Goal: Task Accomplishment & Management: Complete application form

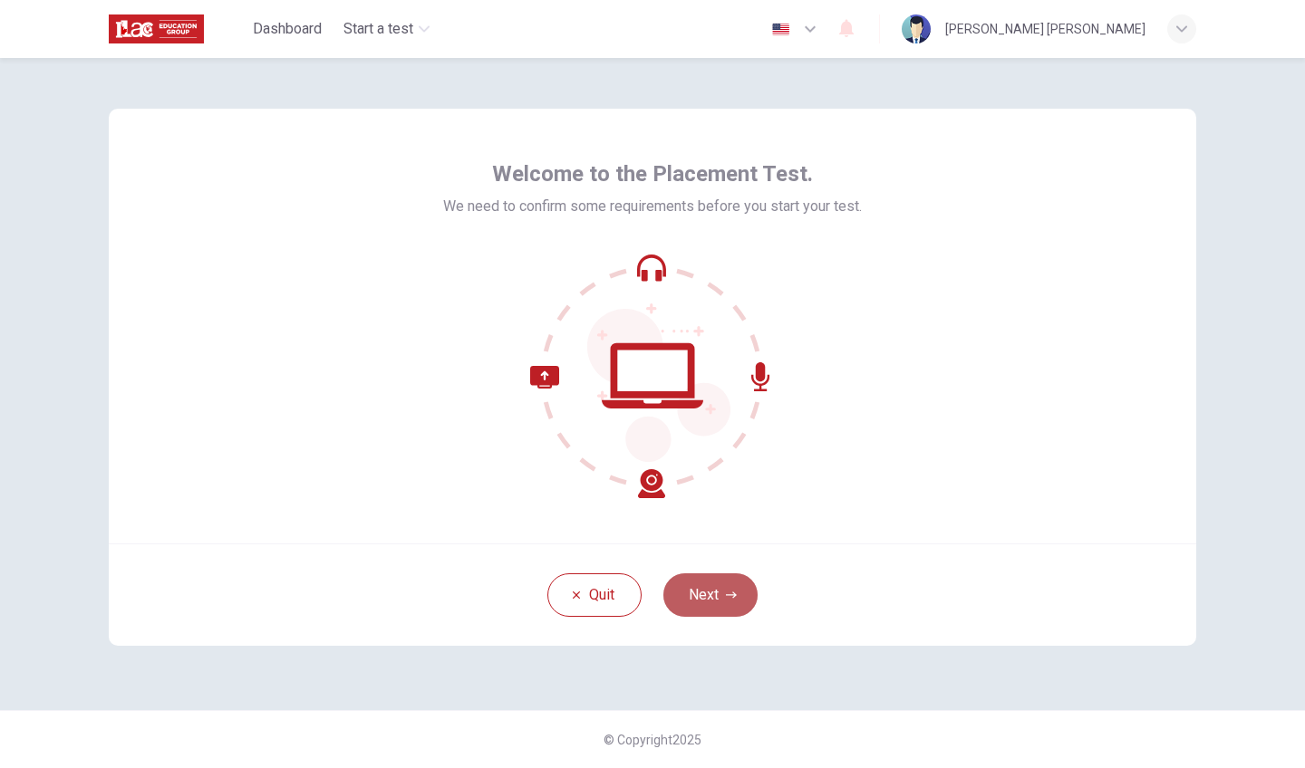
click at [718, 591] on button "Next" at bounding box center [710, 594] width 94 height 43
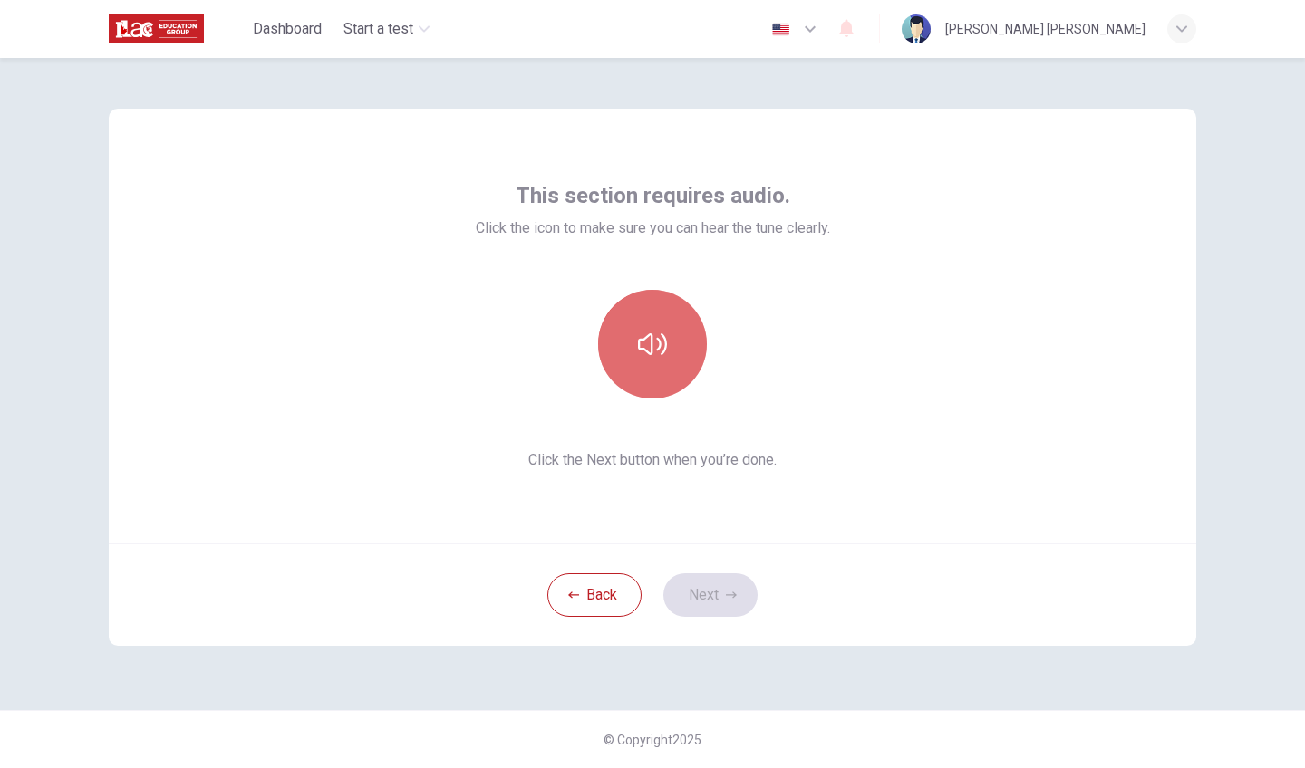
click at [668, 357] on button "button" at bounding box center [652, 344] width 109 height 109
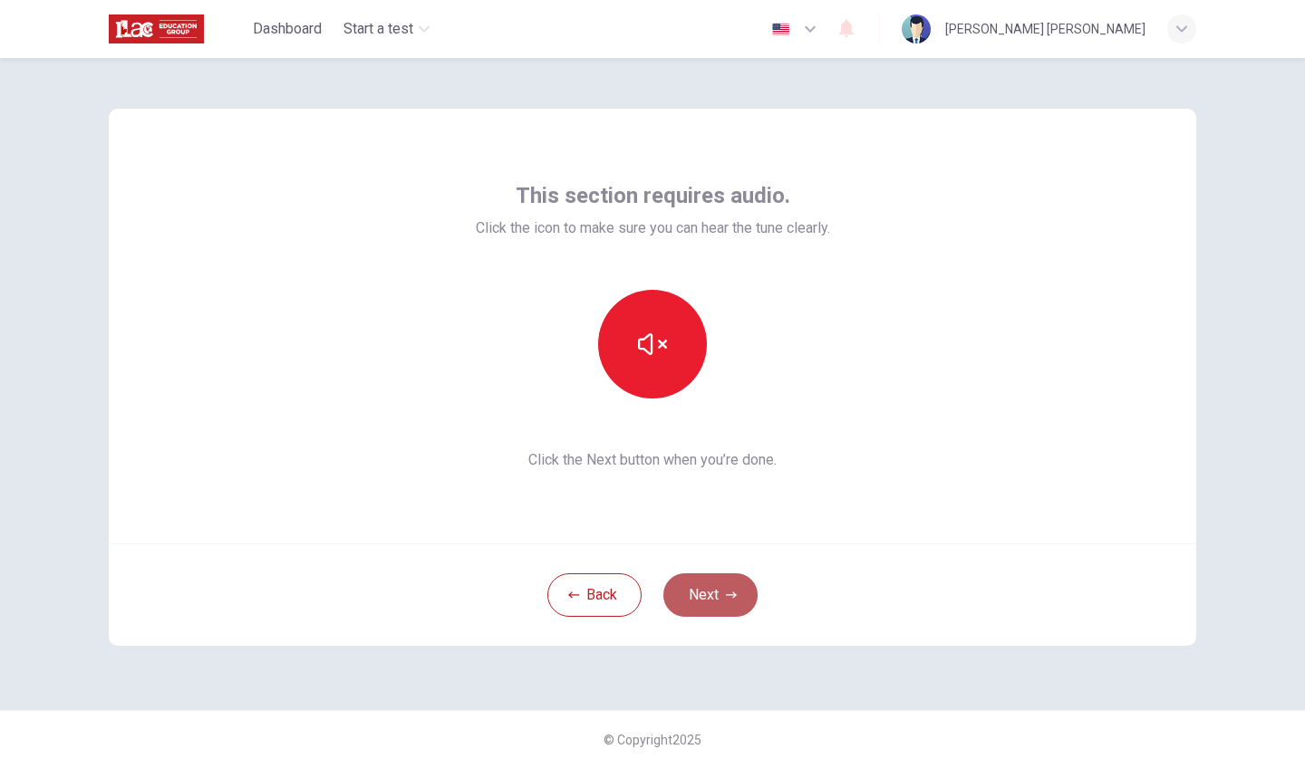
click at [712, 595] on button "Next" at bounding box center [710, 594] width 94 height 43
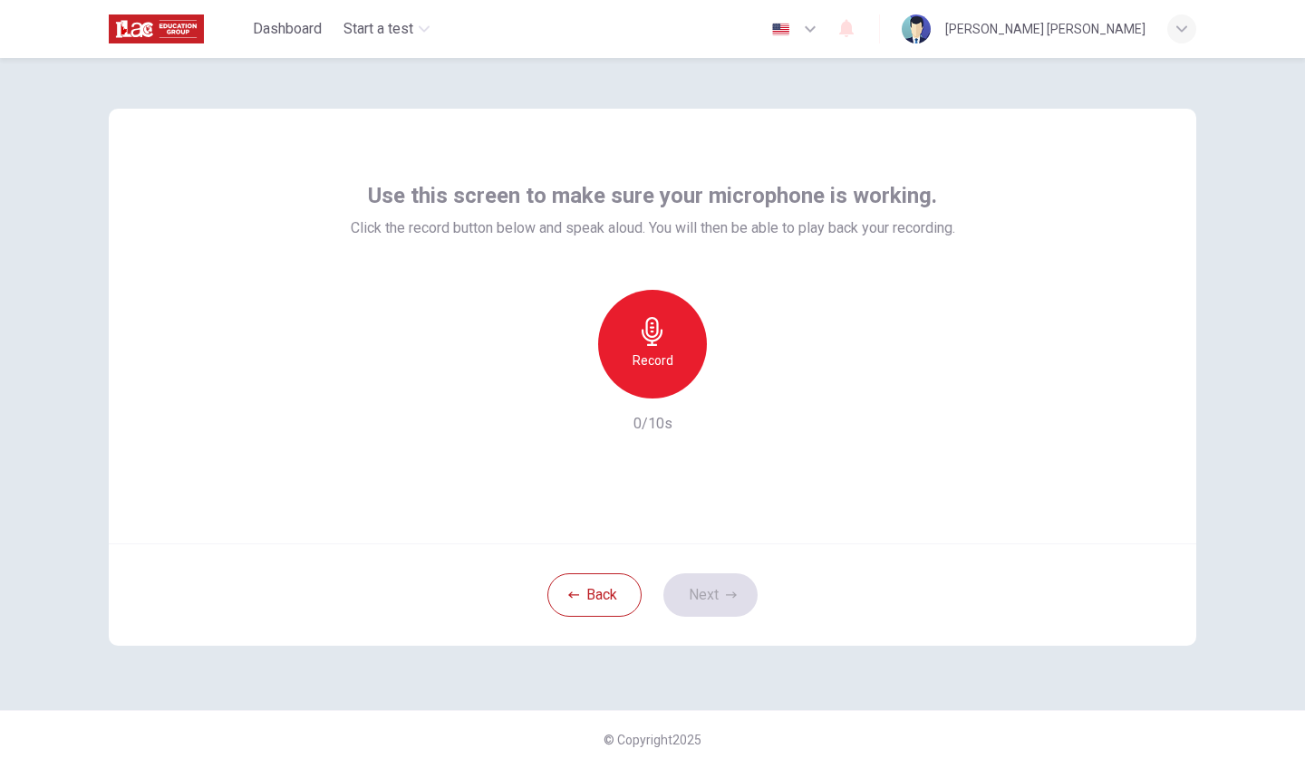
click at [659, 342] on icon "button" at bounding box center [652, 331] width 29 height 29
click at [660, 334] on icon "button" at bounding box center [652, 331] width 29 height 29
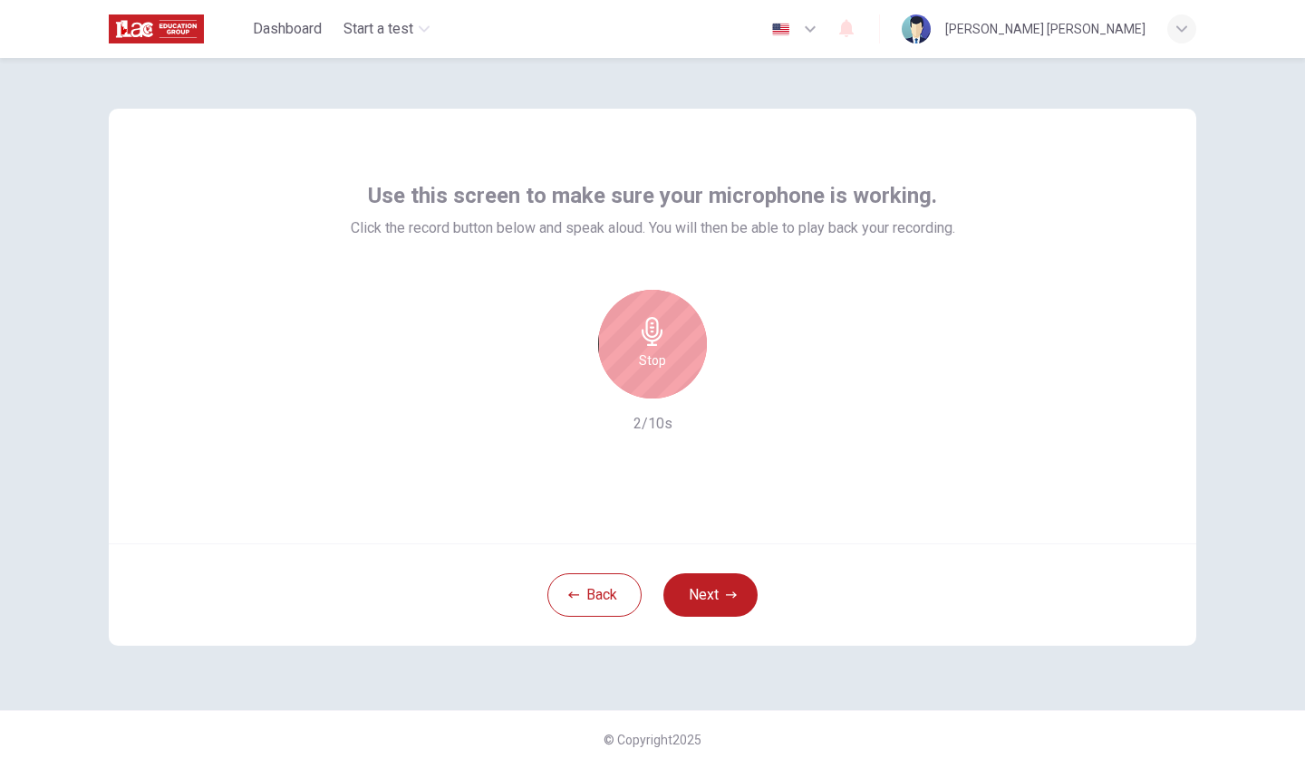
click at [656, 332] on icon "button" at bounding box center [652, 331] width 29 height 29
click at [645, 340] on icon "button" at bounding box center [652, 331] width 29 height 29
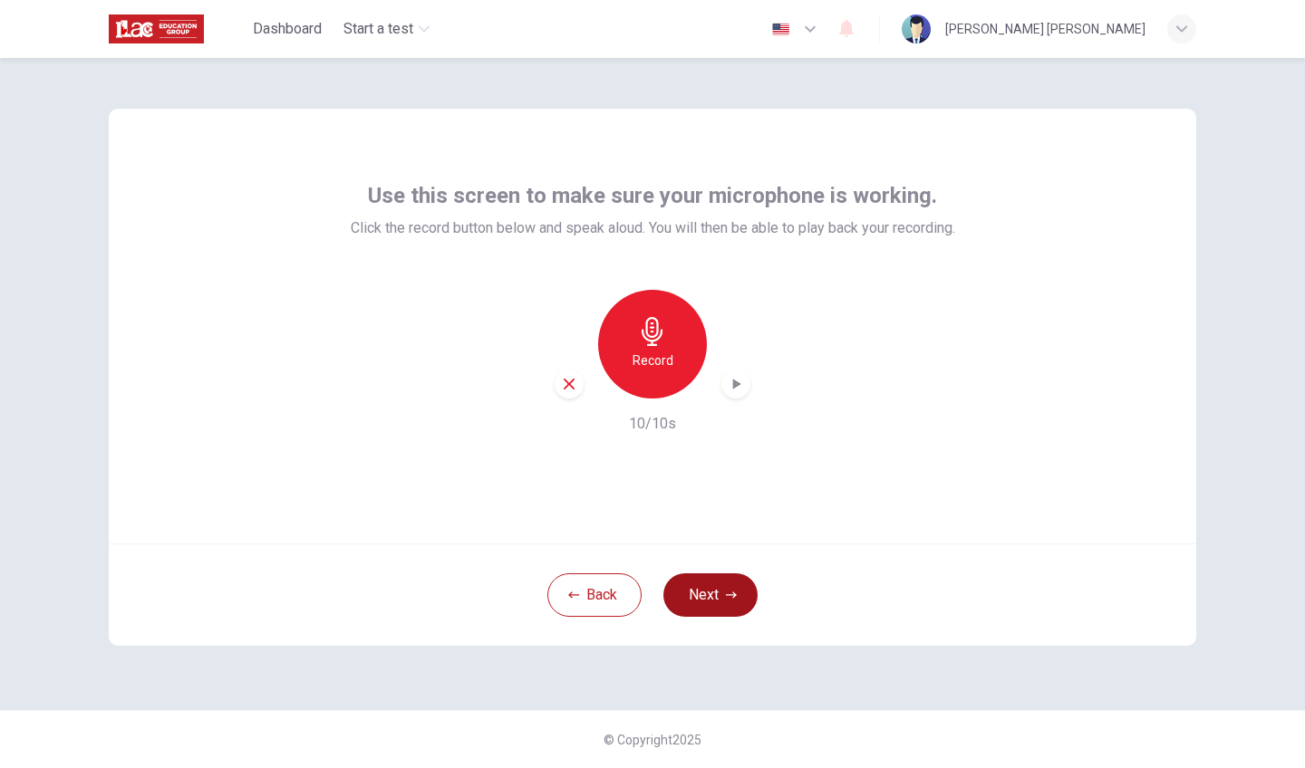
click at [708, 593] on button "Next" at bounding box center [710, 594] width 94 height 43
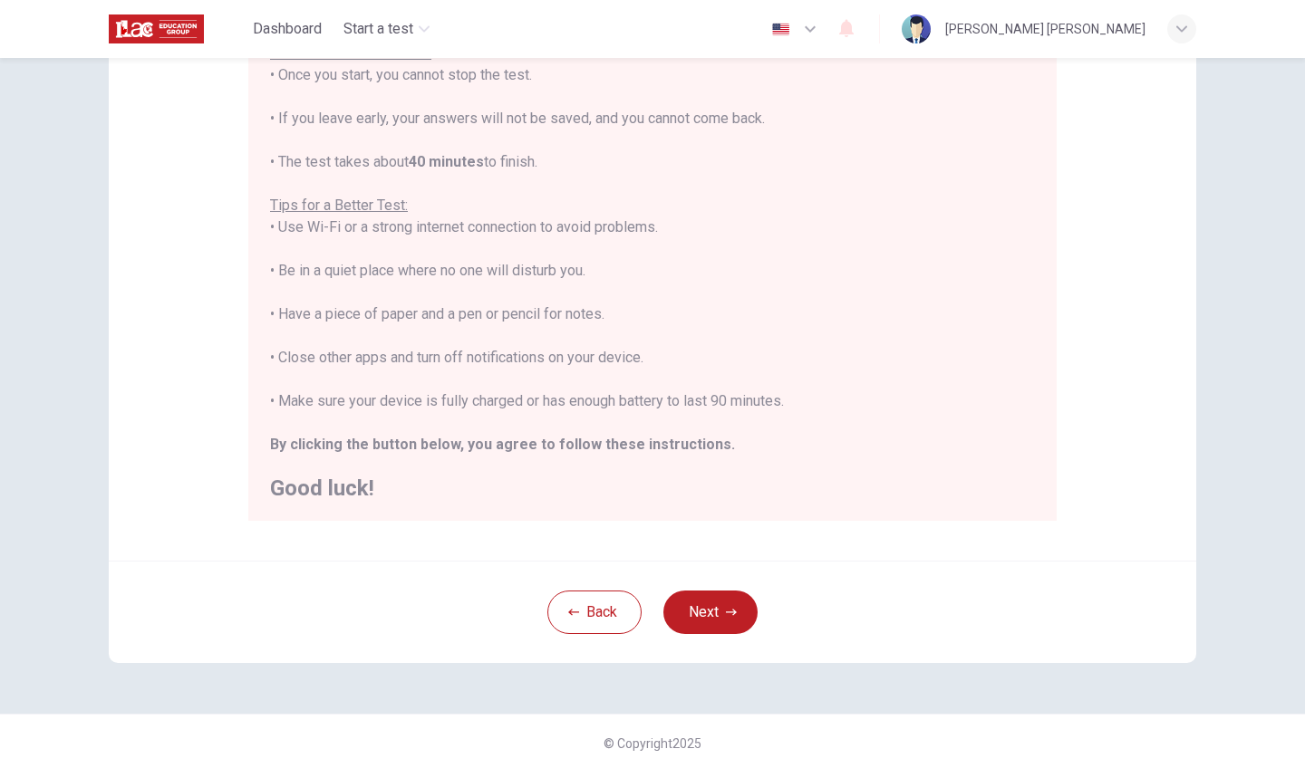
scroll to position [238, 0]
click at [716, 606] on button "Next" at bounding box center [710, 609] width 94 height 43
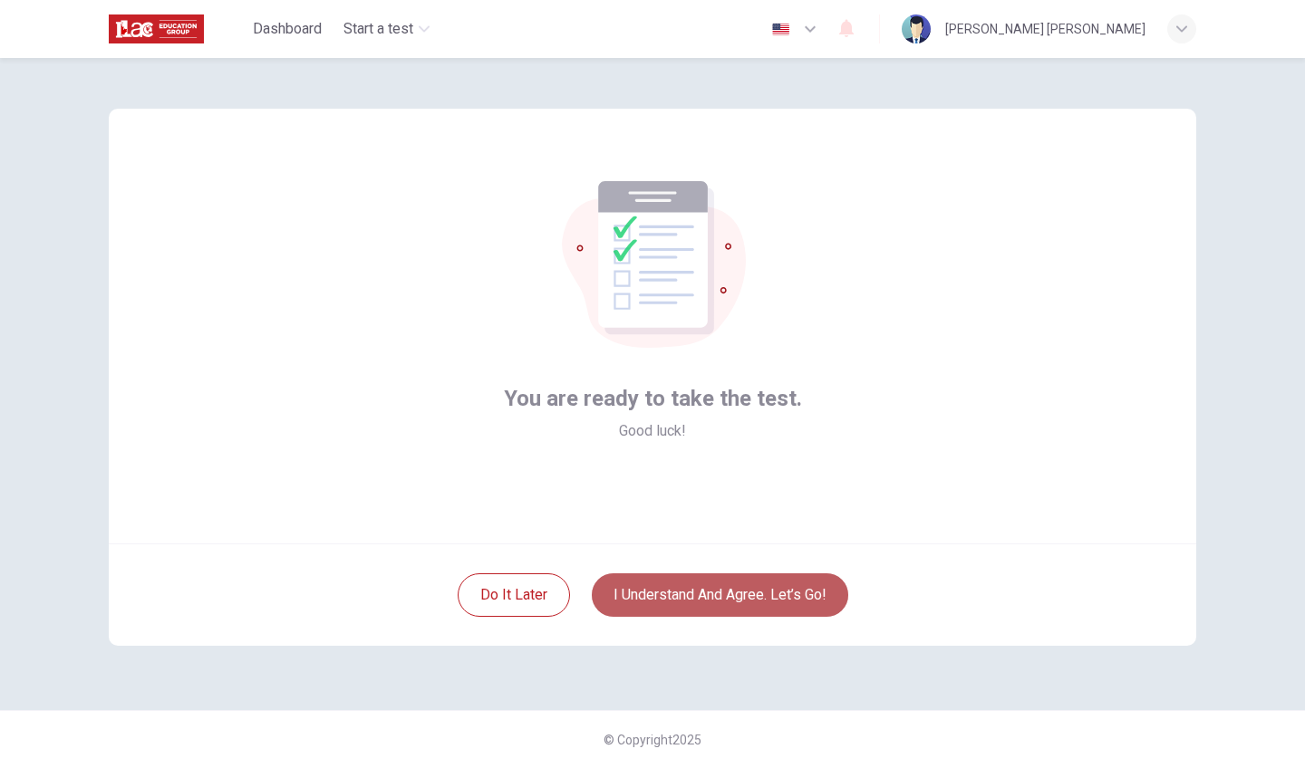
click at [702, 587] on button "I understand and agree. Let’s go!" at bounding box center [720, 594] width 256 height 43
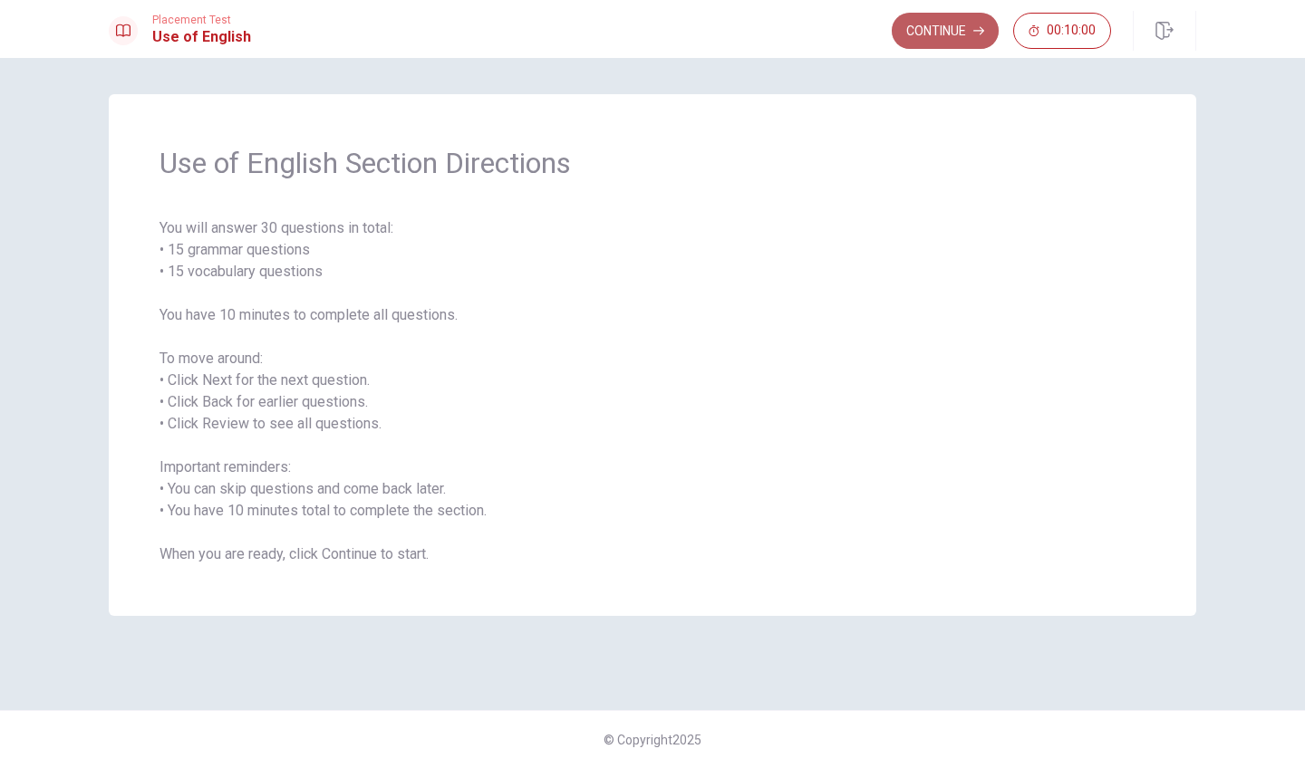
click at [945, 27] on button "Continue" at bounding box center [944, 31] width 107 height 36
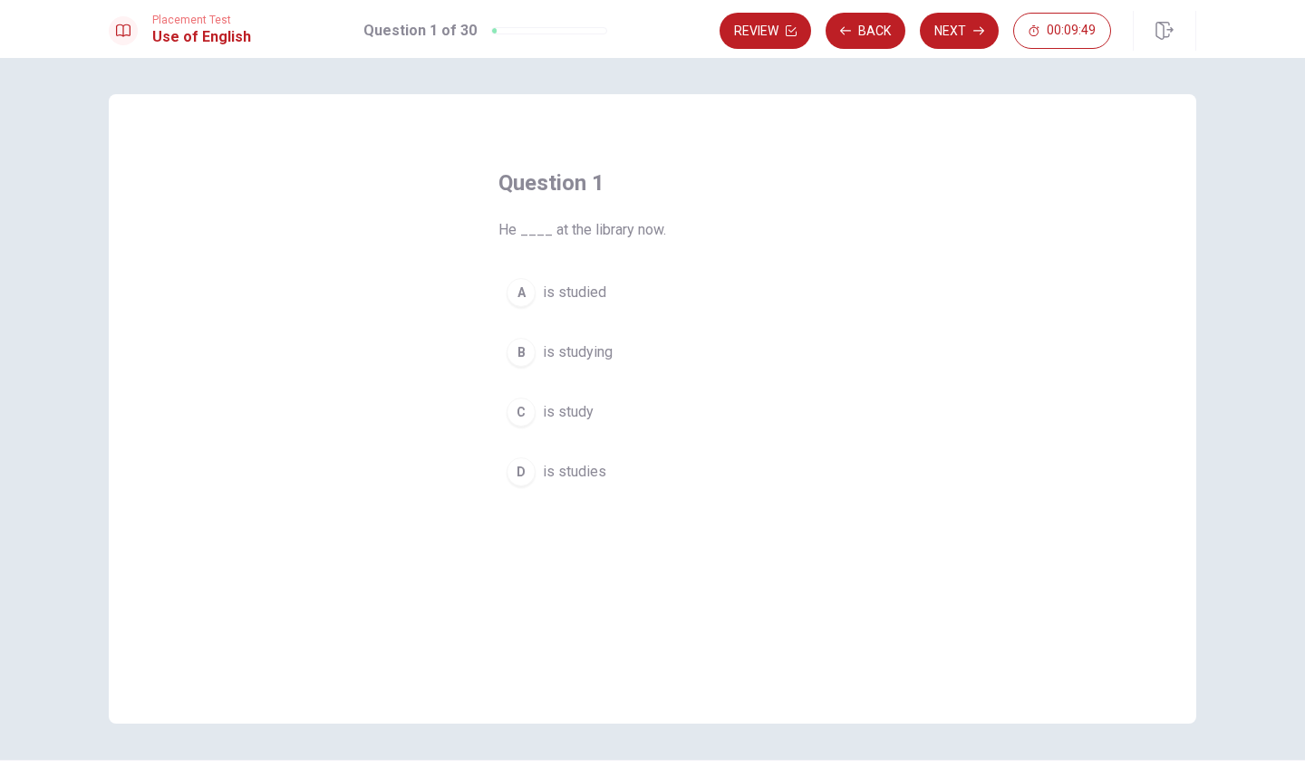
click at [565, 352] on span "is studying" at bounding box center [578, 353] width 70 height 22
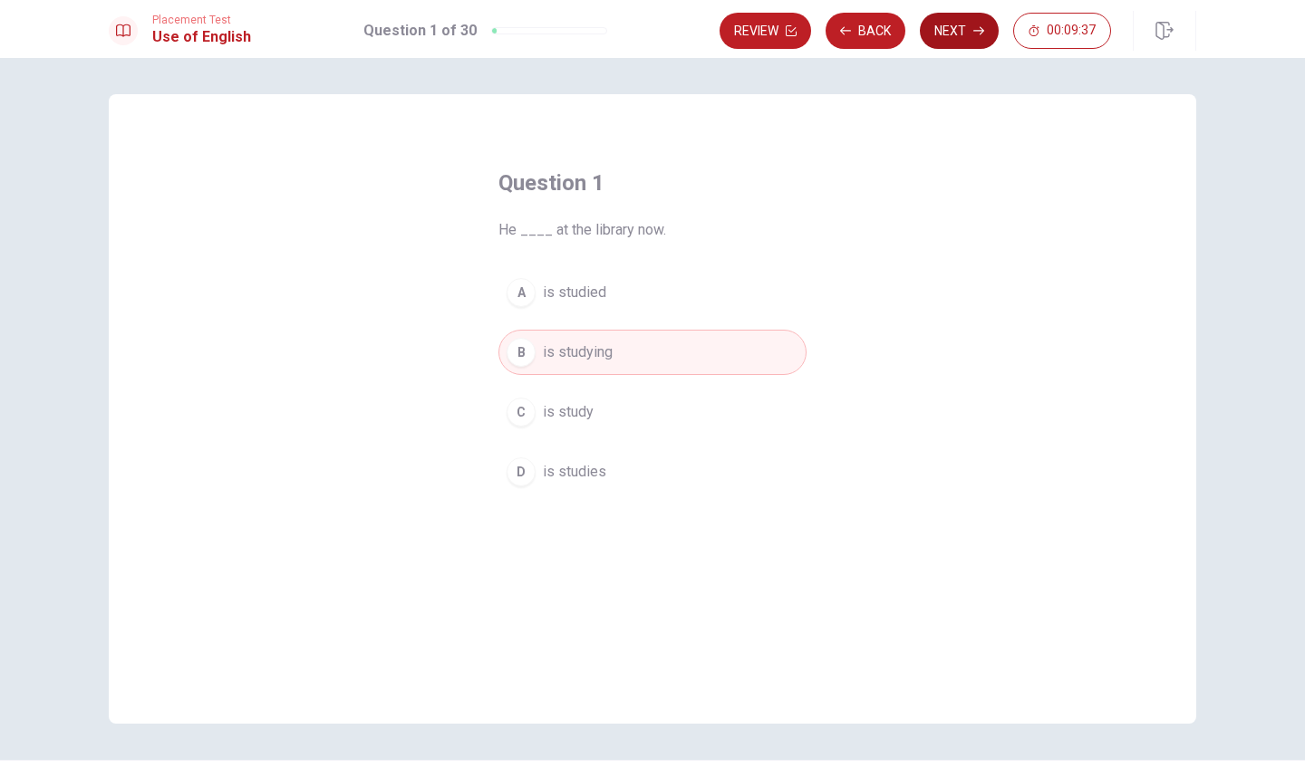
click at [973, 33] on icon "button" at bounding box center [978, 30] width 11 height 11
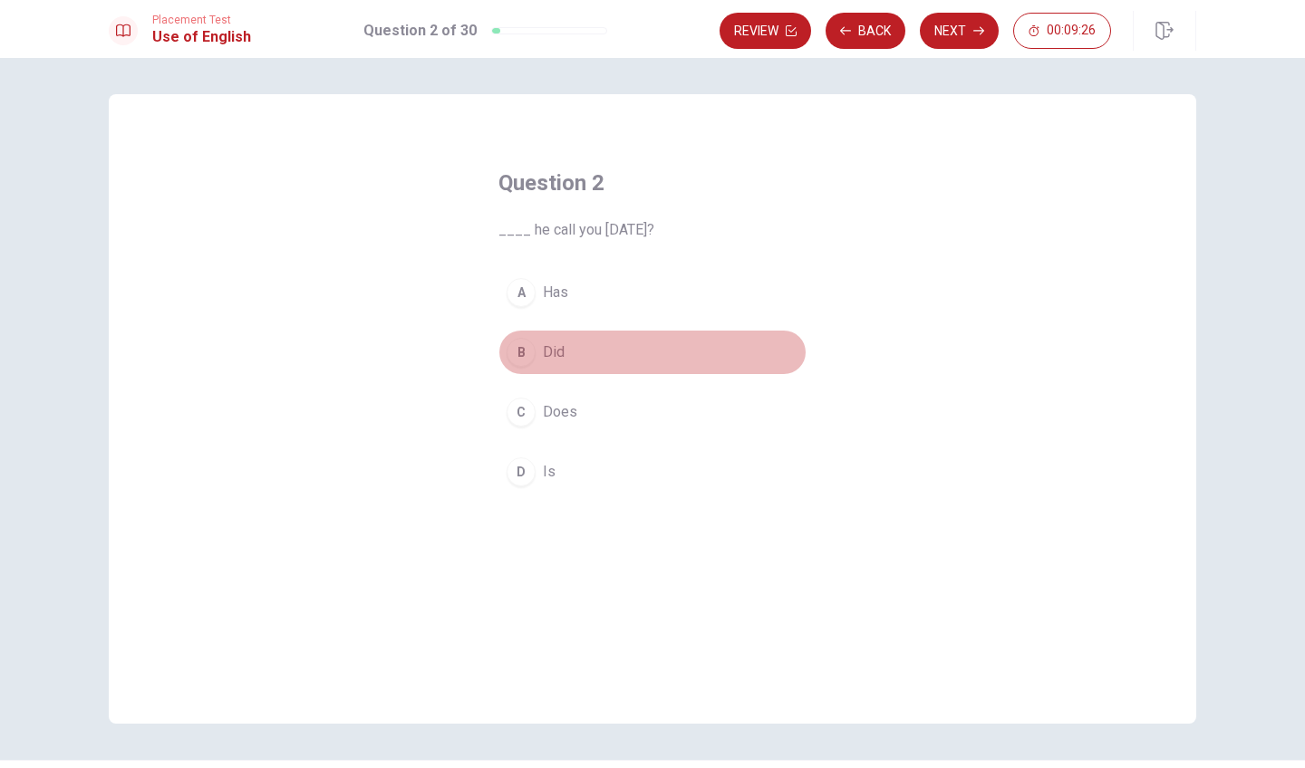
click at [525, 348] on div "B" at bounding box center [520, 352] width 29 height 29
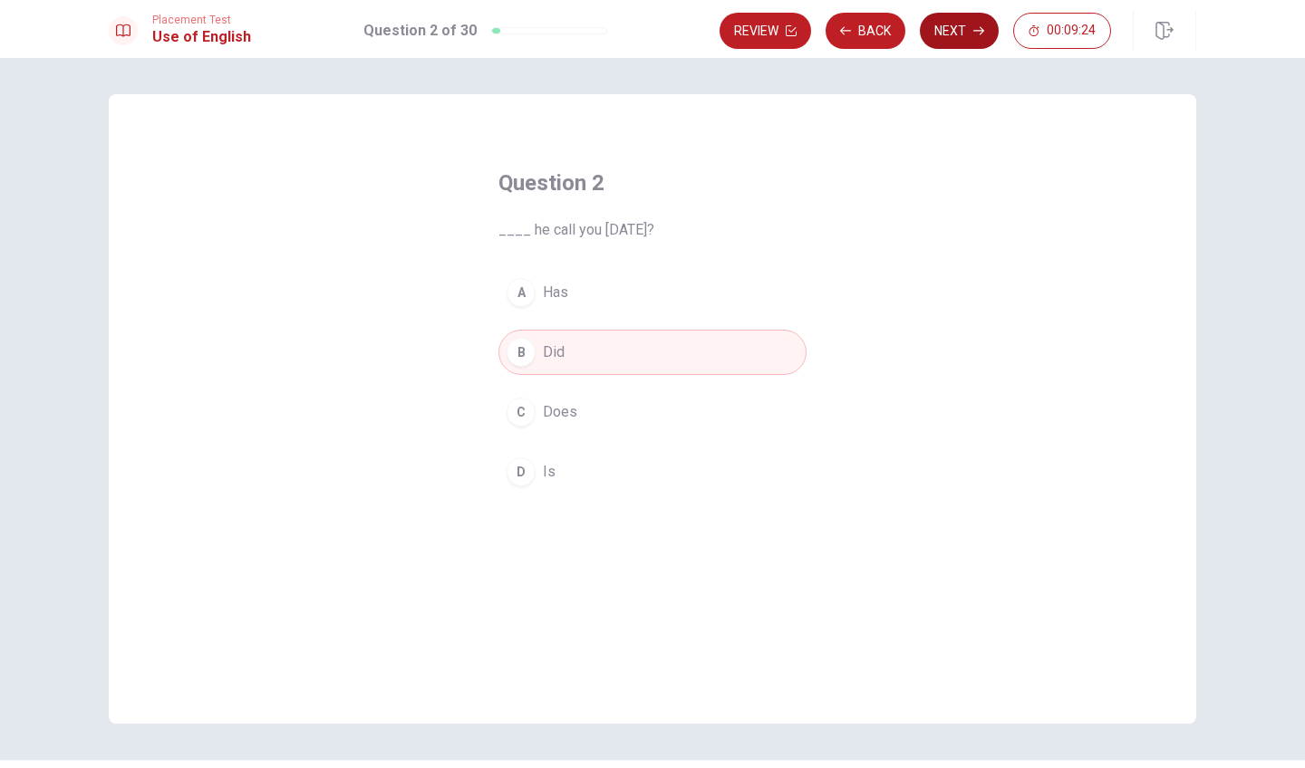
click at [949, 33] on button "Next" at bounding box center [959, 31] width 79 height 36
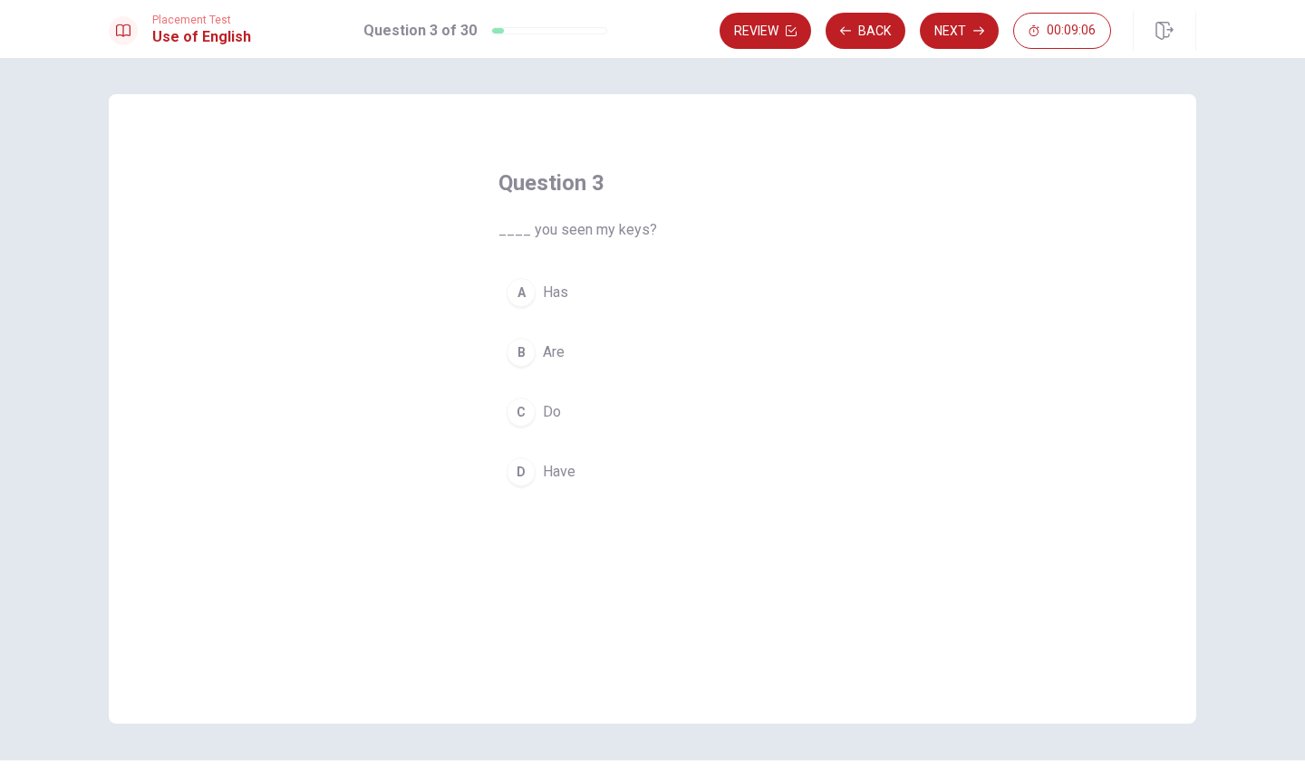
click at [546, 406] on span "Do" at bounding box center [552, 412] width 18 height 22
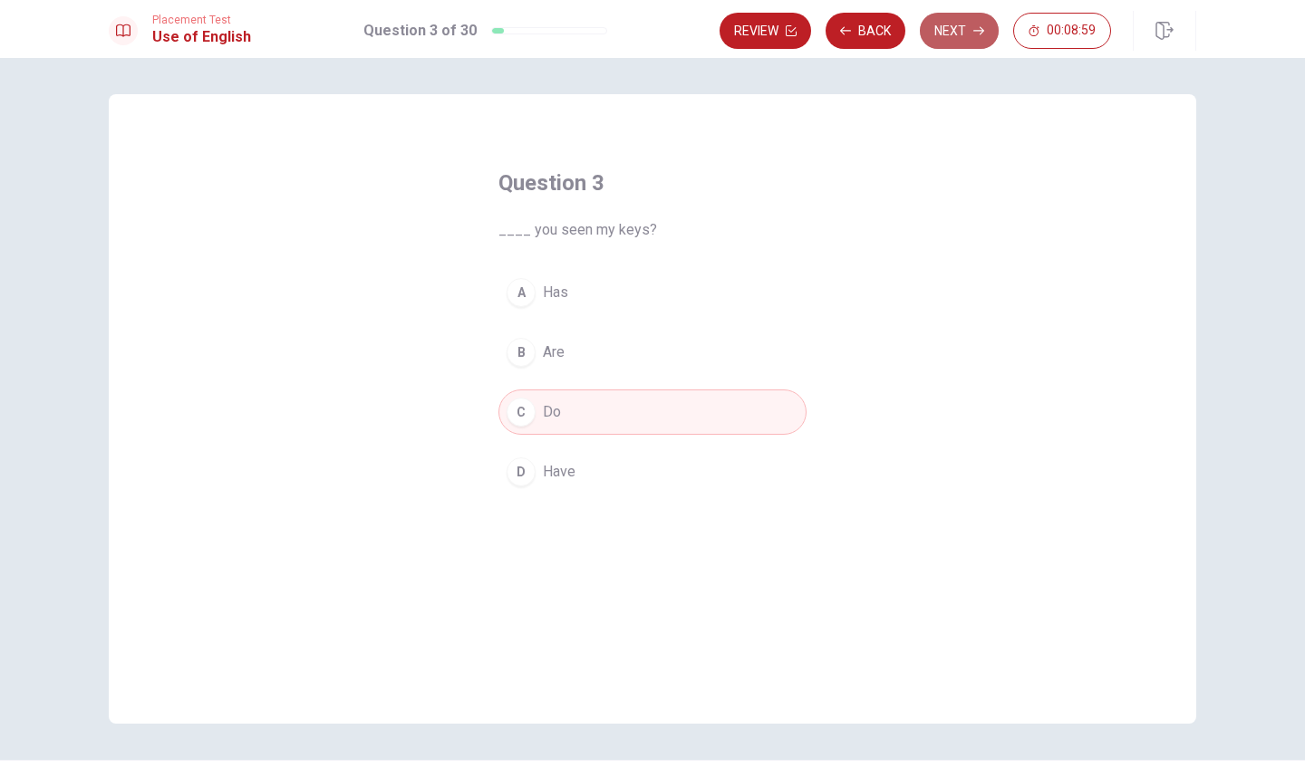
click at [968, 31] on button "Next" at bounding box center [959, 31] width 79 height 36
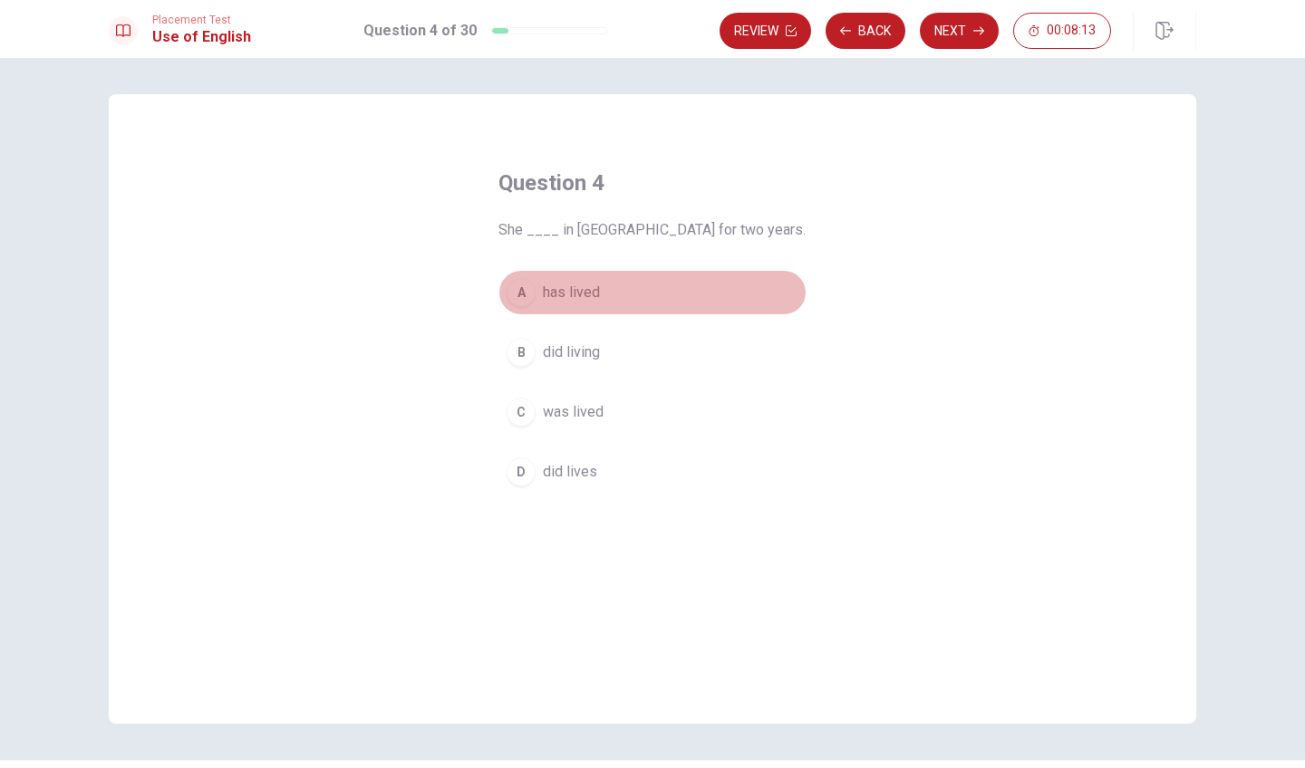
click at [583, 294] on span "has lived" at bounding box center [571, 293] width 57 height 22
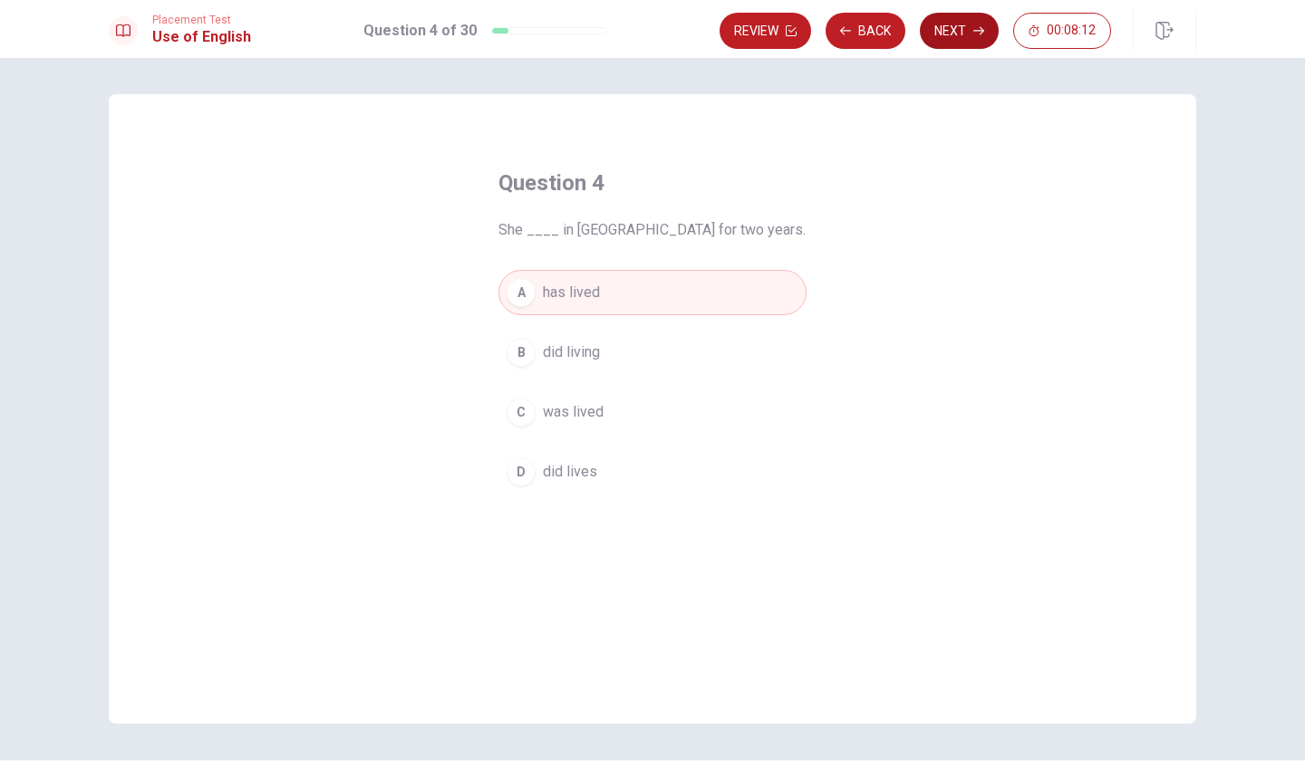
click at [978, 29] on icon "button" at bounding box center [978, 30] width 11 height 11
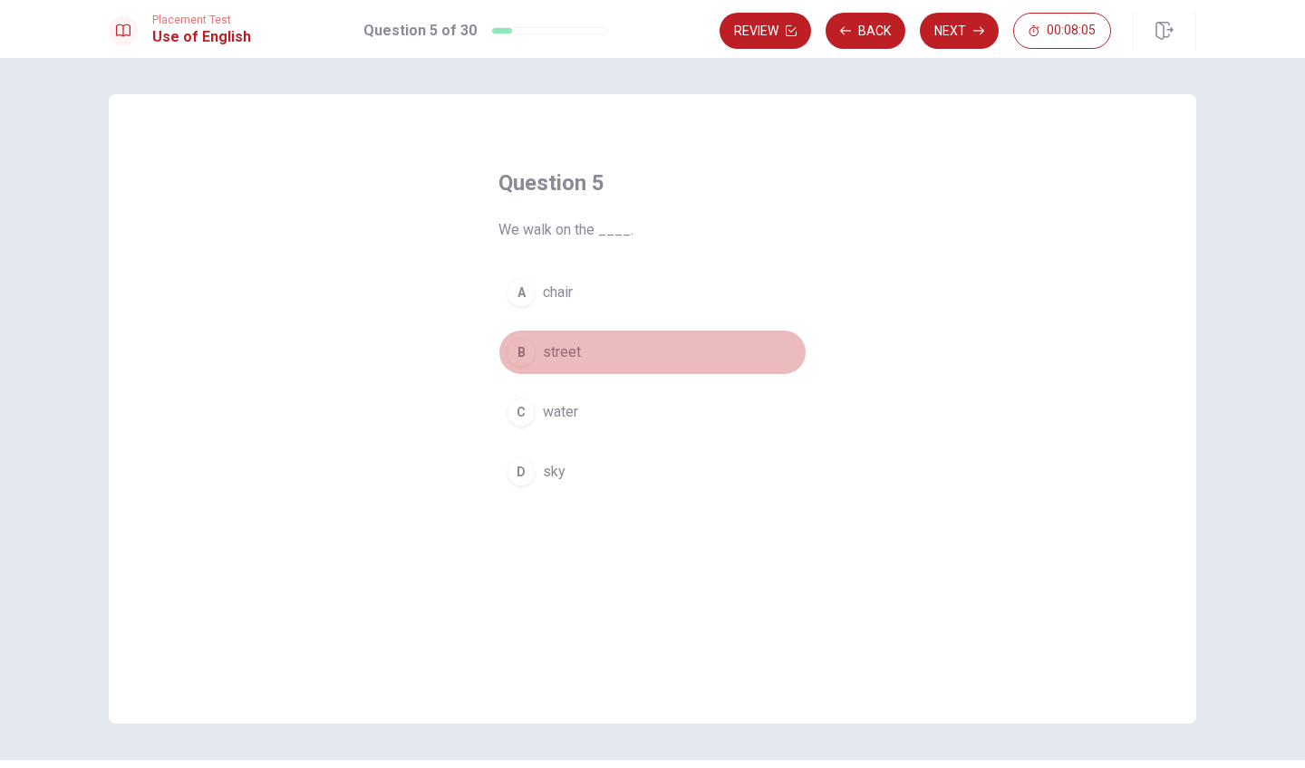
click at [573, 350] on span "street" at bounding box center [562, 353] width 38 height 22
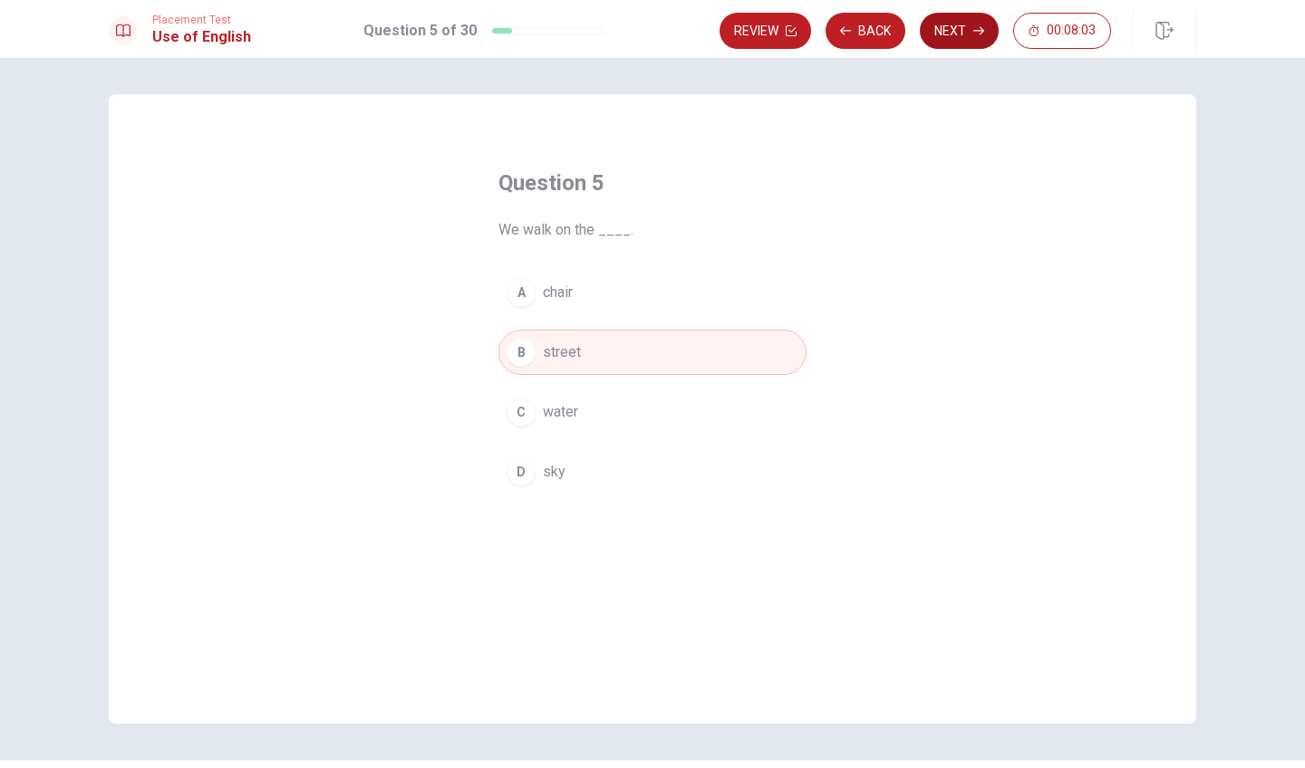
click at [951, 32] on button "Next" at bounding box center [959, 31] width 79 height 36
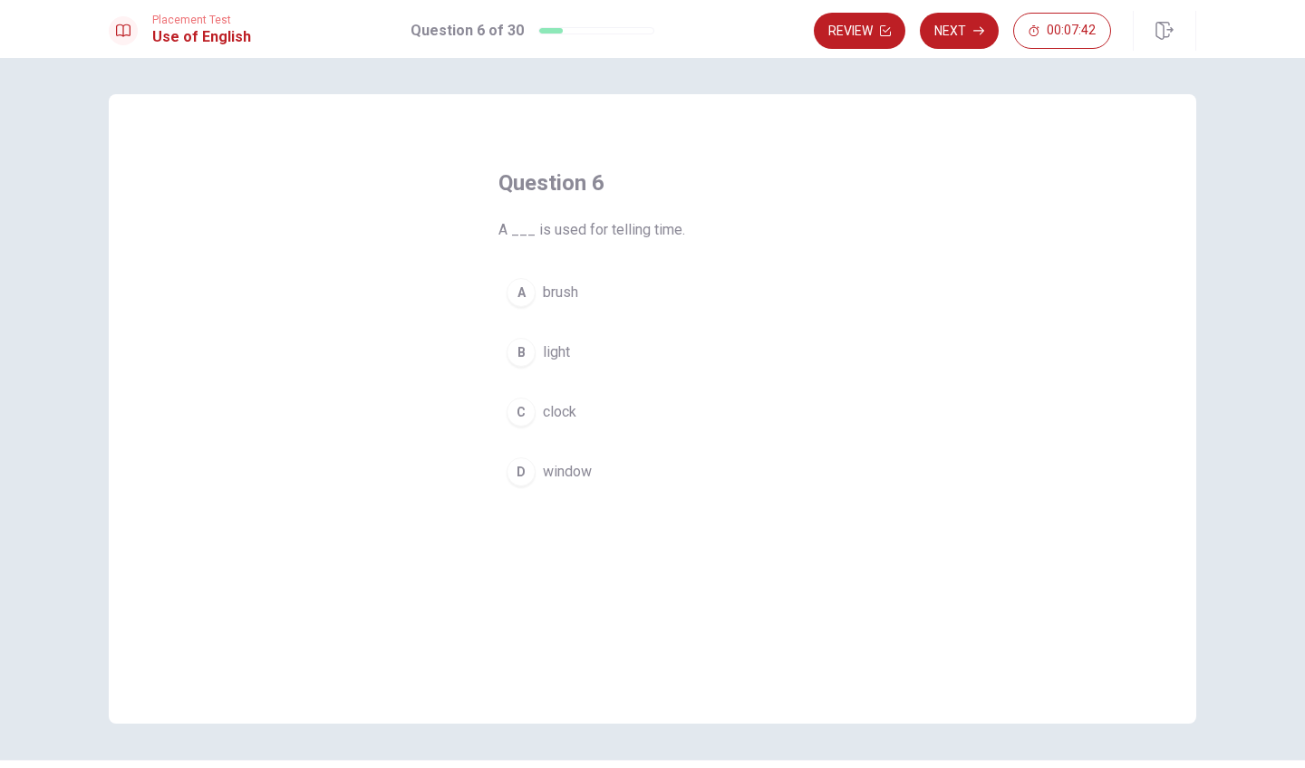
click at [562, 413] on span "clock" at bounding box center [560, 412] width 34 height 22
click at [961, 30] on button "Next" at bounding box center [959, 31] width 79 height 36
click at [553, 474] on span "turn on" at bounding box center [564, 472] width 43 height 22
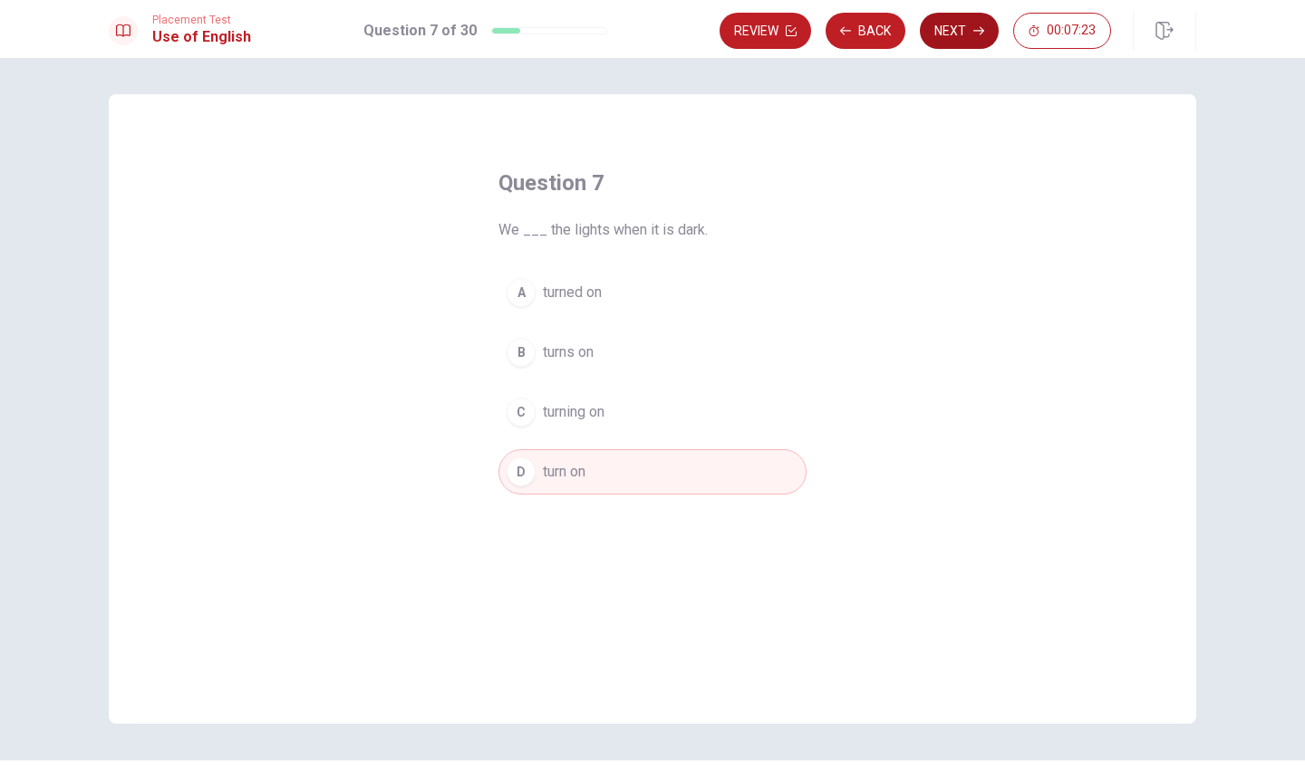
click at [958, 31] on button "Next" at bounding box center [959, 31] width 79 height 36
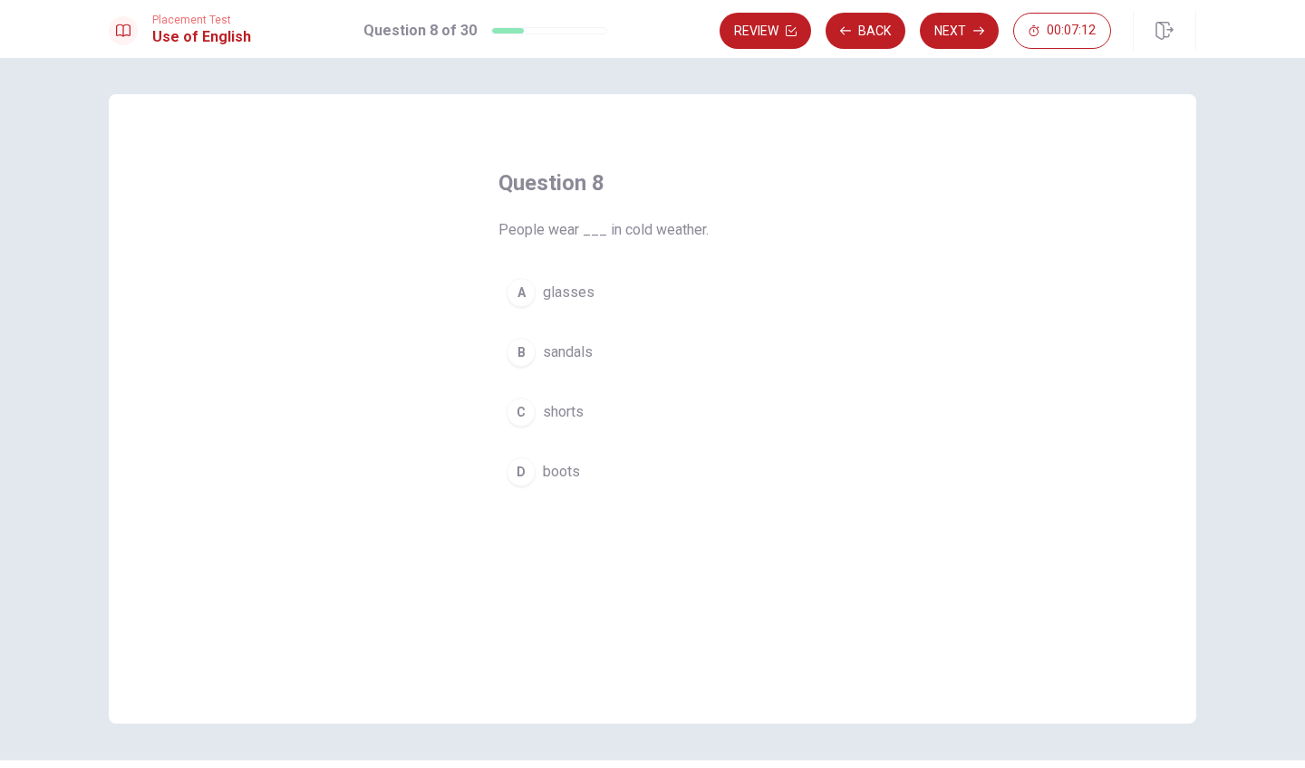
click at [560, 469] on span "boots" at bounding box center [561, 472] width 37 height 22
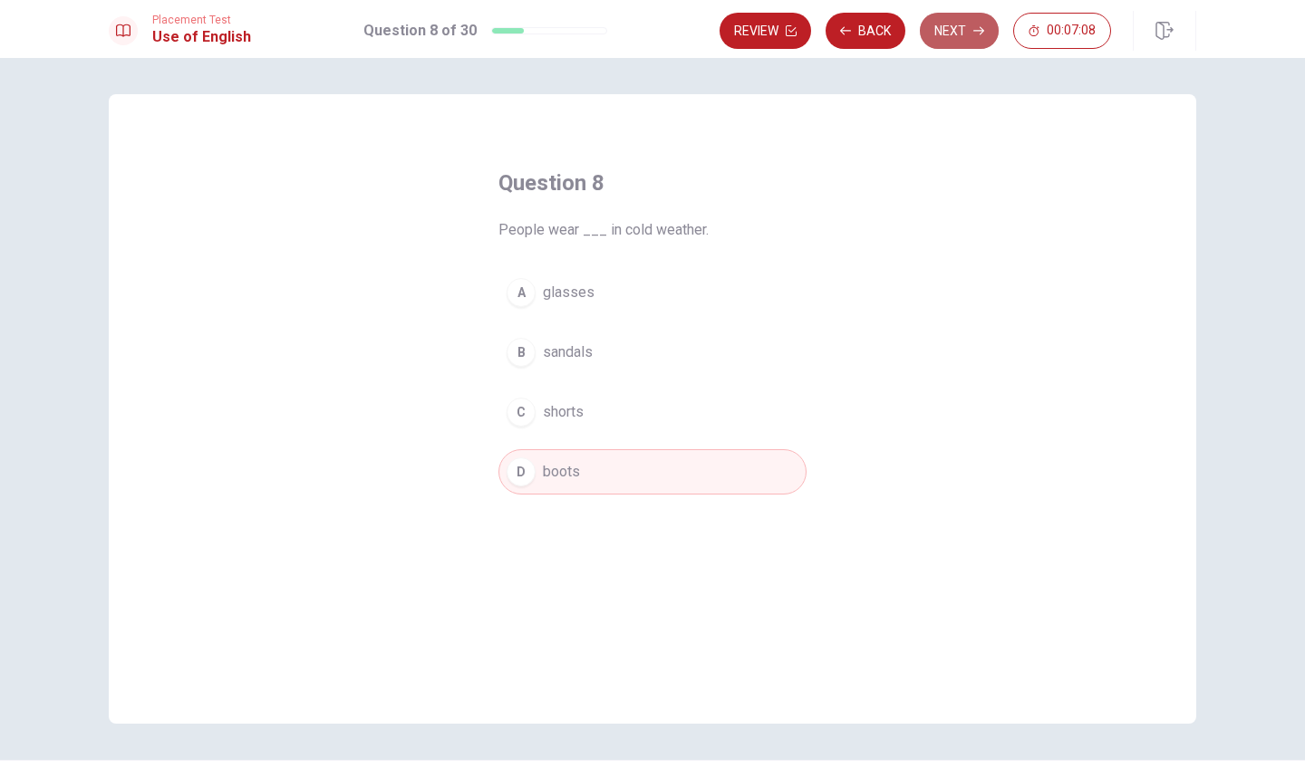
click at [963, 35] on button "Next" at bounding box center [959, 31] width 79 height 36
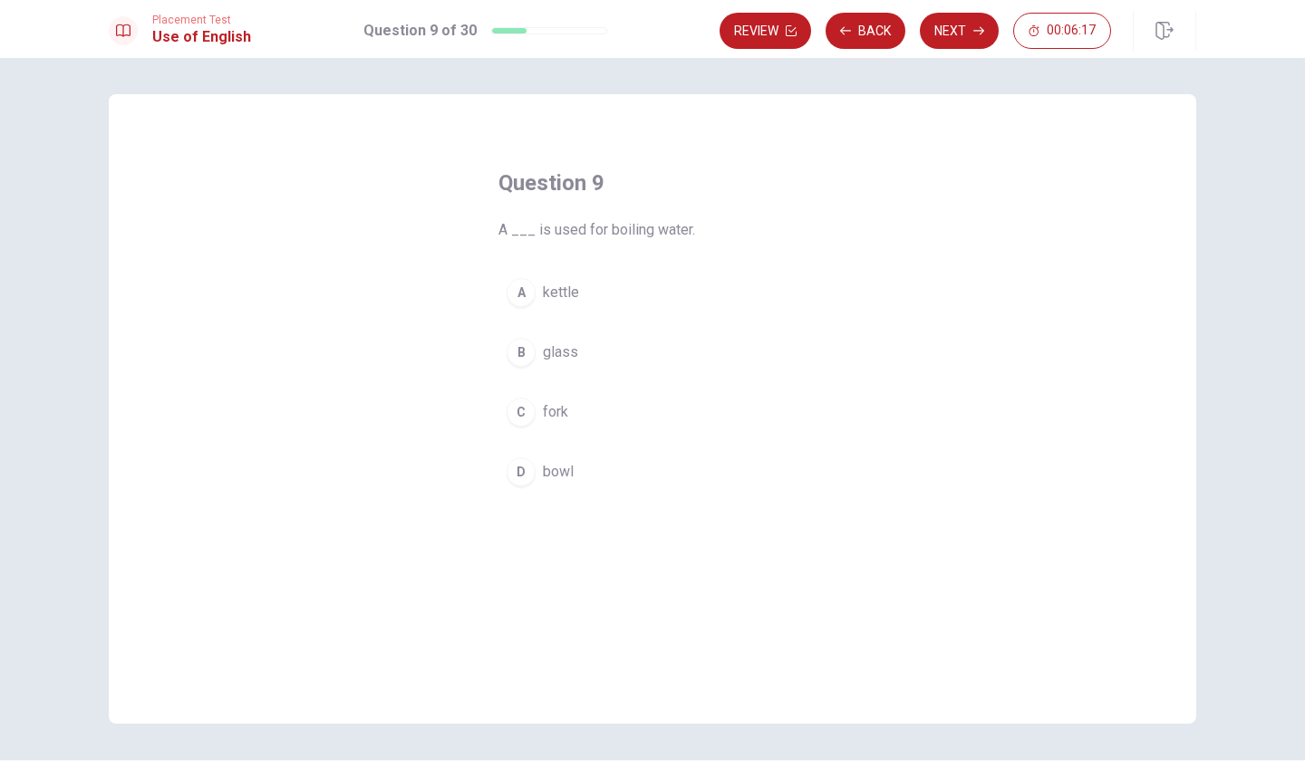
click at [546, 289] on span "kettle" at bounding box center [561, 293] width 36 height 22
click at [979, 24] on button "Next" at bounding box center [959, 31] width 79 height 36
click at [560, 471] on span "went" at bounding box center [558, 472] width 31 height 22
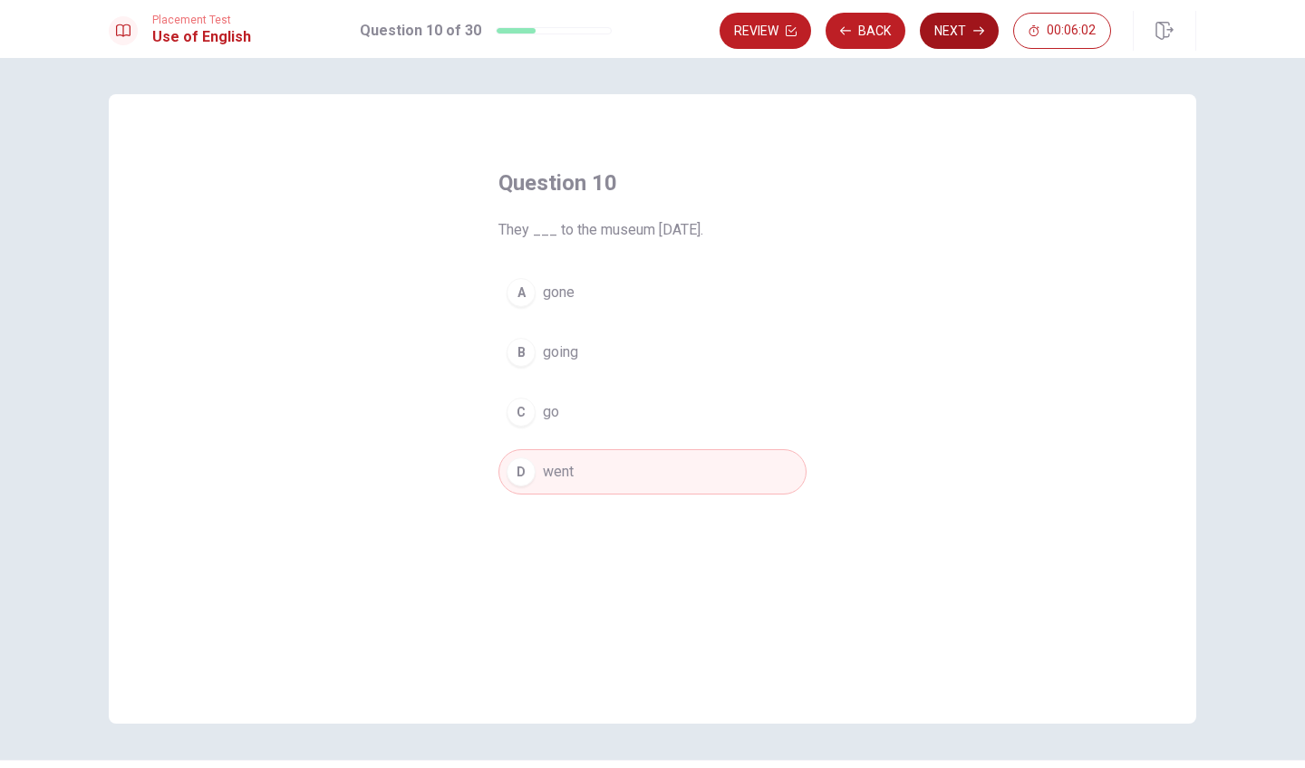
click at [948, 19] on button "Next" at bounding box center [959, 31] width 79 height 36
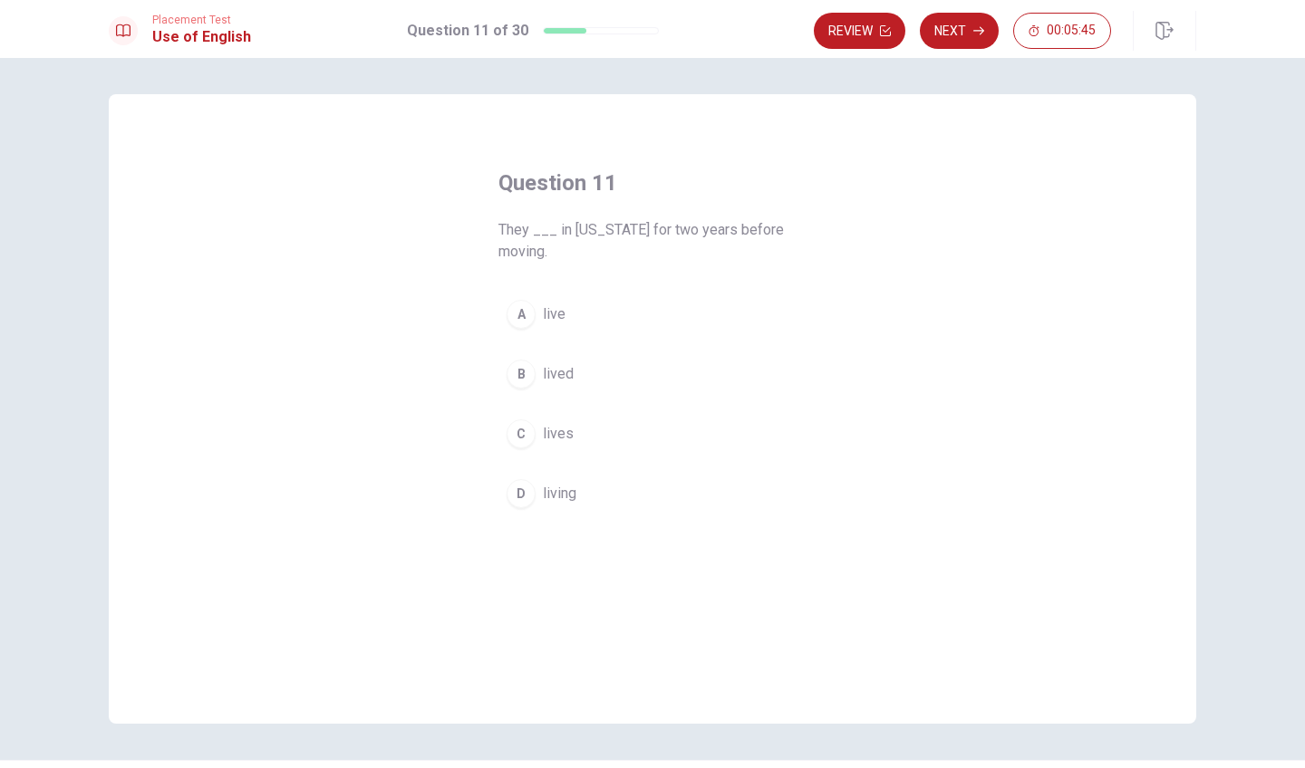
click at [552, 315] on span "live" at bounding box center [554, 314] width 23 height 22
click at [565, 373] on span "lived" at bounding box center [558, 374] width 31 height 22
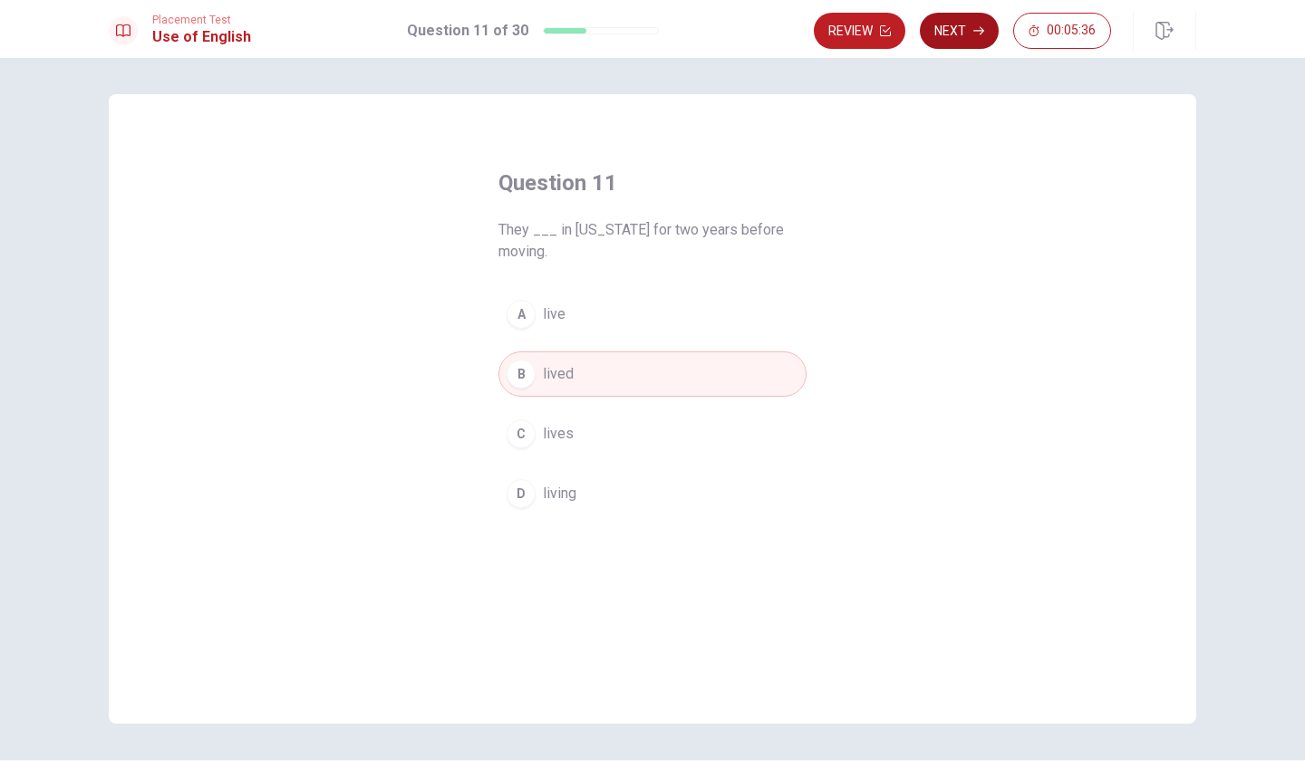
click at [979, 27] on icon "button" at bounding box center [978, 31] width 11 height 8
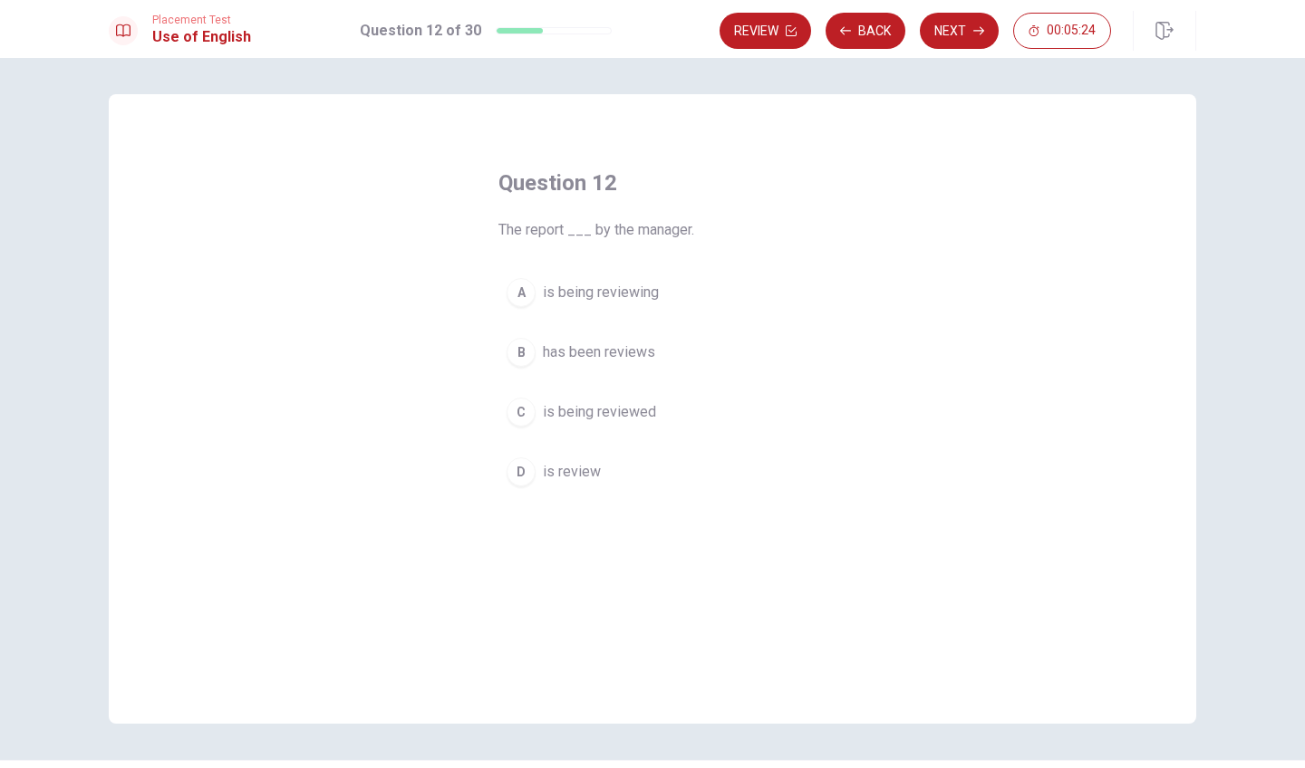
click at [612, 292] on span "is being reviewing" at bounding box center [601, 293] width 116 height 22
click at [943, 30] on button "Next" at bounding box center [959, 31] width 79 height 36
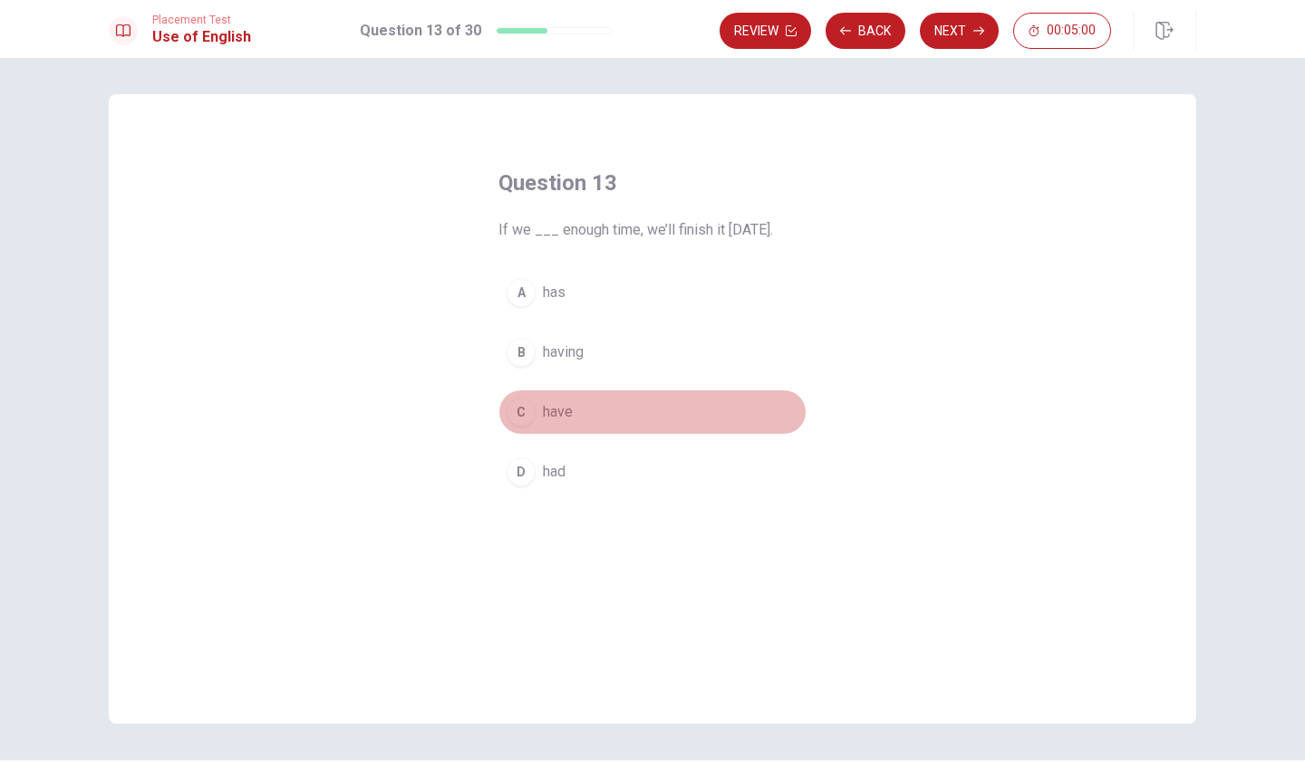
click at [558, 409] on span "have" at bounding box center [558, 412] width 30 height 22
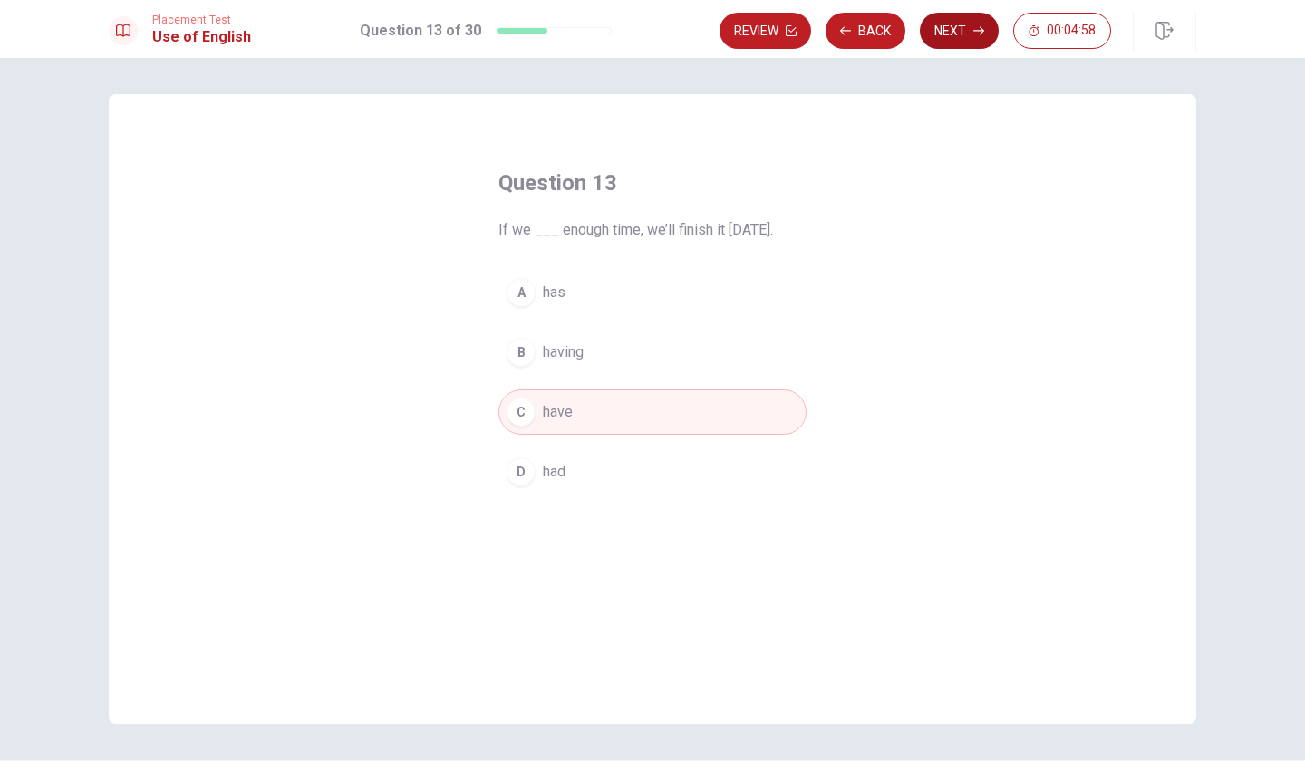
click at [961, 33] on button "Next" at bounding box center [959, 31] width 79 height 36
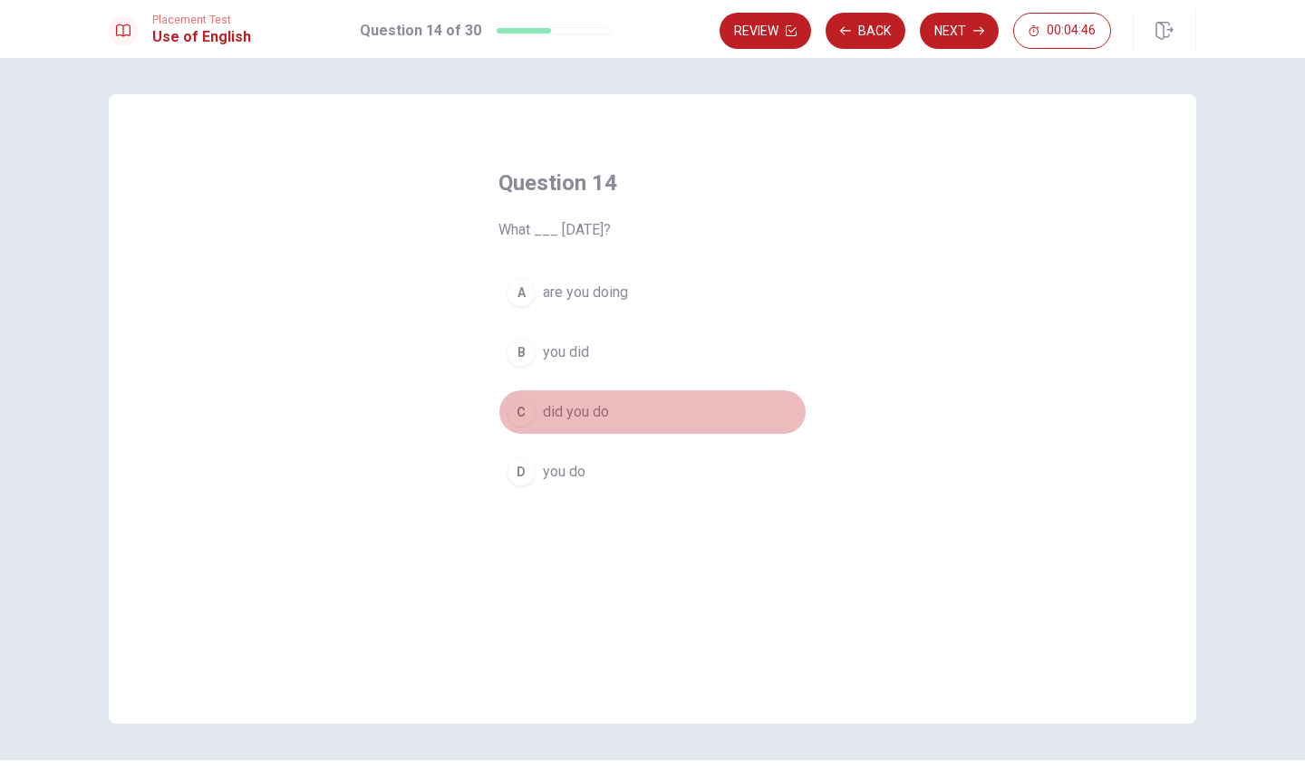
click at [581, 413] on span "did you do" at bounding box center [576, 412] width 66 height 22
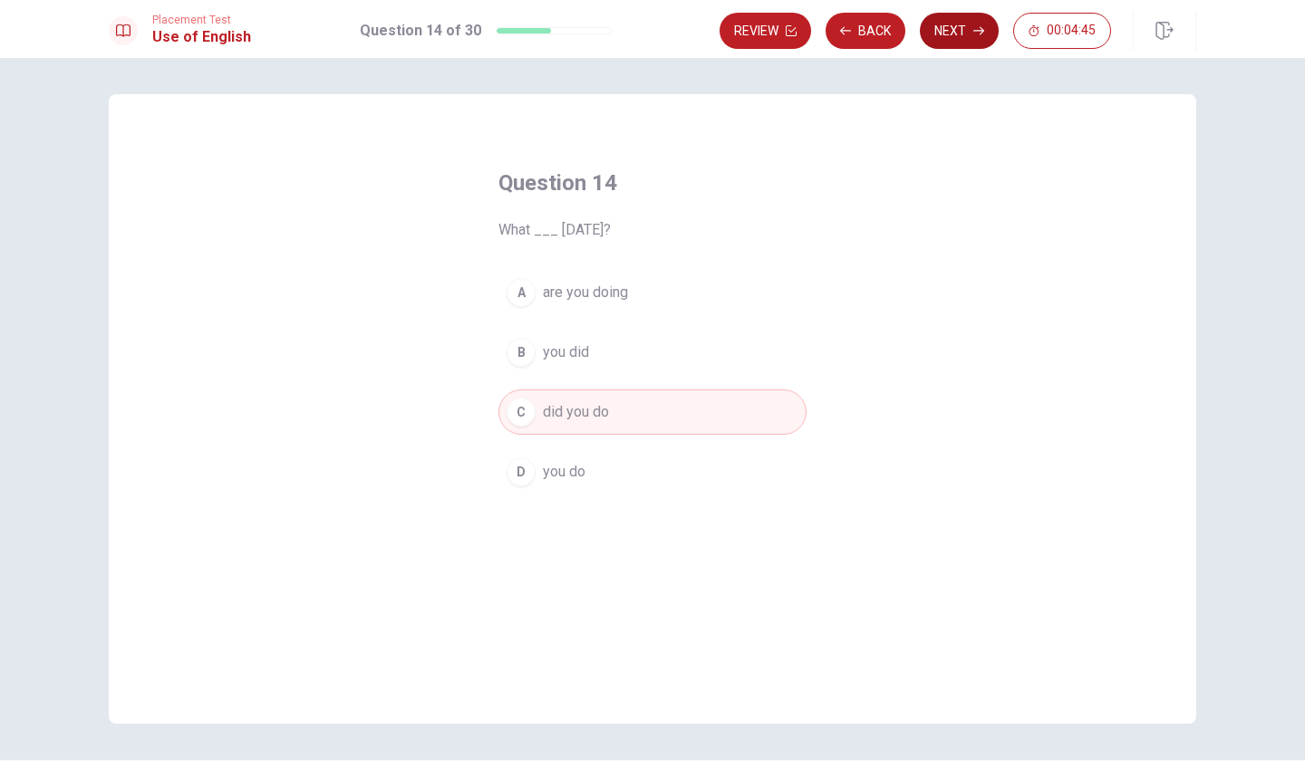
click at [933, 20] on button "Next" at bounding box center [959, 31] width 79 height 36
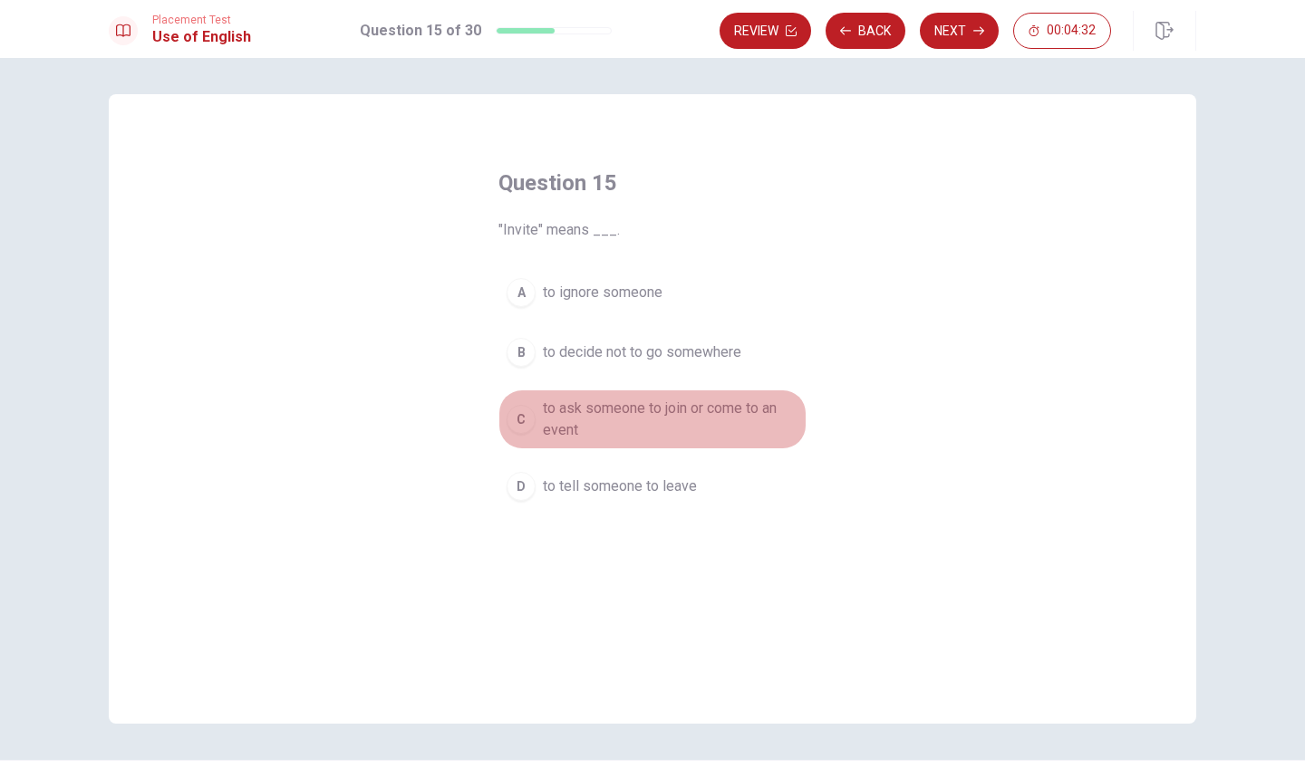
click at [588, 408] on span "to ask someone to join or come to an event" at bounding box center [670, 419] width 255 height 43
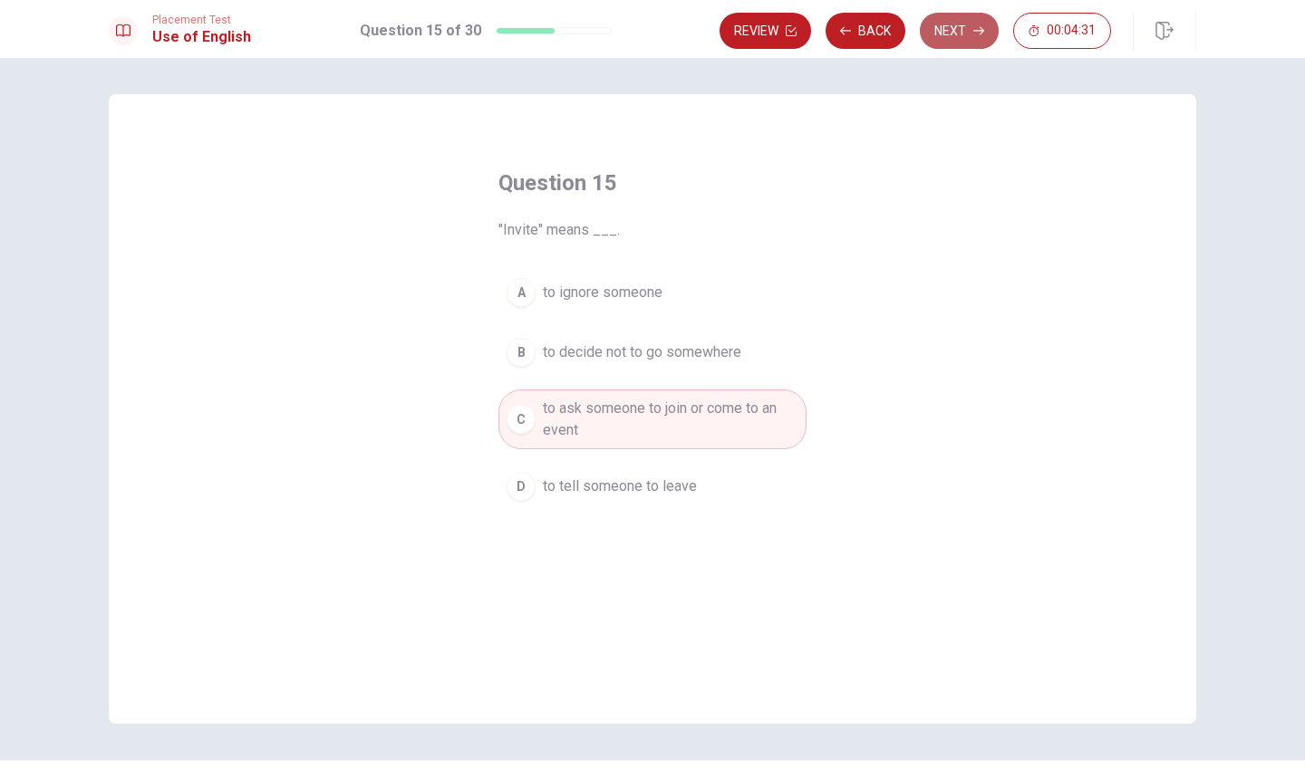
click at [961, 26] on button "Next" at bounding box center [959, 31] width 79 height 36
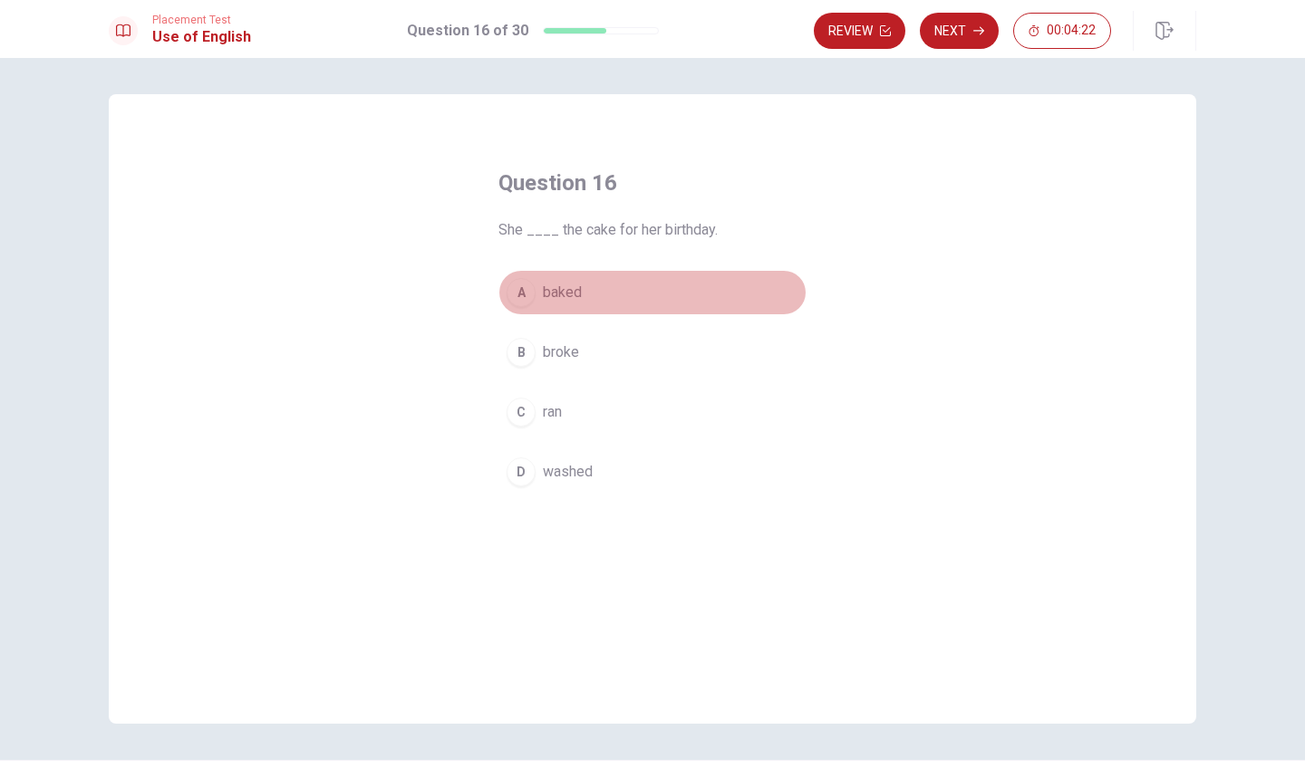
click at [565, 293] on span "baked" at bounding box center [562, 293] width 39 height 22
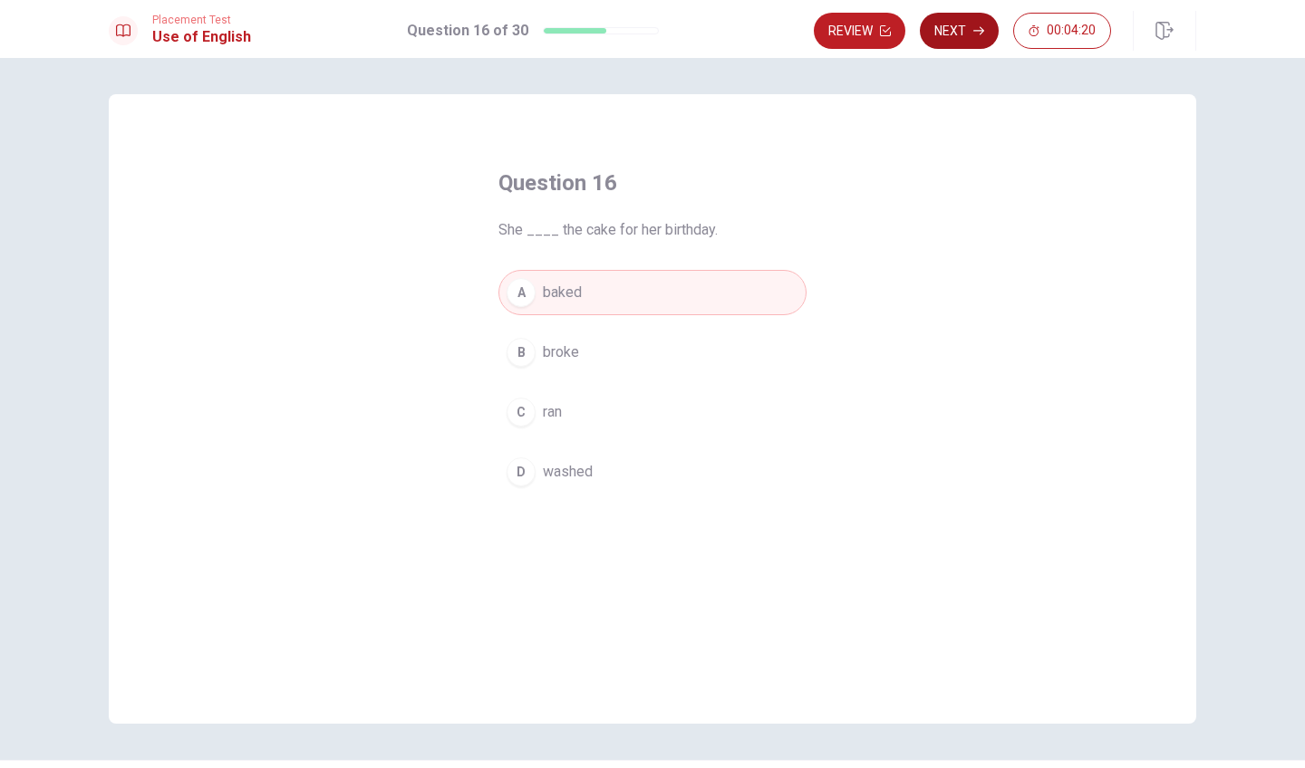
click at [967, 33] on button "Next" at bounding box center [959, 31] width 79 height 36
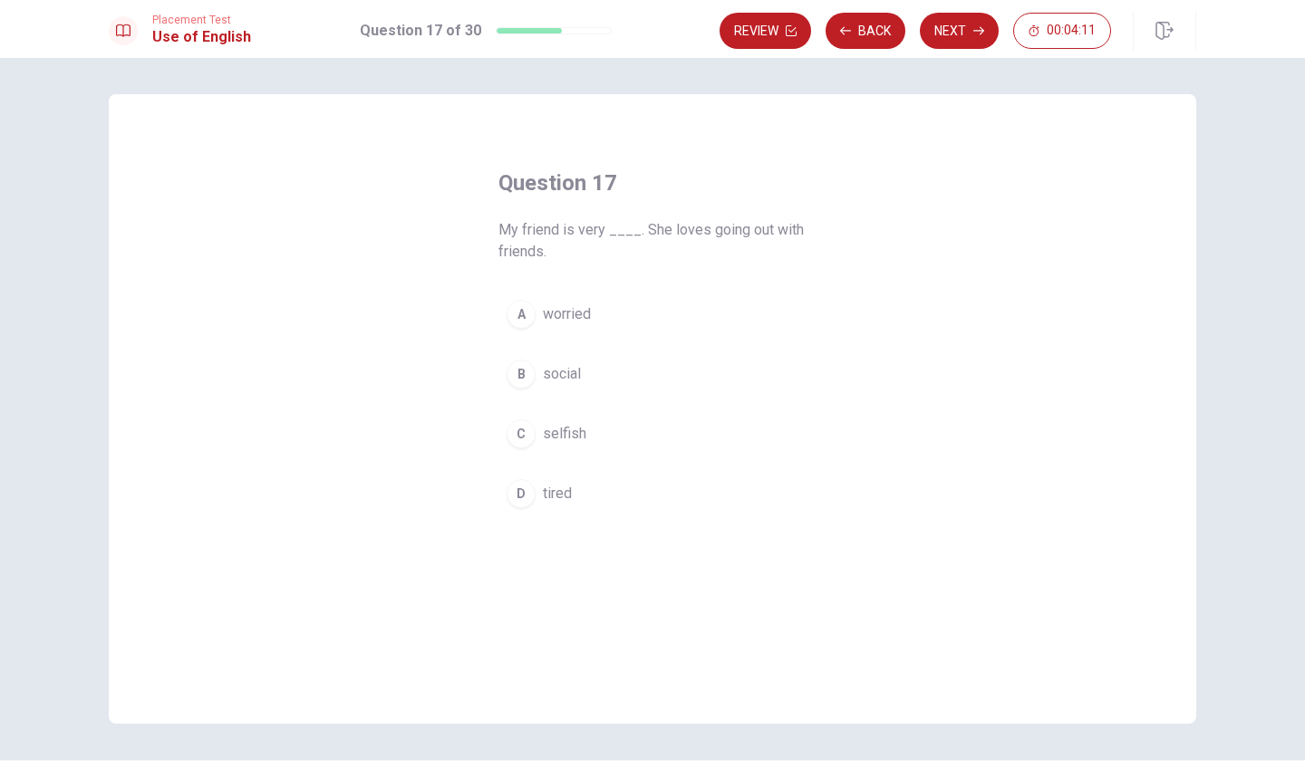
click at [564, 367] on span "social" at bounding box center [562, 374] width 38 height 22
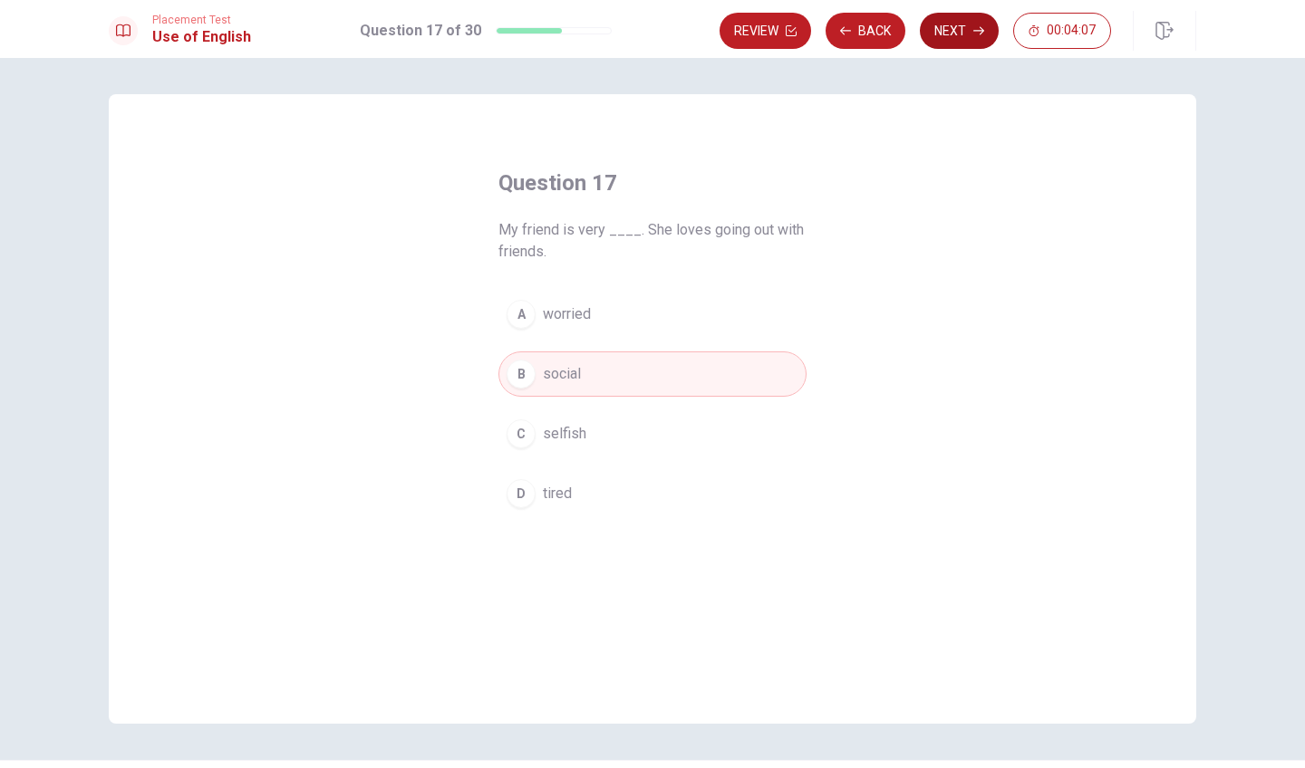
click at [973, 24] on button "Next" at bounding box center [959, 31] width 79 height 36
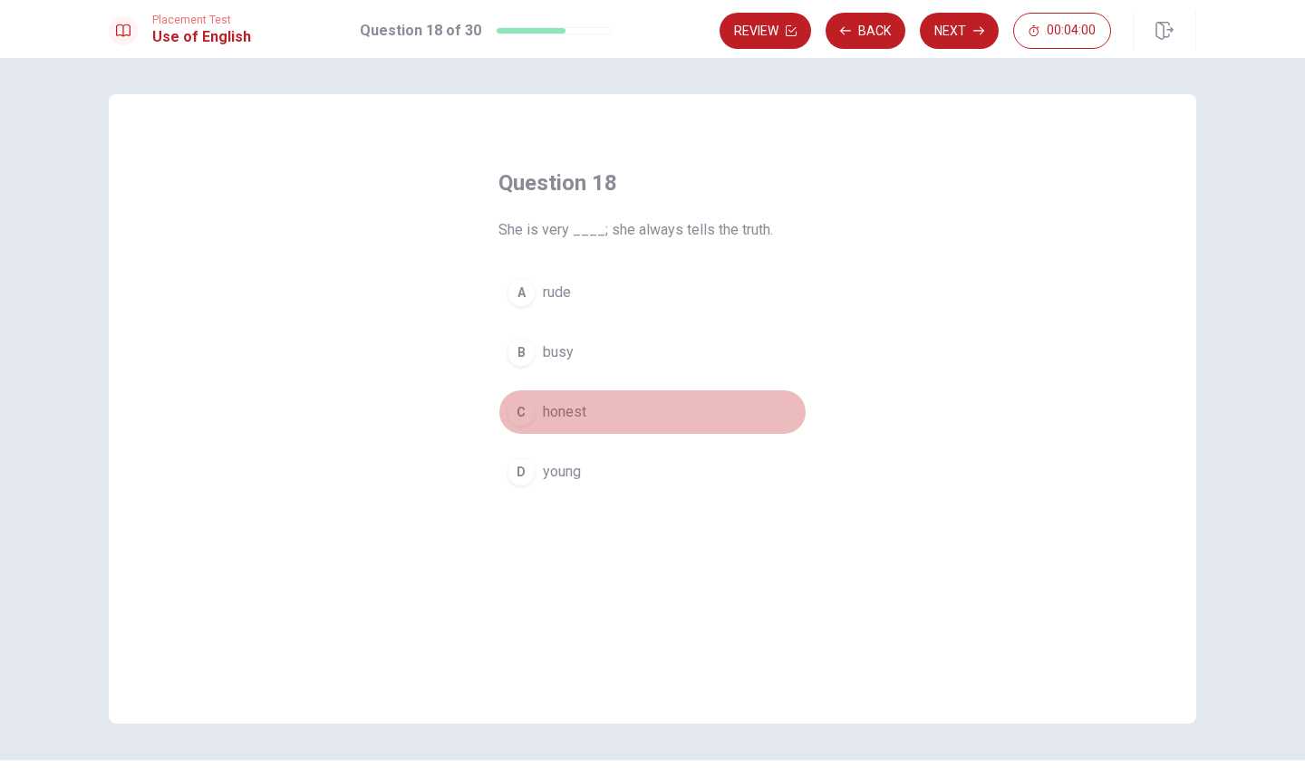
click at [578, 429] on button "C honest" at bounding box center [652, 412] width 308 height 45
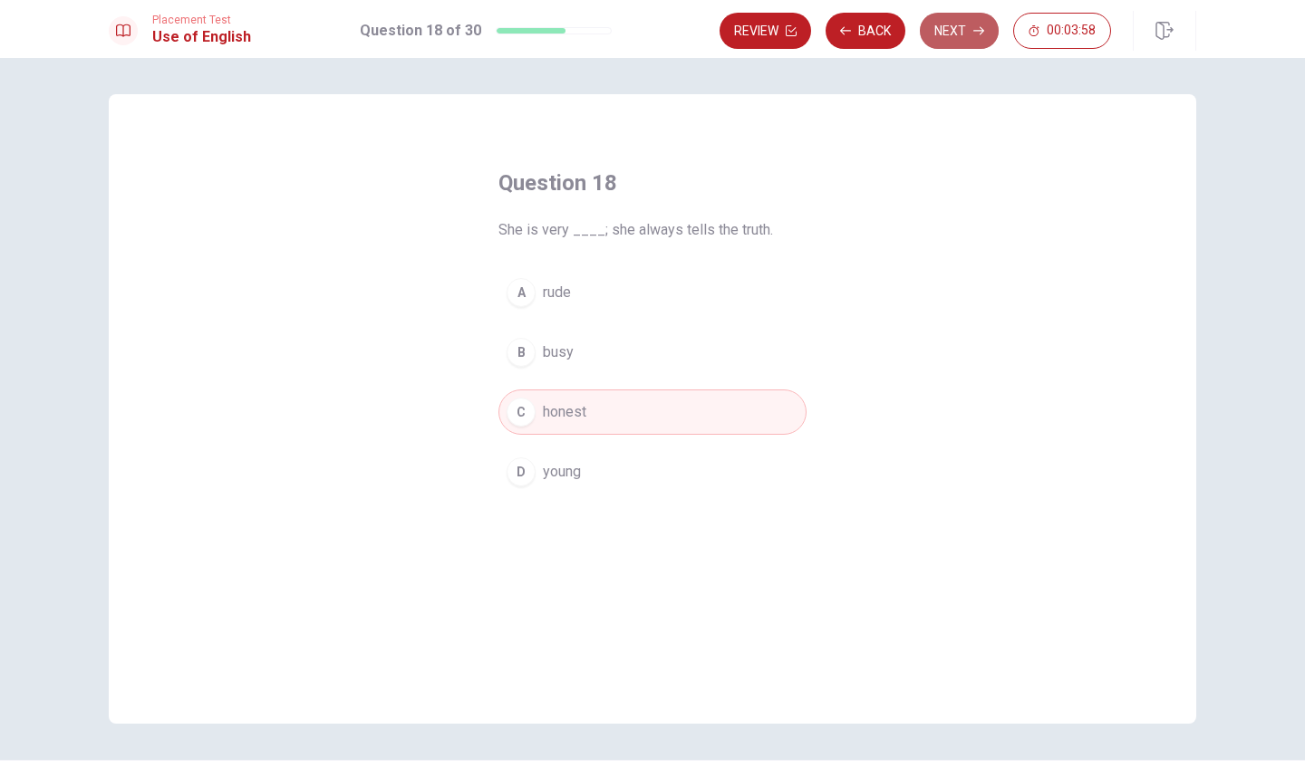
click at [968, 33] on button "Next" at bounding box center [959, 31] width 79 height 36
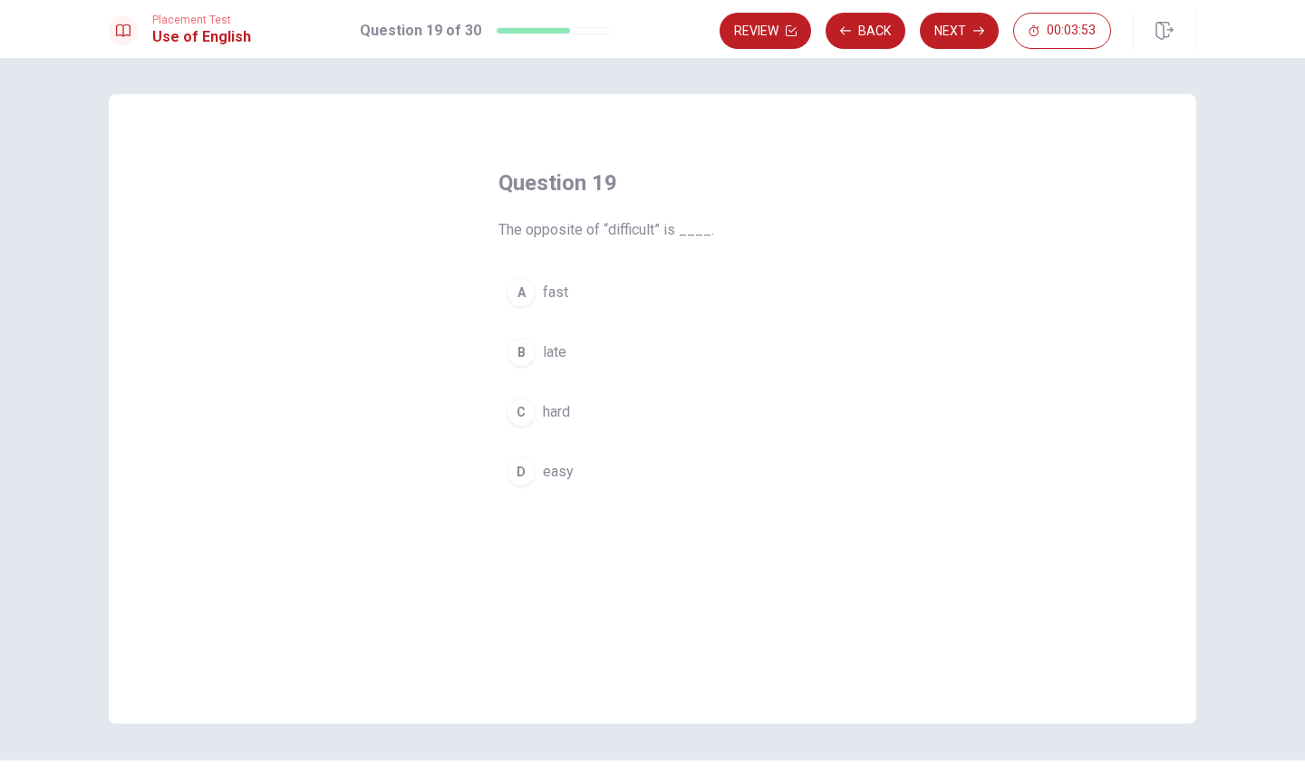
click at [560, 467] on span "easy" at bounding box center [558, 472] width 31 height 22
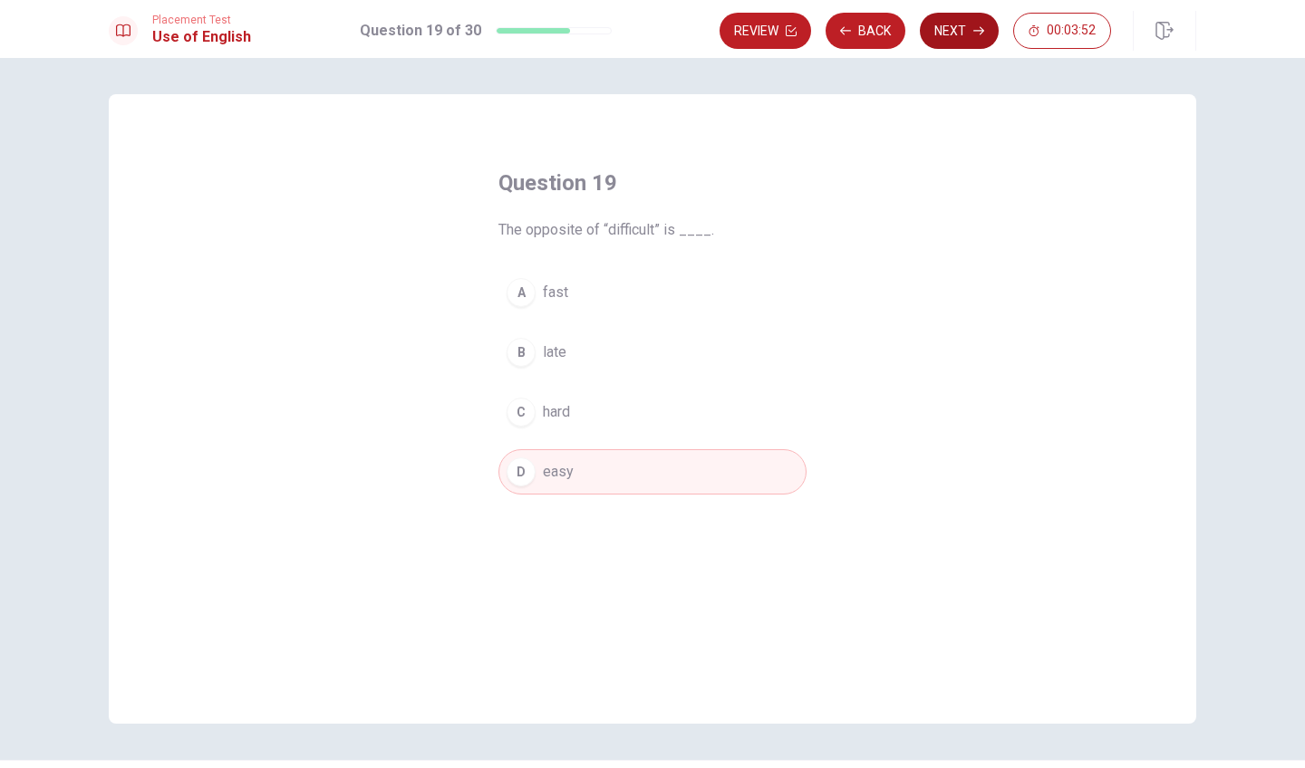
click at [958, 32] on button "Next" at bounding box center [959, 31] width 79 height 36
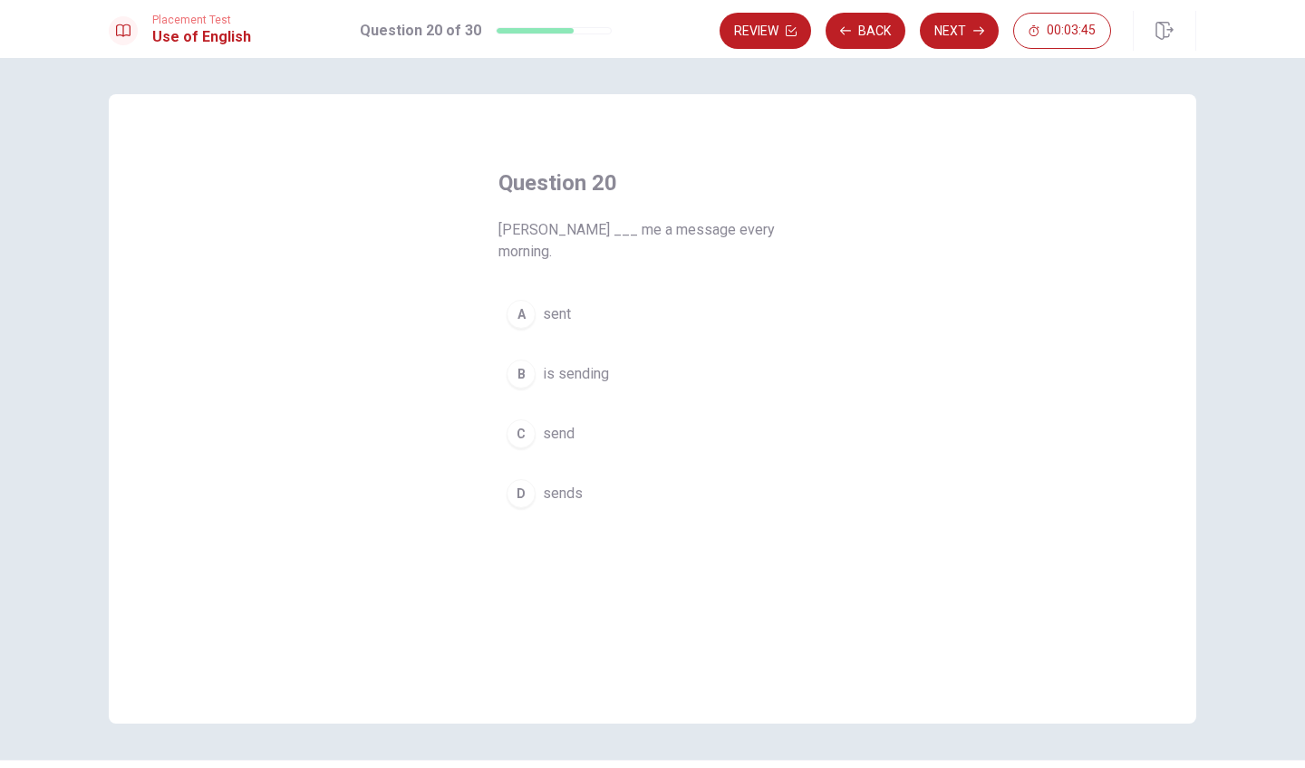
click at [553, 303] on span "sent" at bounding box center [557, 314] width 28 height 22
click at [974, 29] on icon "button" at bounding box center [978, 30] width 11 height 11
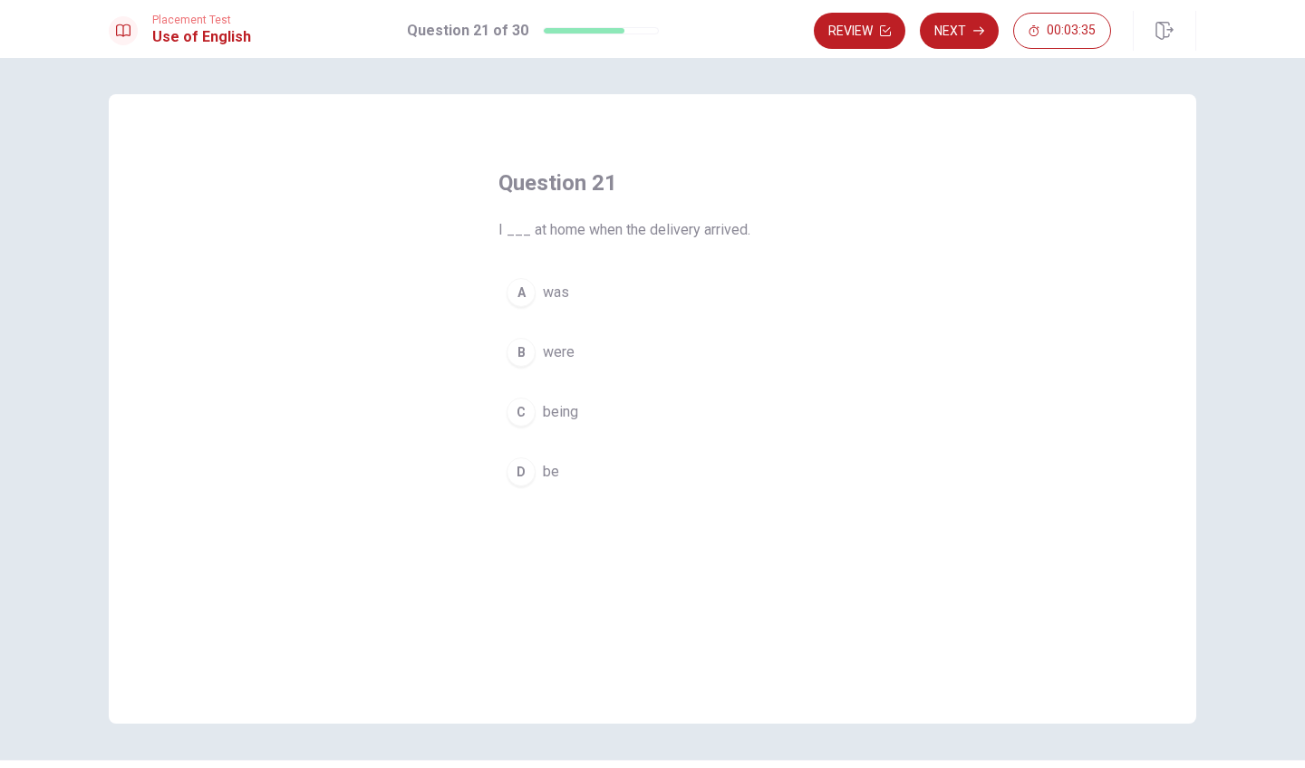
click at [558, 294] on span "was" at bounding box center [556, 293] width 26 height 22
click at [964, 29] on button "Next" at bounding box center [959, 31] width 79 height 36
click at [571, 283] on span "study" at bounding box center [560, 293] width 35 height 22
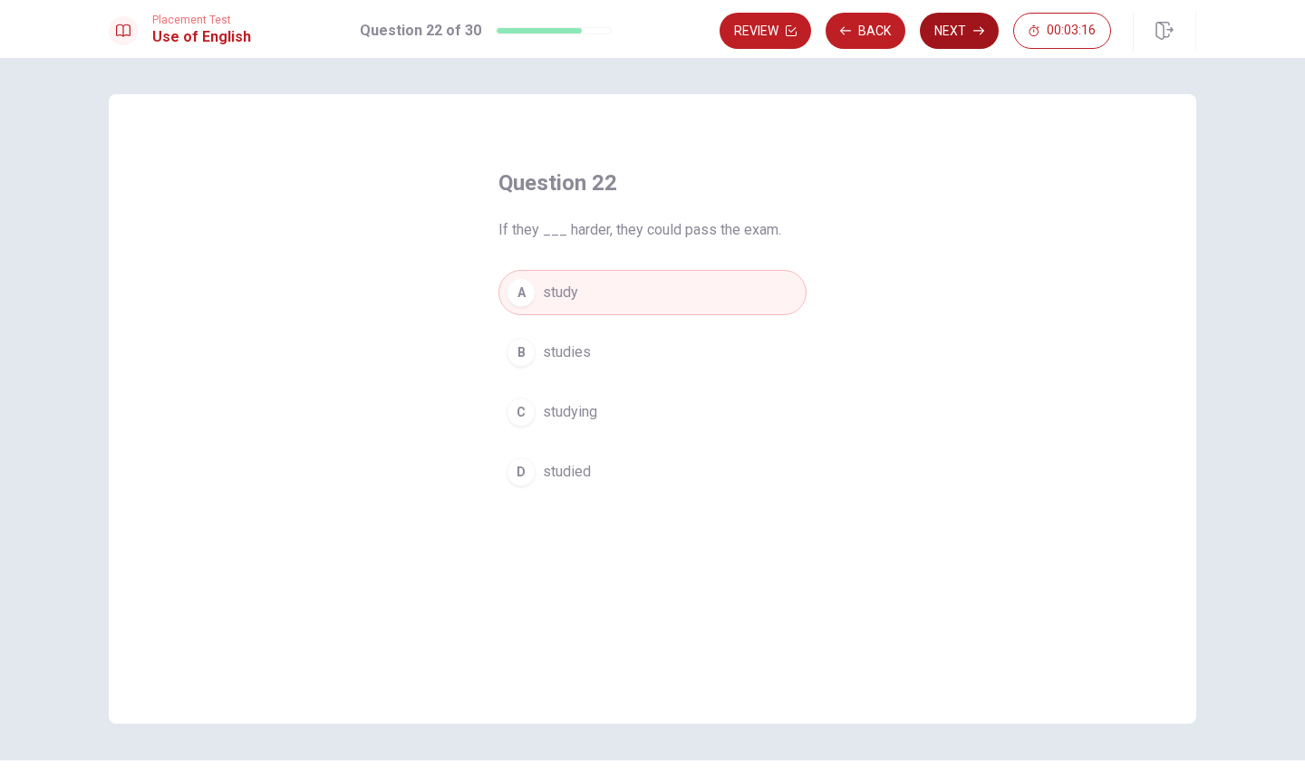
click at [963, 35] on button "Next" at bounding box center [959, 31] width 79 height 36
click at [591, 412] on span "are traveling" at bounding box center [582, 412] width 78 height 22
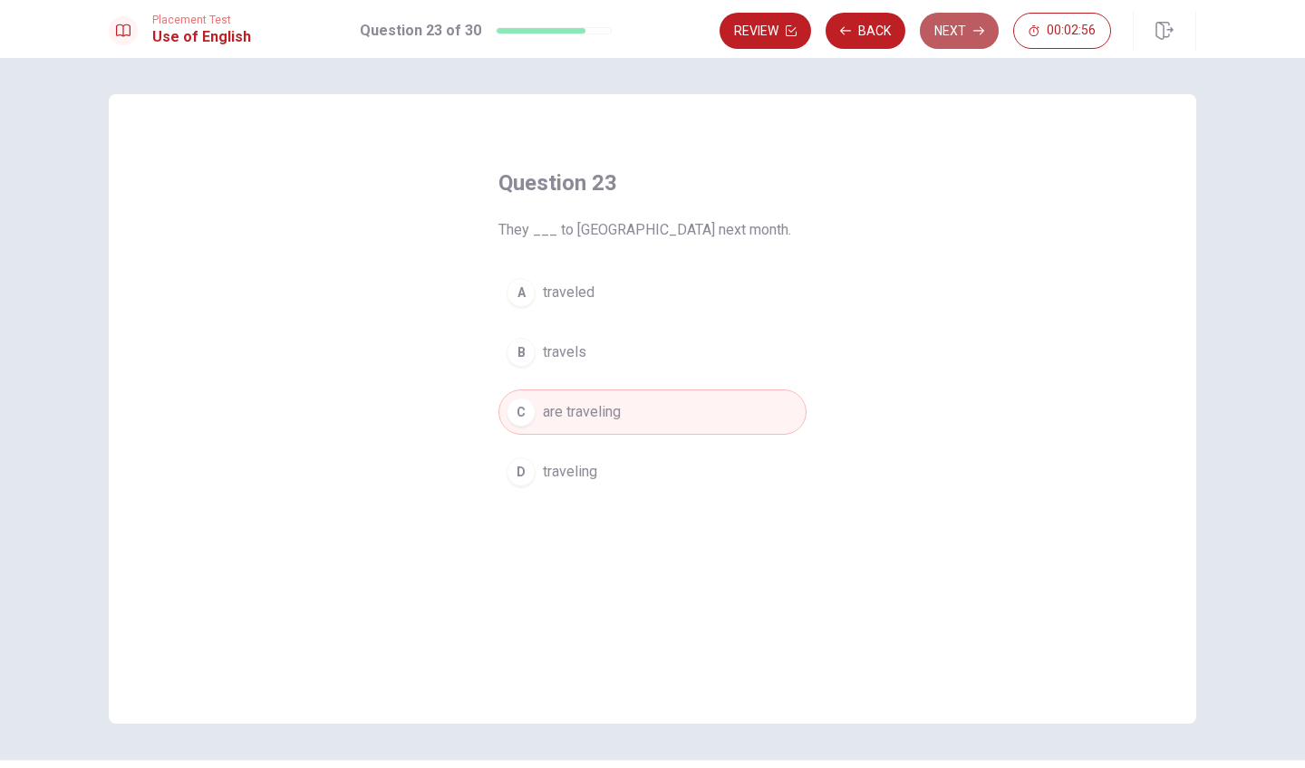
click at [970, 34] on button "Next" at bounding box center [959, 31] width 79 height 36
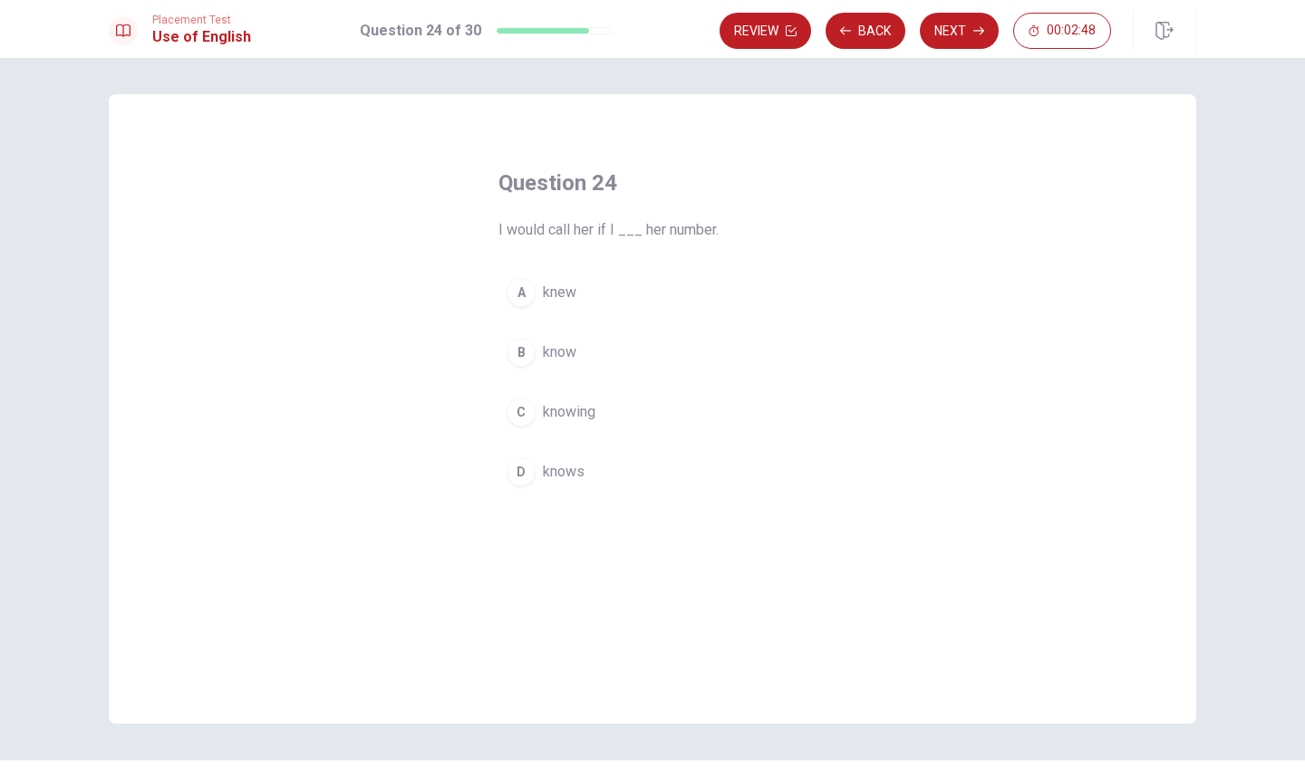
click at [567, 352] on span "know" at bounding box center [560, 353] width 34 height 22
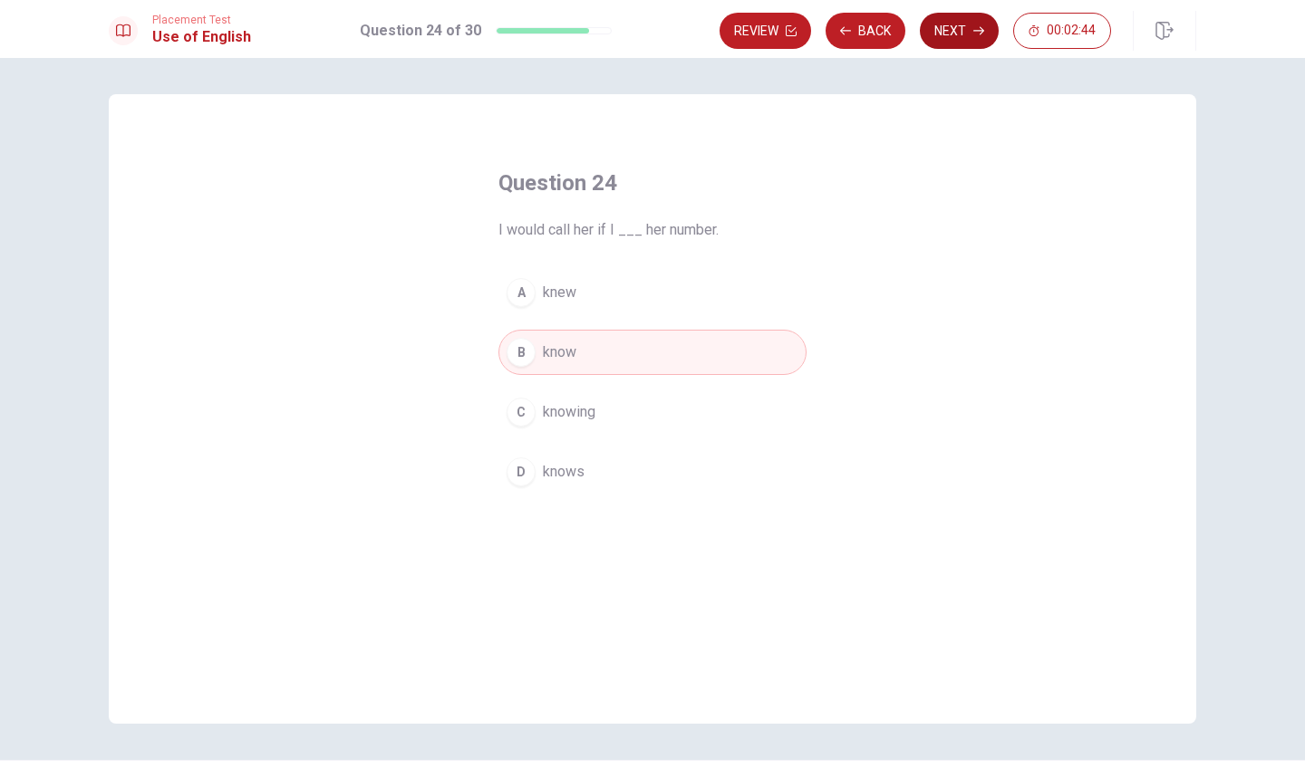
click at [966, 28] on button "Next" at bounding box center [959, 31] width 79 height 36
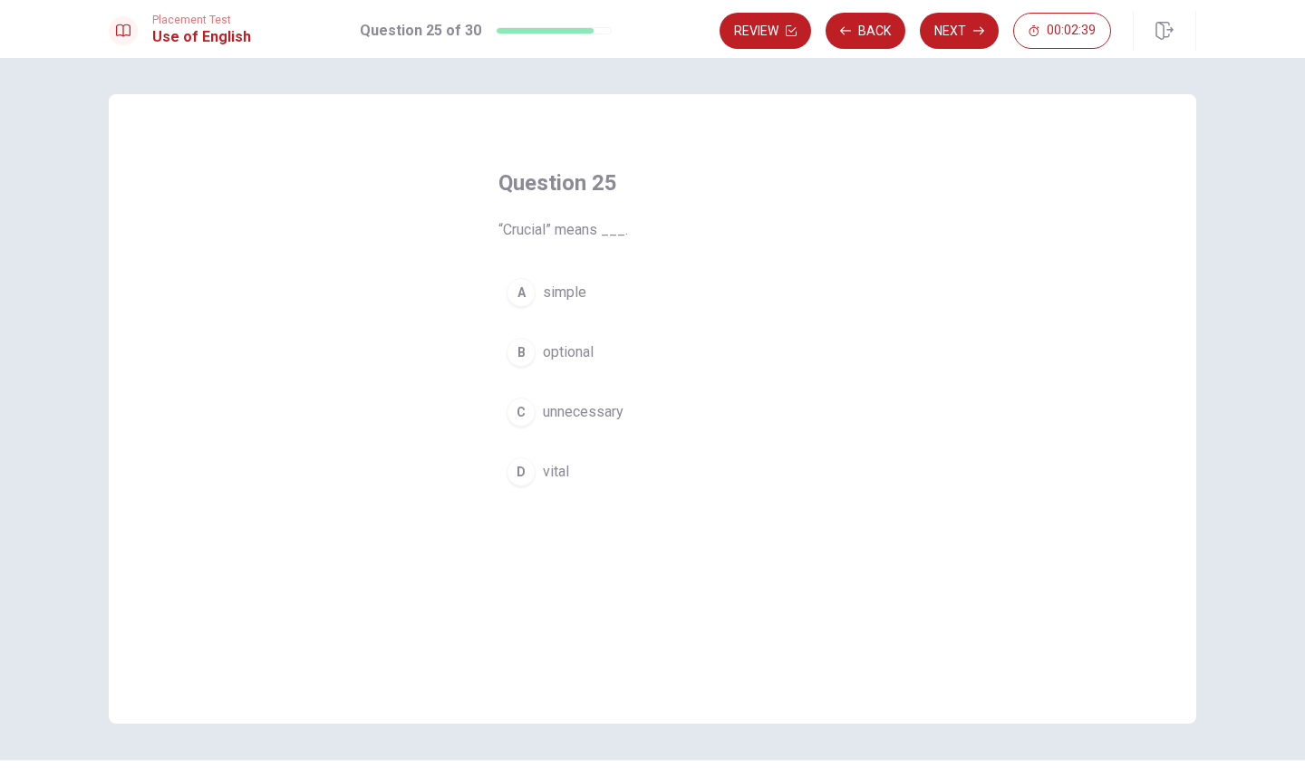
click at [560, 464] on span "vital" at bounding box center [556, 472] width 26 height 22
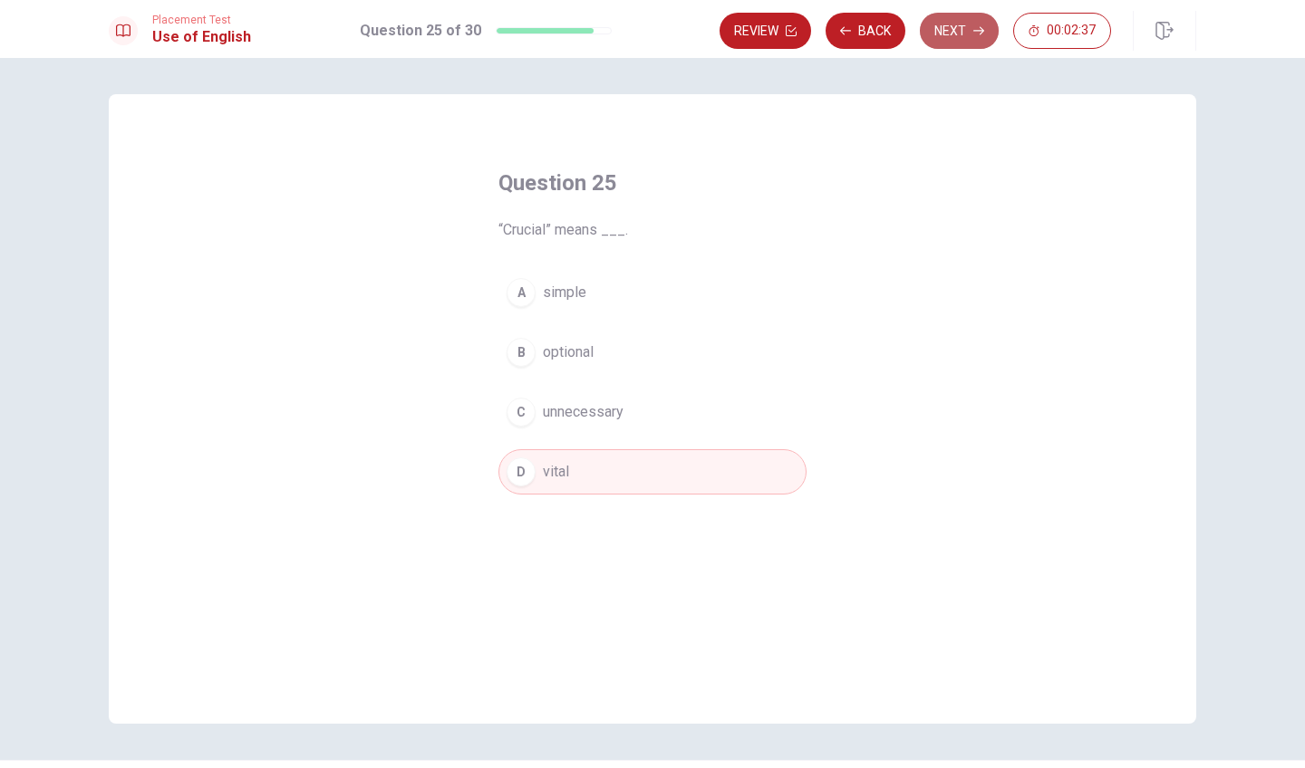
click at [949, 25] on button "Next" at bounding box center [959, 31] width 79 height 36
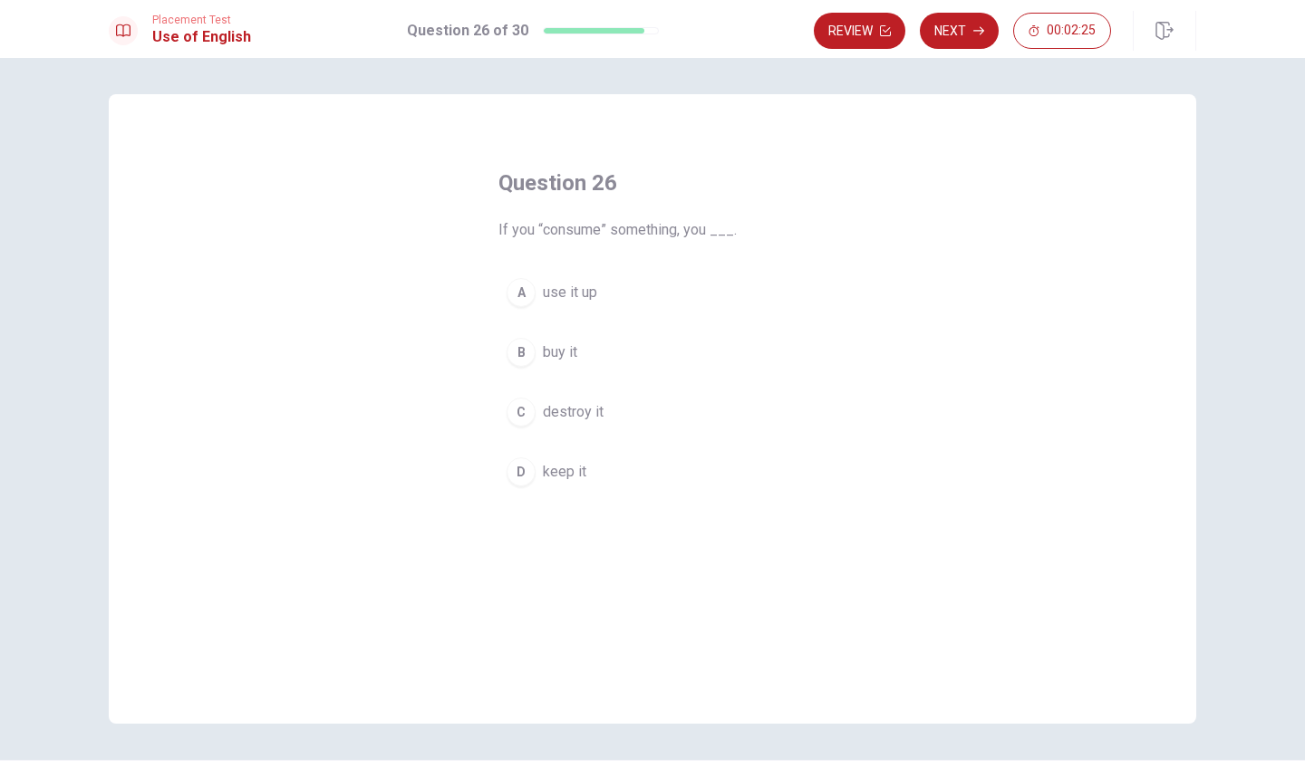
click at [575, 290] on span "use it up" at bounding box center [570, 293] width 54 height 22
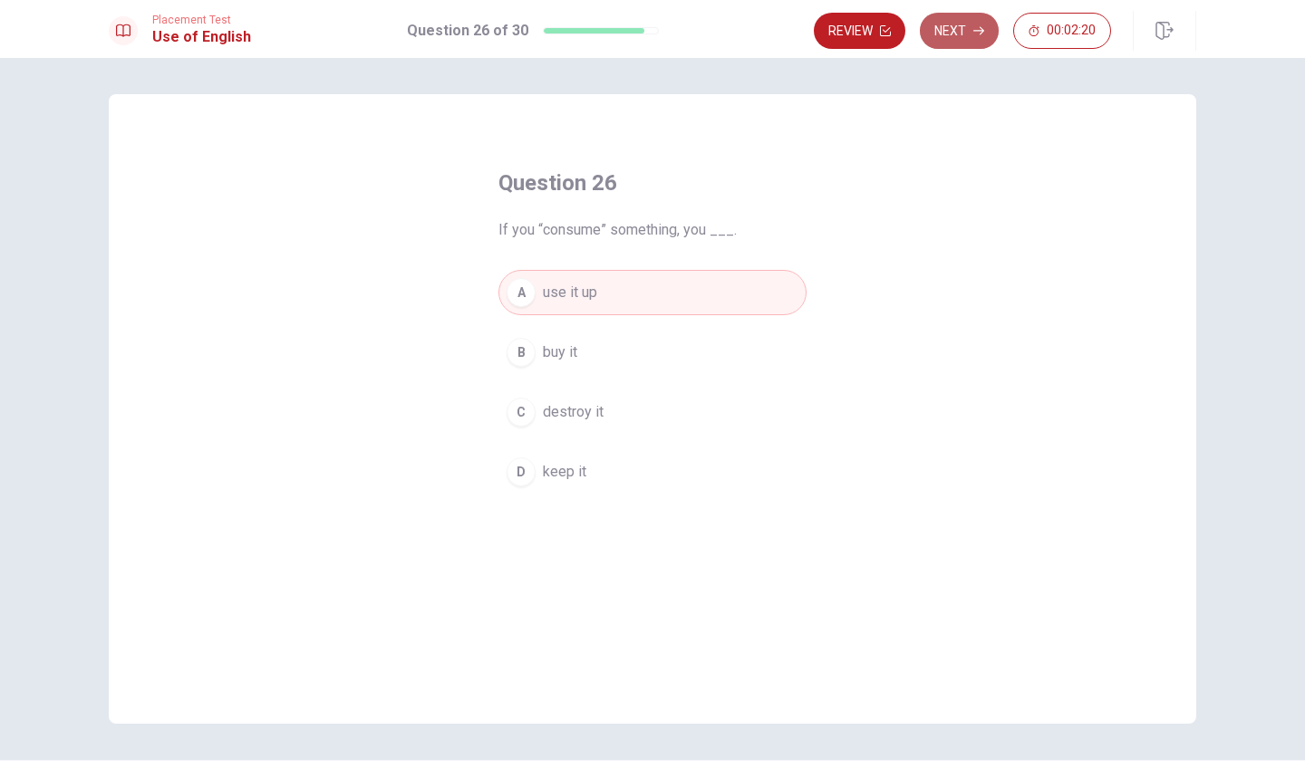
click at [963, 27] on button "Next" at bounding box center [959, 31] width 79 height 36
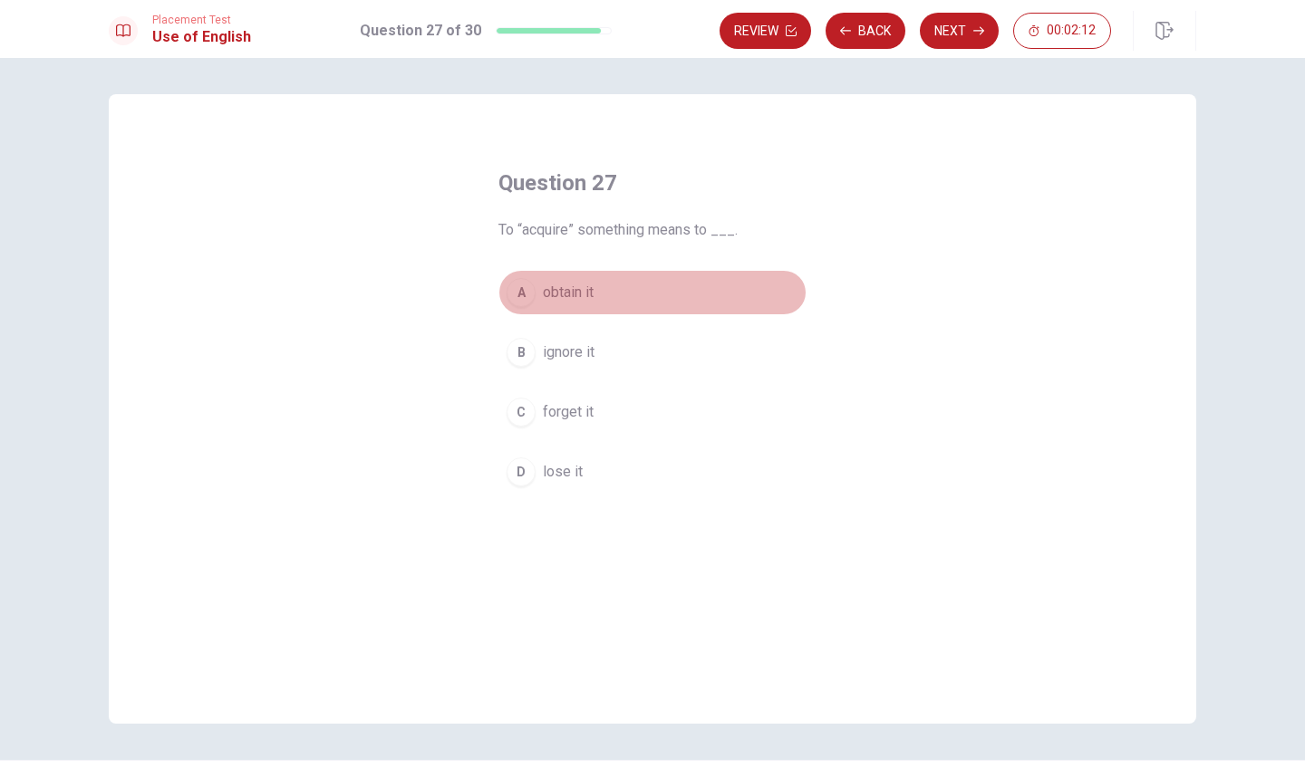
click at [578, 291] on span "obtain it" at bounding box center [568, 293] width 51 height 22
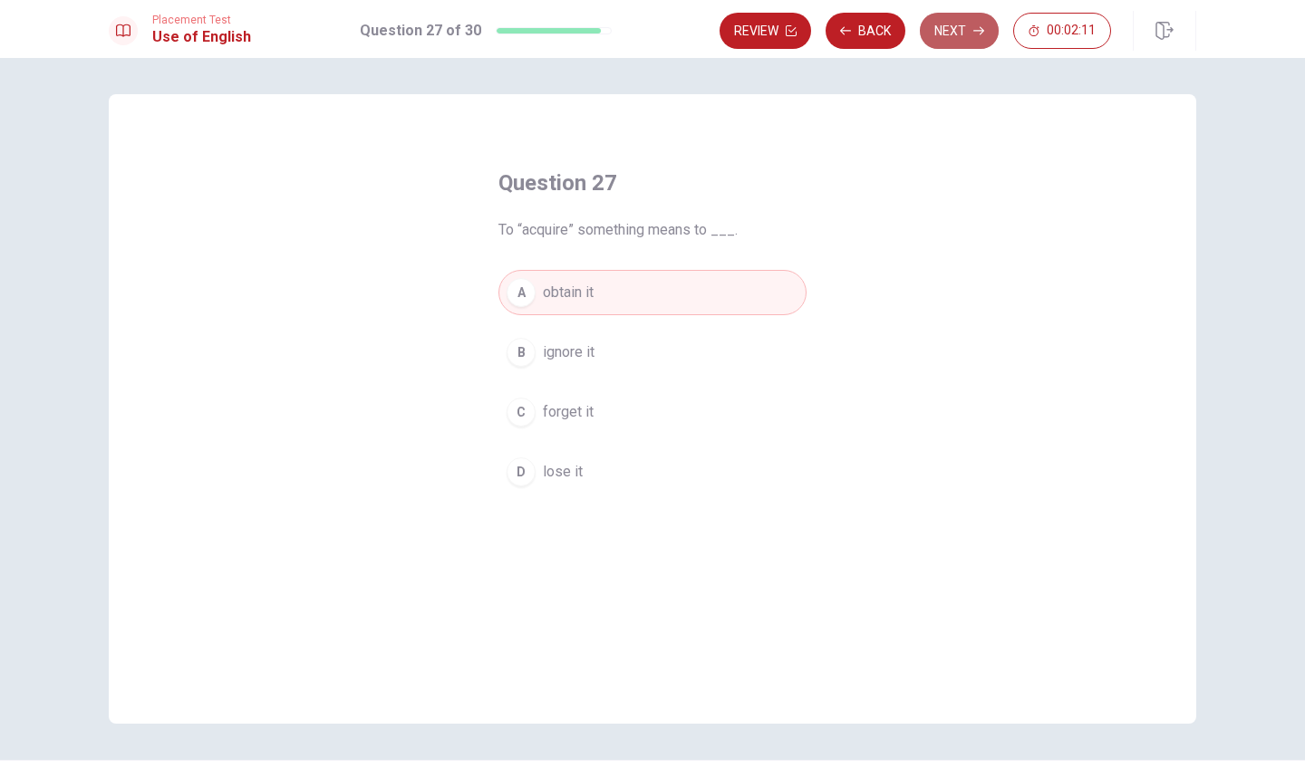
click at [944, 32] on button "Next" at bounding box center [959, 31] width 79 height 36
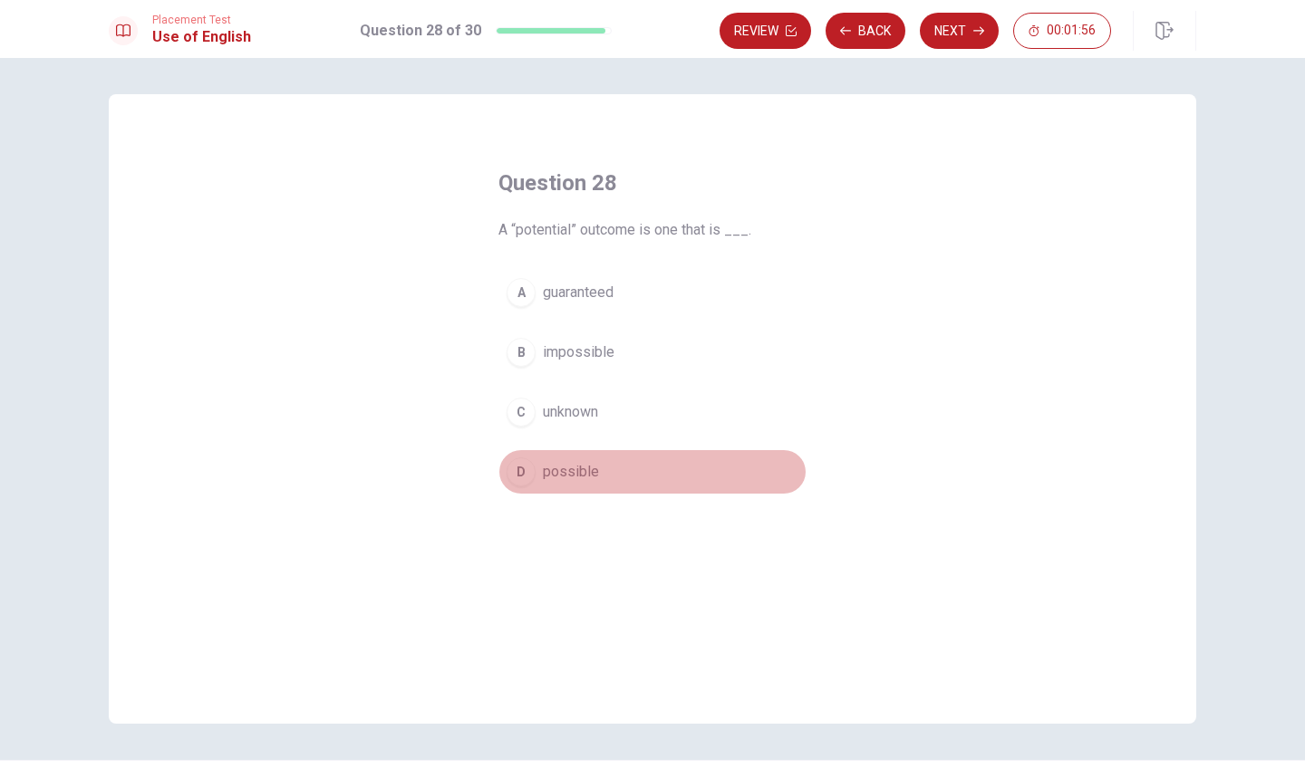
click at [575, 465] on span "possible" at bounding box center [571, 472] width 56 height 22
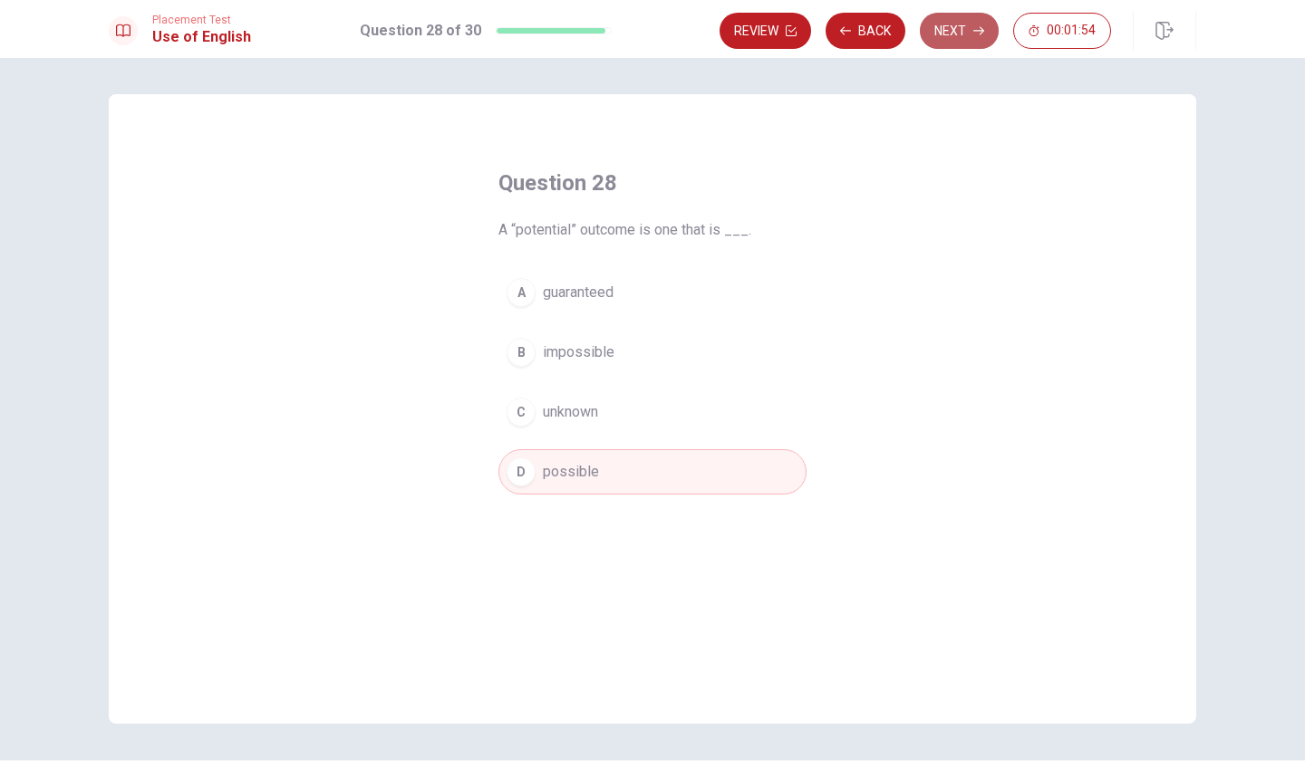
click at [975, 28] on icon "button" at bounding box center [978, 30] width 11 height 11
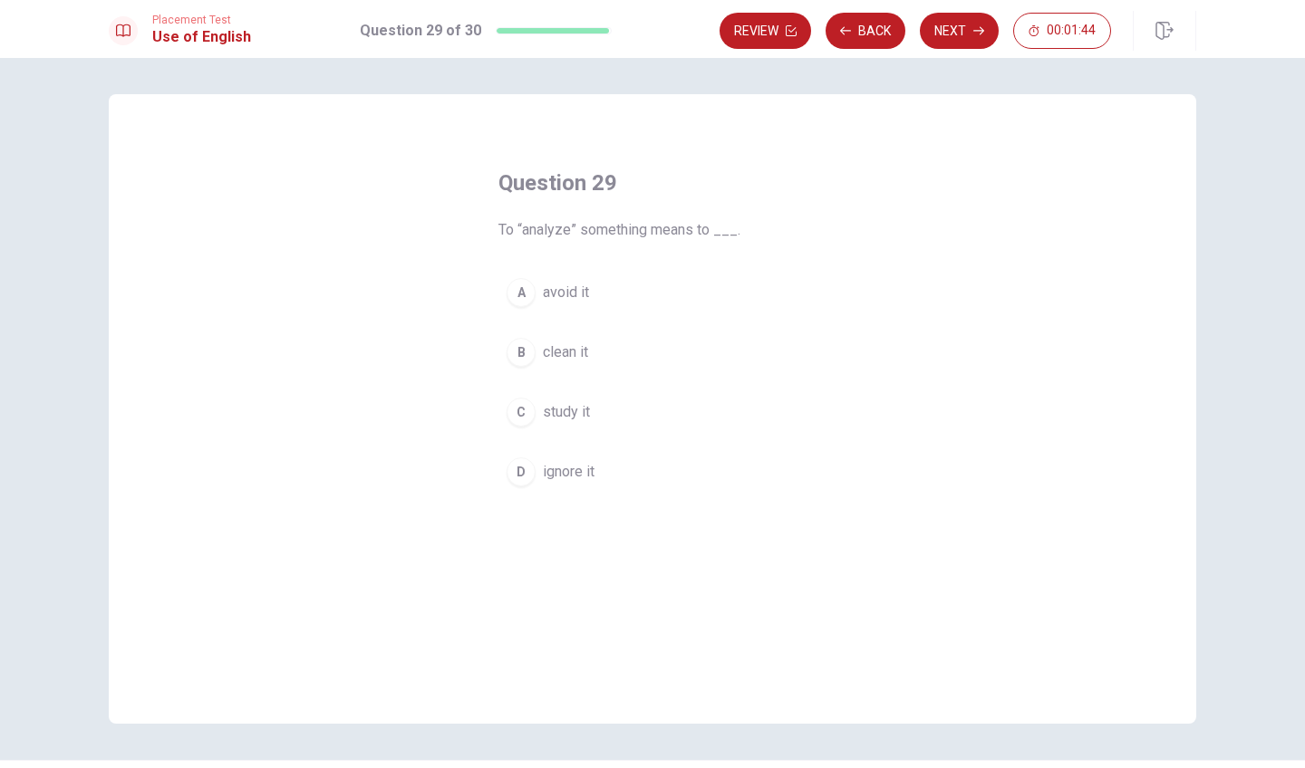
click at [575, 416] on span "study it" at bounding box center [566, 412] width 47 height 22
click at [958, 23] on button "Next" at bounding box center [959, 31] width 79 height 36
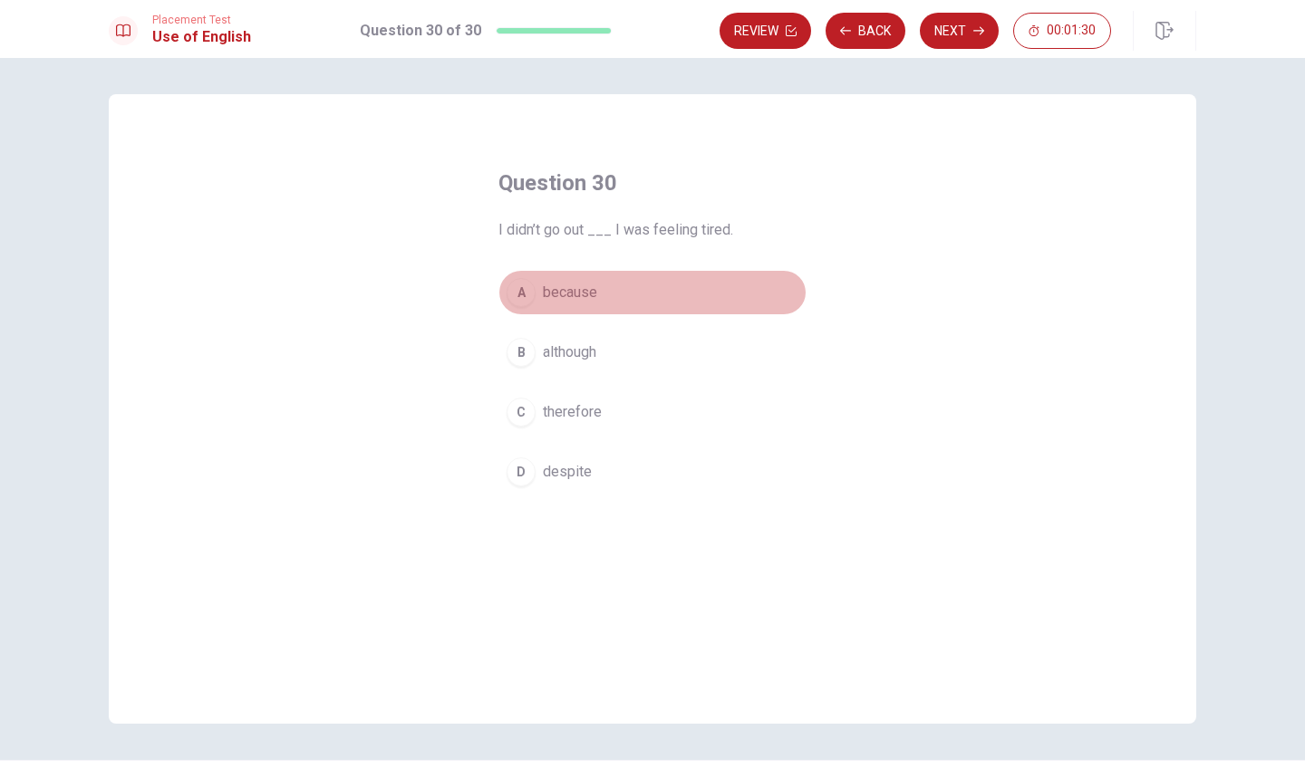
click at [580, 294] on span "because" at bounding box center [570, 293] width 54 height 22
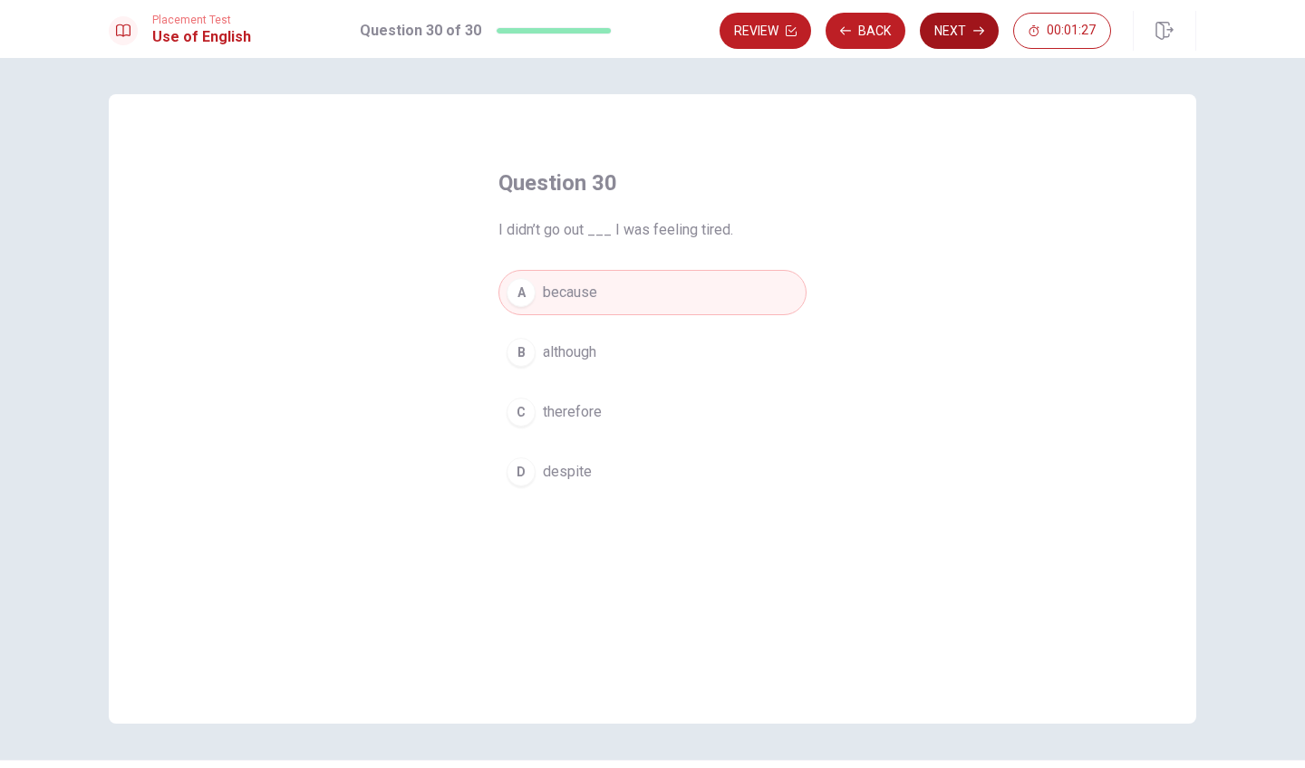
click at [959, 31] on button "Next" at bounding box center [959, 31] width 79 height 36
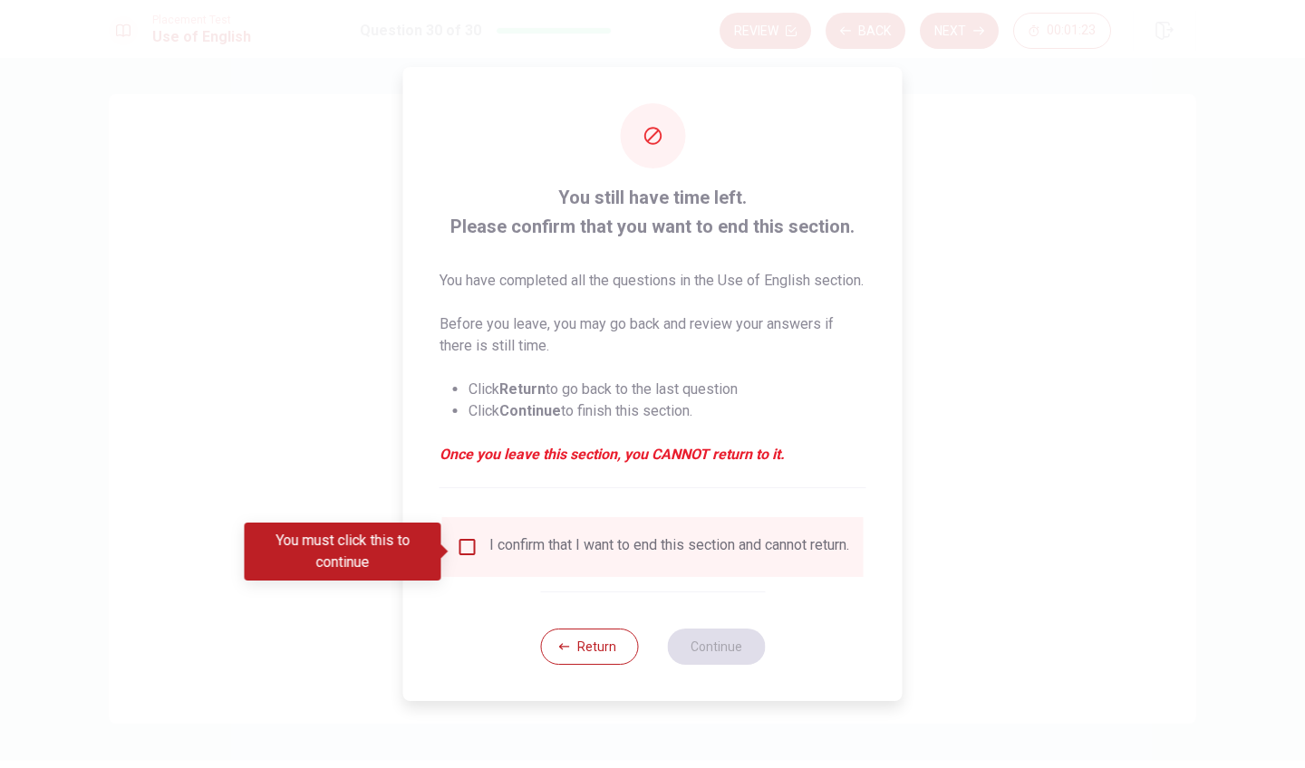
click at [465, 552] on input "You must click this to continue" at bounding box center [468, 547] width 22 height 22
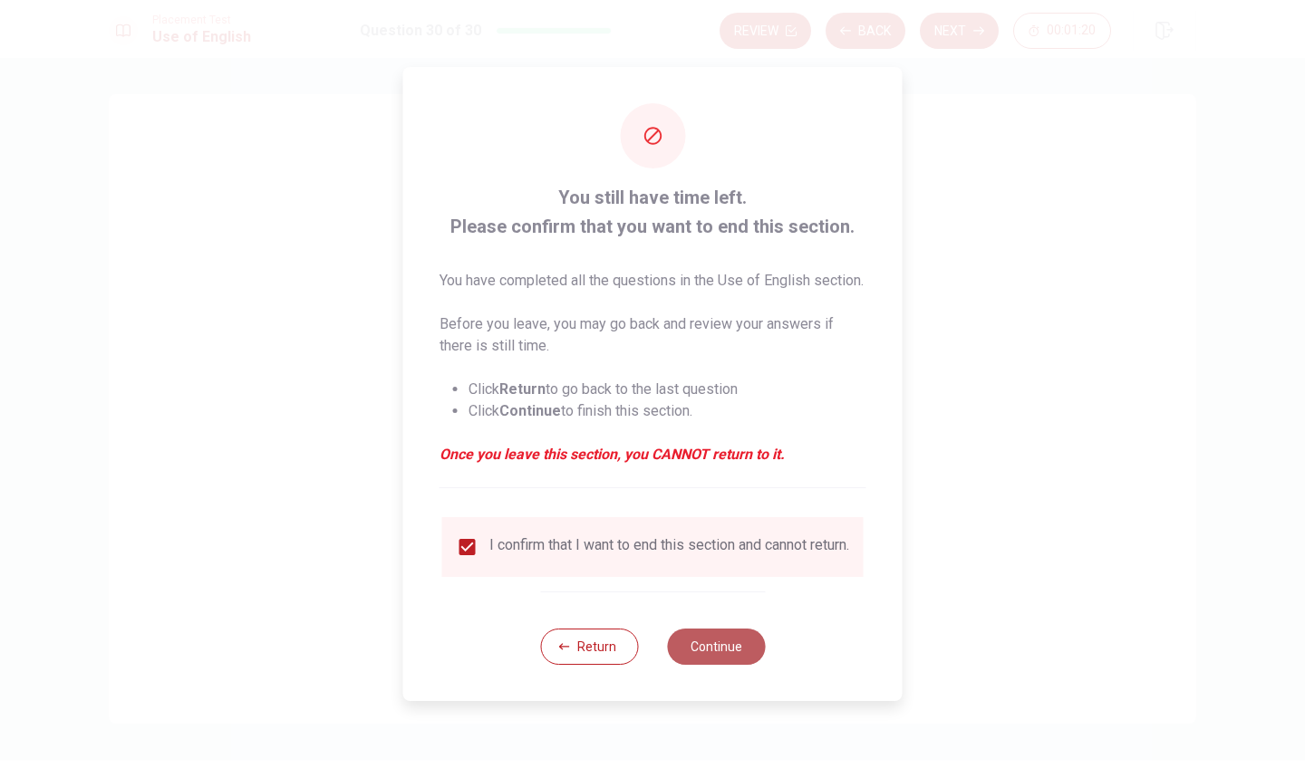
click at [718, 665] on button "Continue" at bounding box center [716, 647] width 98 height 36
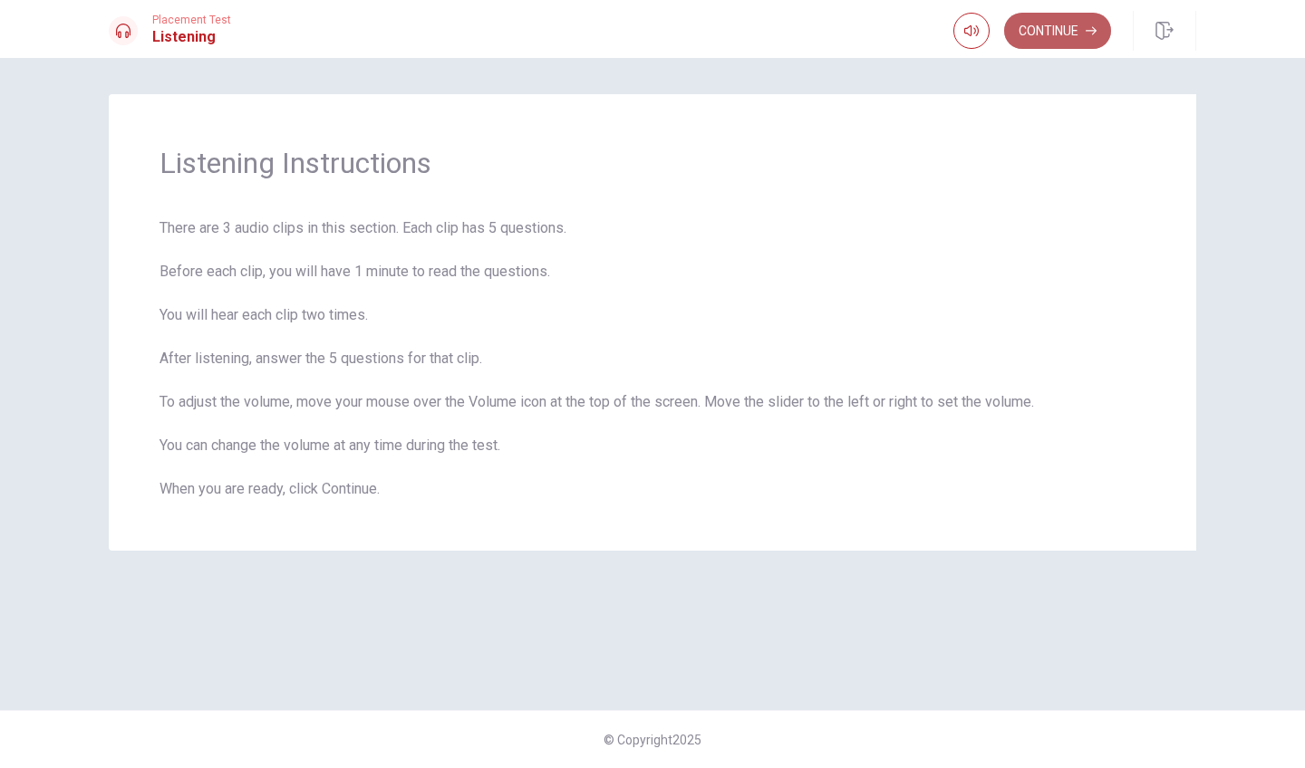
click at [1070, 37] on button "Continue" at bounding box center [1057, 31] width 107 height 36
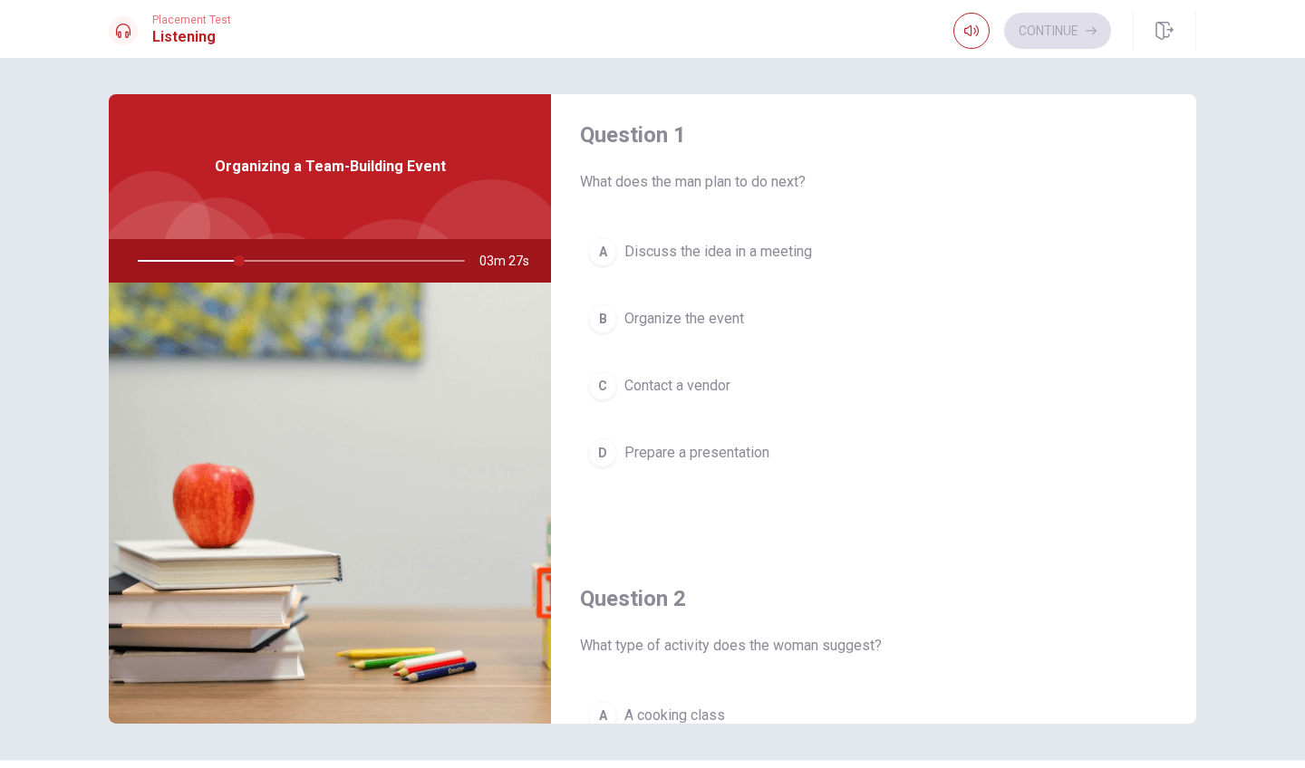
scroll to position [14, 0]
click at [689, 250] on span "Discuss the idea in a meeting" at bounding box center [718, 248] width 188 height 22
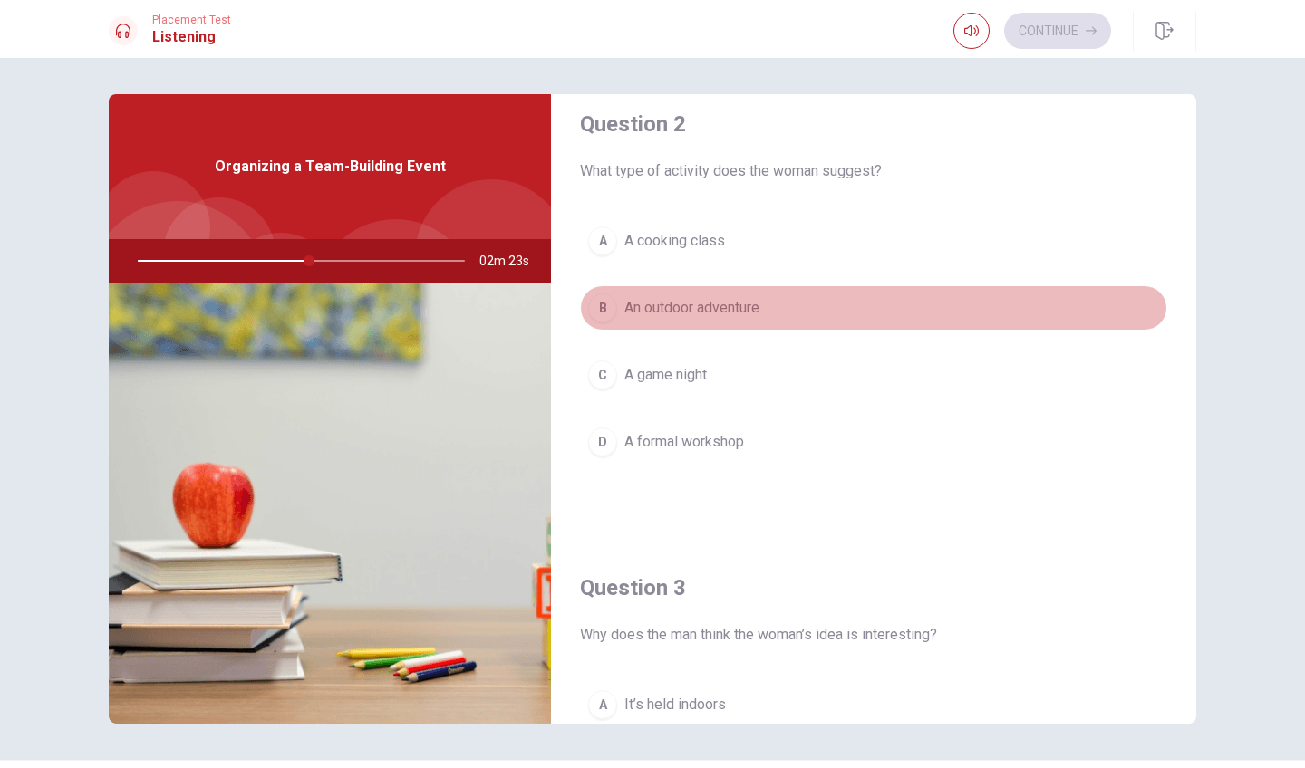
click at [702, 306] on span "An outdoor adventure" at bounding box center [691, 308] width 135 height 22
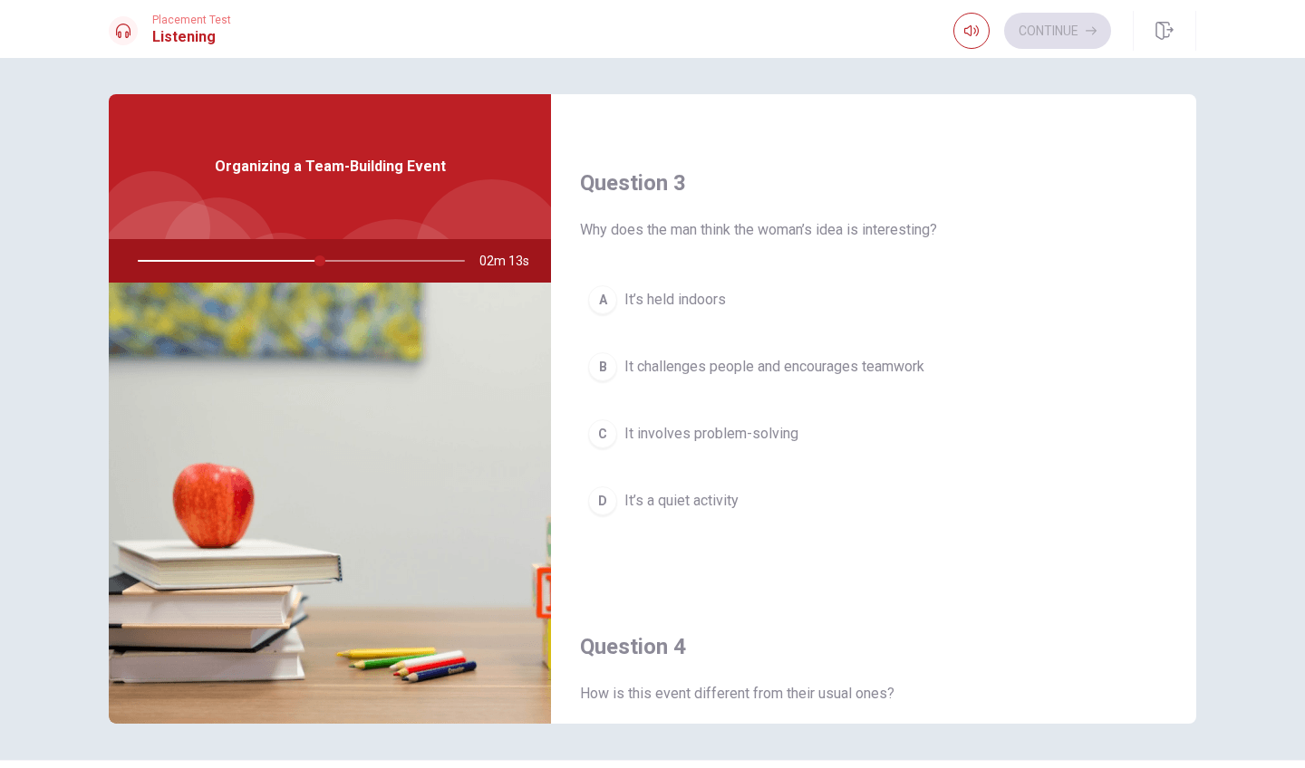
scroll to position [891, 0]
click at [863, 371] on span "It challenges people and encourages teamwork" at bounding box center [774, 366] width 300 height 22
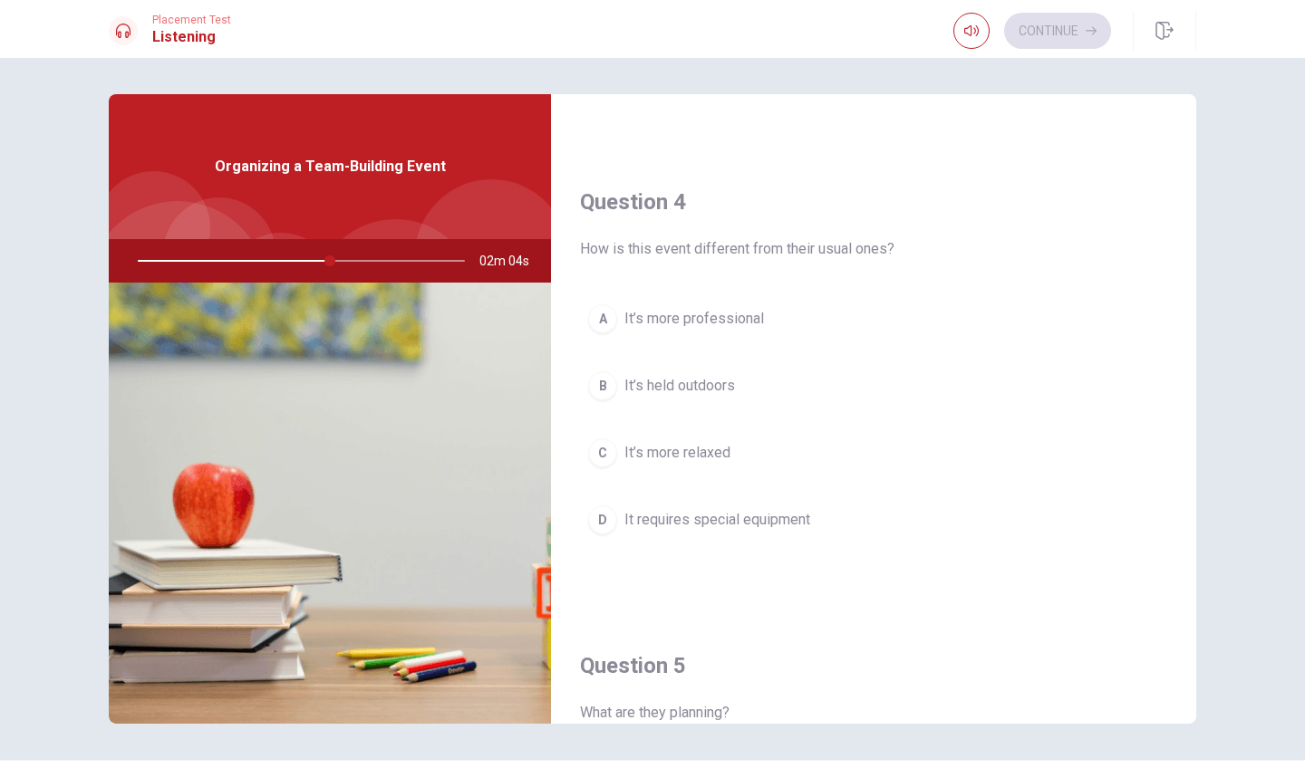
scroll to position [1351, 0]
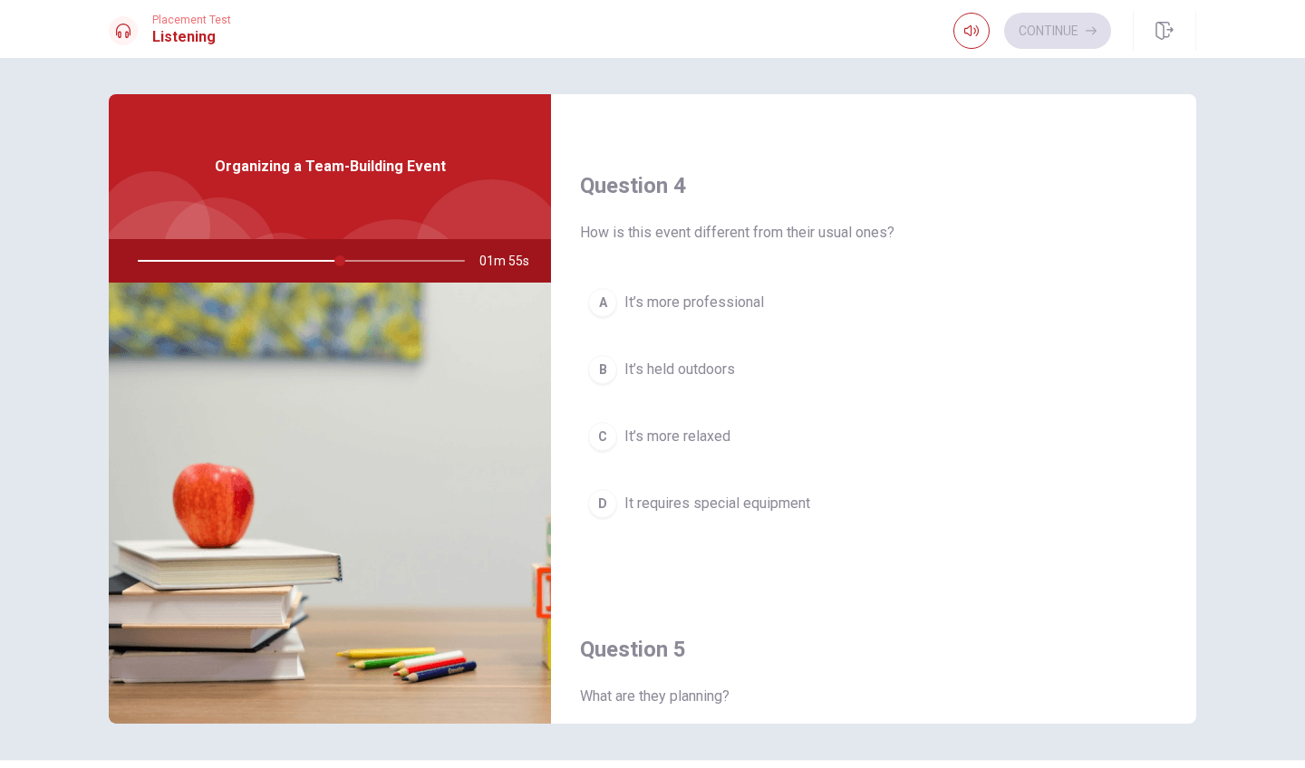
click at [683, 371] on span "It’s held outdoors" at bounding box center [679, 370] width 111 height 22
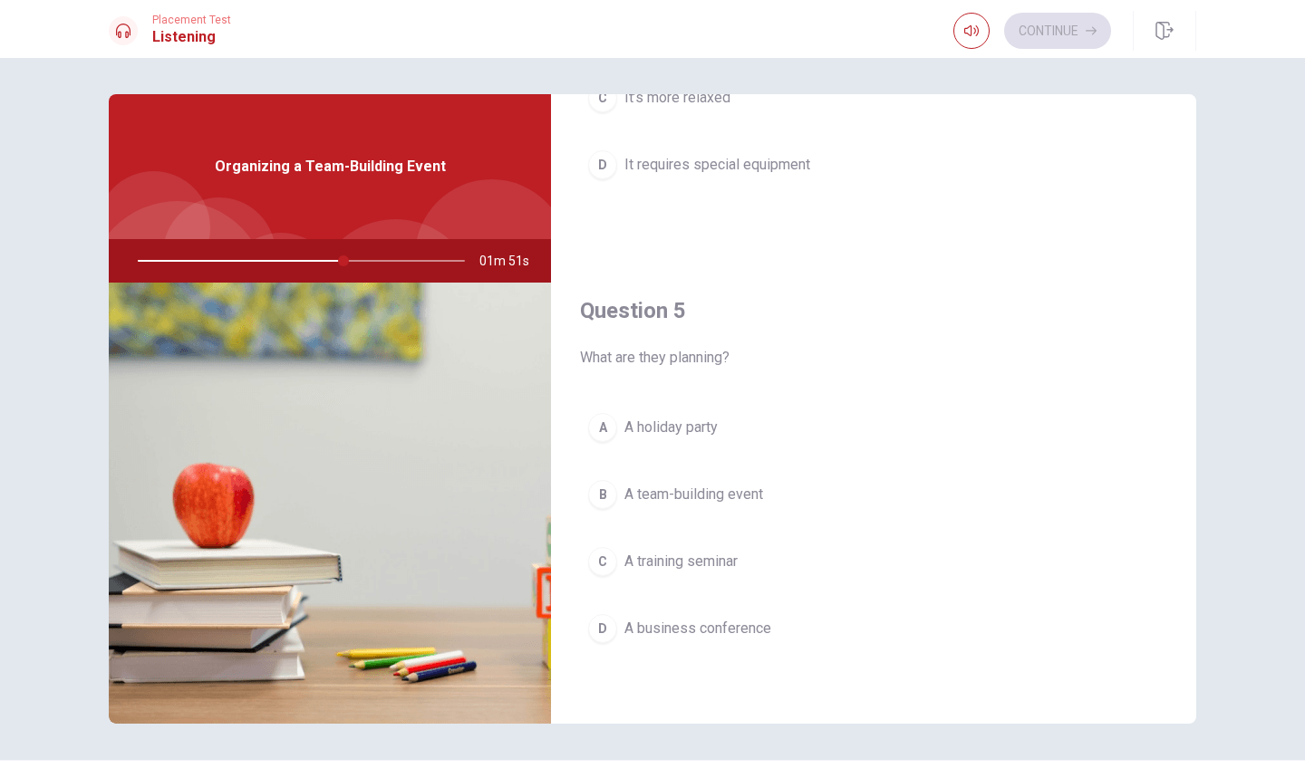
scroll to position [1690, 0]
click at [714, 495] on span "A team-building event" at bounding box center [693, 495] width 139 height 22
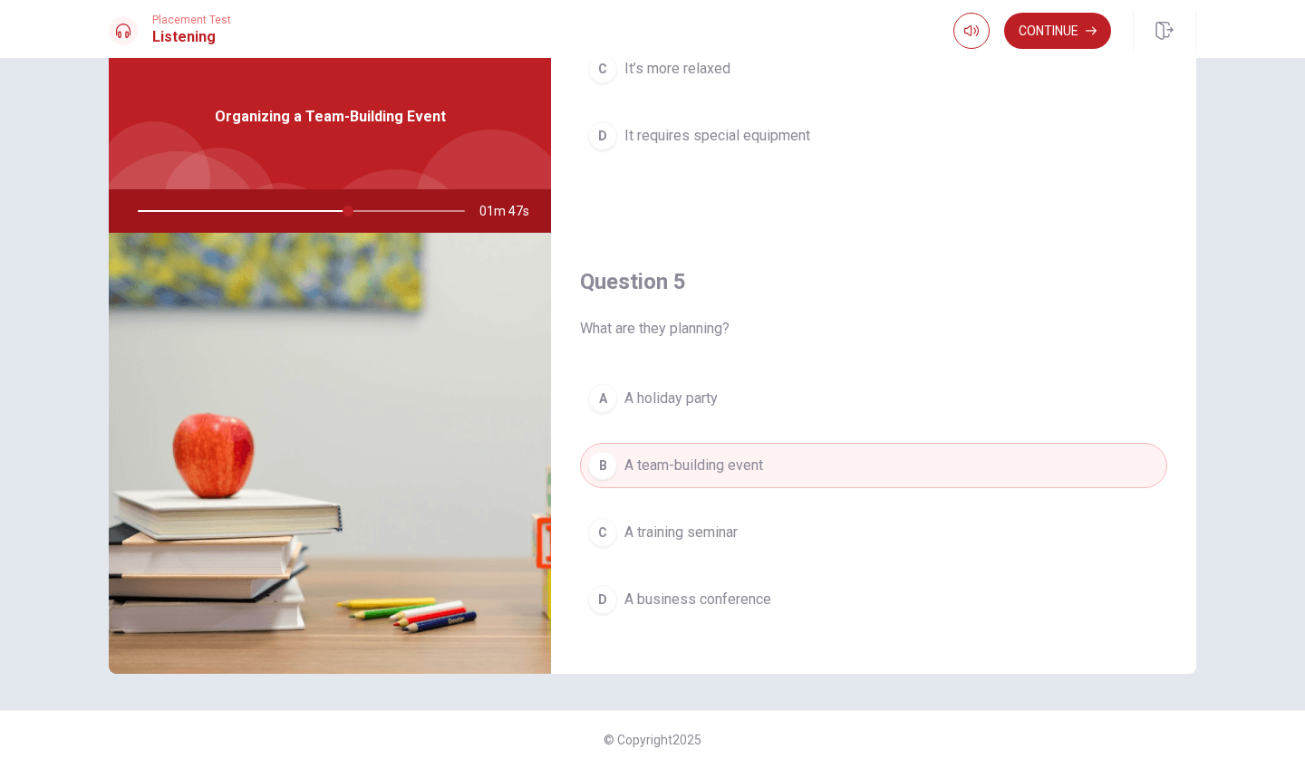
scroll to position [1620, 0]
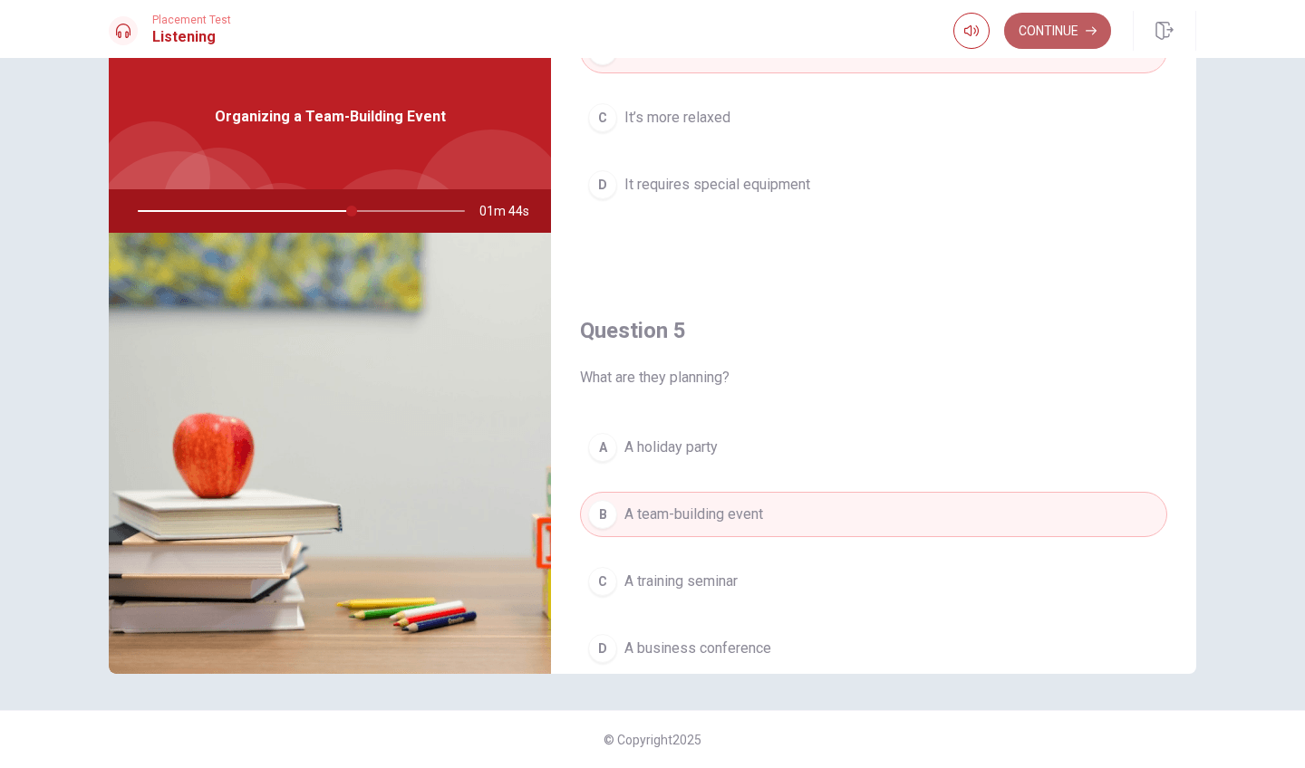
click at [1052, 33] on button "Continue" at bounding box center [1057, 31] width 107 height 36
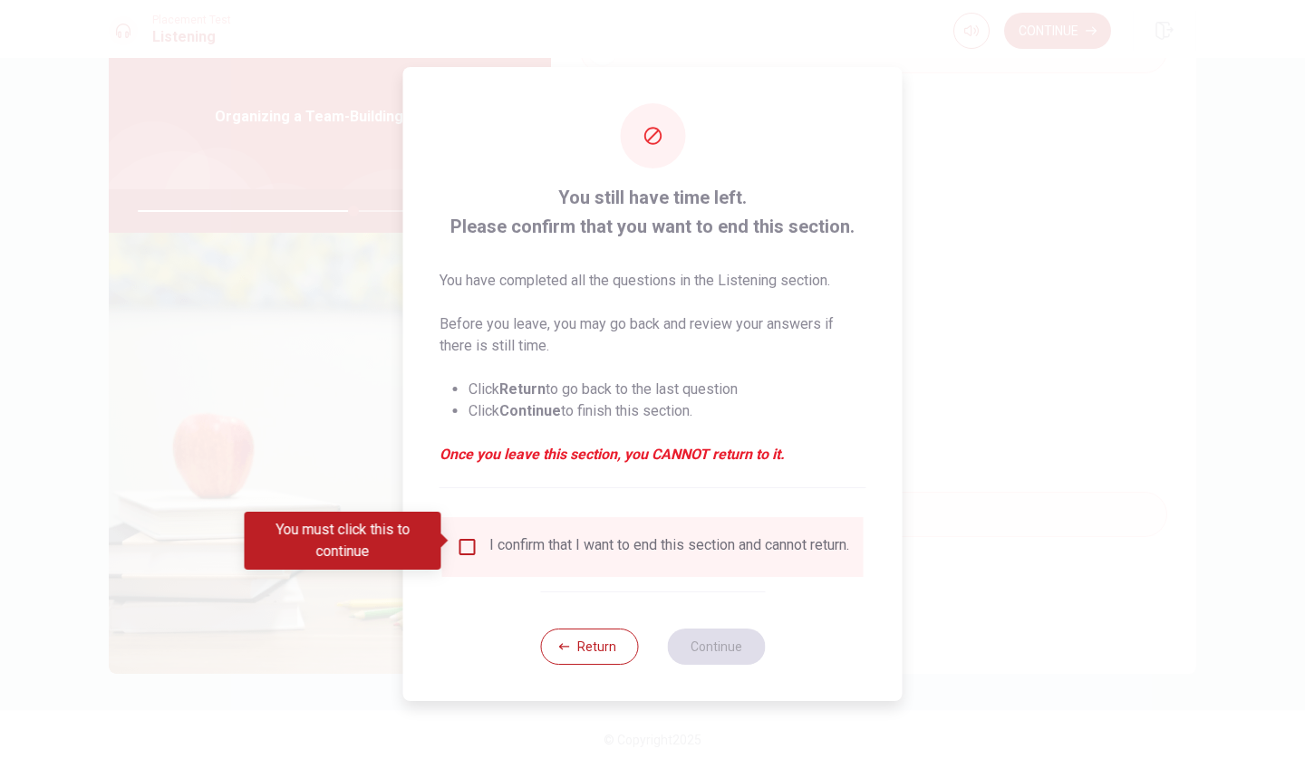
click at [471, 548] on input "You must click this to continue" at bounding box center [468, 547] width 22 height 22
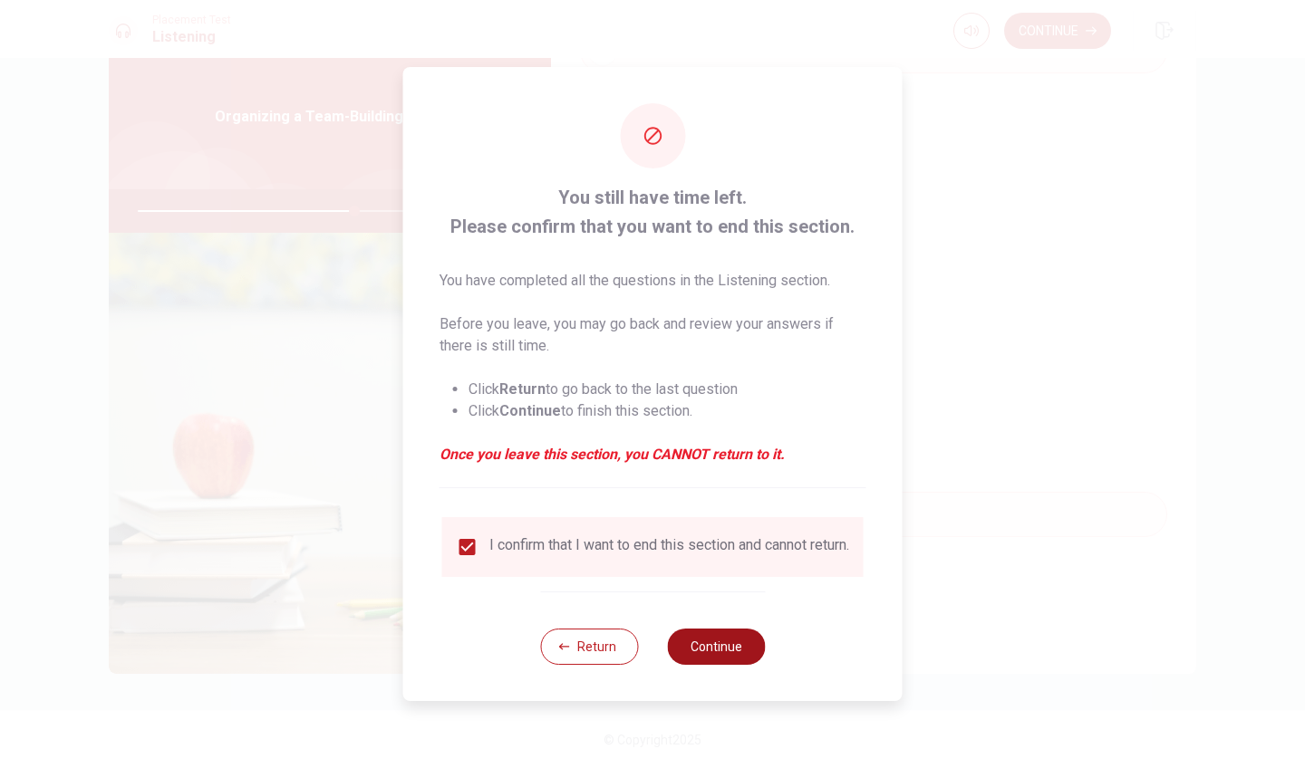
click at [714, 647] on button "Continue" at bounding box center [716, 647] width 98 height 36
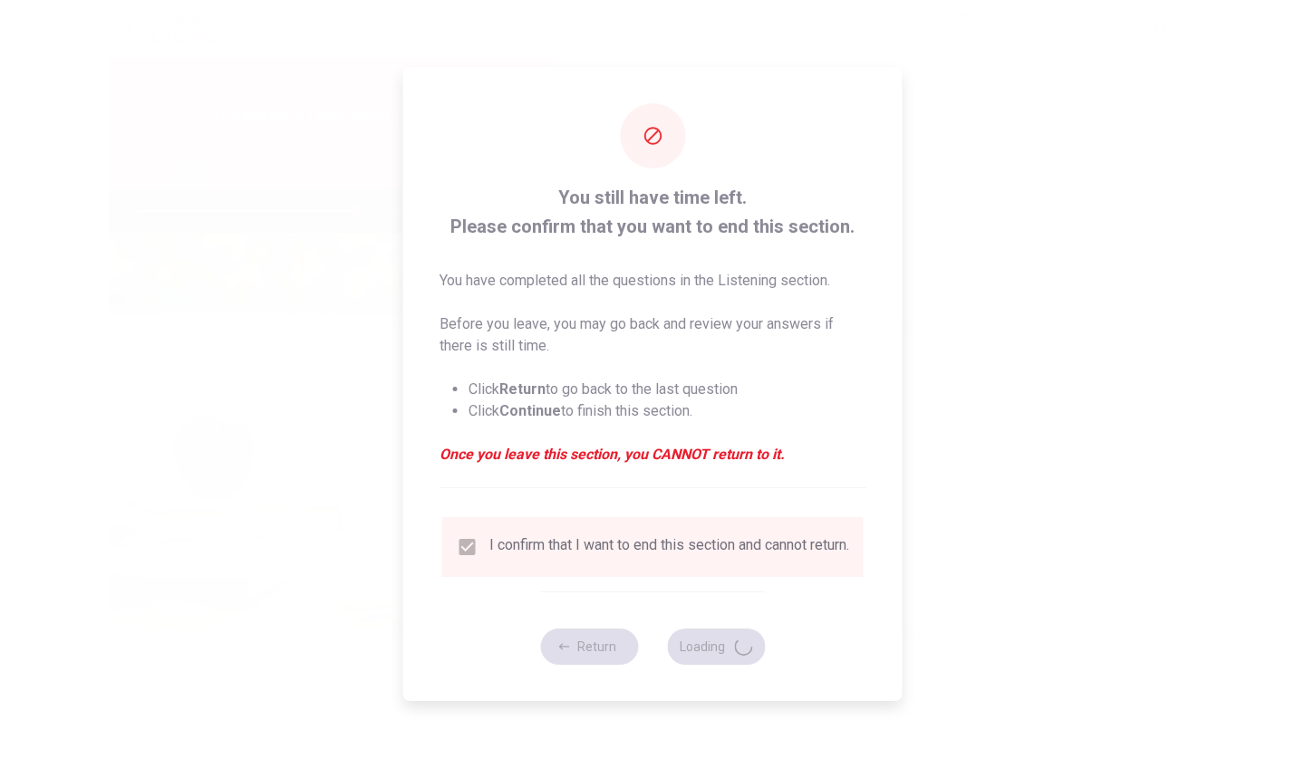
type input "67"
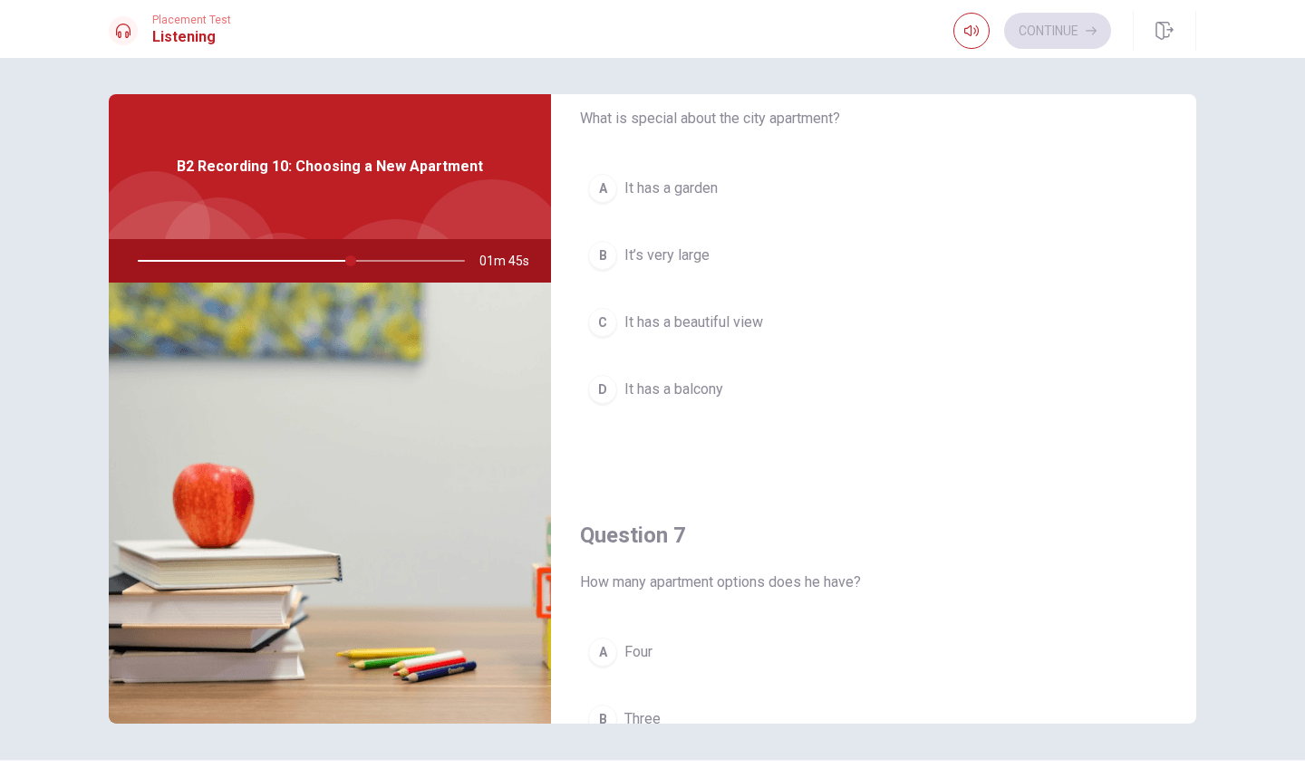
scroll to position [82, 0]
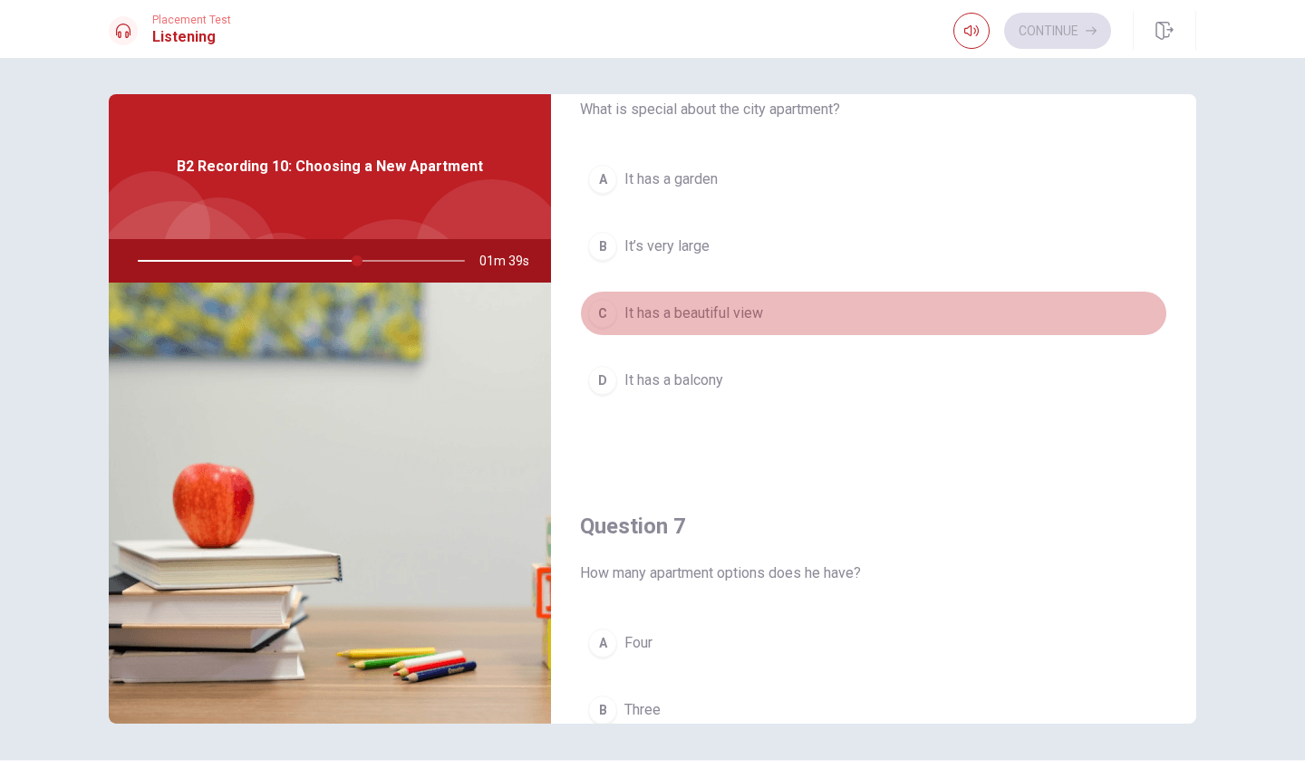
click at [719, 312] on span "It has a beautiful view" at bounding box center [693, 314] width 139 height 22
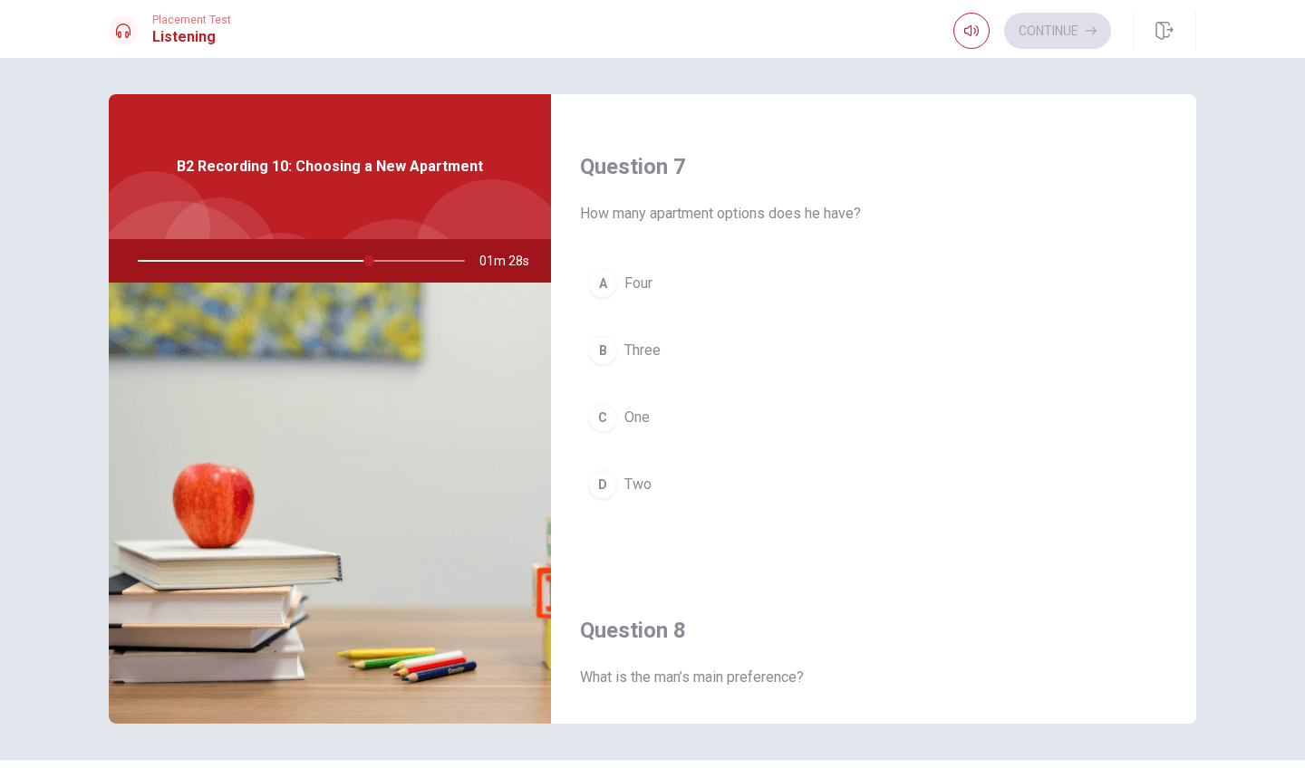
scroll to position [444, 0]
click at [640, 482] on span "Two" at bounding box center [637, 483] width 27 height 22
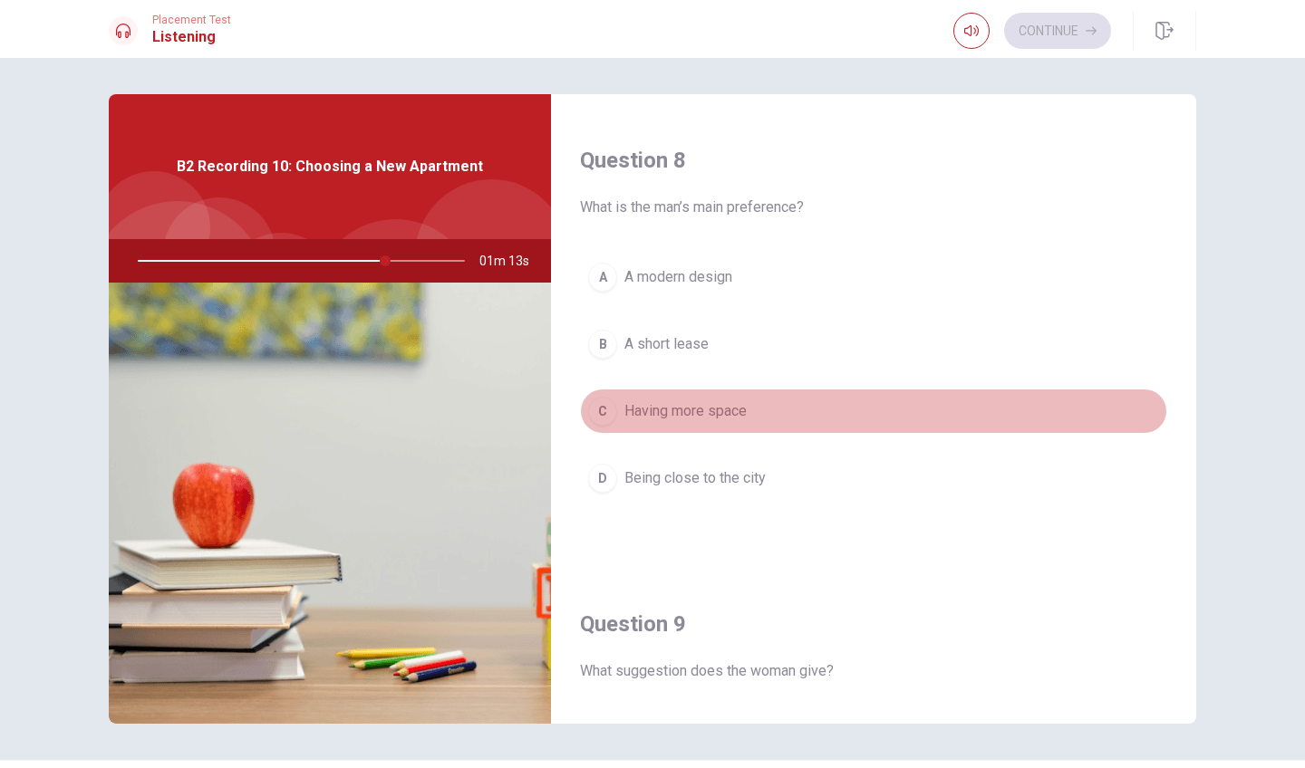
click at [697, 410] on span "Having more space" at bounding box center [685, 411] width 122 height 22
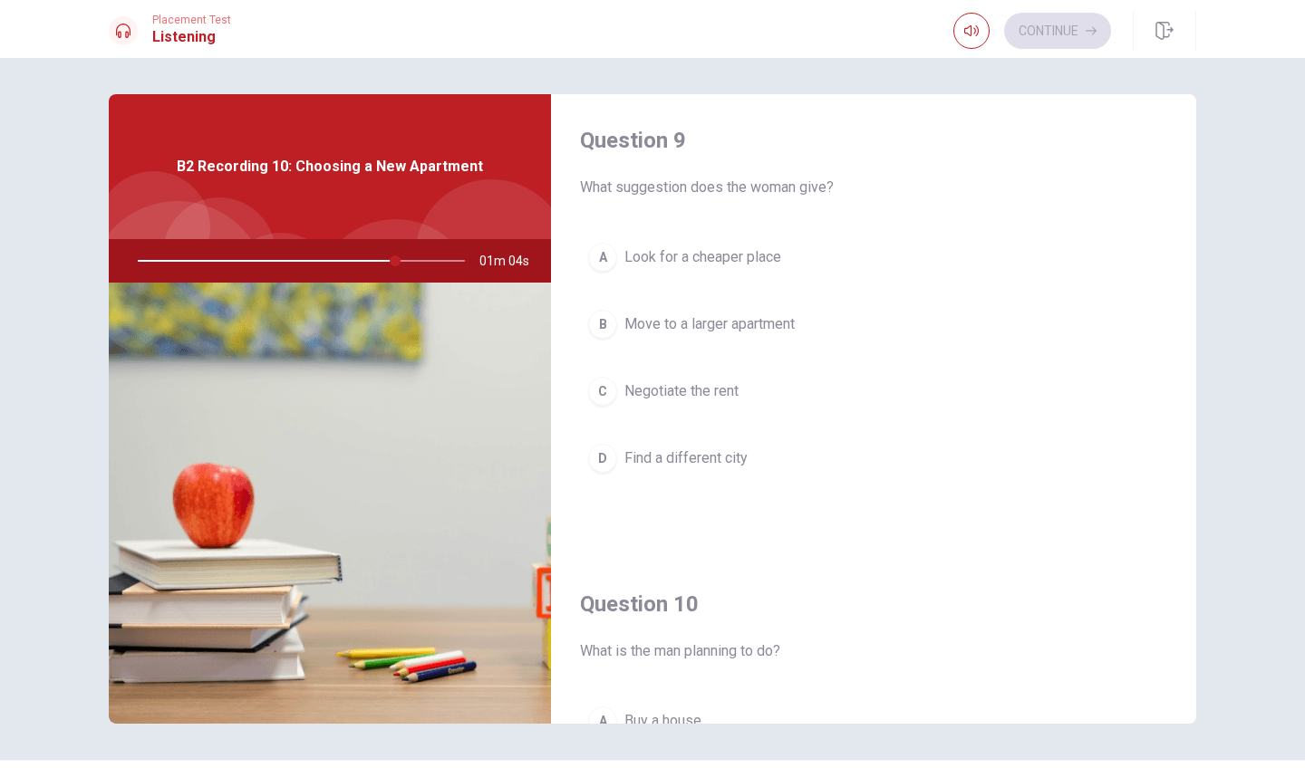
scroll to position [1396, 0]
click at [711, 390] on span "Negotiate the rent" at bounding box center [681, 391] width 114 height 22
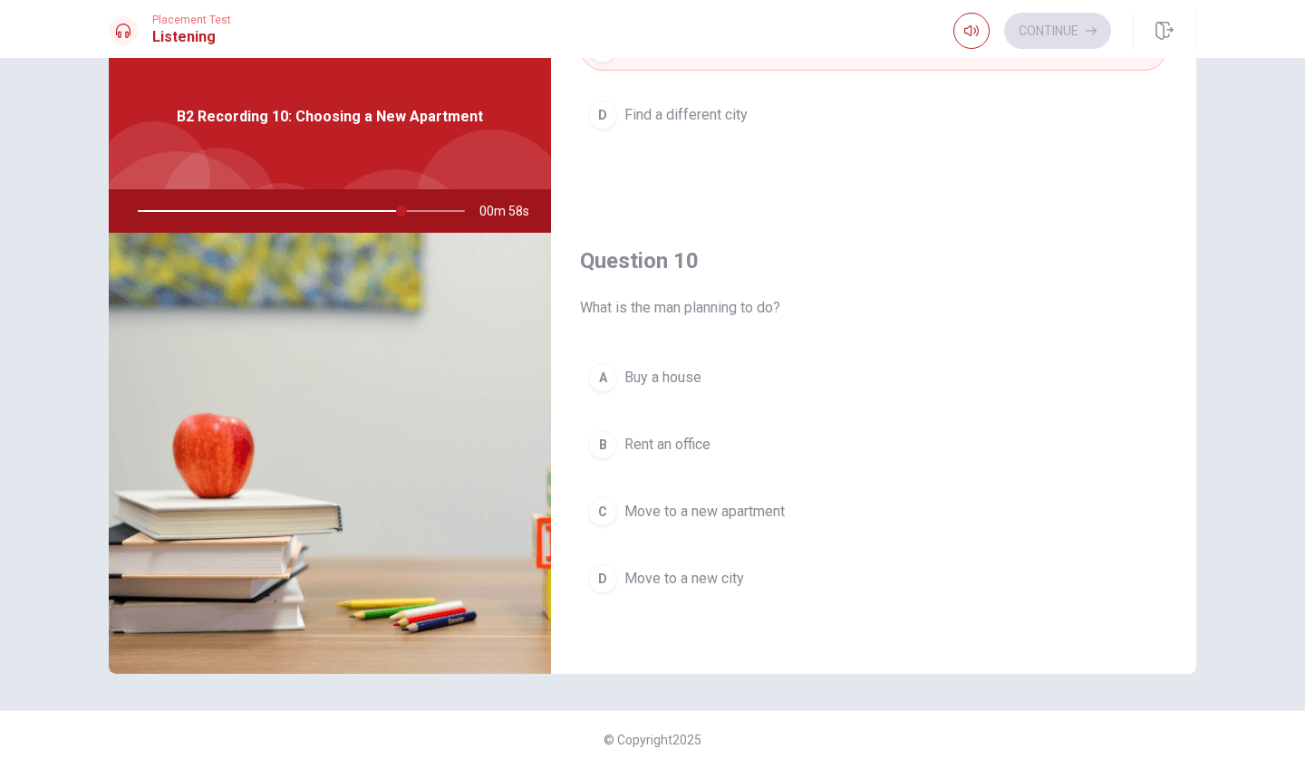
scroll to position [50, 0]
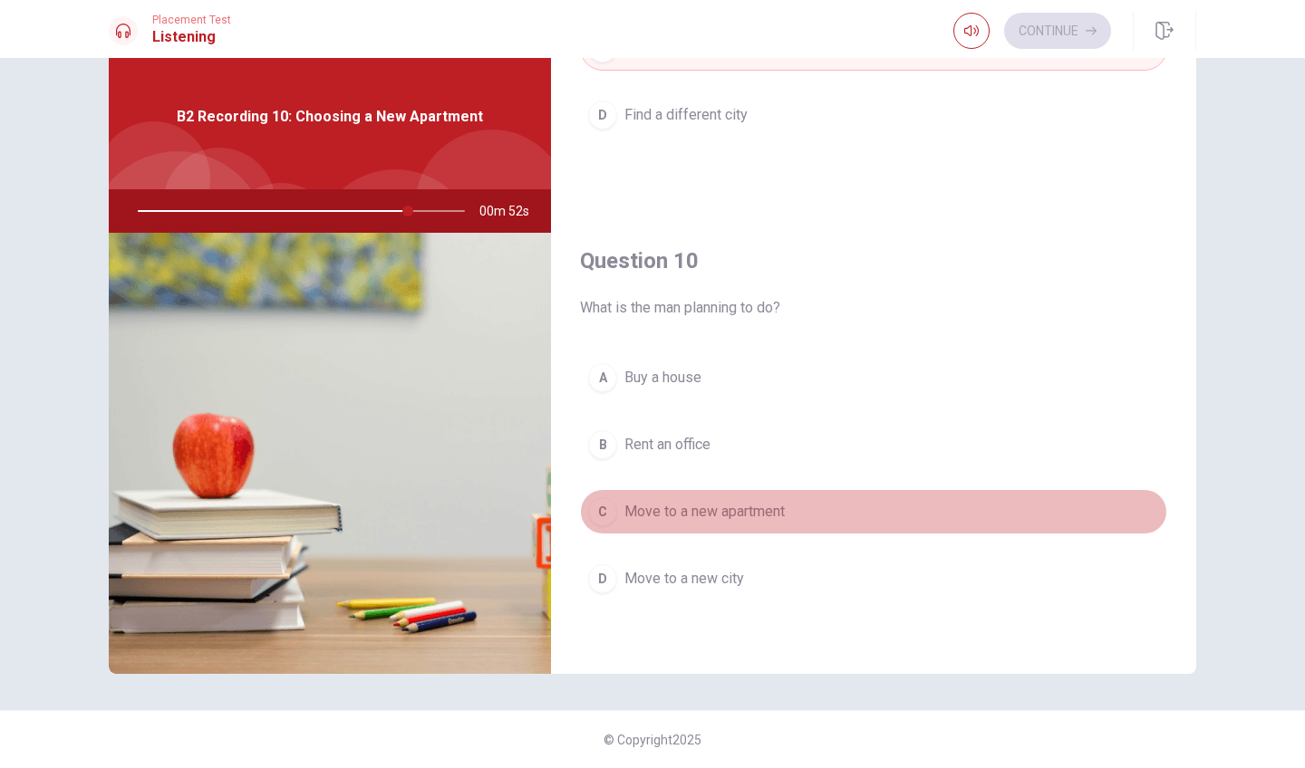
click at [740, 514] on span "Move to a new apartment" at bounding box center [704, 512] width 160 height 22
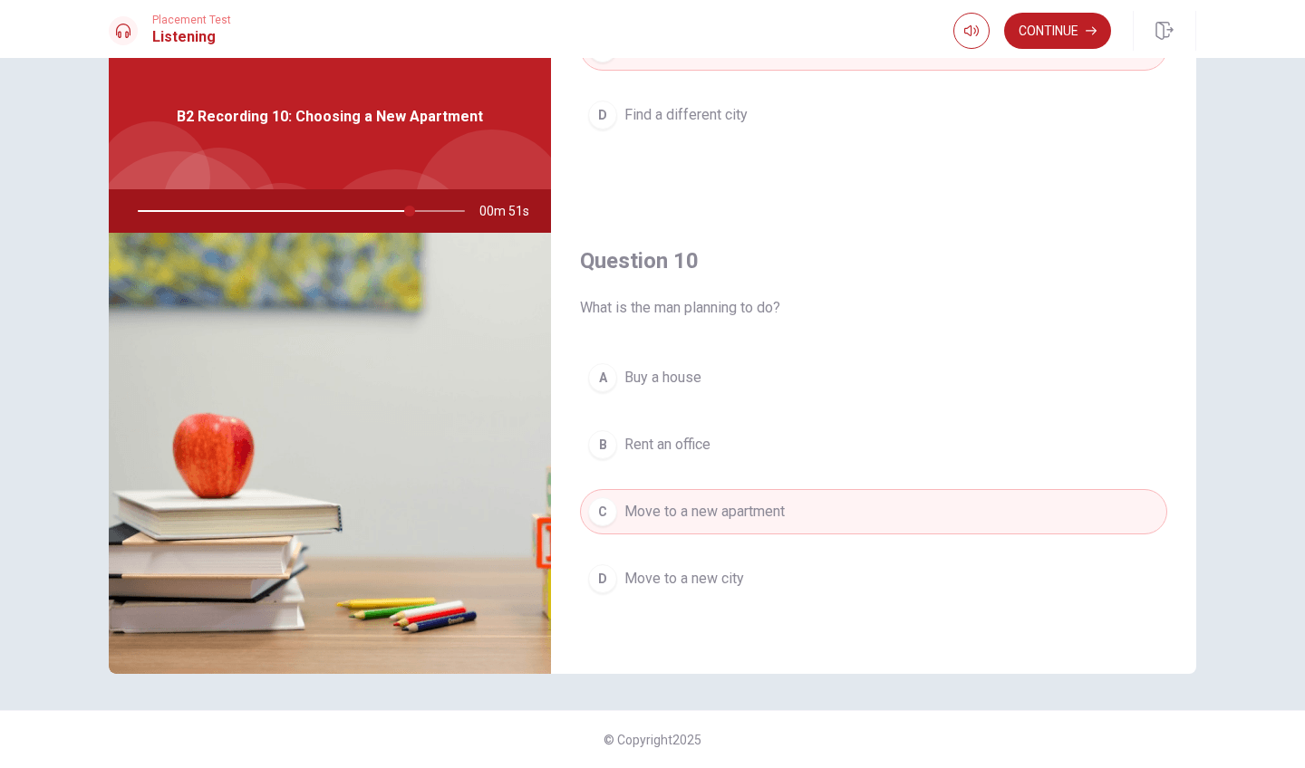
scroll to position [0, 0]
click at [1056, 33] on button "Continue" at bounding box center [1057, 31] width 107 height 36
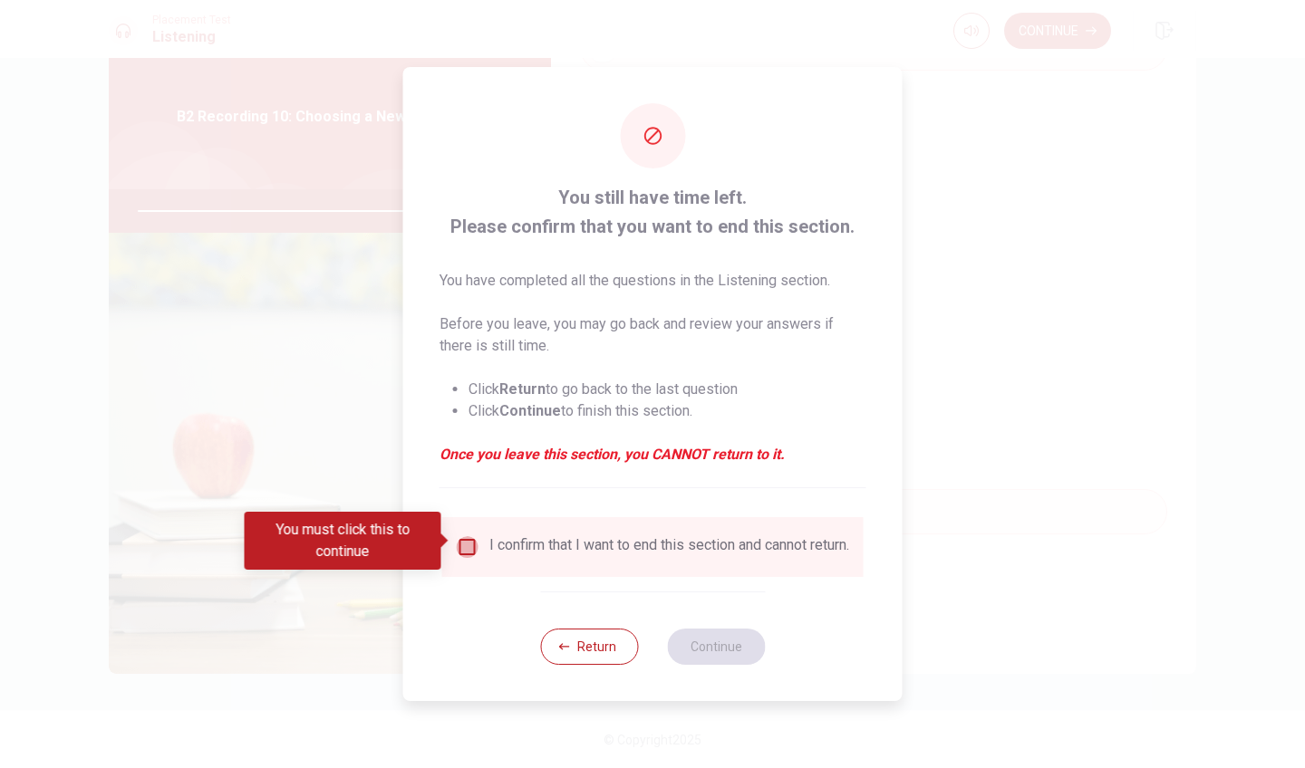
click at [462, 541] on input "You must click this to continue" at bounding box center [468, 547] width 22 height 22
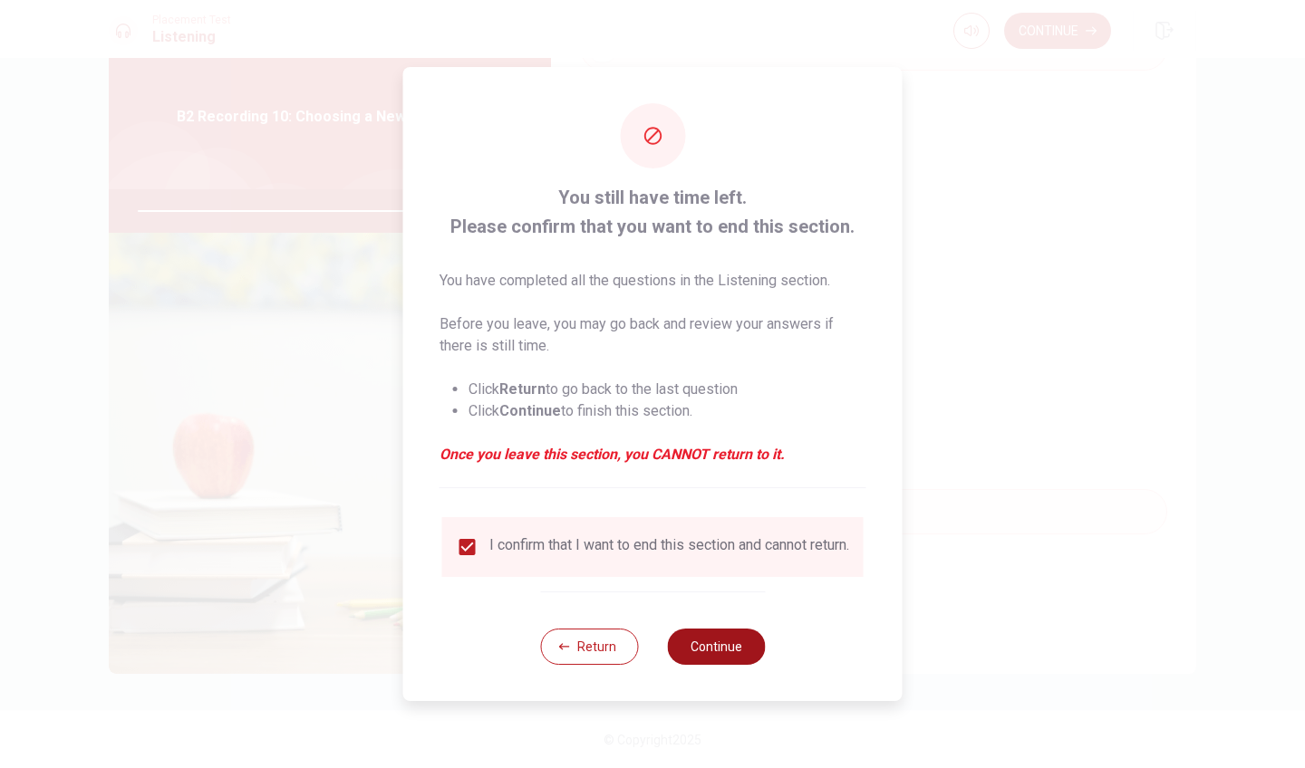
click at [721, 651] on button "Continue" at bounding box center [716, 647] width 98 height 36
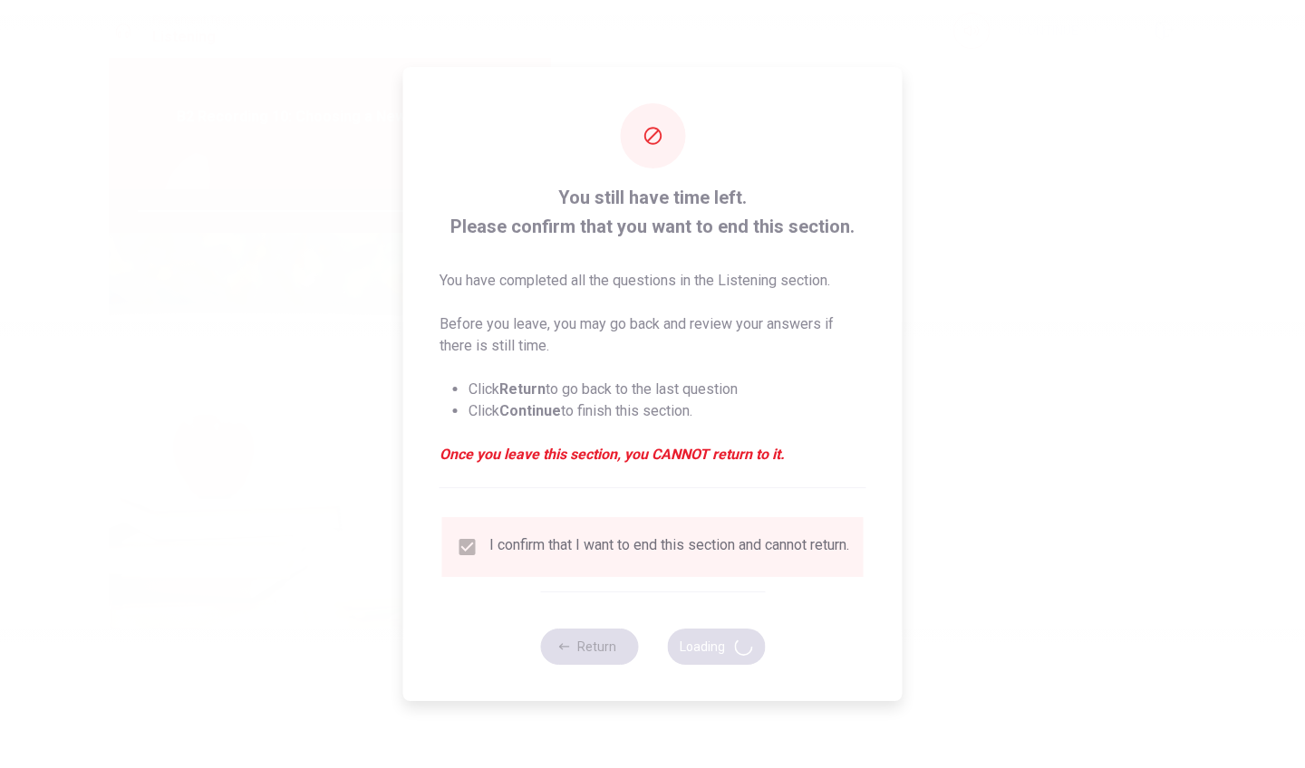
type input "85"
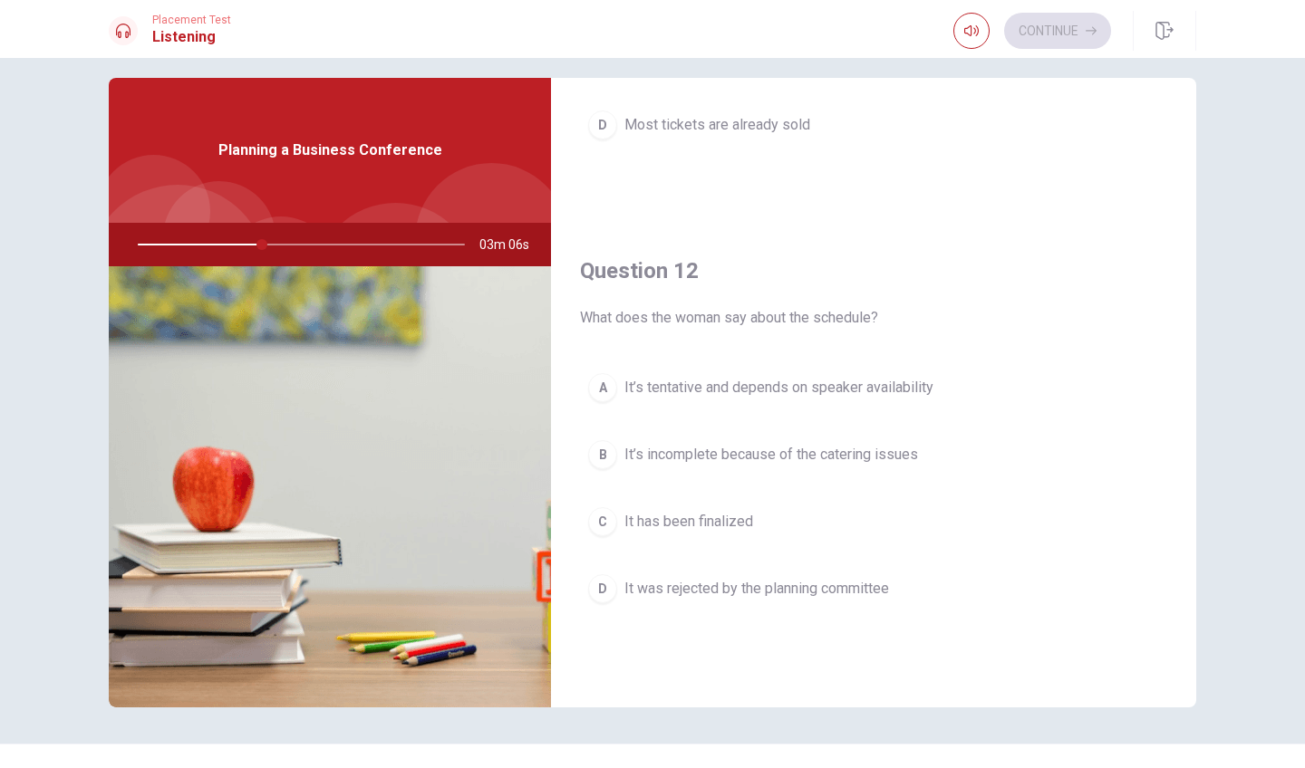
scroll to position [326, 0]
click at [776, 388] on span "It’s tentative and depends on speaker availability" at bounding box center [778, 383] width 309 height 22
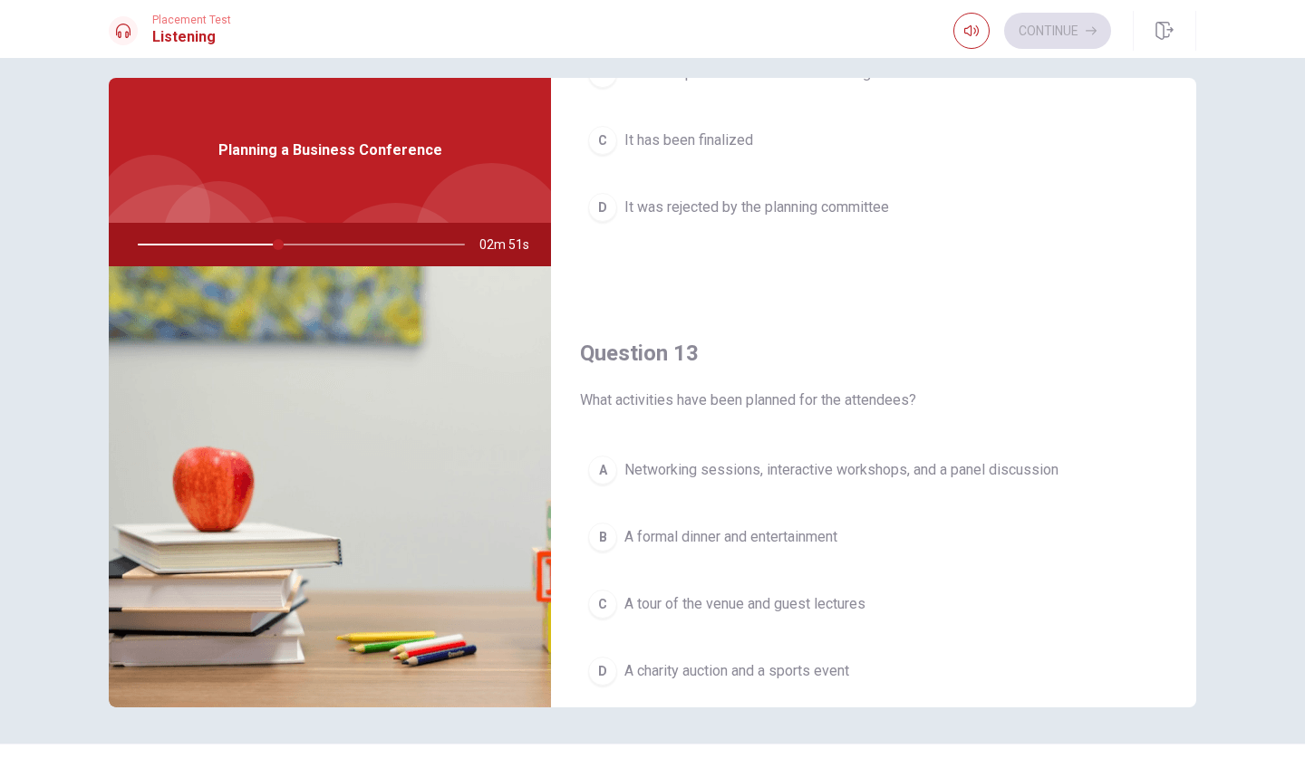
scroll to position [728, 0]
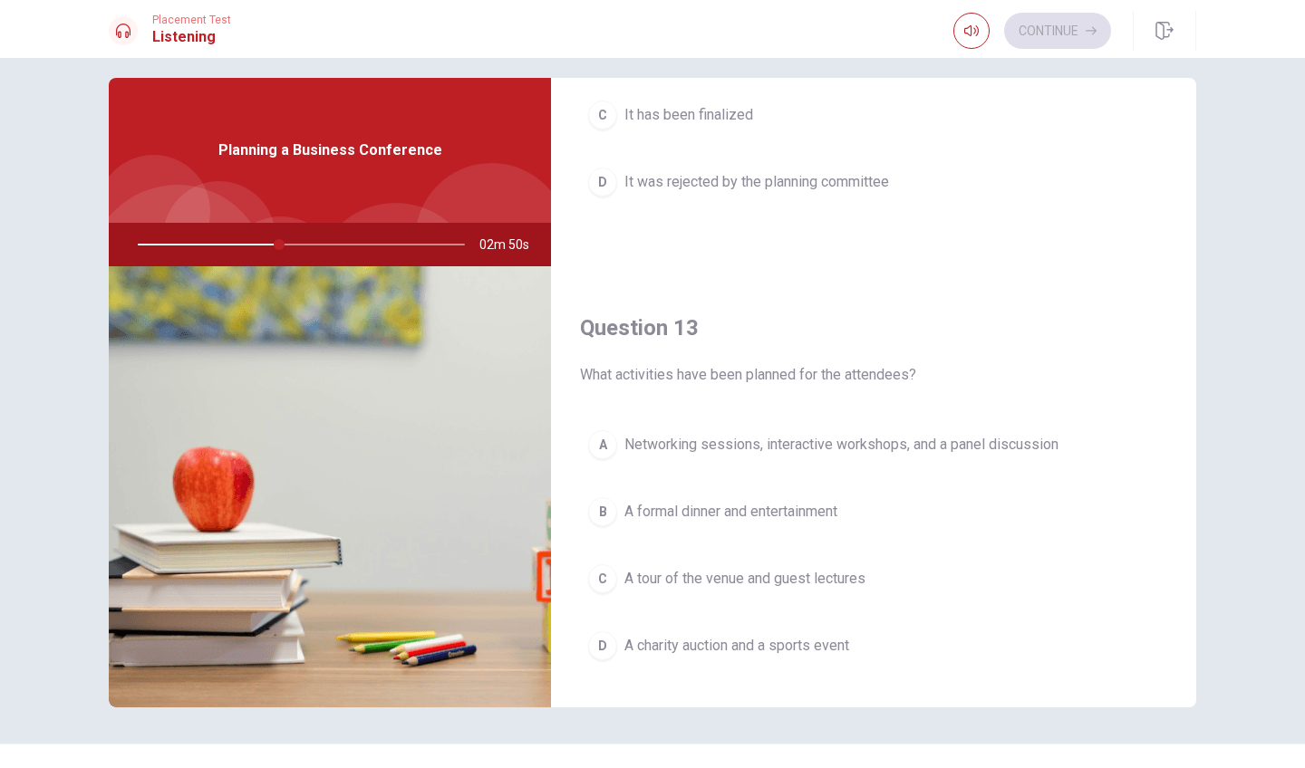
click at [762, 446] on span "Networking sessions, interactive workshops, and a panel discussion" at bounding box center [841, 445] width 434 height 22
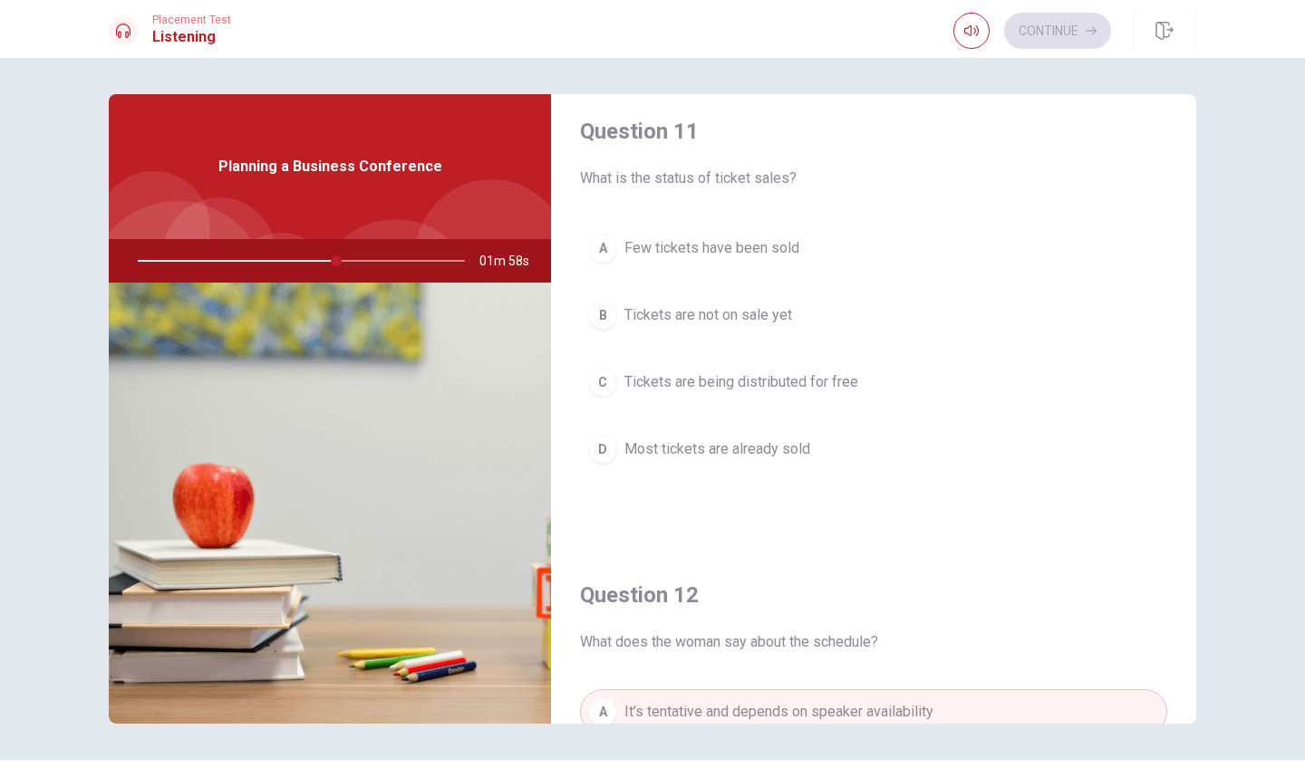
scroll to position [8, 0]
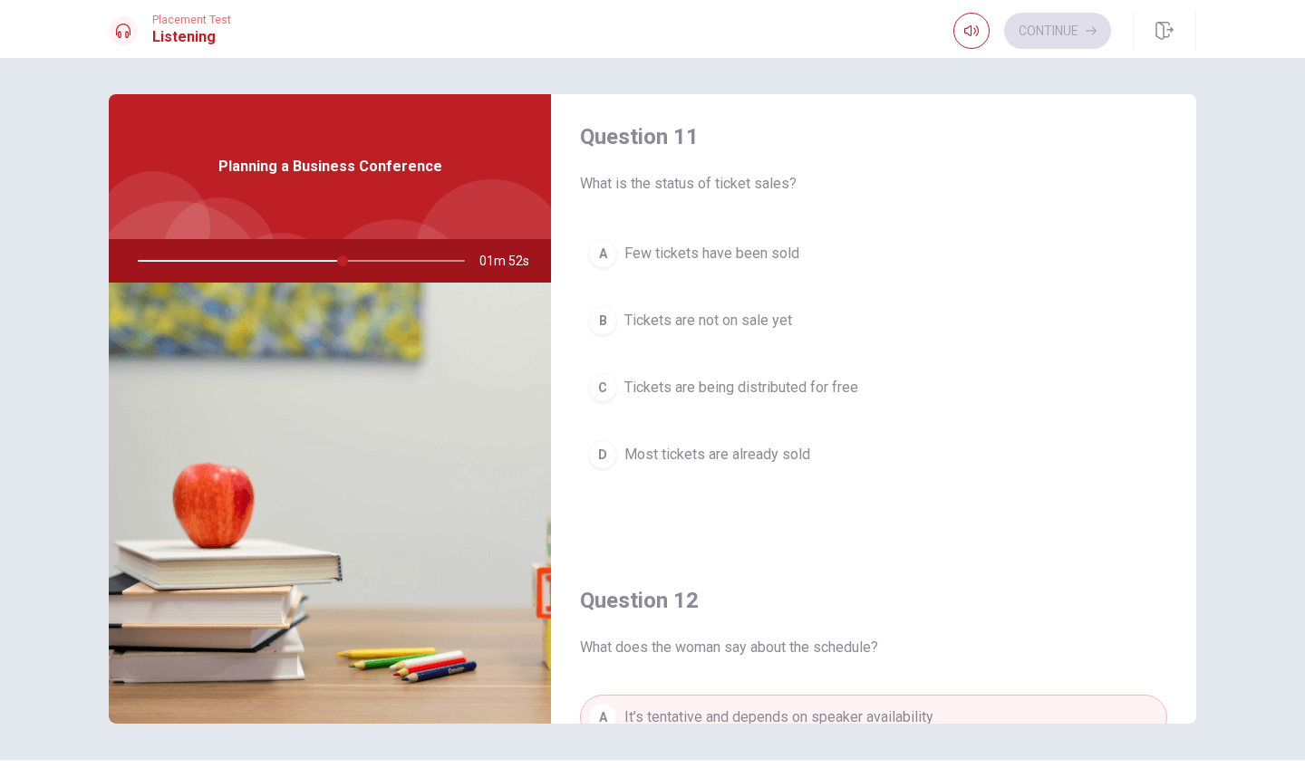
click at [755, 454] on span "Most tickets are already sold" at bounding box center [717, 455] width 186 height 22
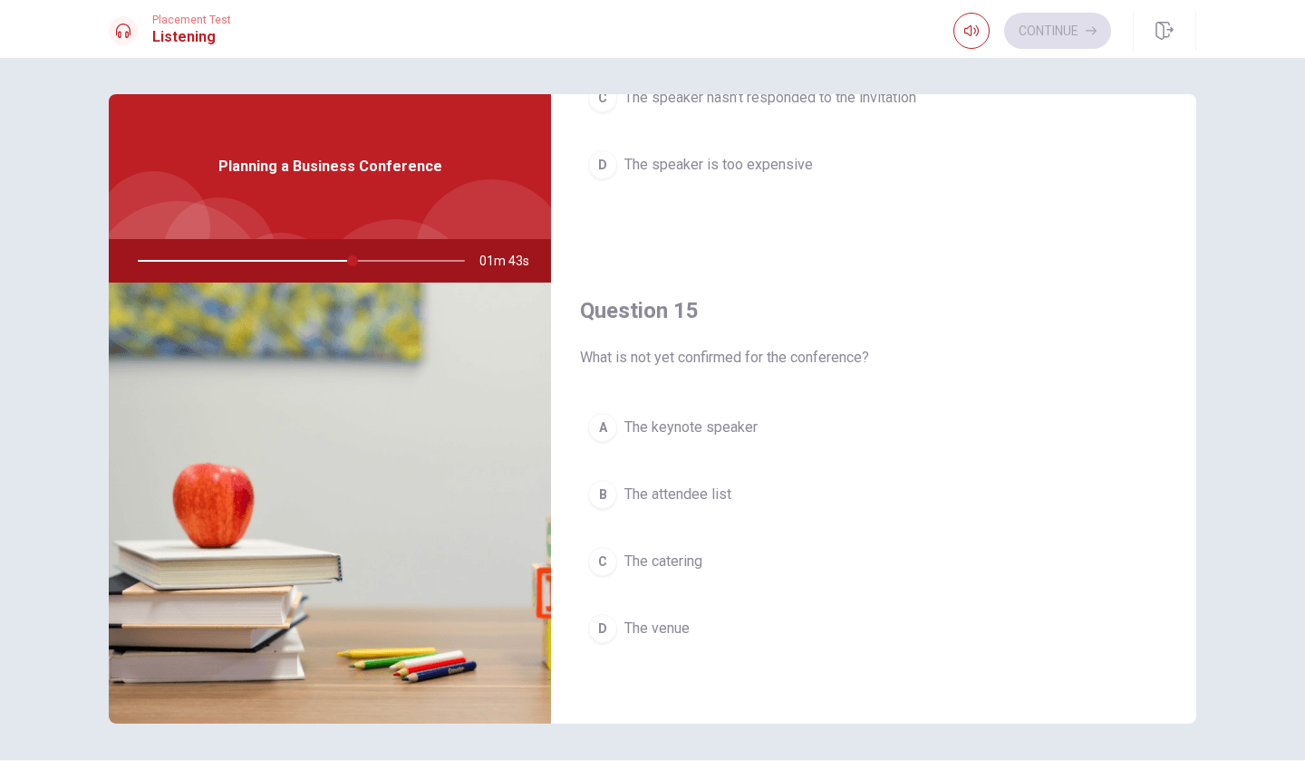
scroll to position [1690, 0]
click at [726, 426] on span "The keynote speaker" at bounding box center [690, 428] width 133 height 22
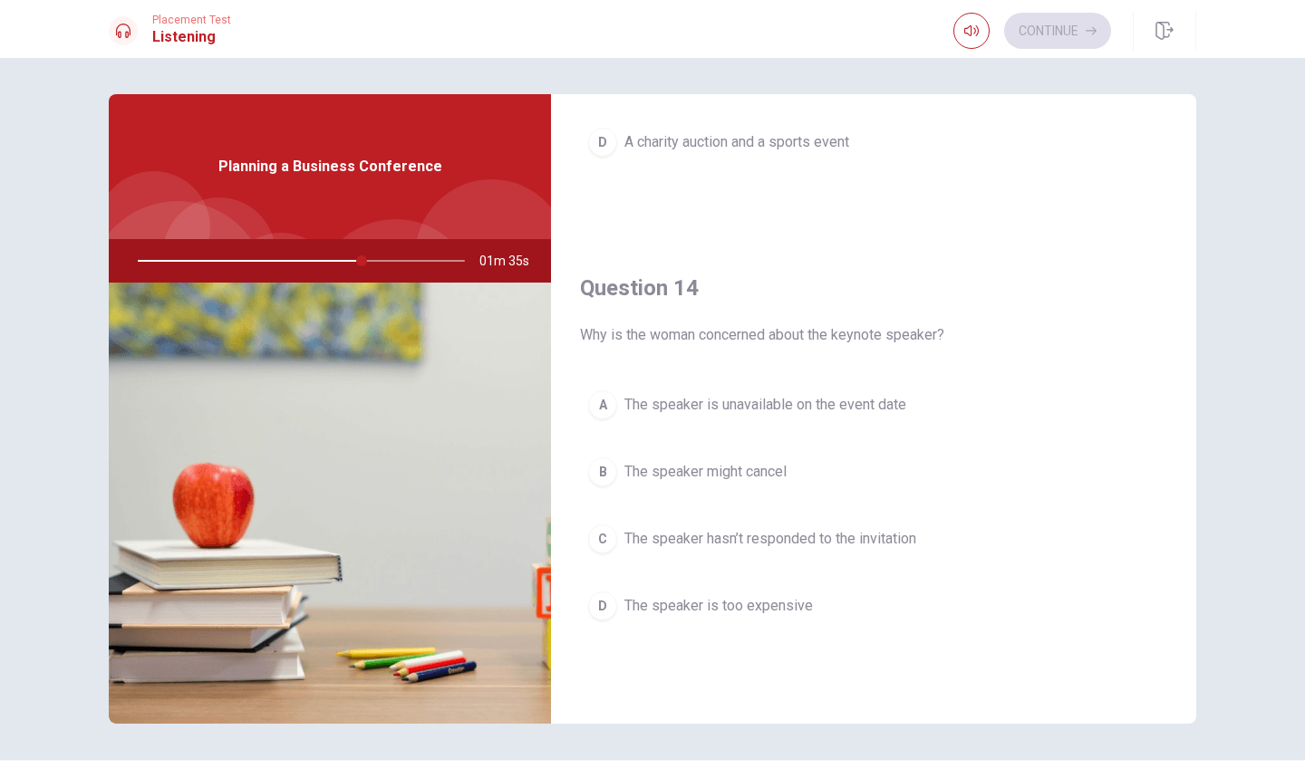
scroll to position [1252, 0]
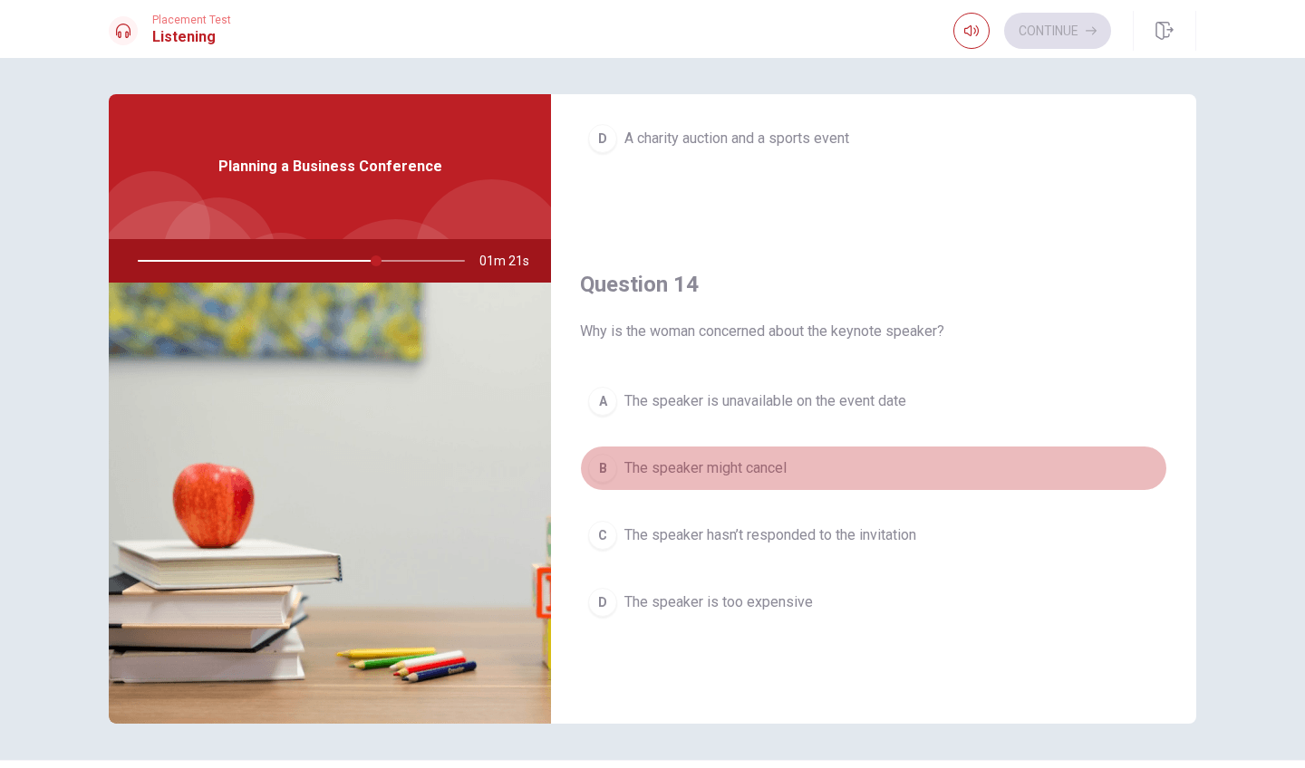
click at [771, 465] on span "The speaker might cancel" at bounding box center [705, 468] width 162 height 22
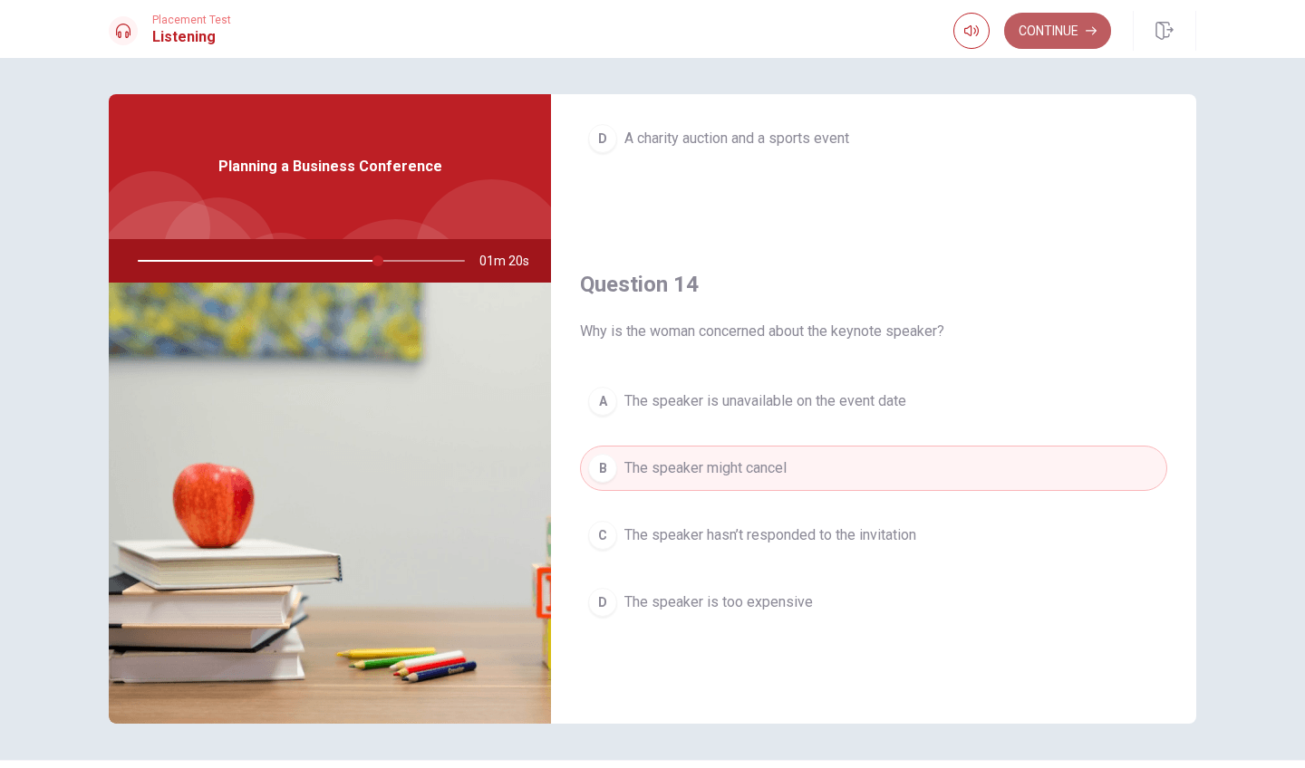
click at [1029, 30] on button "Continue" at bounding box center [1057, 31] width 107 height 36
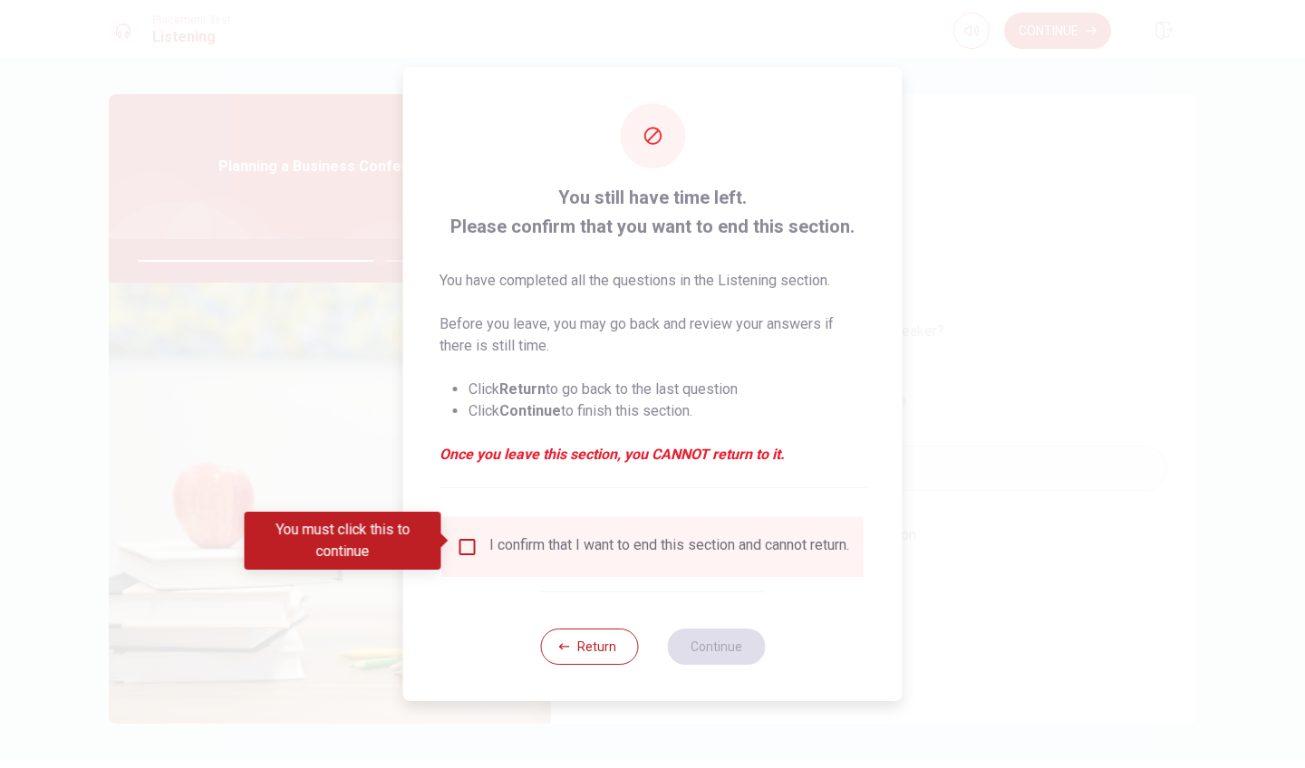
click at [458, 542] on input "You must click this to continue" at bounding box center [468, 547] width 22 height 22
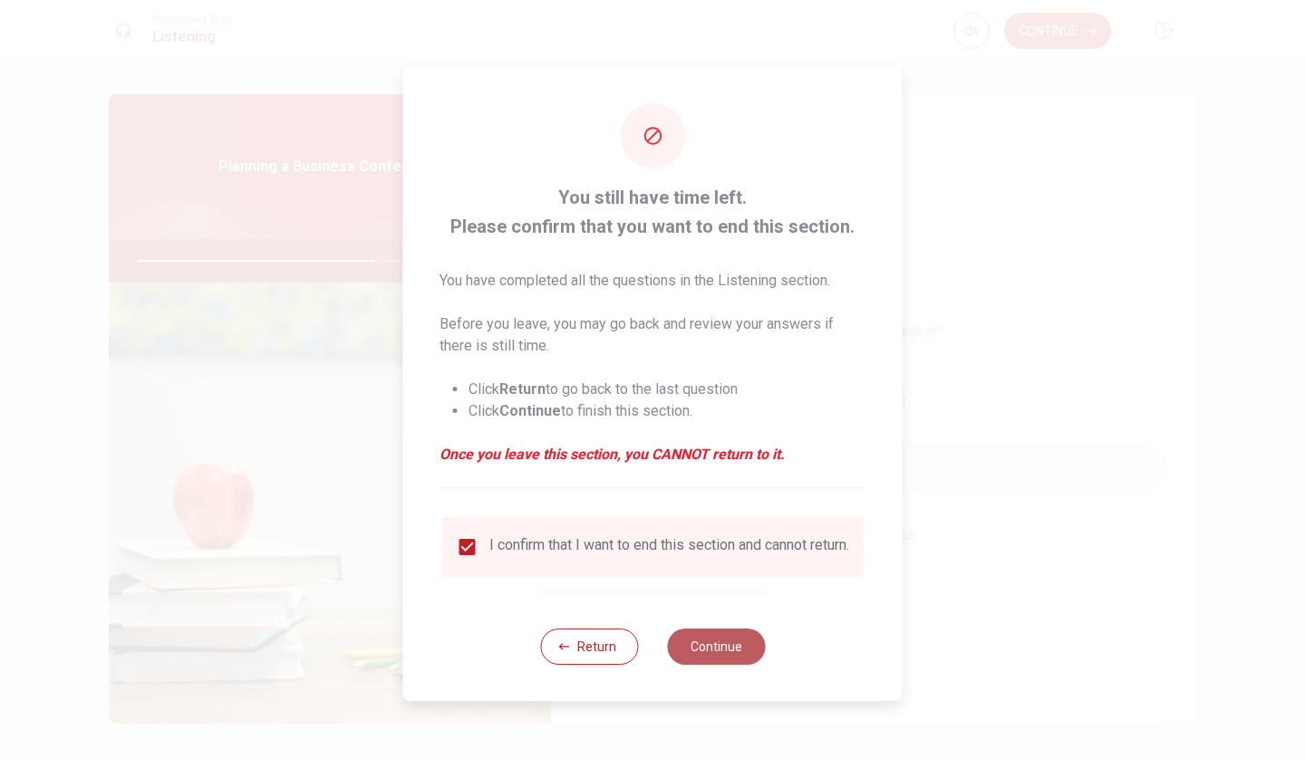
click at [717, 656] on button "Continue" at bounding box center [716, 647] width 98 height 36
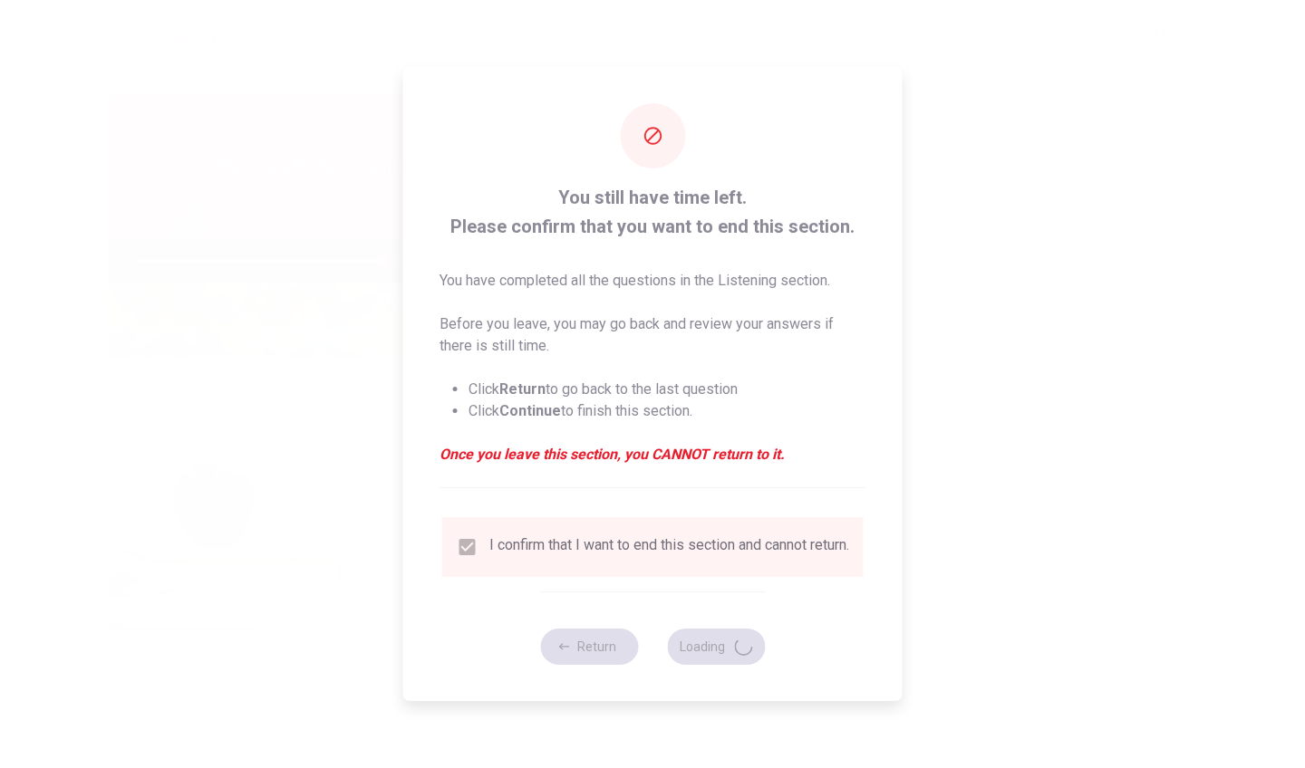
type input "75"
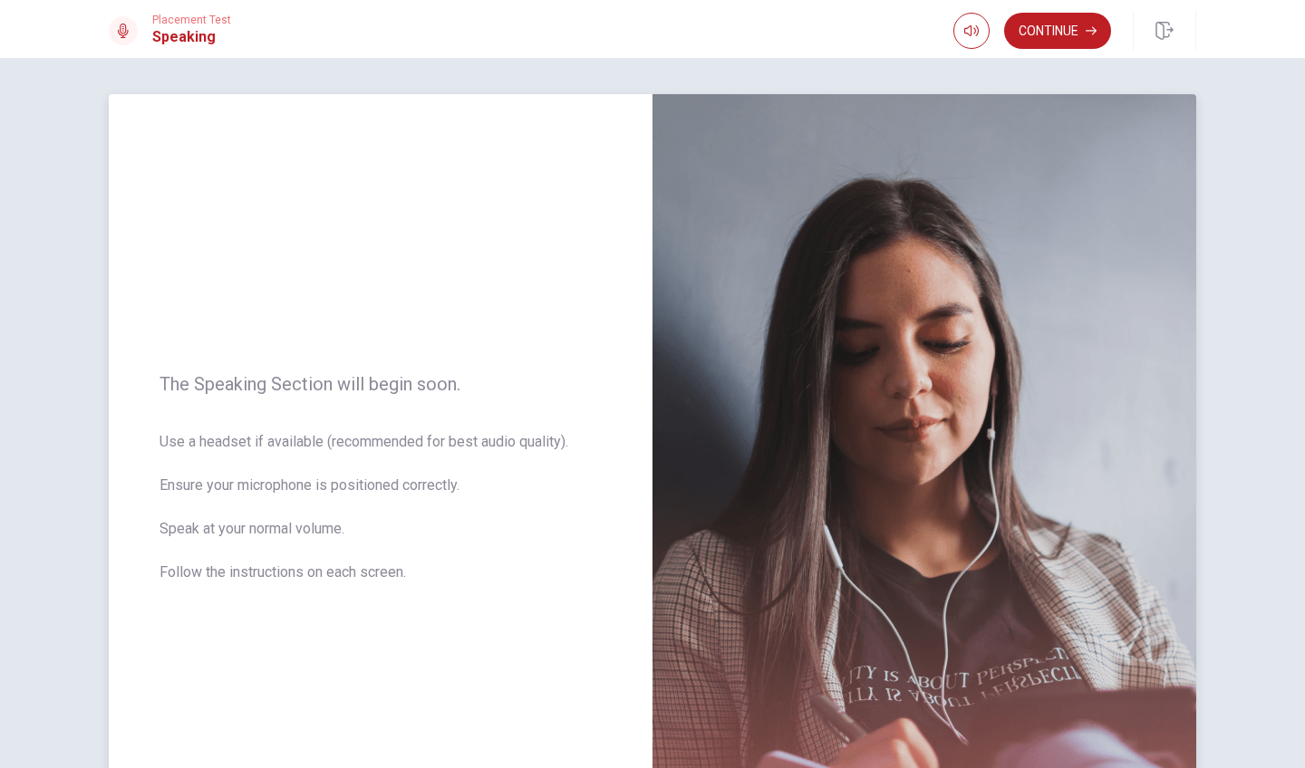
scroll to position [0, 0]
click at [1041, 23] on button "Continue" at bounding box center [1057, 31] width 107 height 36
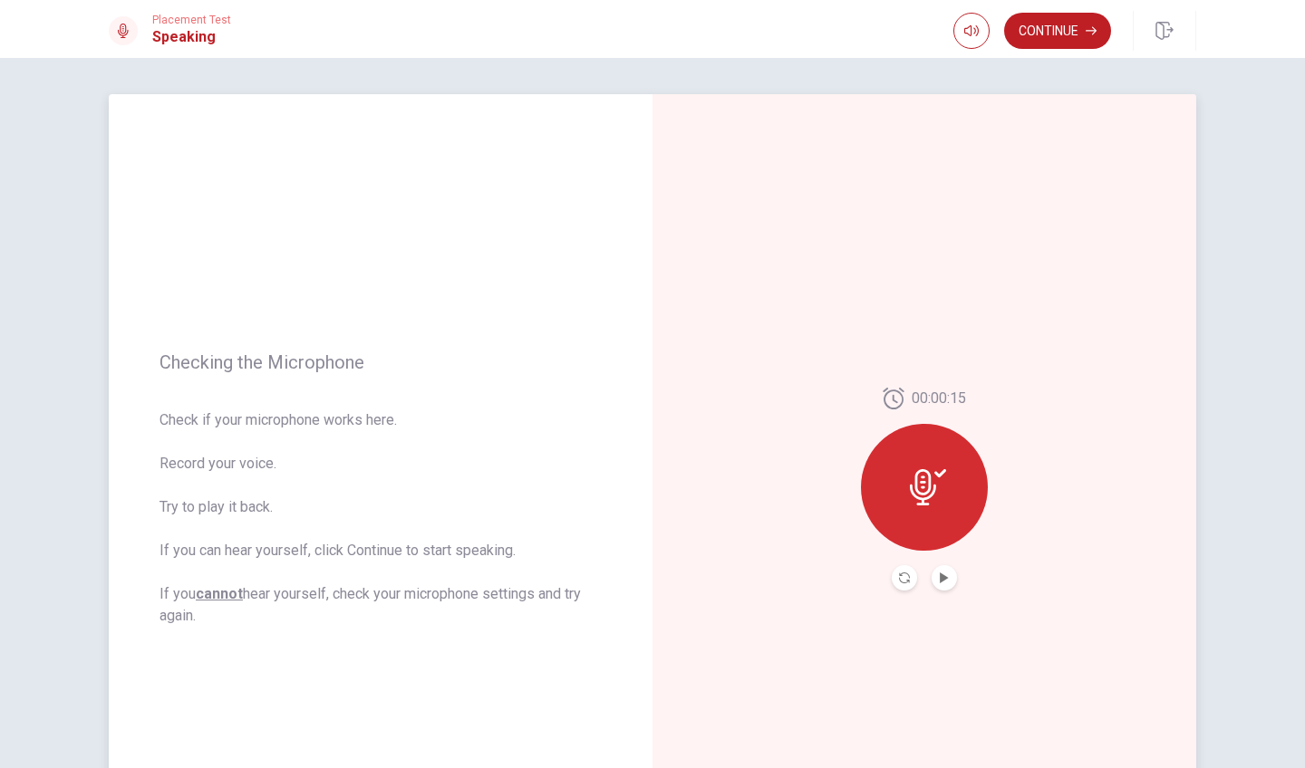
click at [945, 517] on div at bounding box center [924, 487] width 127 height 127
click at [931, 479] on icon at bounding box center [928, 487] width 36 height 36
click at [904, 580] on icon "Record Again" at bounding box center [904, 578] width 11 height 11
click at [948, 583] on button "Play Audio" at bounding box center [943, 577] width 25 height 25
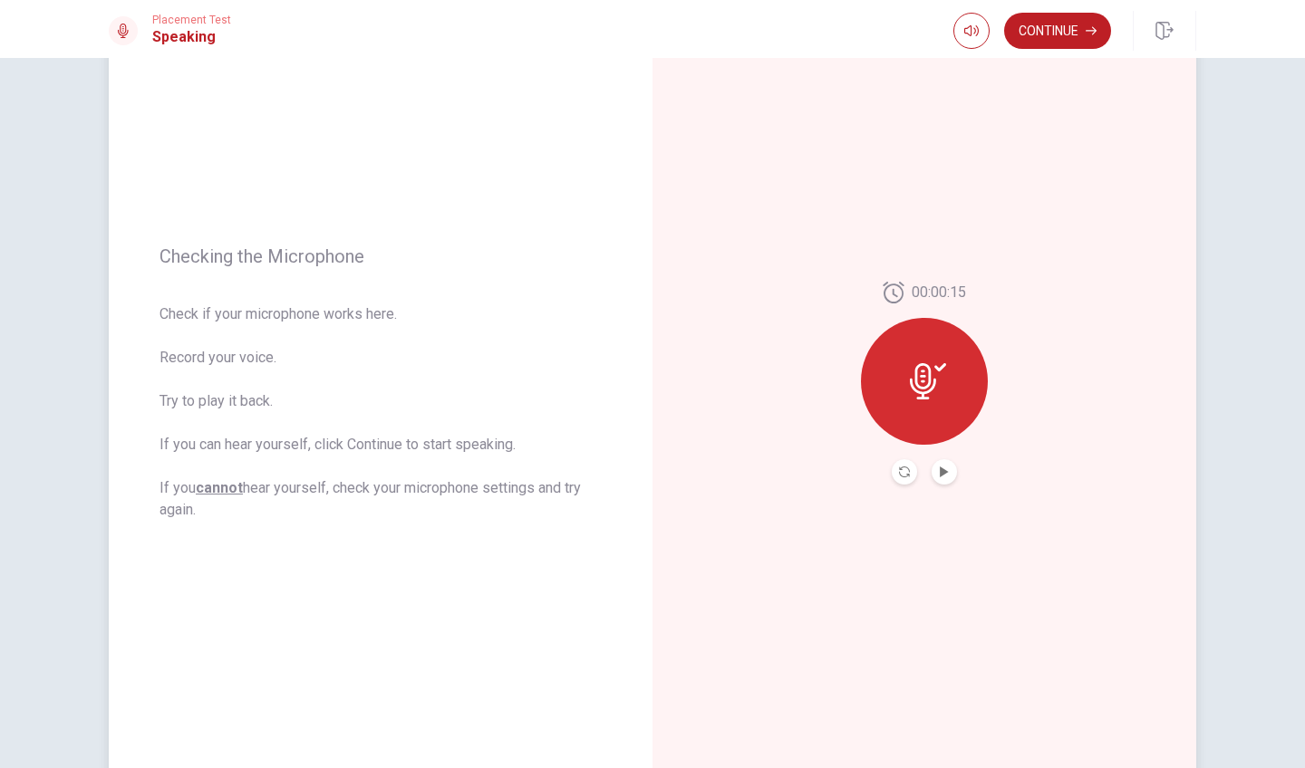
scroll to position [90, 0]
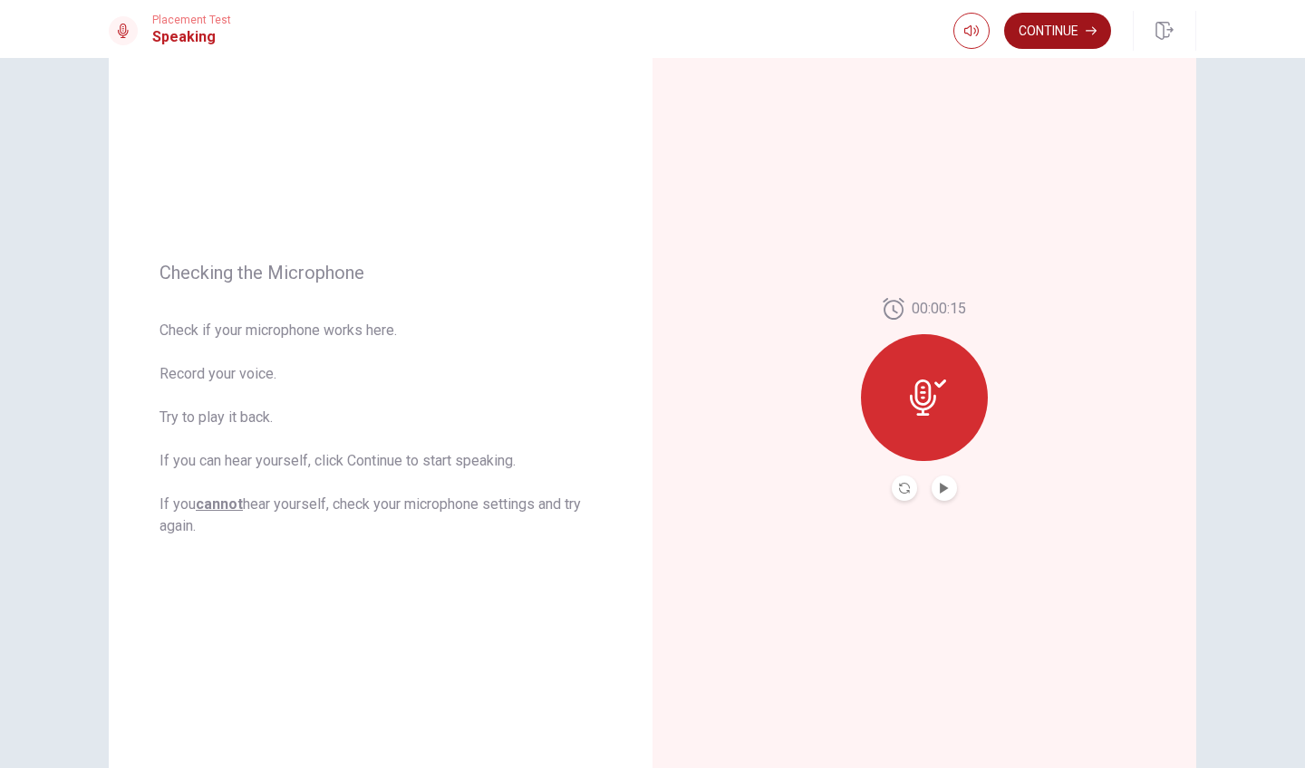
click at [1047, 31] on button "Continue" at bounding box center [1057, 31] width 107 height 36
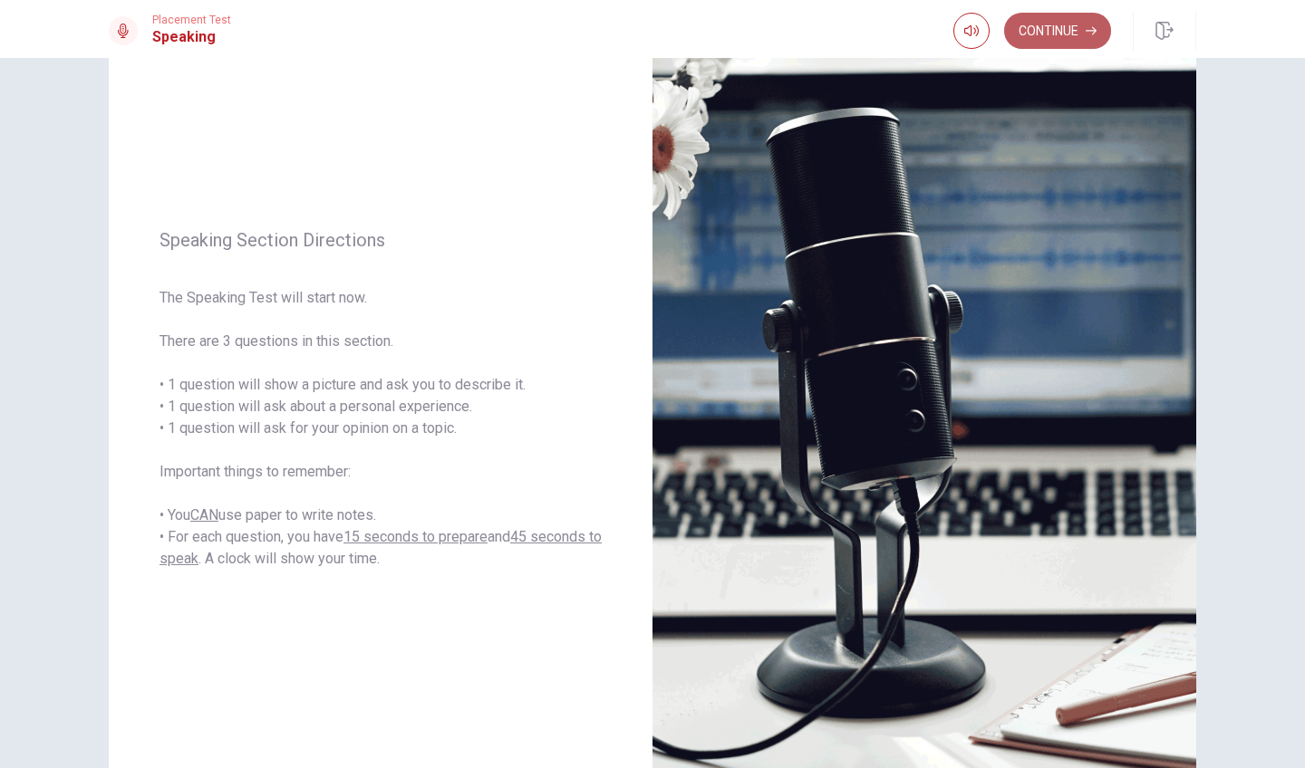
click at [1049, 30] on button "Continue" at bounding box center [1057, 31] width 107 height 36
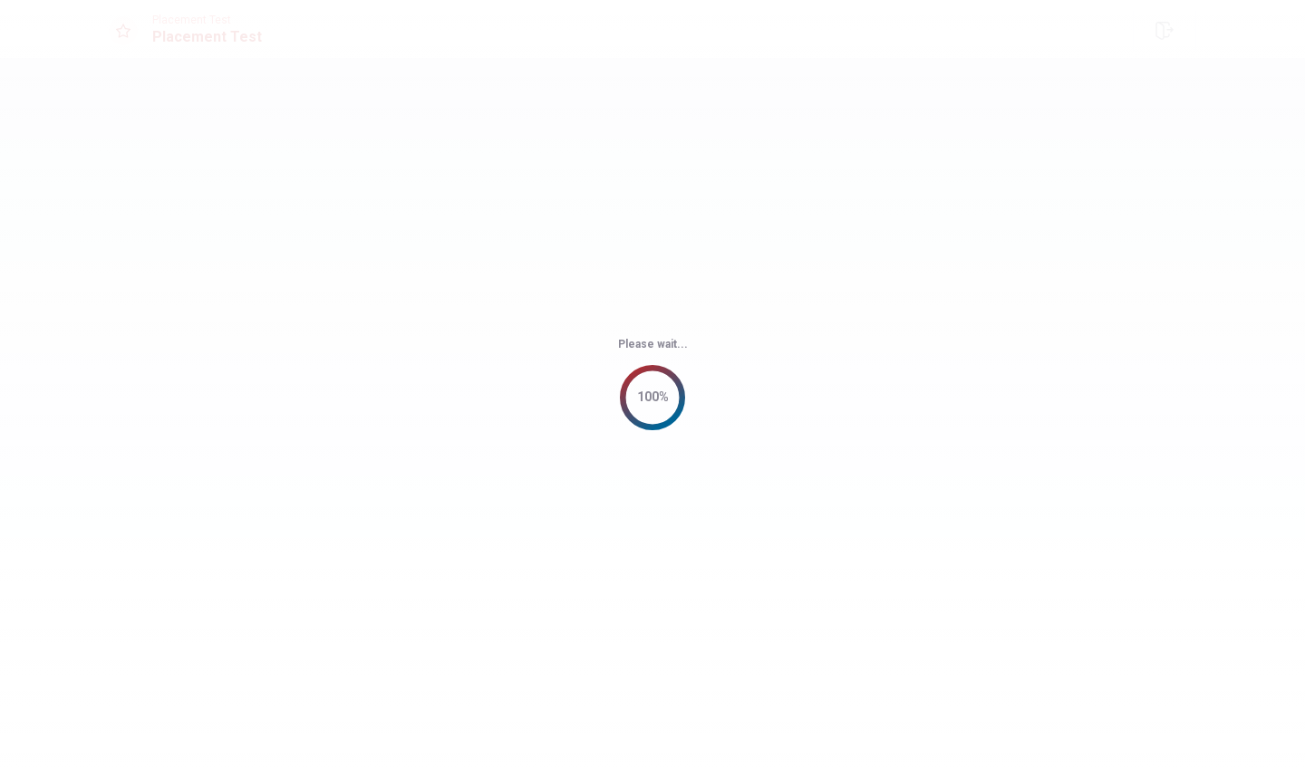
scroll to position [0, 0]
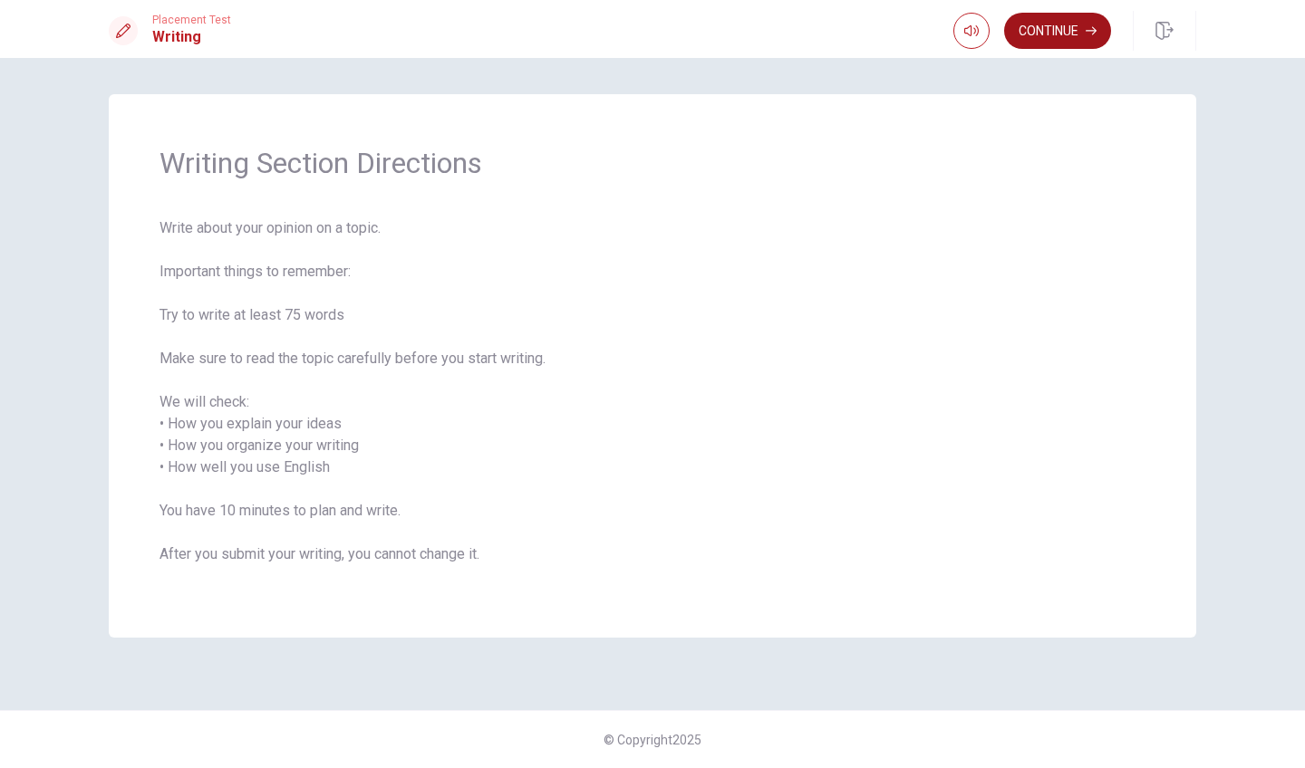
click at [1056, 33] on button "Continue" at bounding box center [1057, 31] width 107 height 36
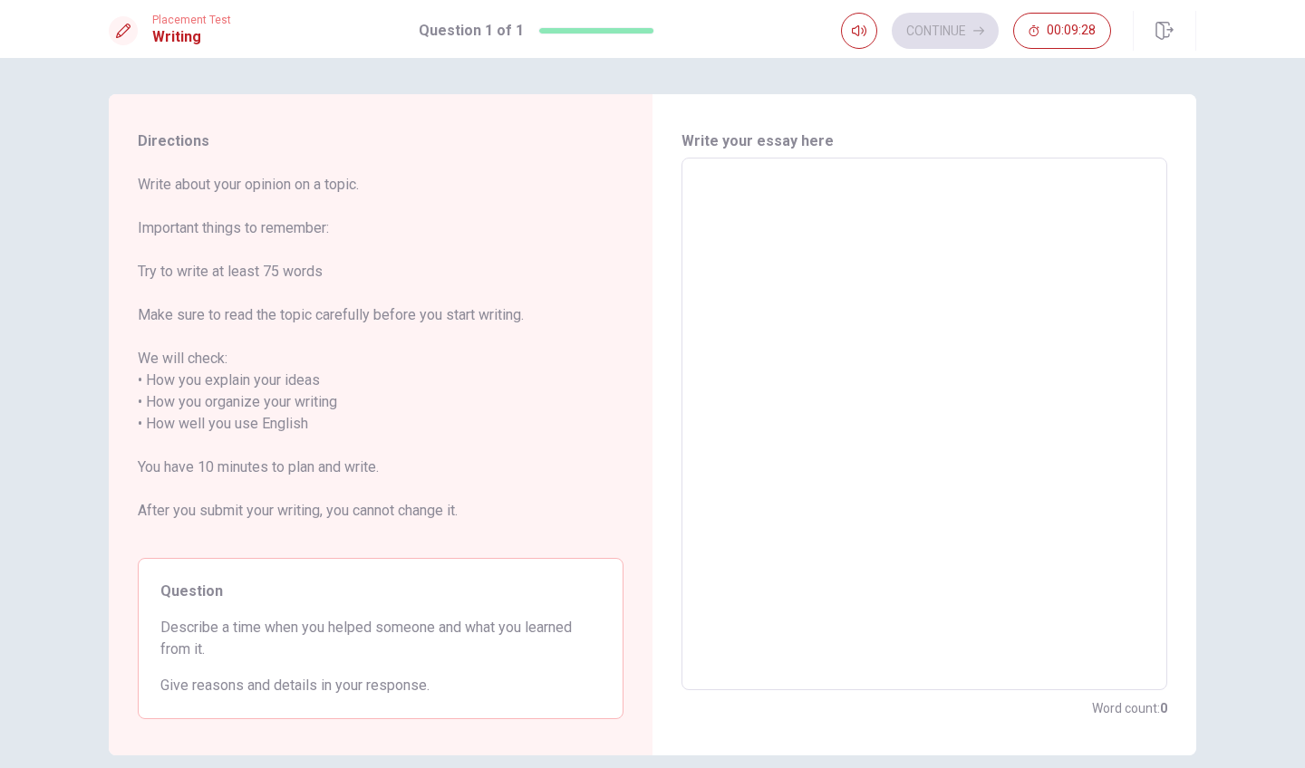
click at [731, 217] on textarea at bounding box center [924, 424] width 460 height 503
type textarea "F"
type textarea "x"
type textarea "Fo"
type textarea "x"
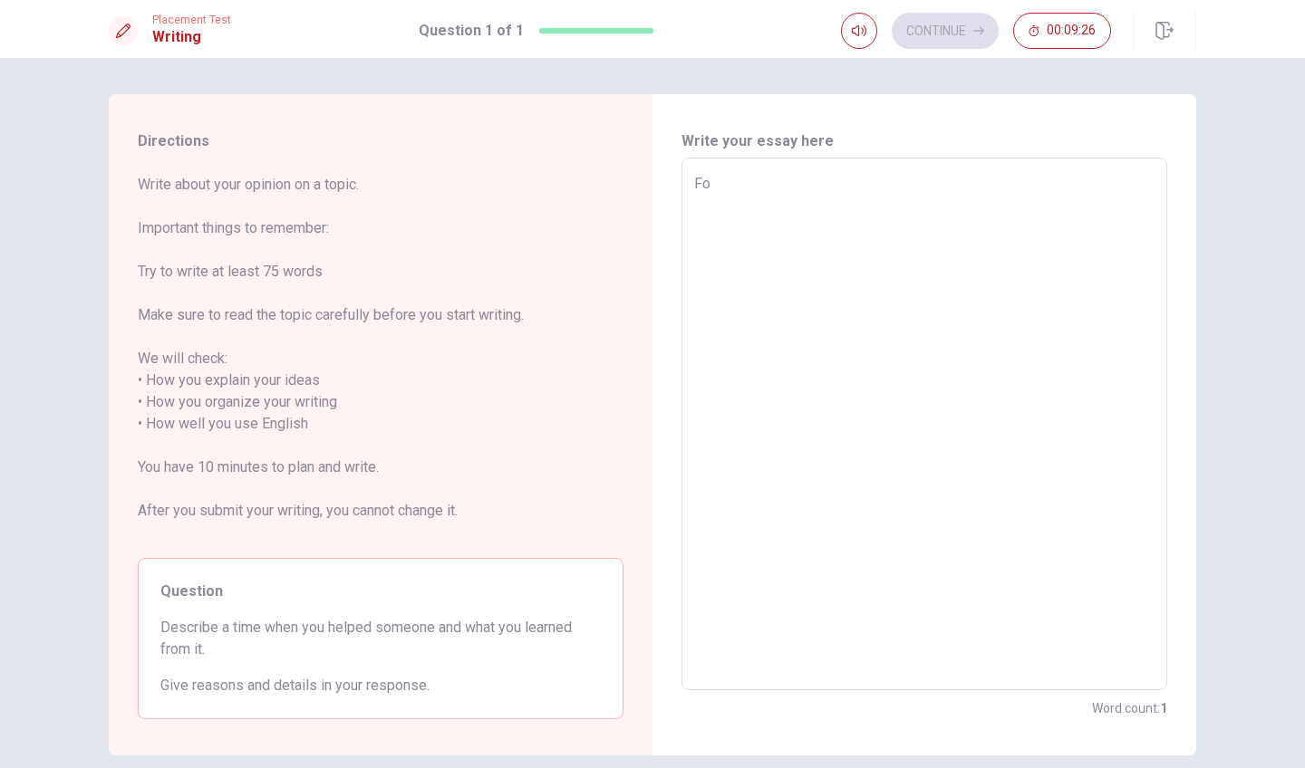
type textarea "For"
type textarea "x"
type textarea "For"
type textarea "x"
type textarea "For m"
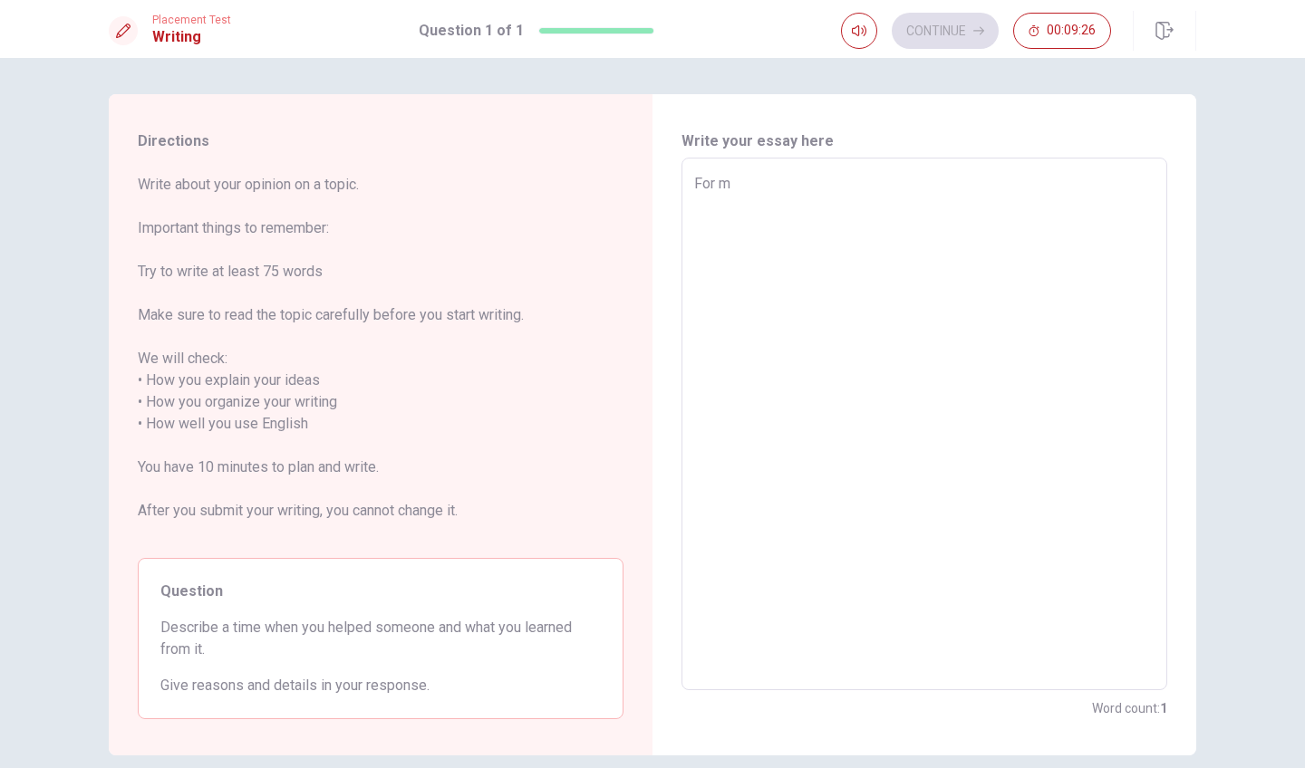
type textarea "x"
type textarea "For me"
type textarea "x"
type textarea "For me"
type textarea "x"
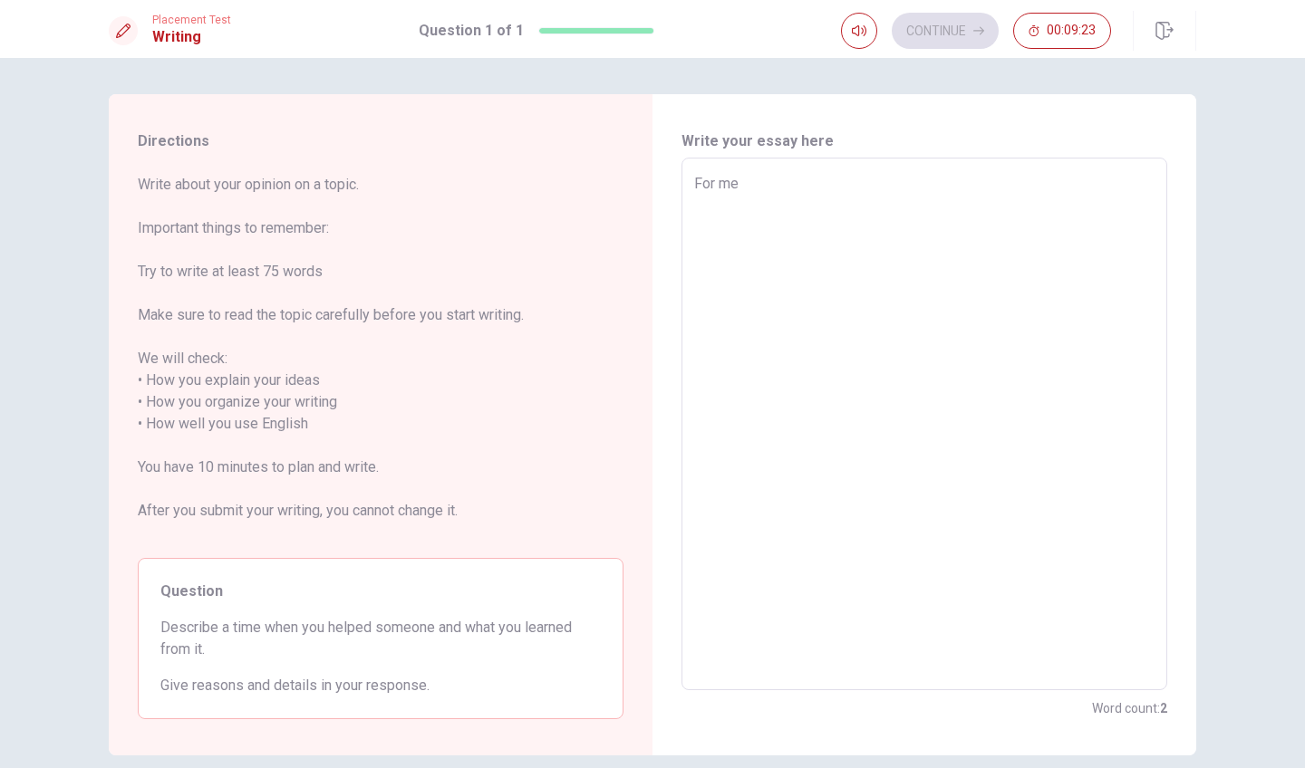
type textarea "For me"
type textarea "x"
type textarea "For m"
type textarea "x"
type textarea "For"
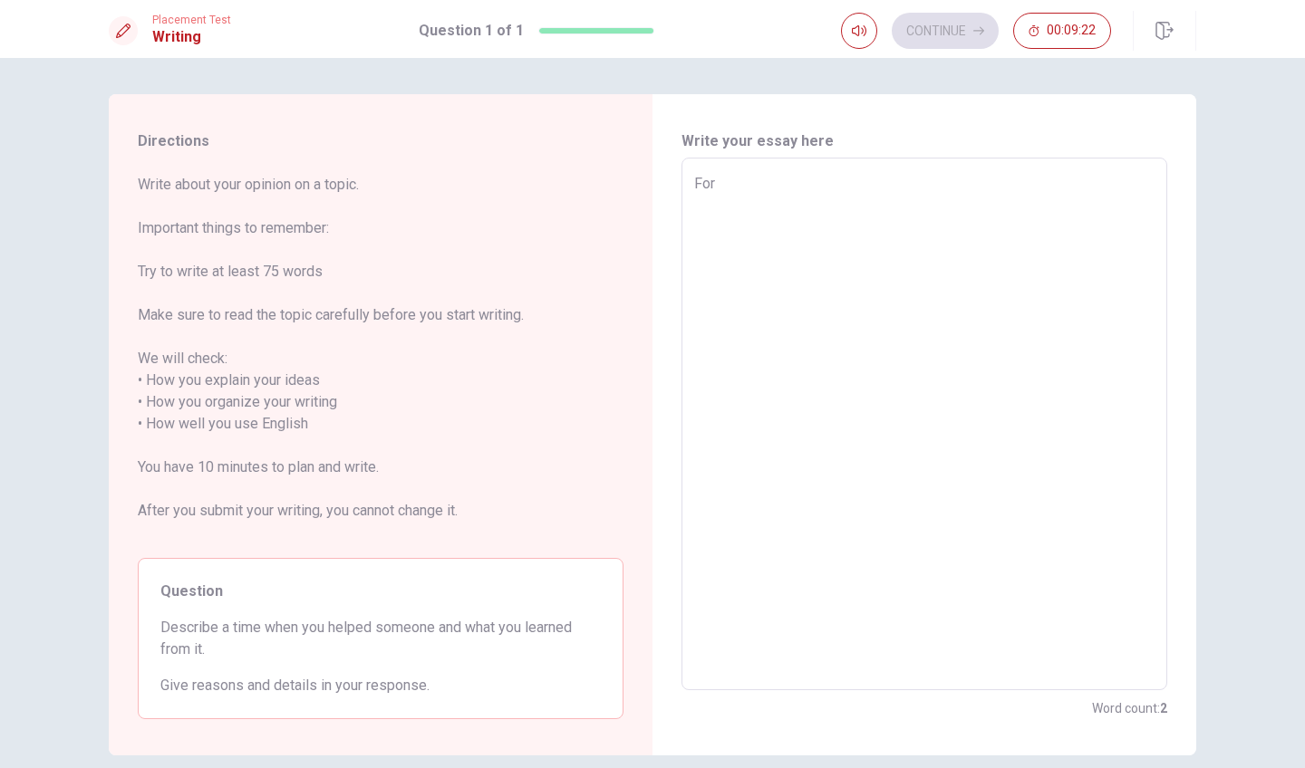
type textarea "x"
type textarea "For"
type textarea "x"
type textarea "Fo"
type textarea "x"
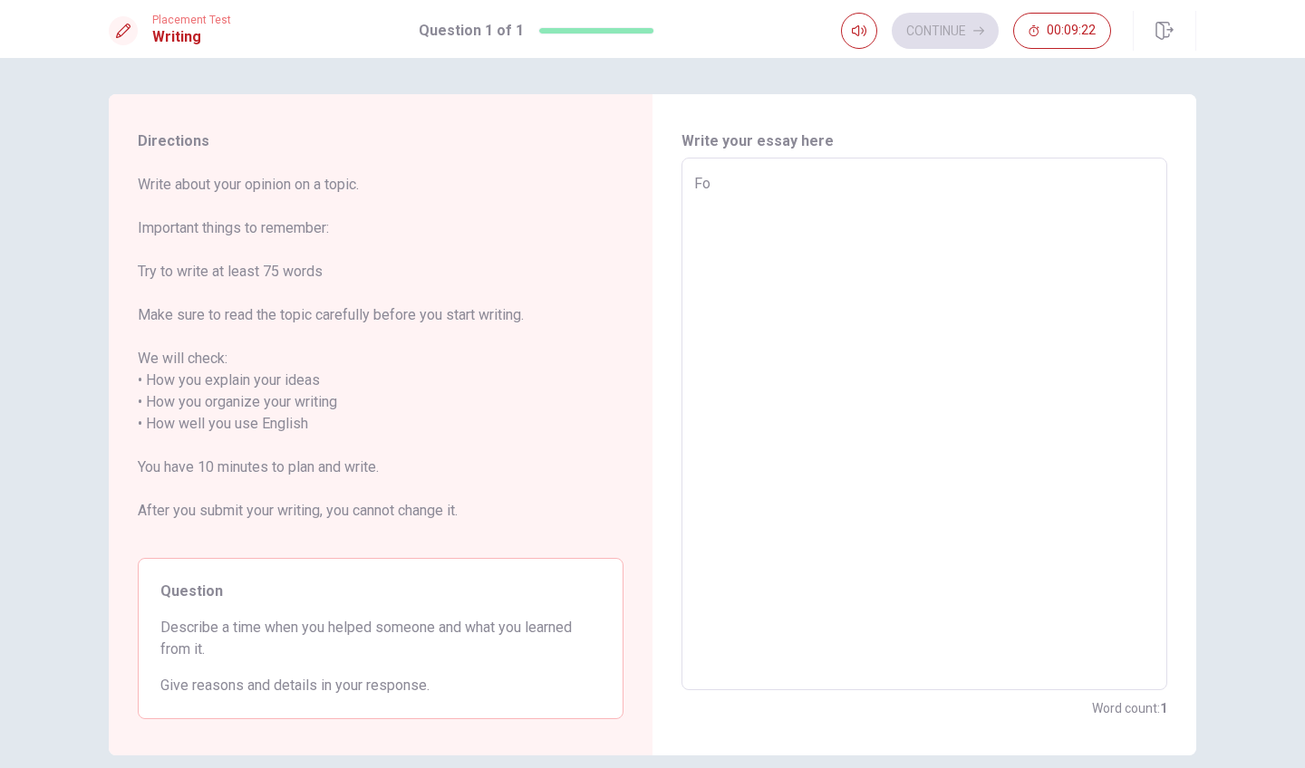
type textarea "F"
type textarea "x"
type textarea "I"
type textarea "x"
type textarea "In"
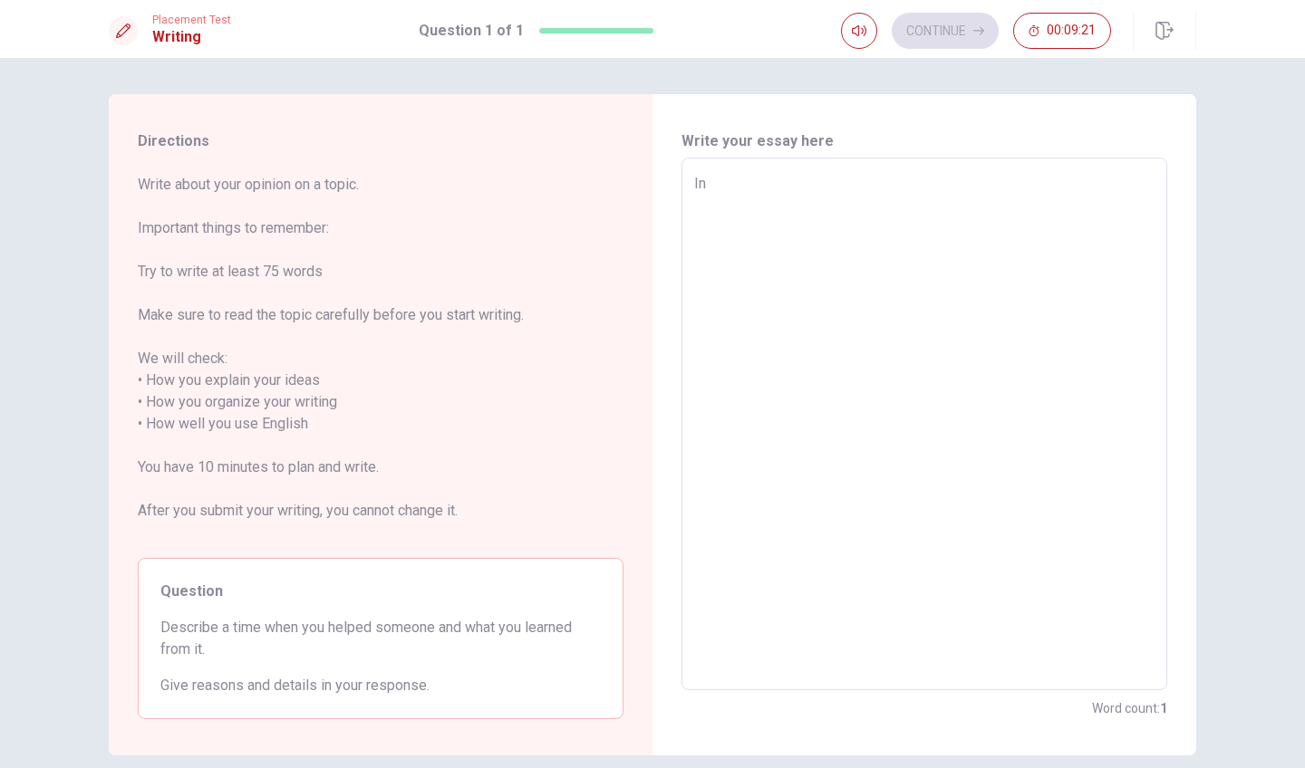
type textarea "x"
type textarea "In"
type textarea "x"
type textarea "In m"
type textarea "x"
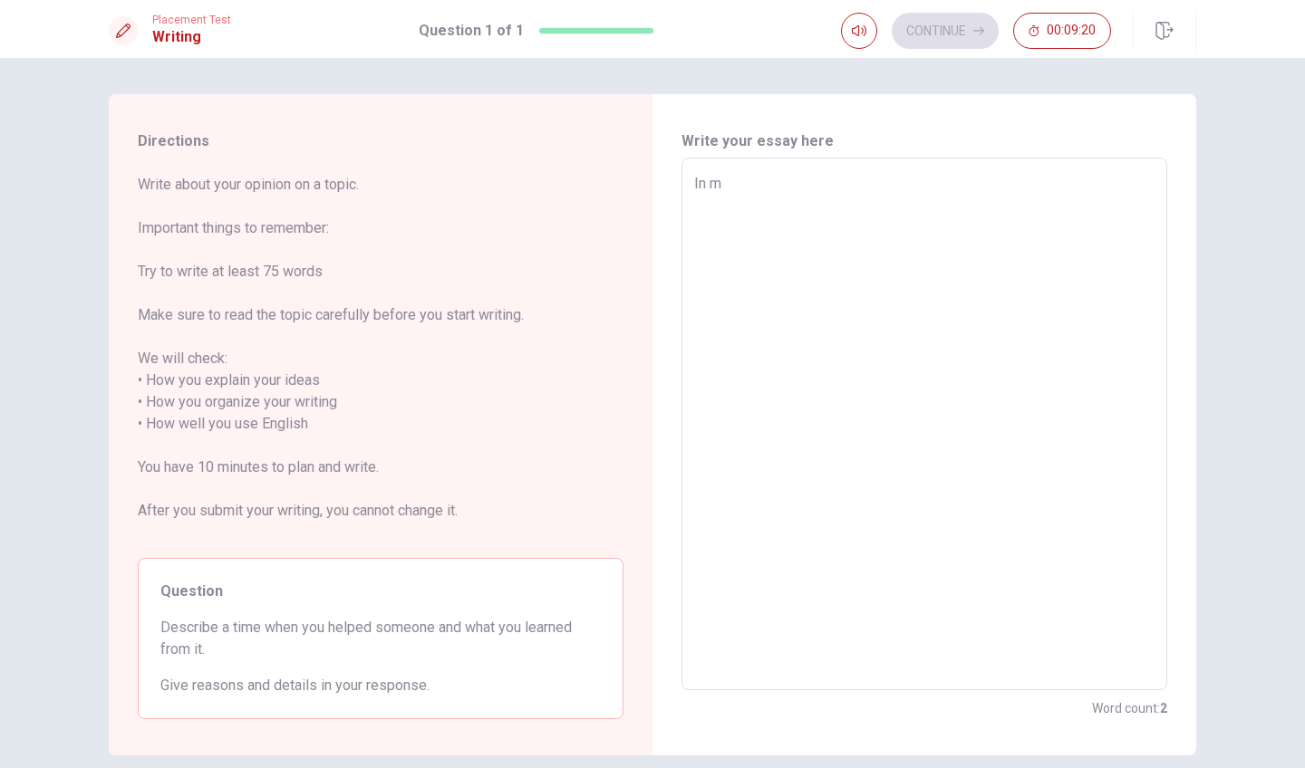
type textarea "In my"
type textarea "x"
type textarea "In my"
type textarea "x"
type textarea "In my o"
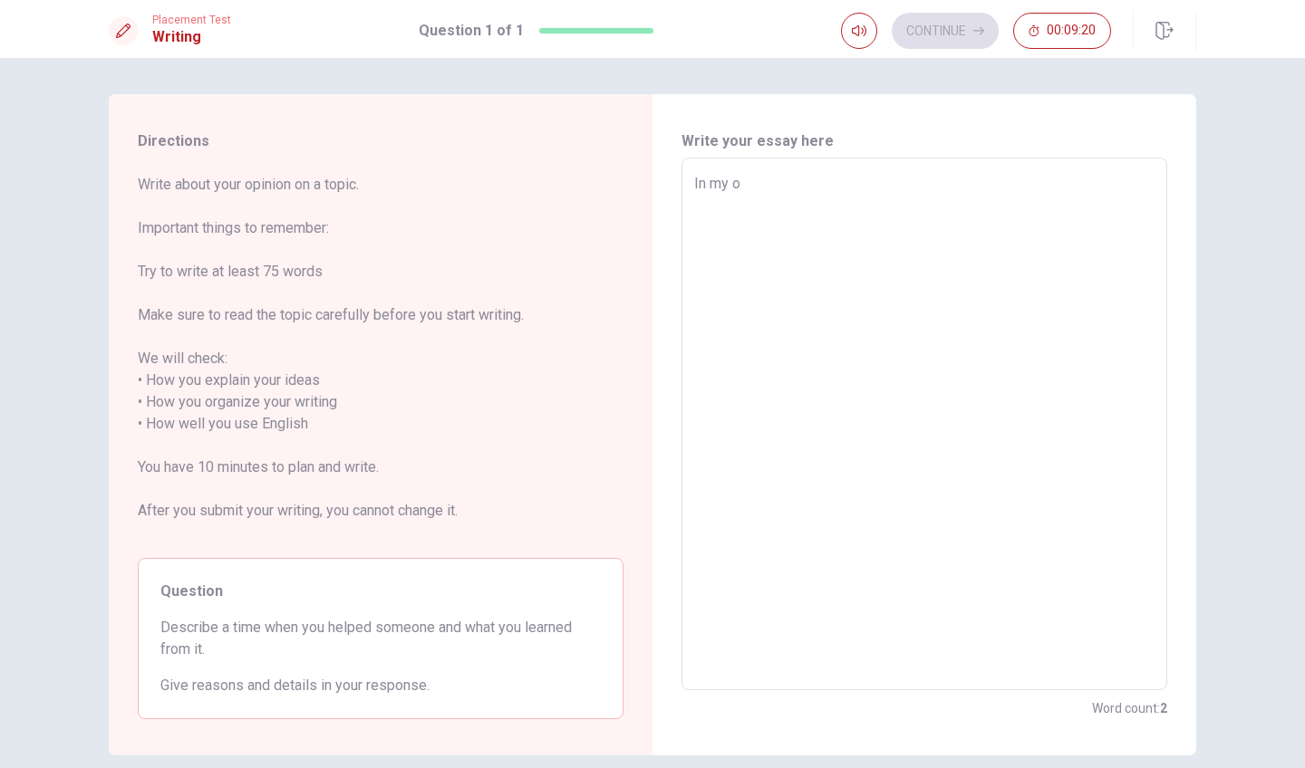
type textarea "x"
type textarea "In my op"
type textarea "x"
type textarea "In my opi"
type textarea "x"
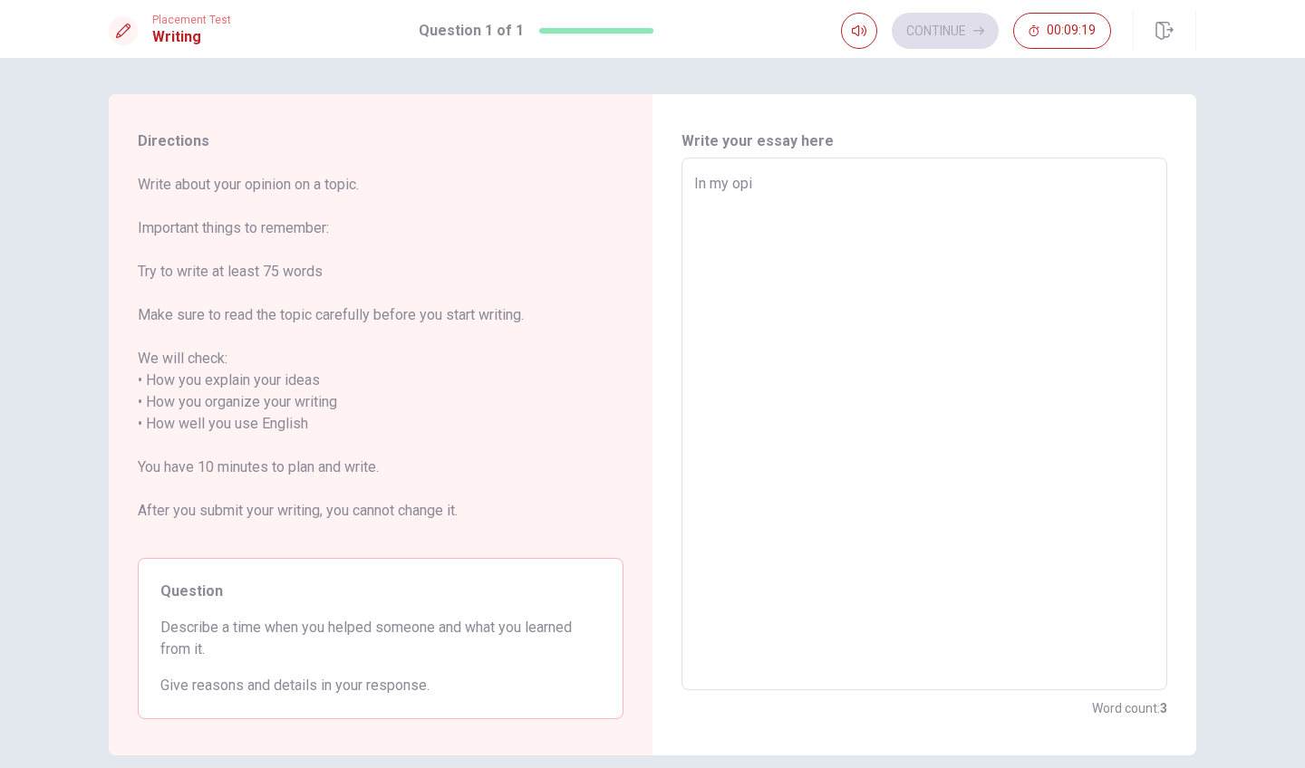
type textarea "In my opin"
type textarea "x"
type textarea "In my opini"
type textarea "x"
type textarea "In my opinio"
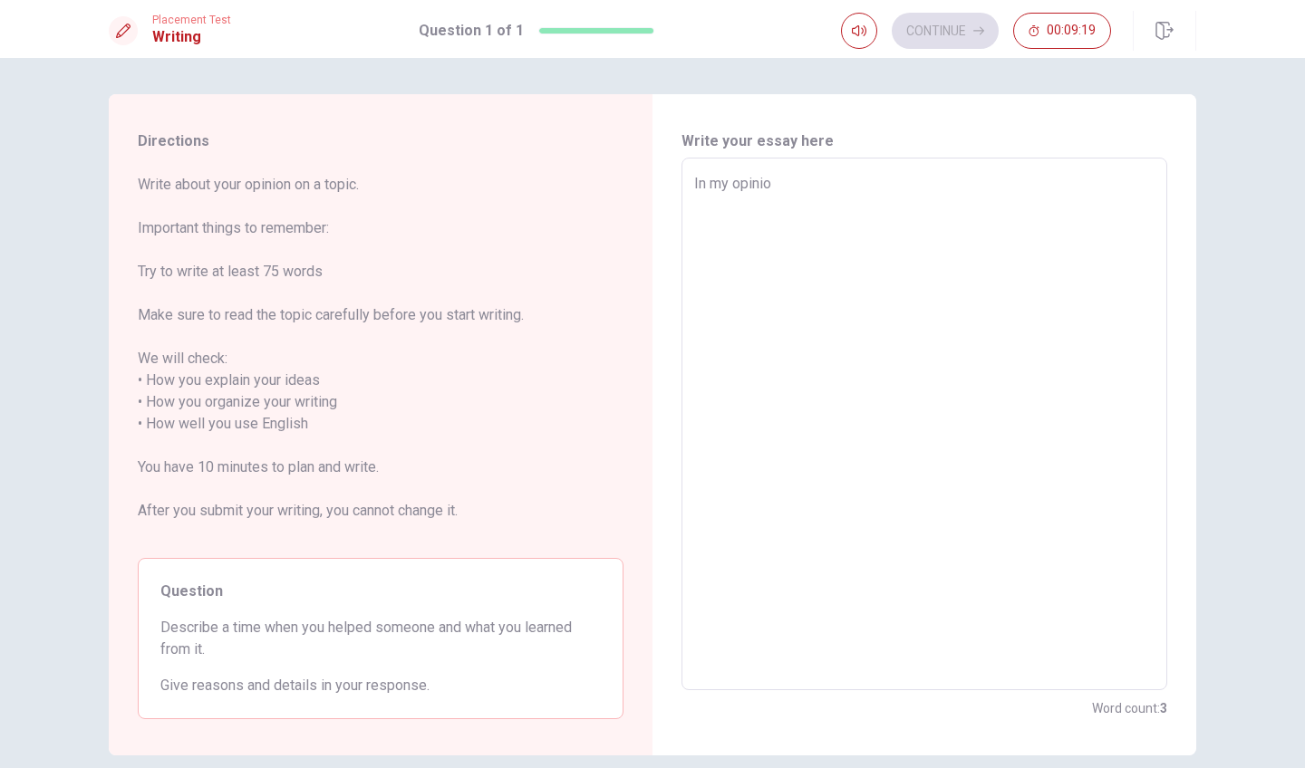
type textarea "x"
type textarea "In my opinion"
type textarea "x"
type textarea "In my opinion,"
type textarea "x"
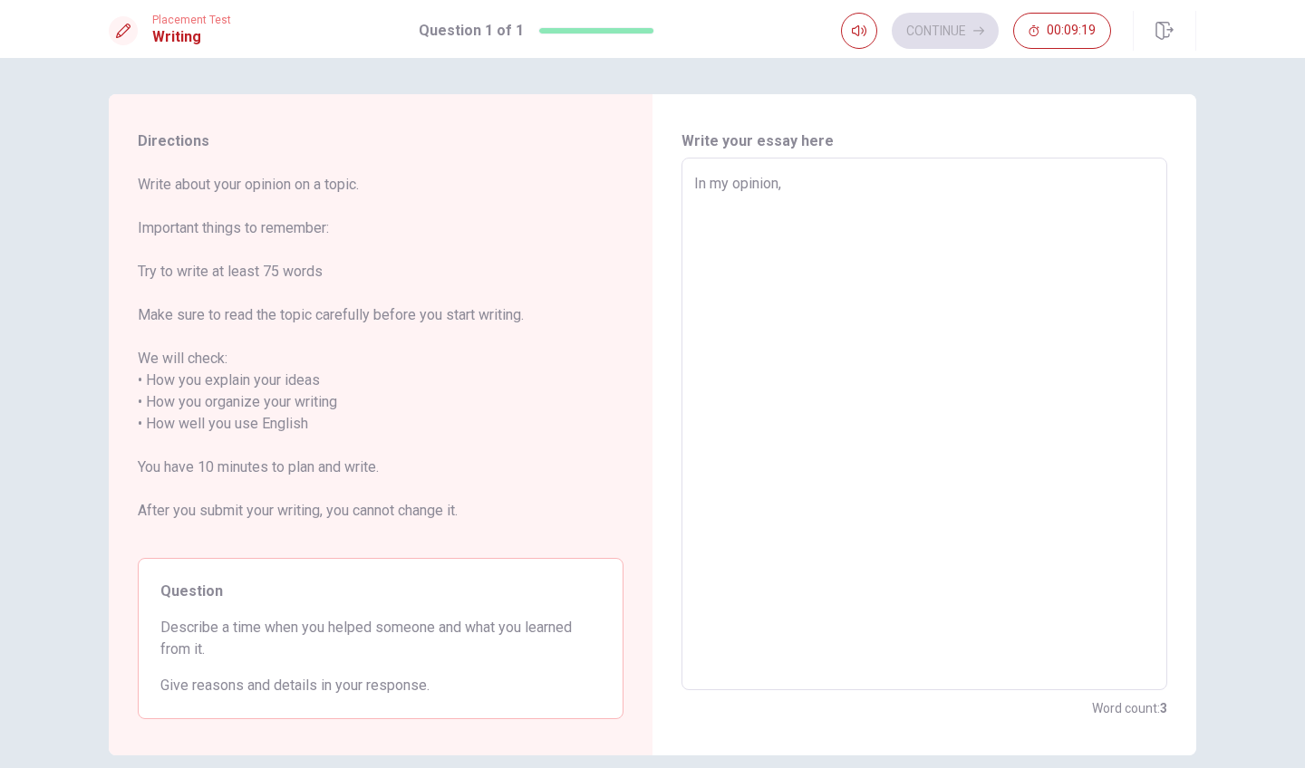
type textarea "In my opinion,"
type textarea "x"
type textarea "In my opinion, i"
type textarea "x"
type textarea "In my opinion, is"
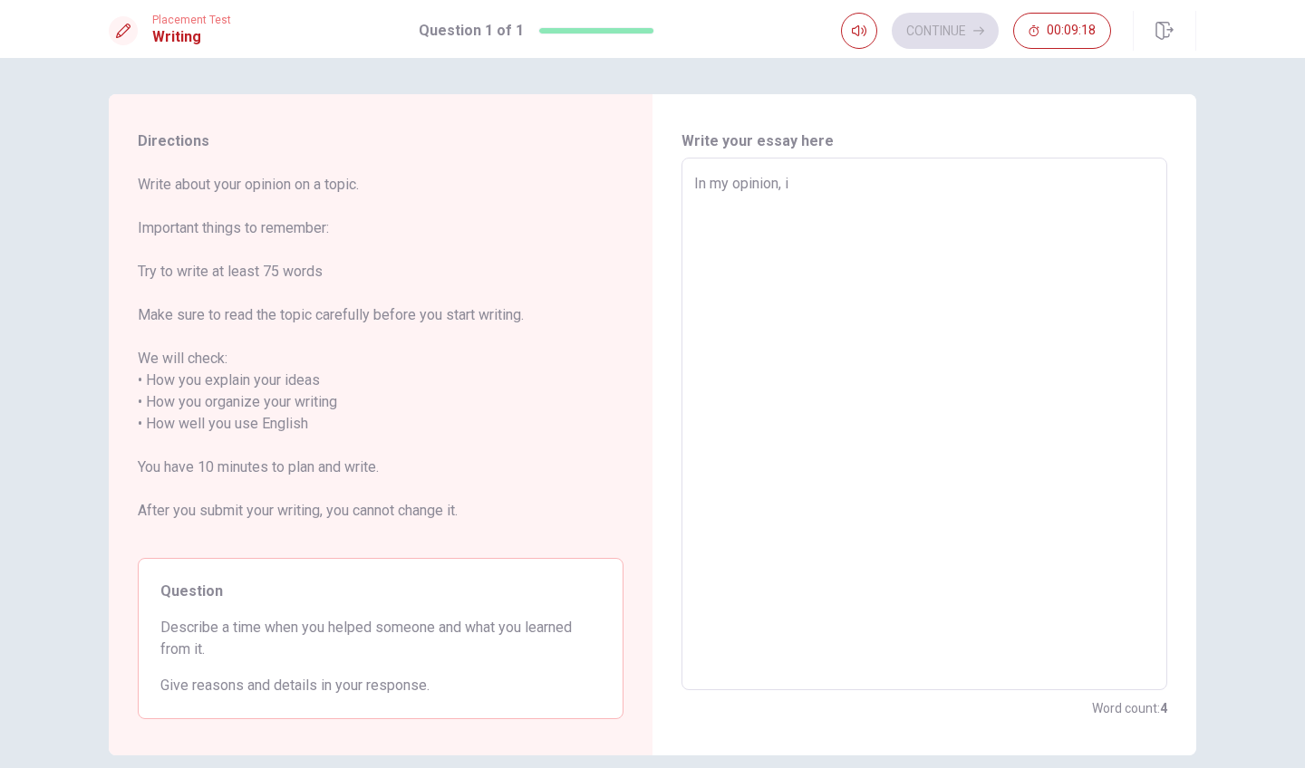
type textarea "x"
type textarea "In my opinion, is"
type textarea "x"
type textarea "In my opinion, is s"
type textarea "x"
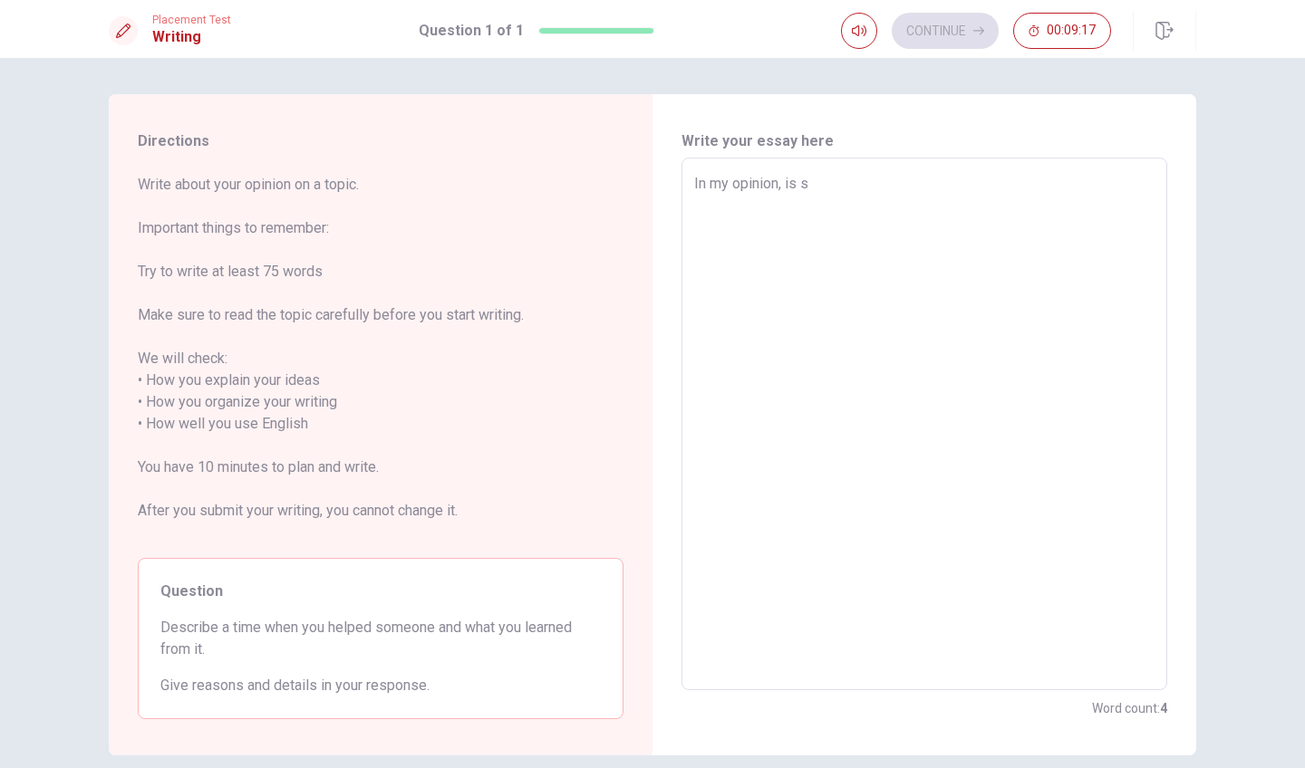
type textarea "In my opinion, is so"
type textarea "x"
type textarea "In my opinion, is so"
type textarea "x"
type textarea "In my opinion, is so i"
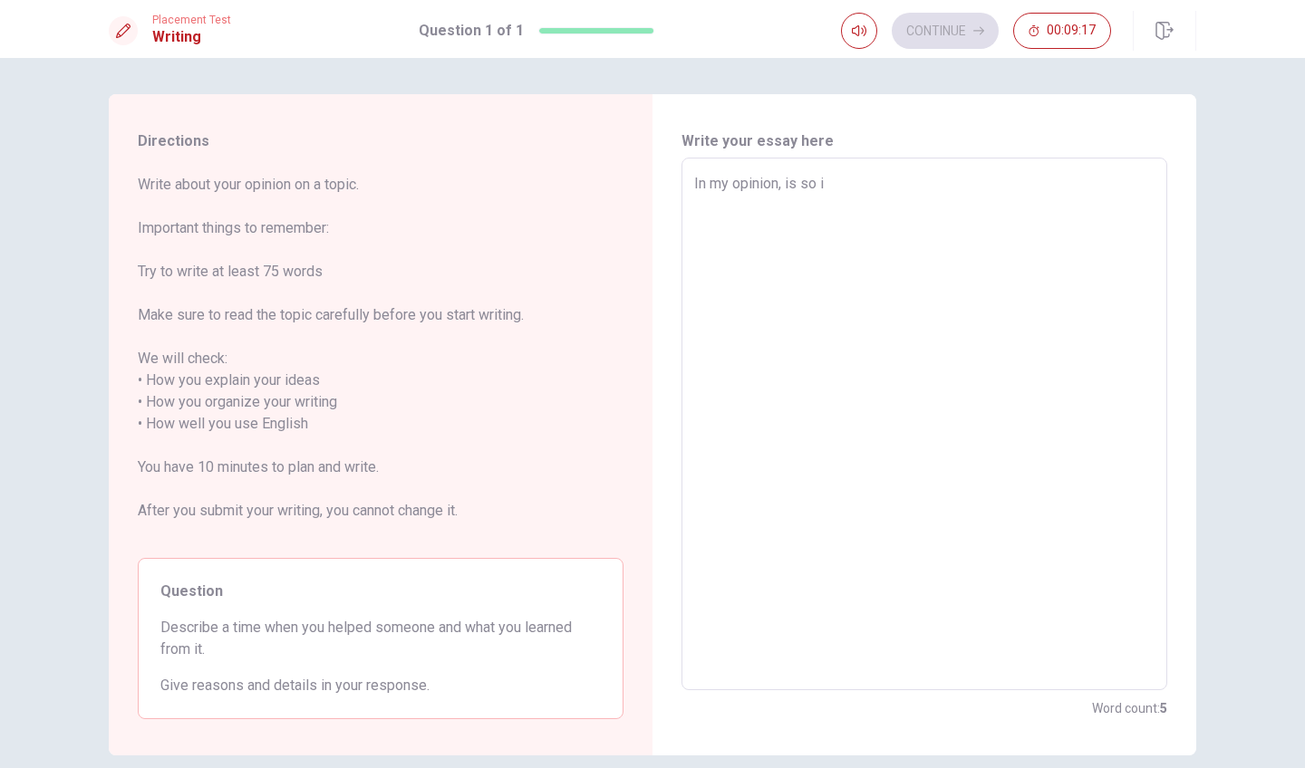
type textarea "x"
type textarea "In my opinion, is so im"
type textarea "x"
type textarea "In my opinion, is so imp"
type textarea "x"
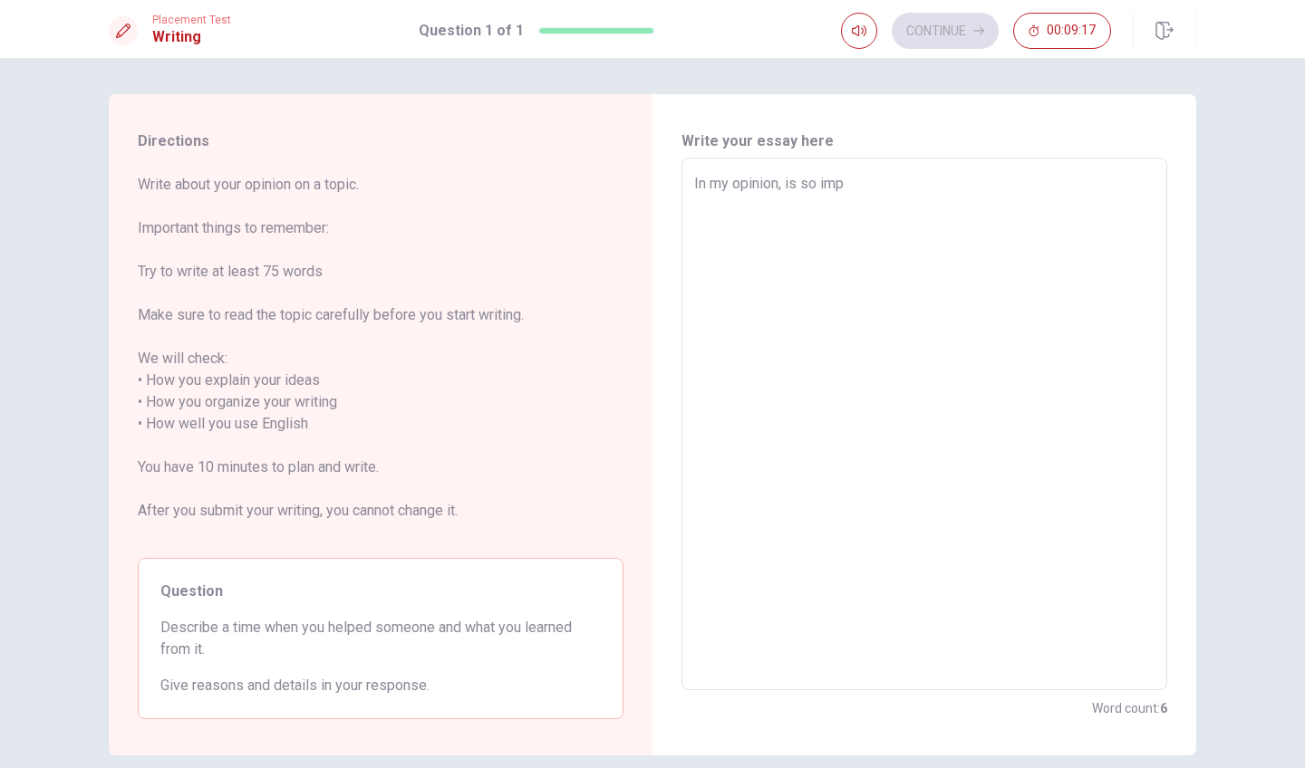
type textarea "In my opinion, is so impo"
type textarea "x"
type textarea "In my opinion, is so impor"
type textarea "x"
type textarea "In my opinion, is so import"
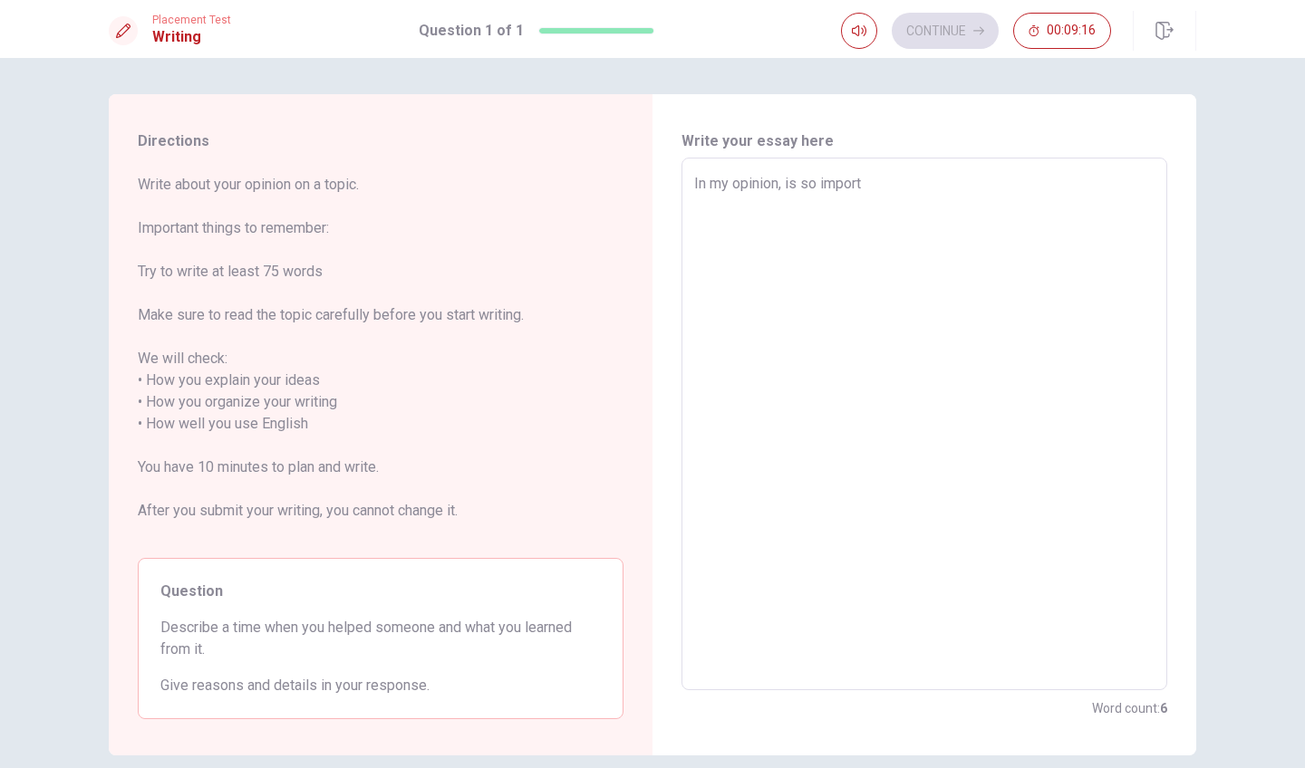
type textarea "x"
type textarea "In my opinion, is so importa"
type textarea "x"
type textarea "In my opinion, is so importan"
type textarea "x"
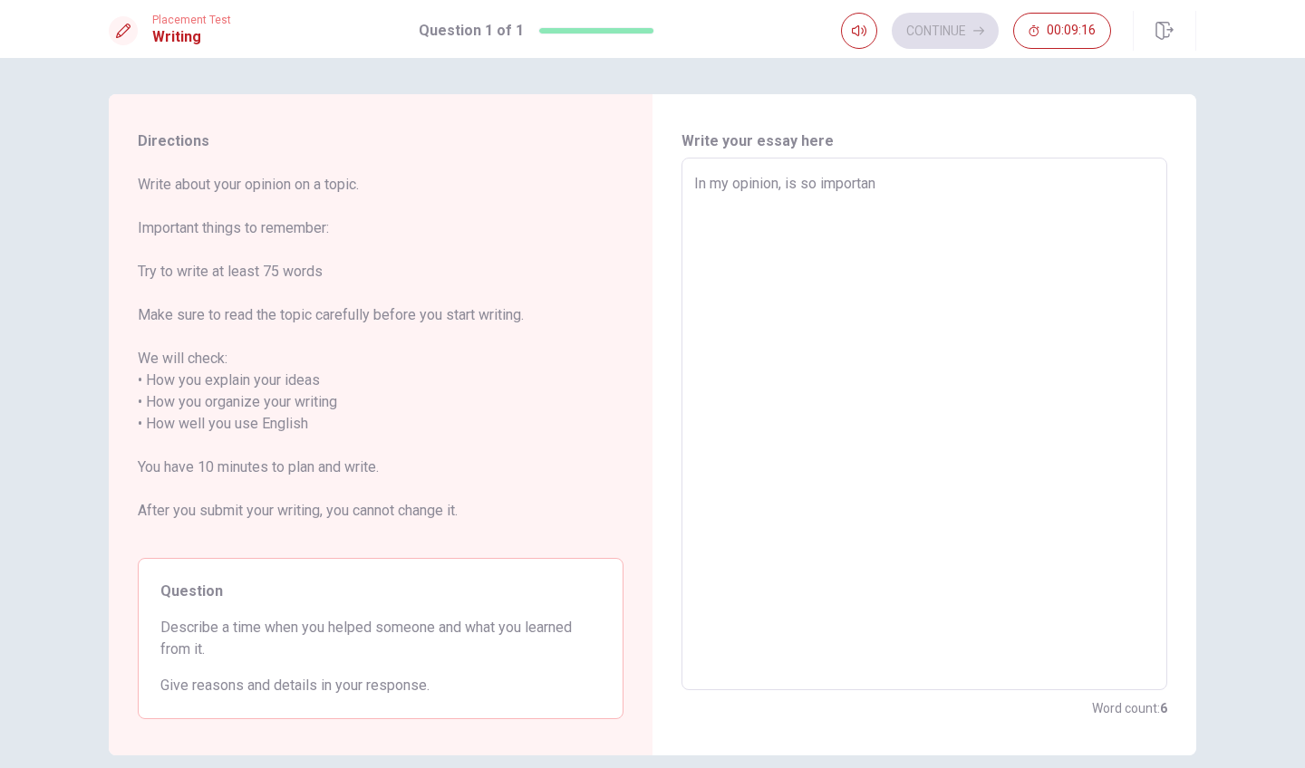
type textarea "In my opinion, is so important"
type textarea "x"
type textarea "In my opinion, is so importante"
type textarea "x"
type textarea "In my opinion, is so importante"
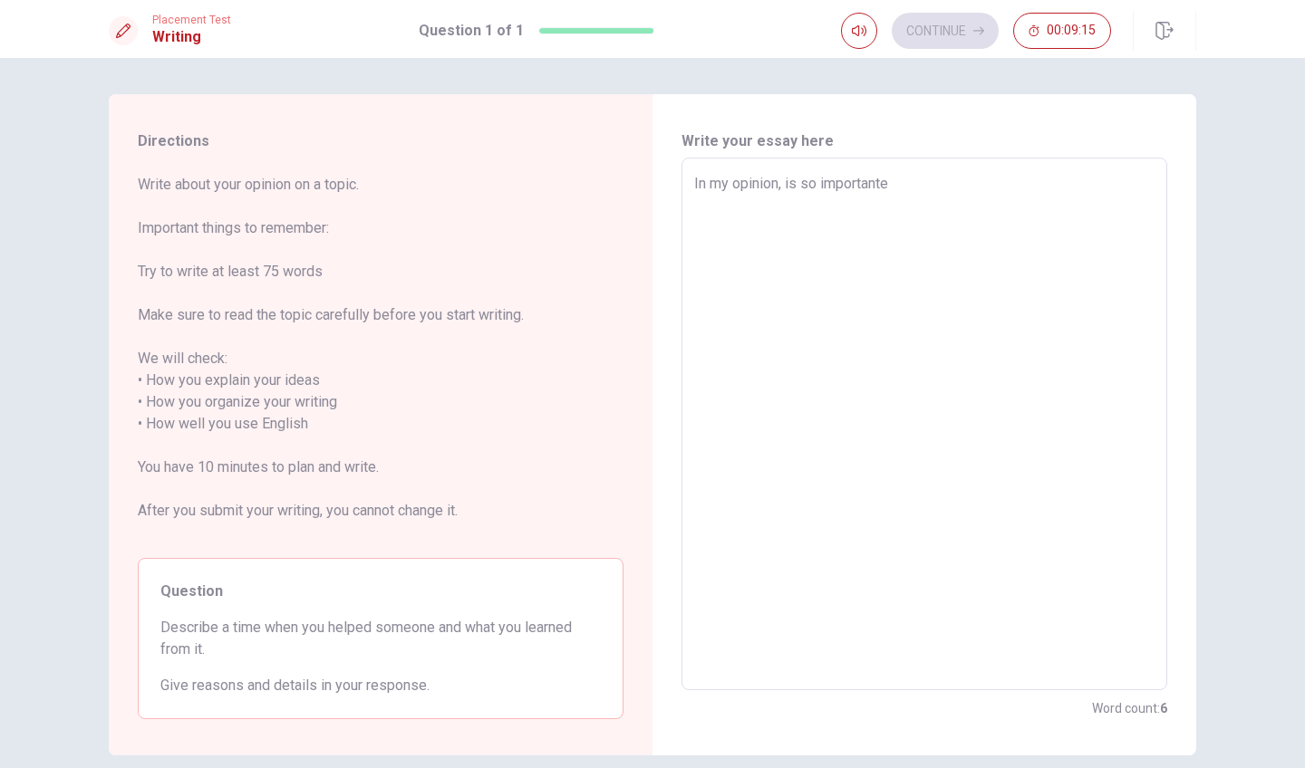
type textarea "x"
type textarea "In my opinion, is so importante t"
type textarea "x"
type textarea "In my opinion, is so importante to"
type textarea "x"
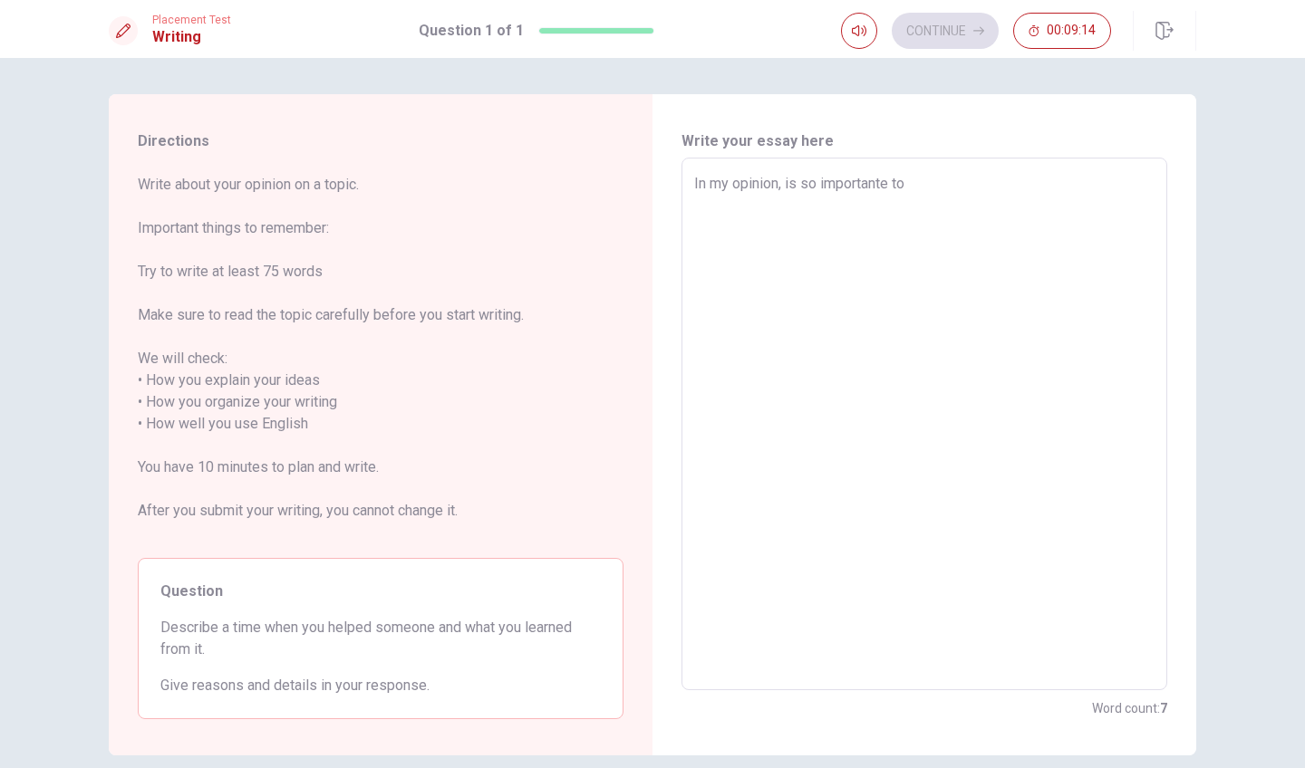
type textarea "In my opinion, is so importante to"
type textarea "x"
type textarea "In my opinion, is so importante to h"
type textarea "x"
type textarea "In my opinion, is so importante to he"
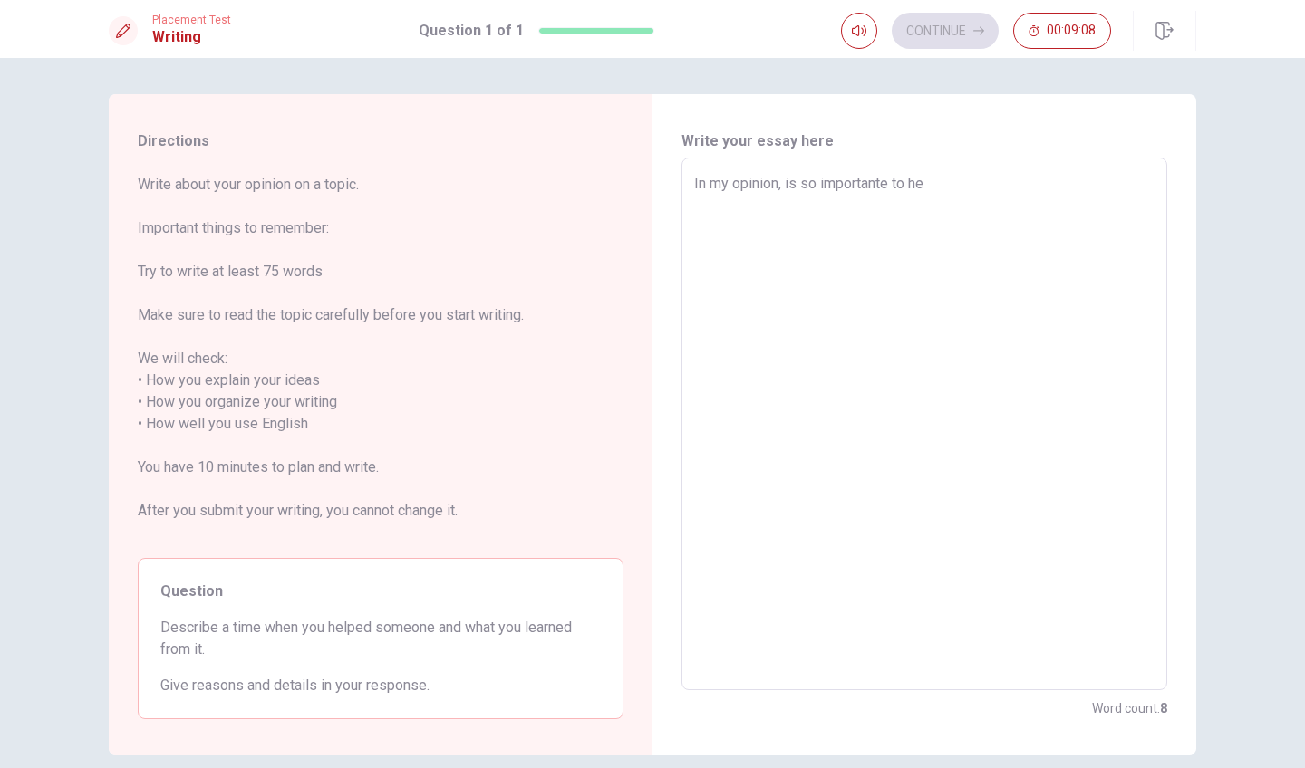
type textarea "x"
type textarea "In my opinion, is so importante to hep"
type textarea "x"
type textarea "In my opinion, is so importante to hepl"
type textarea "x"
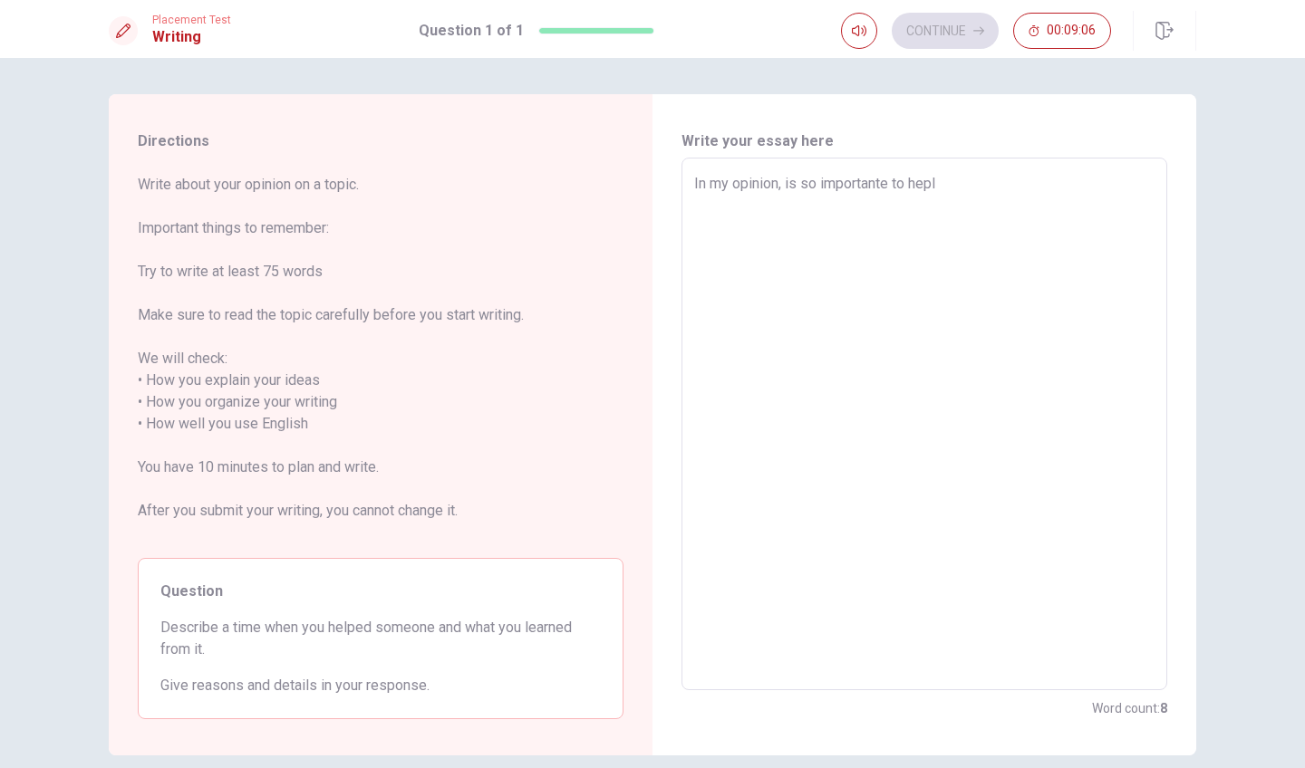
type textarea "In my opinion, is so importante to hep"
type textarea "x"
type textarea "In my opinion, is so importante to he"
type textarea "x"
type textarea "In my opinion, is so importante to hel"
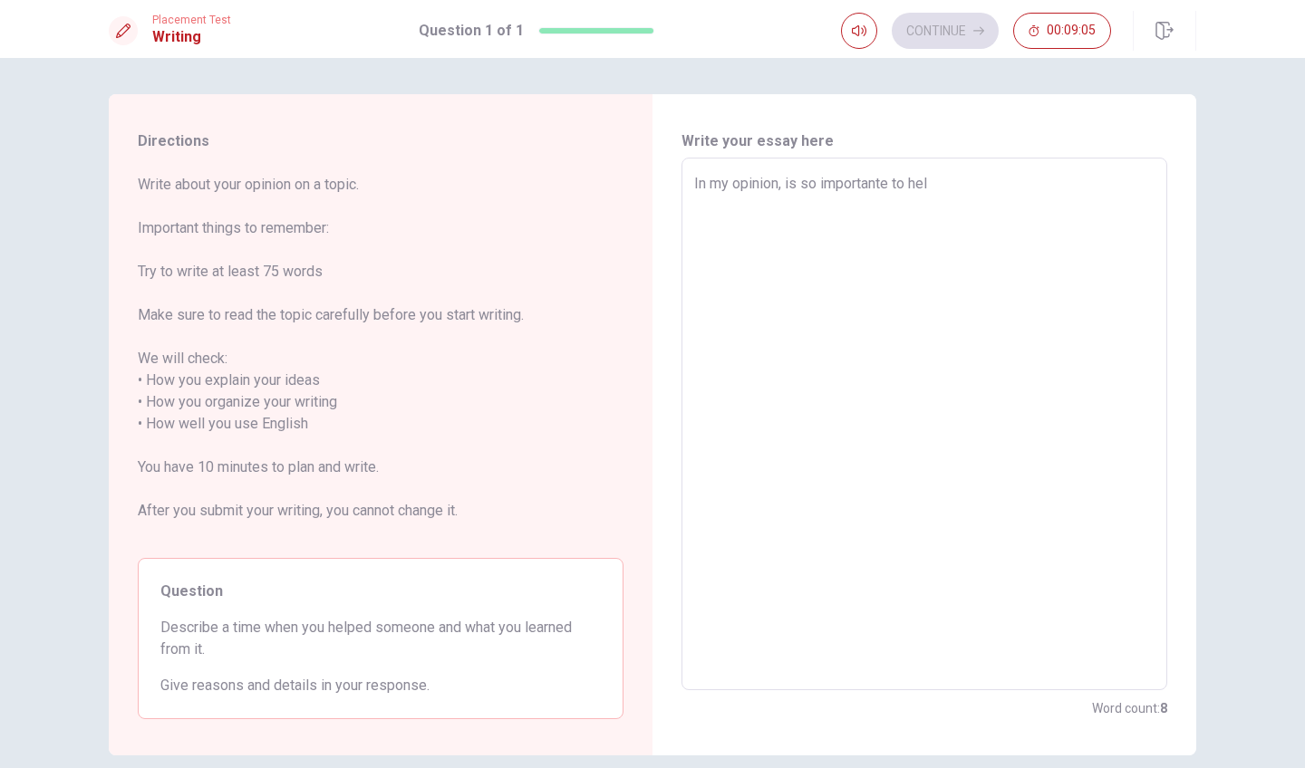
type textarea "x"
type textarea "In my opinion, is so importante to help"
type textarea "x"
type textarea "In my opinion, is so importante to help"
type textarea "x"
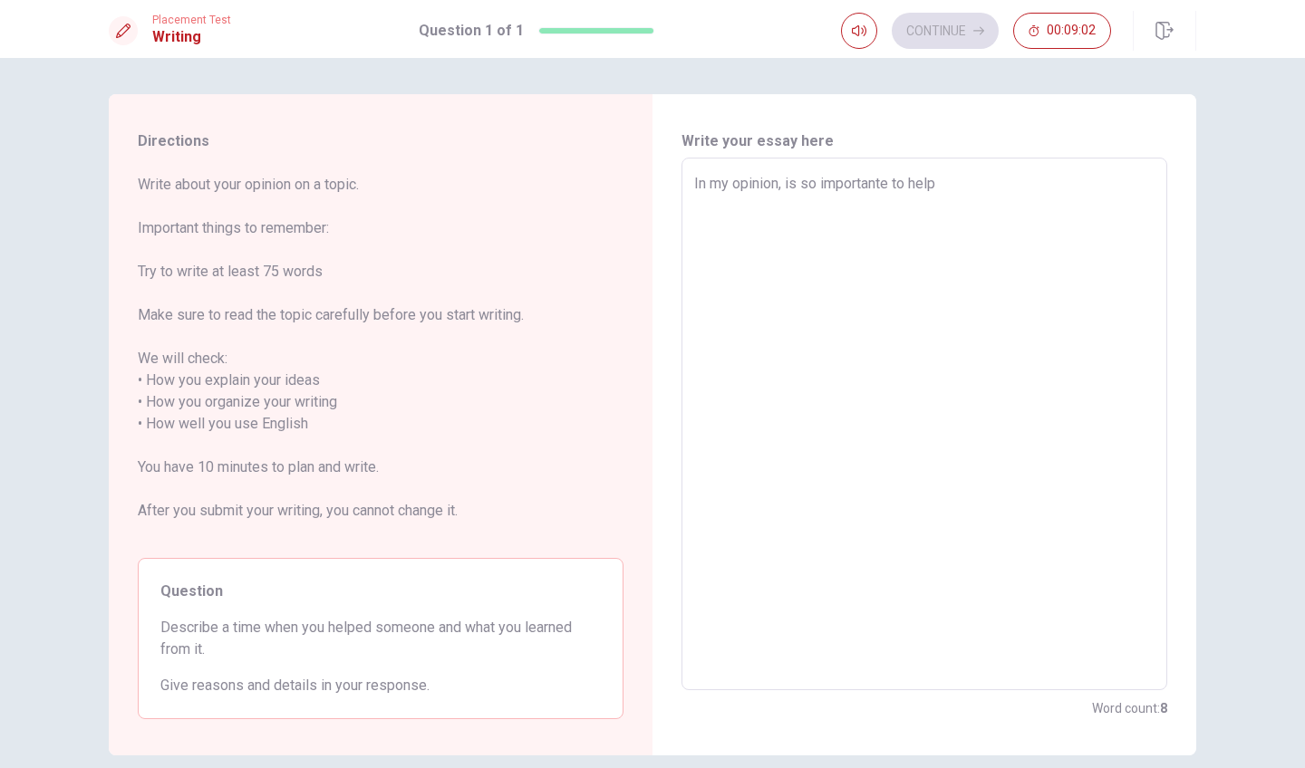
type textarea "In my opinion, is so importante to help m"
type textarea "x"
type textarea "In my opinion, is so importante to help my"
type textarea "x"
type textarea "In my opinion, is so importante to help my"
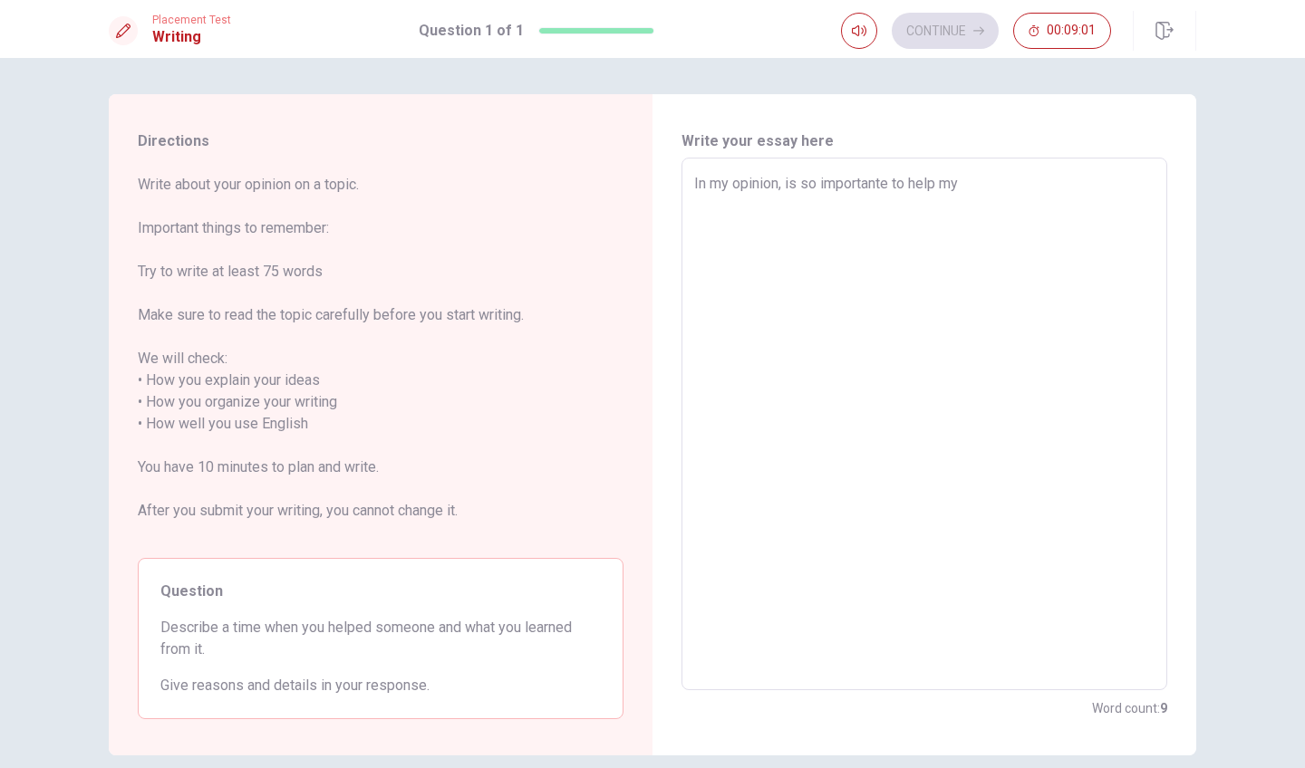
type textarea "x"
type textarea "In my opinion, is so importante to help my f"
type textarea "x"
type textarea "In my opinion, is so importante to help my fr"
type textarea "x"
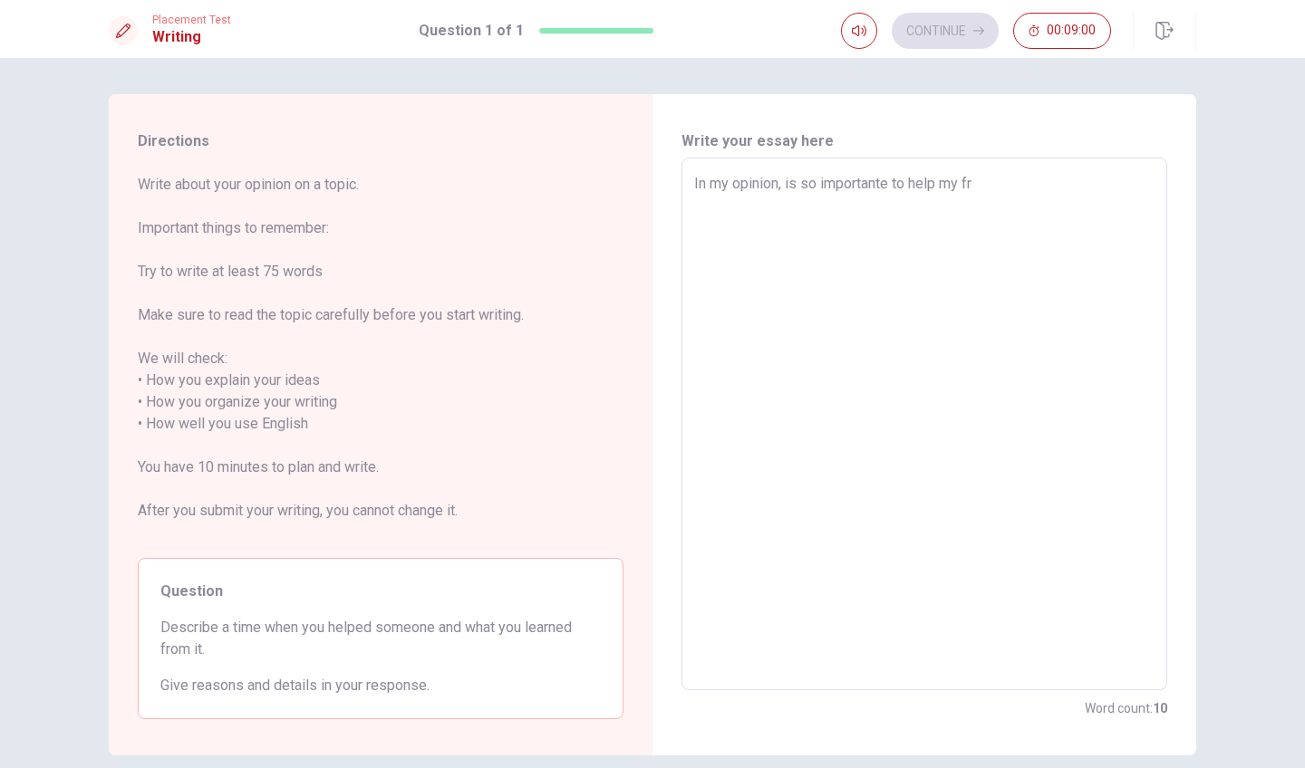
type textarea "In my opinion, is so importante to help my fri"
type textarea "x"
type textarea "In my opinion, is so importante to help my frie"
type textarea "x"
type textarea "In my opinion, is so importante to help my frien"
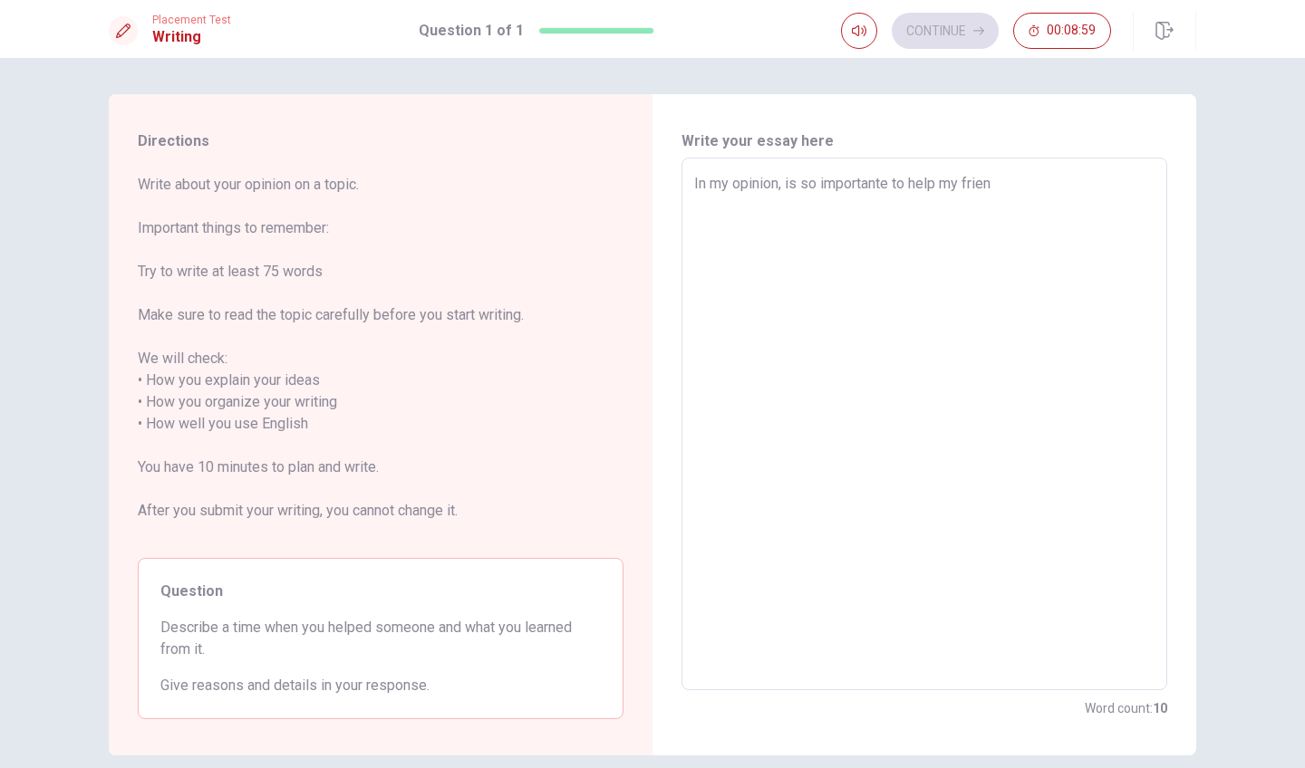
type textarea "x"
type textarea "In my opinion, is so importante to help my friend"
type textarea "x"
type textarea "In my opinion, is so importante to help my friends"
type textarea "x"
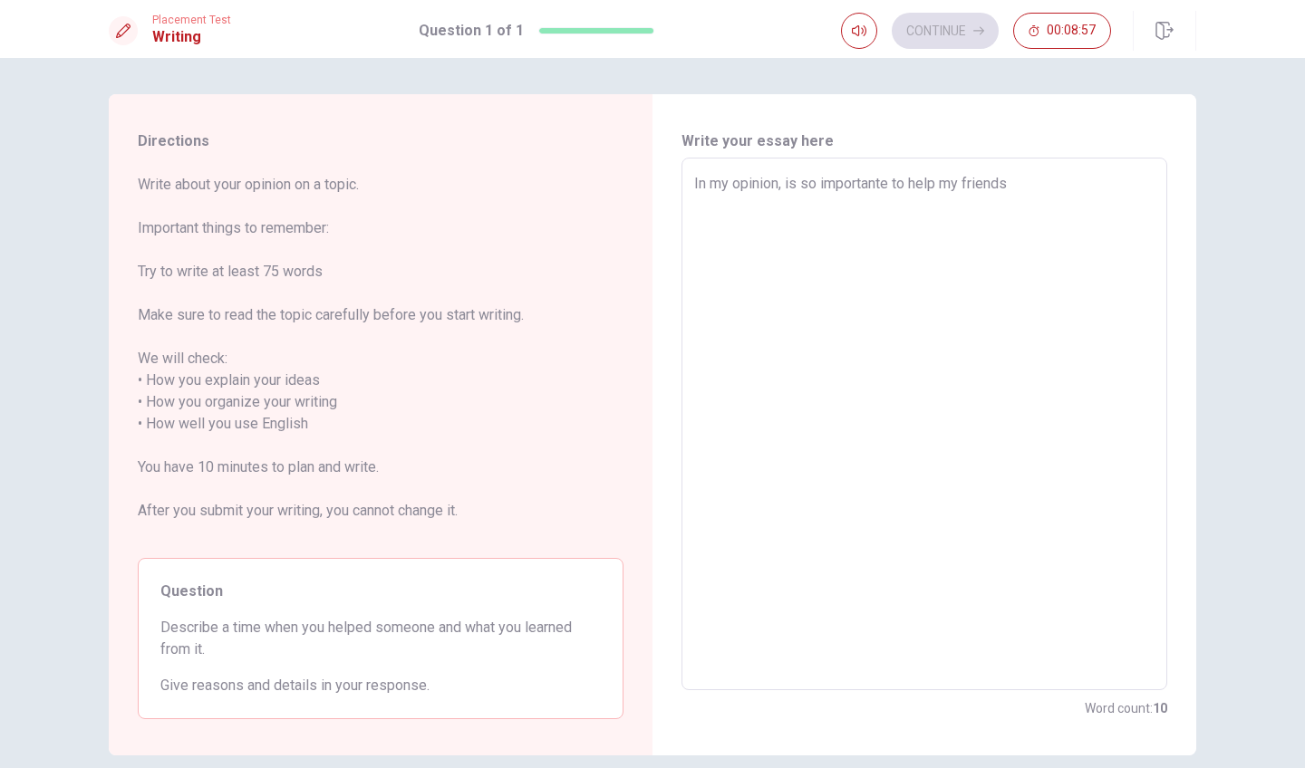
type textarea "In my opinion, is so importante to help my friends"
type textarea "x"
type textarea "In my opinion, is so importante to help my friends a"
type textarea "x"
type textarea "In my opinion, is so importante to help my friends an"
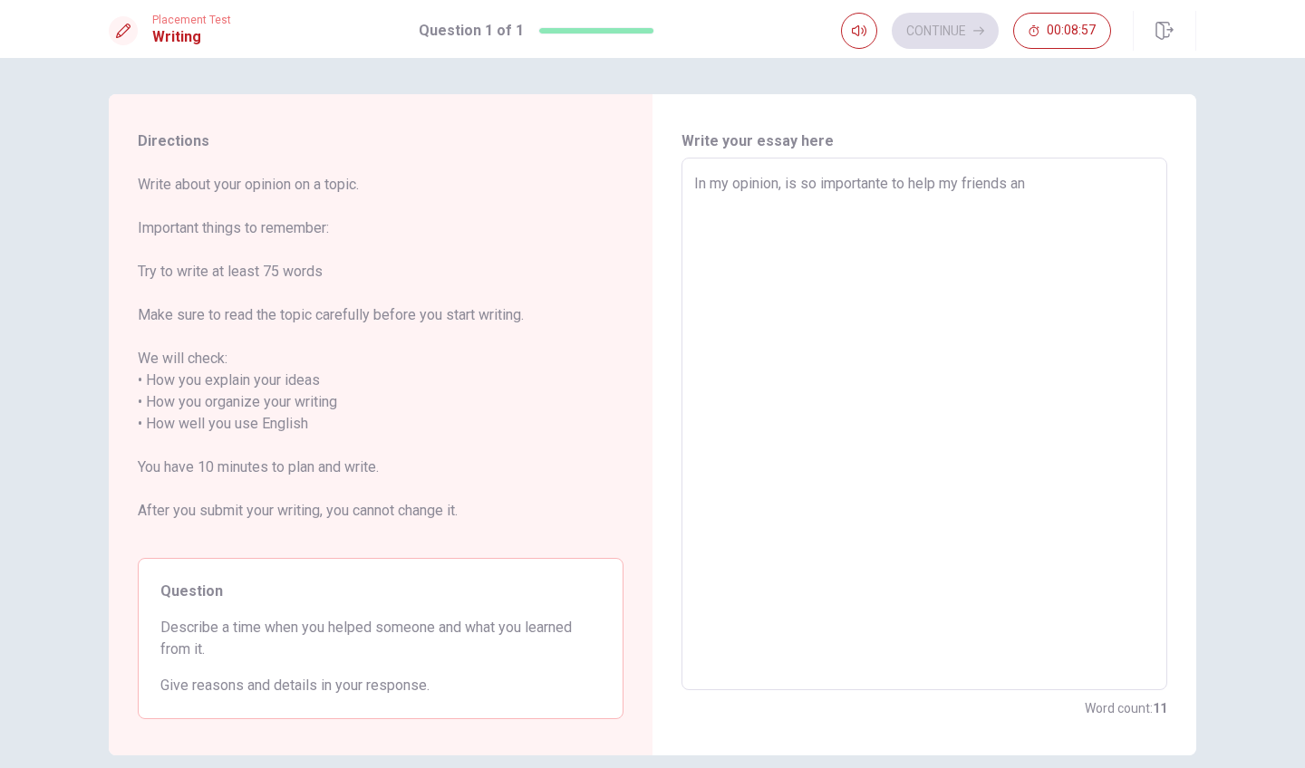
type textarea "x"
type textarea "In my opinion, is so importante to help my friends and"
type textarea "x"
type textarea "In my opinion, is so importante to help my friends and"
type textarea "x"
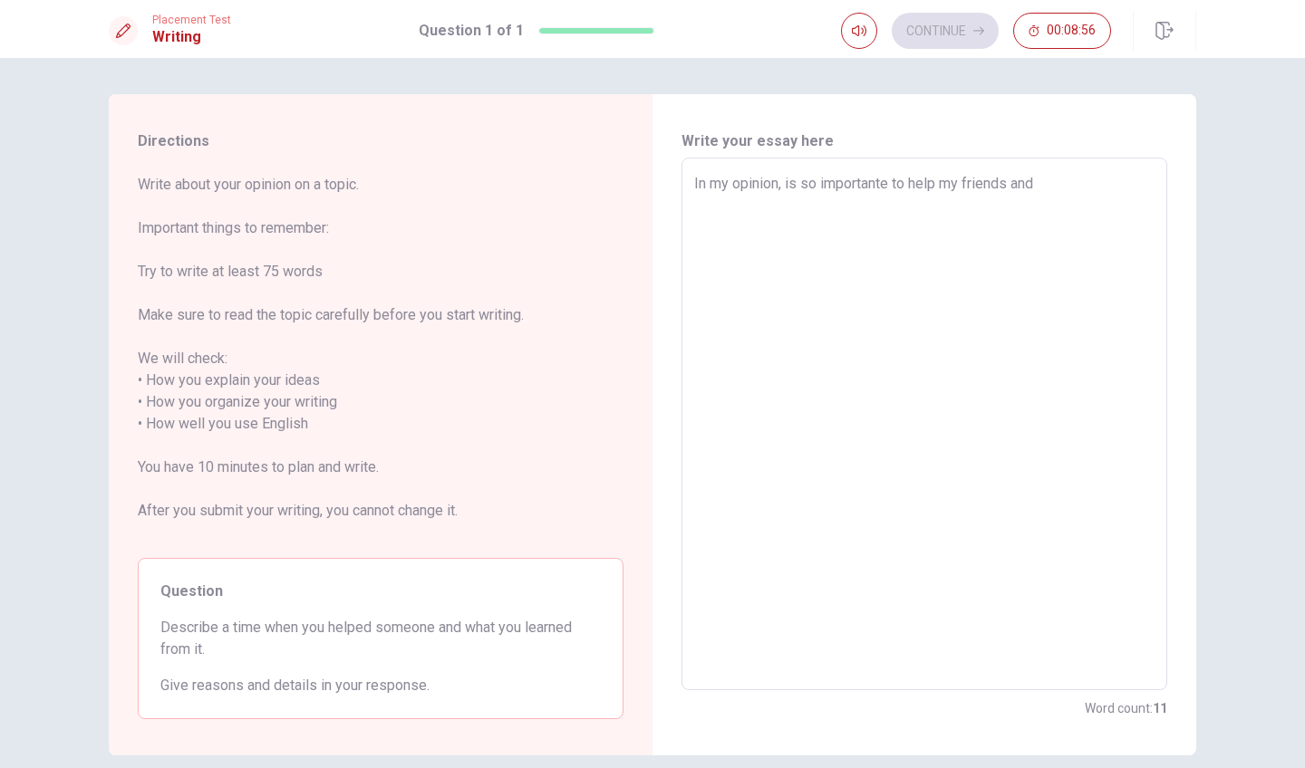
type textarea "In my opinion, is so importante to help my friends and c"
type textarea "x"
type textarea "In my opinion, is so importante to help my friends and co"
type textarea "x"
type textarea "In my opinion, is so importante to help my friends and coo"
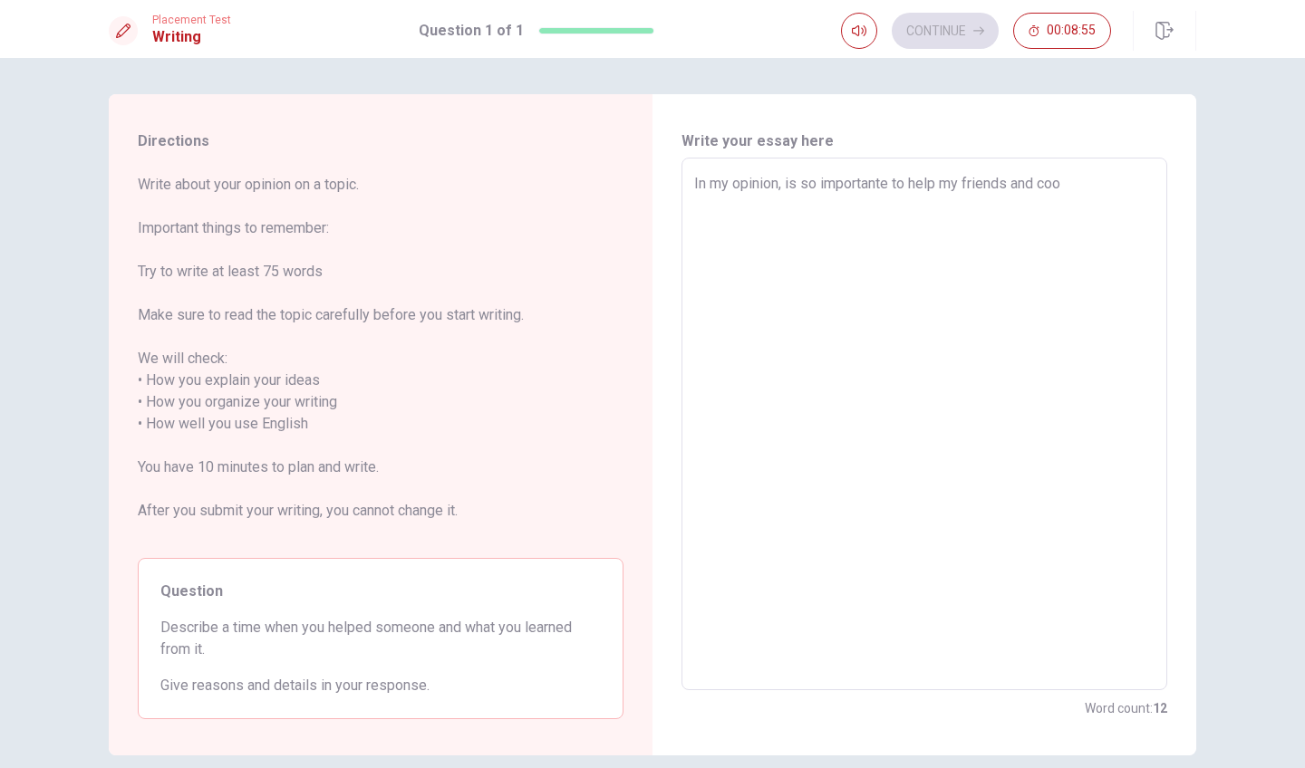
type textarea "x"
type textarea "In my opinion, is so importante to help my friends and cool"
type textarea "x"
type textarea "In my opinion, is so importante to help my friends and cooll"
type textarea "x"
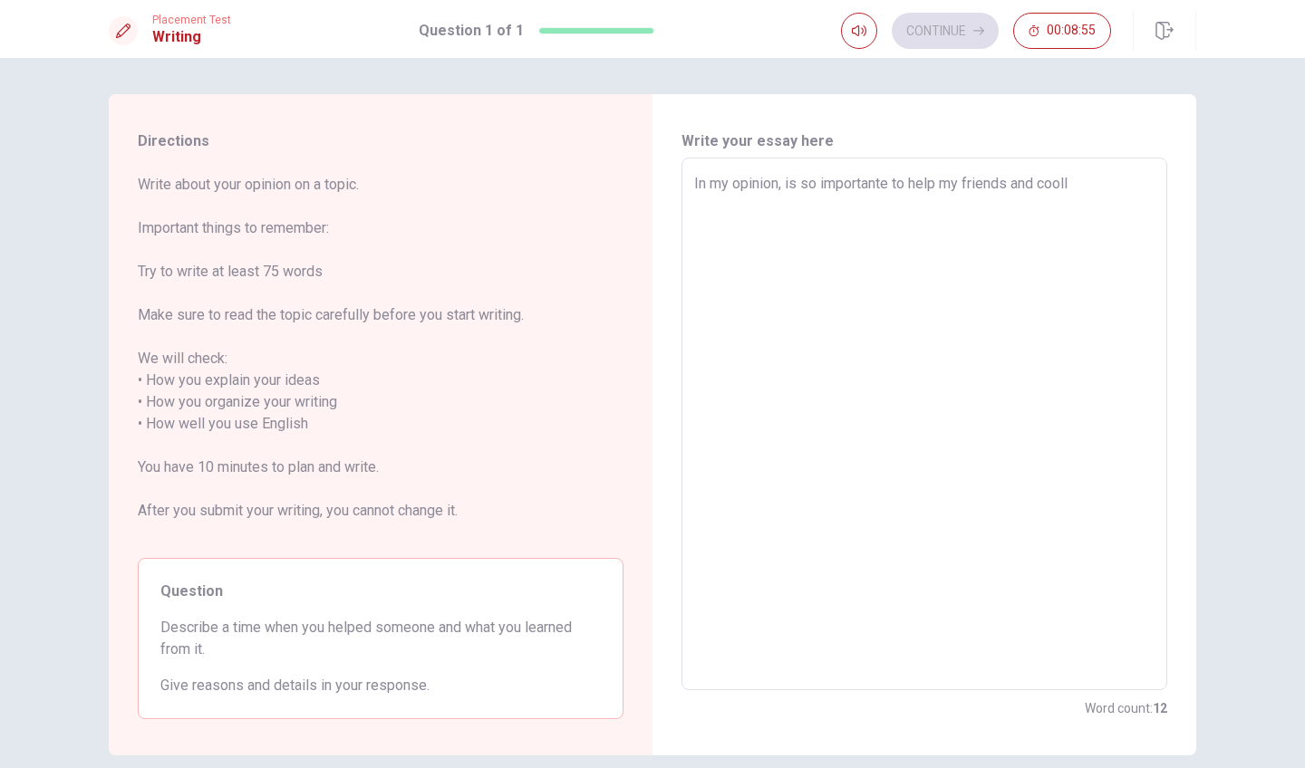
type textarea "In my opinion, is so importante to help my friends and cool"
type textarea "x"
type textarea "In my opinion, is so importante to help my friends and coo"
type textarea "x"
type textarea "In my opinion, is so importante to help my friends and co"
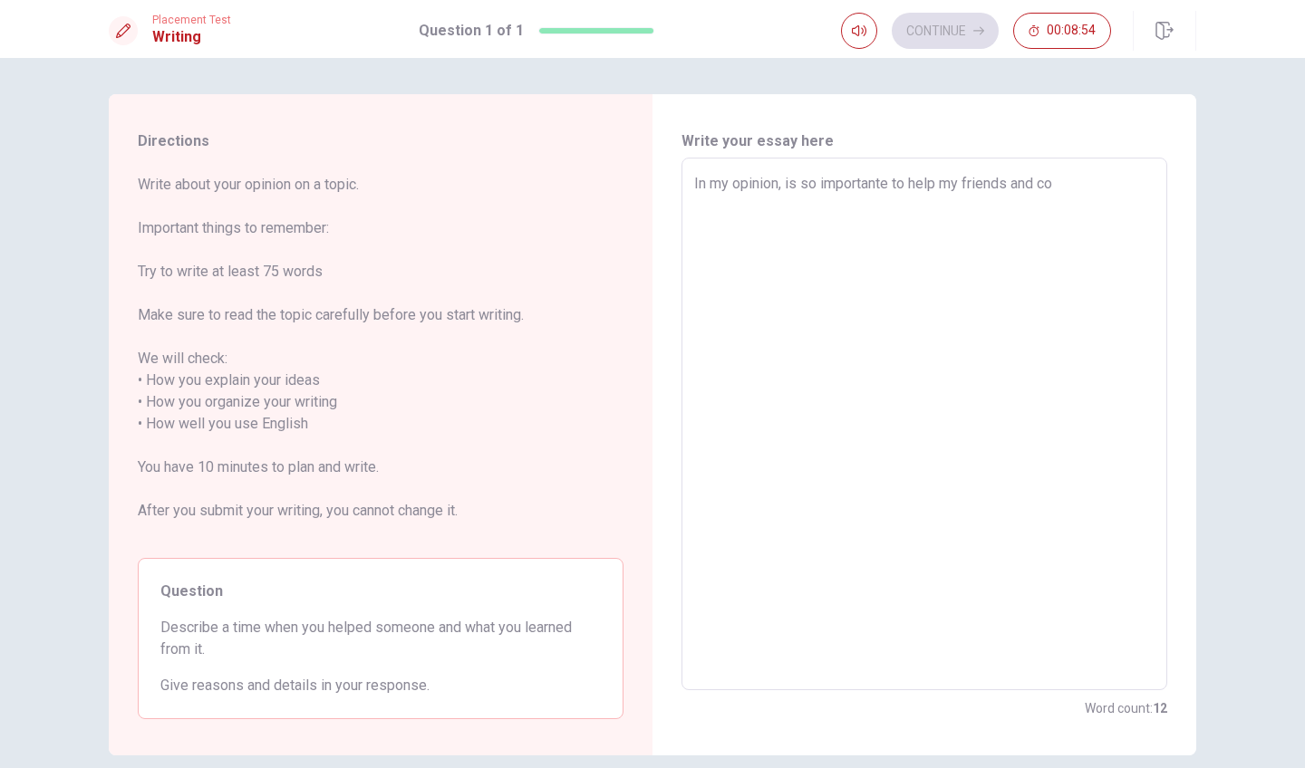
type textarea "x"
type textarea "In my opinion, is so importante to help my friends and col"
type textarea "x"
type textarea "In my opinion, is so importante to help my friends and coll"
type textarea "x"
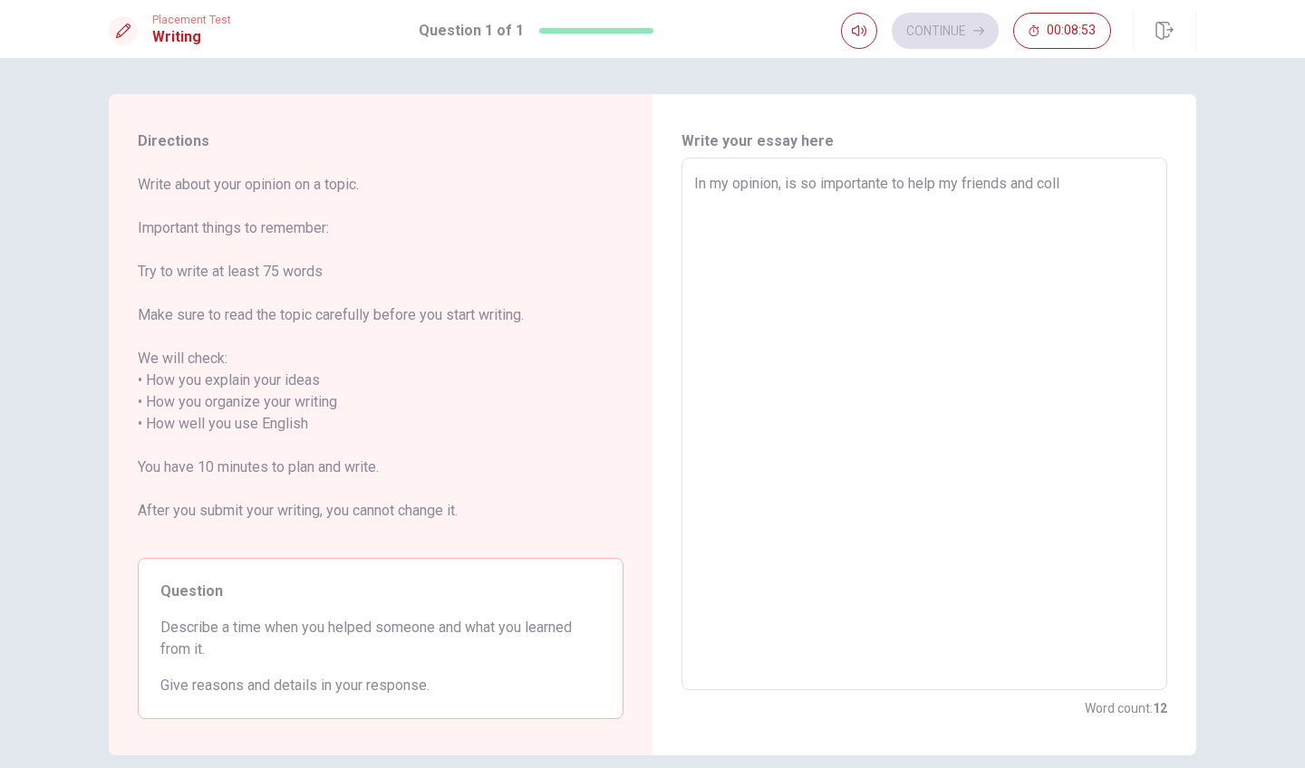
type textarea "In my opinion, is so importante to help my friends and [PERSON_NAME]"
type textarea "x"
type textarea "In my opinion, is so importante to help my friends and [PERSON_NAME]"
type textarea "x"
type textarea "In my opinion, is so importante to help my friends and [PERSON_NAME]"
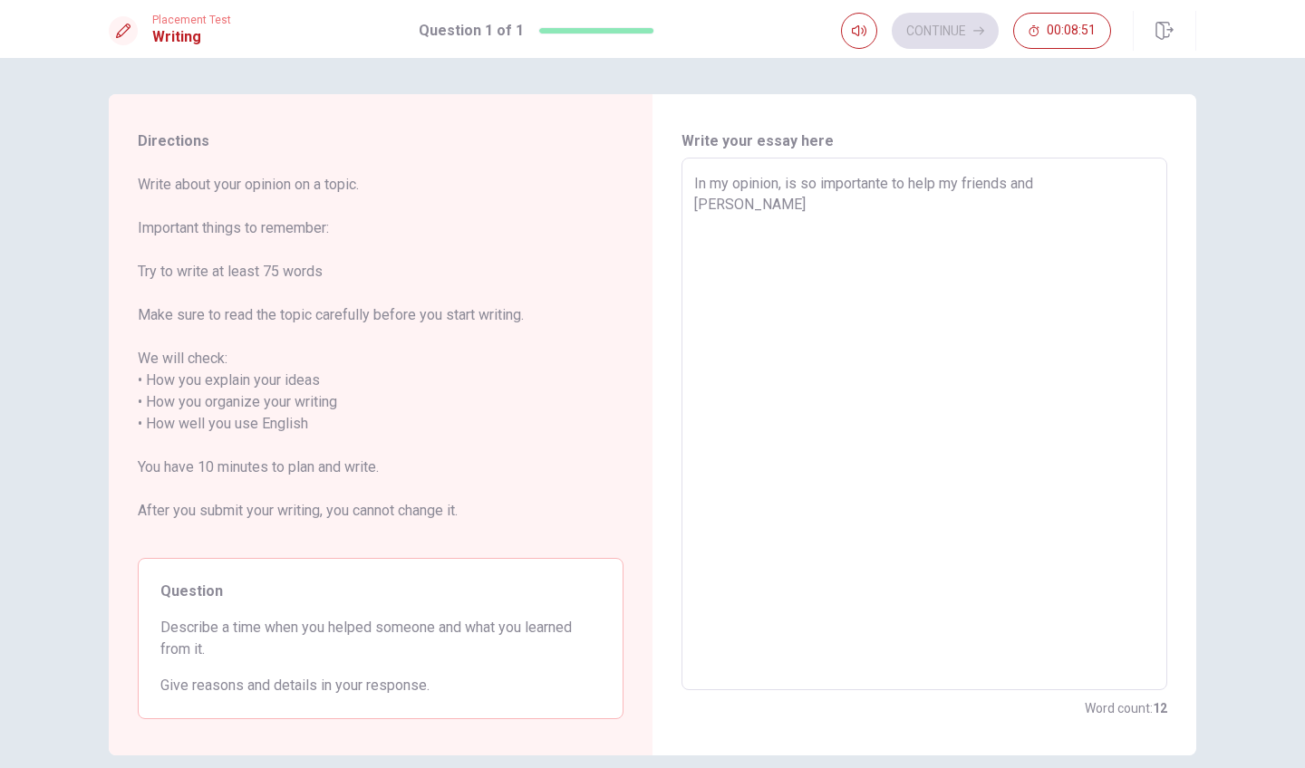
type textarea "x"
type textarea "In my opinion, is so importante to help my friends and [PERSON_NAME]"
type textarea "x"
type textarea "In my opinion, is so importante to help my friends and [PERSON_NAME]"
type textarea "x"
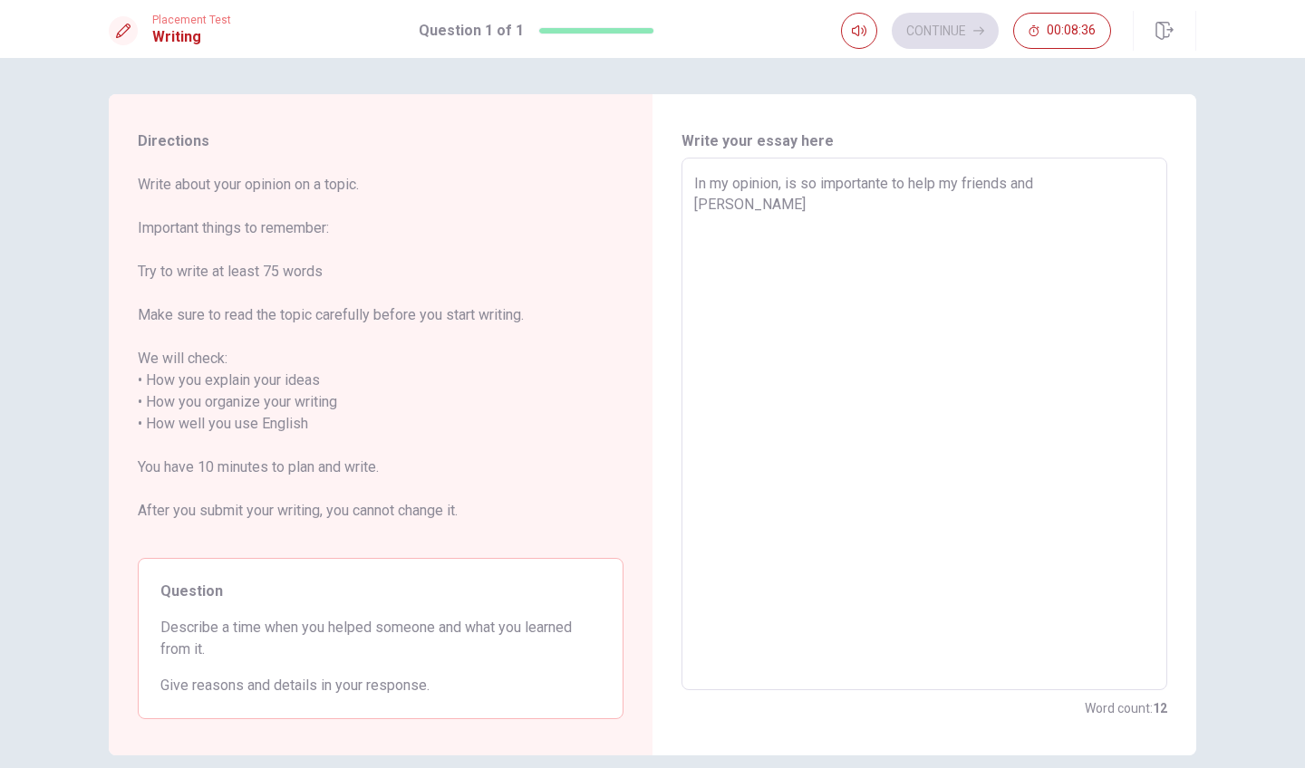
type textarea "In my opinion, is so importante to help my friends and colleagues"
type textarea "x"
click at [1127, 184] on textarea "In my opinion, is so importante to help my friends and colleagues" at bounding box center [924, 424] width 460 height 503
type textarea "In my opinion, is so importante to help my friends and colleagues"
type textarea "x"
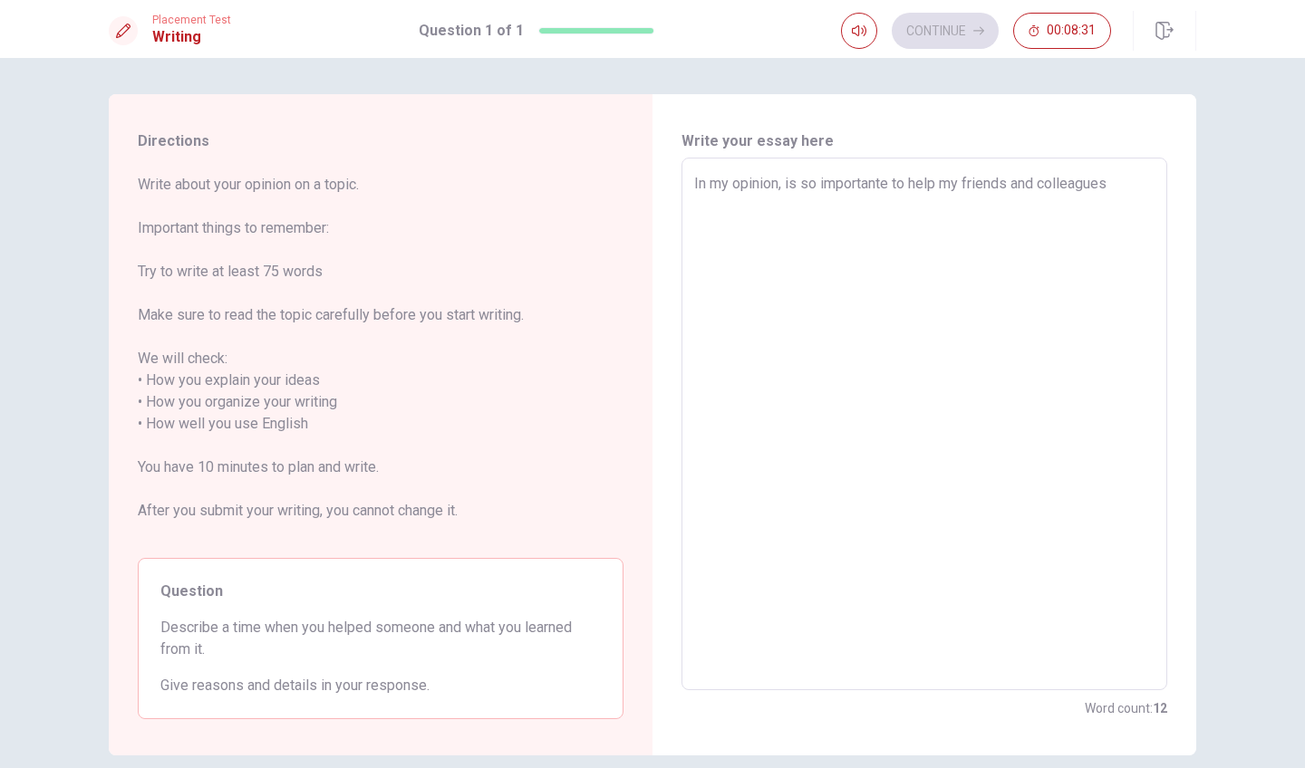
type textarea "In my opinion, is so importante to help my friends and colleagues i"
type textarea "x"
type textarea "In my opinion, is so importante to help my friends and colleagues in"
type textarea "x"
type textarea "In my opinion, is so importante to help my friends and colleagues in"
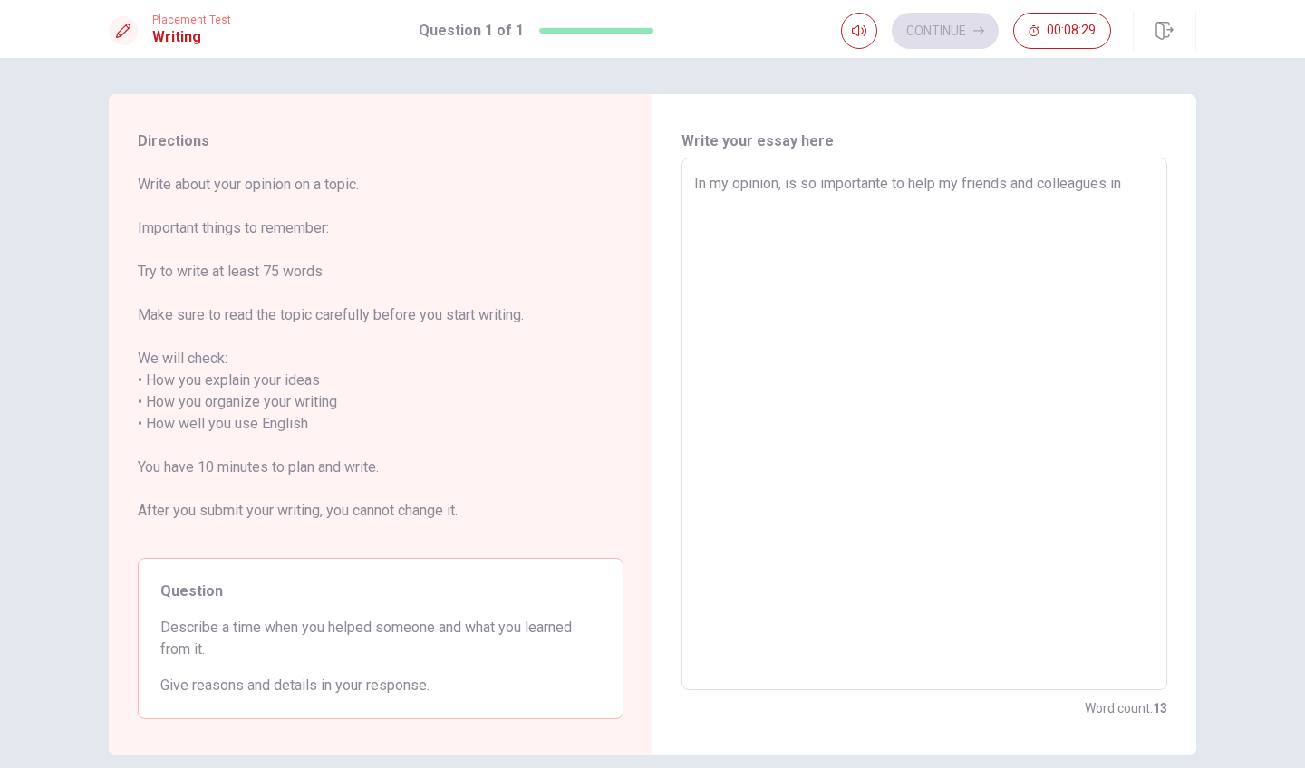
type textarea "x"
type textarea "In my opinion, is so importante to help my friends and colleagues in d"
type textarea "x"
type textarea "In my opinion, is so importante to help my friends and colleagues in di"
type textarea "x"
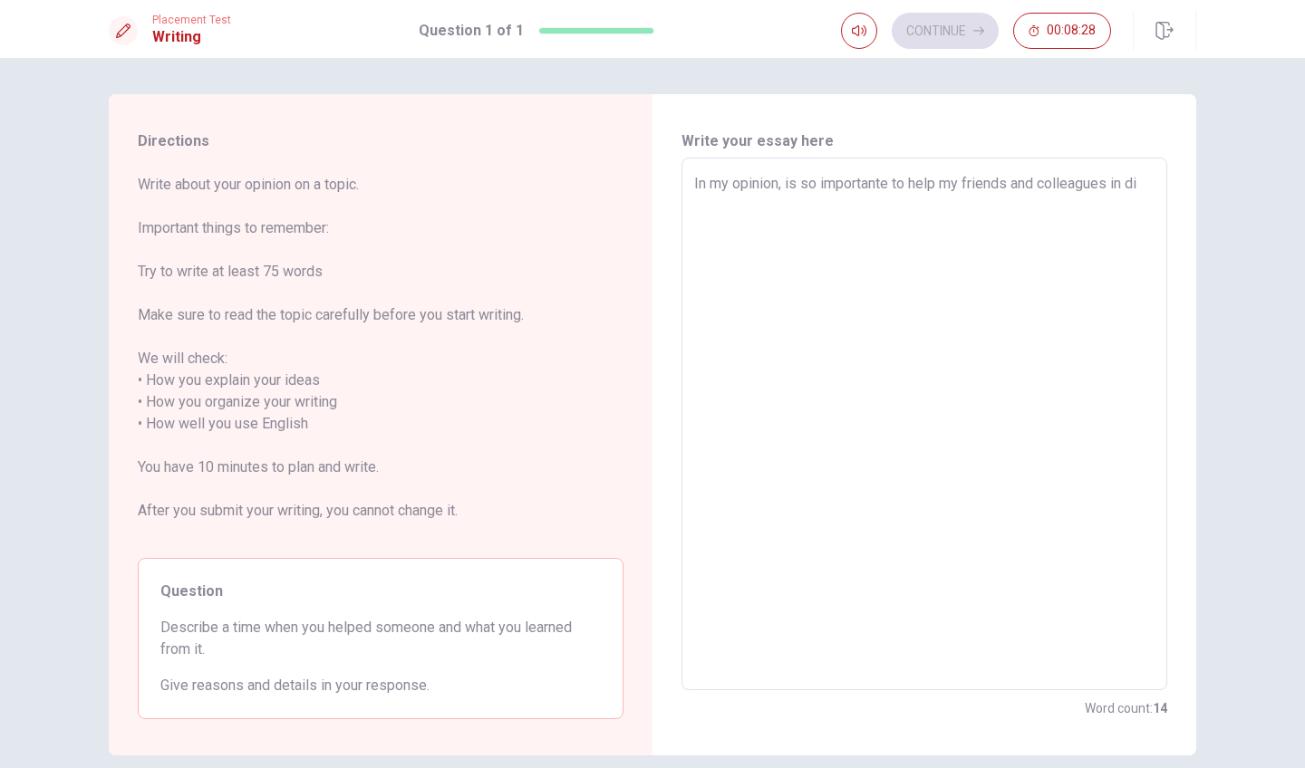
type textarea "In my opinion, is so importante to help my friends and colleagues in dif"
type textarea "x"
type textarea "In my opinion, is so importante to help my friends and colleagues in diff"
type textarea "x"
type textarea "In my opinion, is so importante to help my friends and colleagues in diffe"
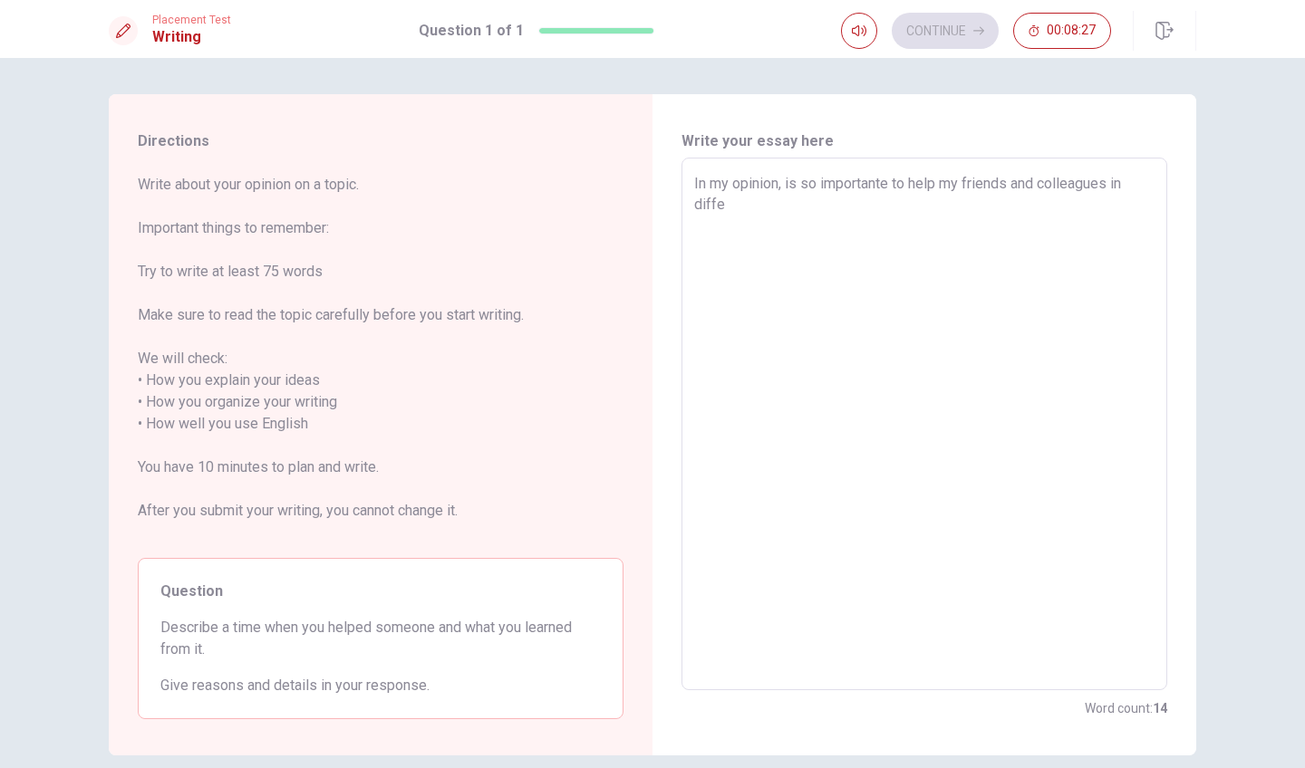
type textarea "x"
type textarea "In my opinion, is so importante to help my friends and colleagues in differ"
type textarea "x"
type textarea "In my opinion, is so importante to help my friends and colleagues in differe"
click at [944, 209] on textarea "In my opinion, is so importante to help my friends and colleagues in different …" at bounding box center [924, 424] width 460 height 503
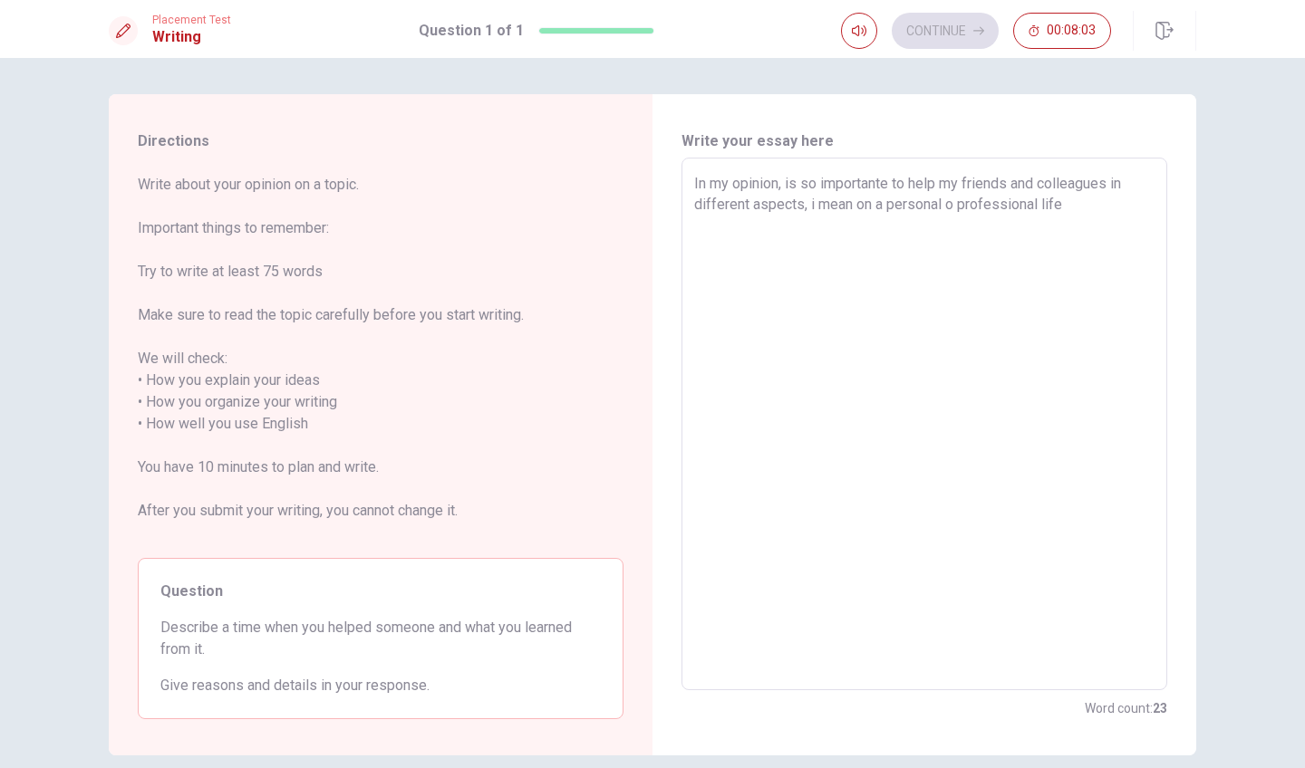
click at [1091, 207] on textarea "In my opinion, is so importante to help my friends and colleagues in different …" at bounding box center [924, 424] width 460 height 503
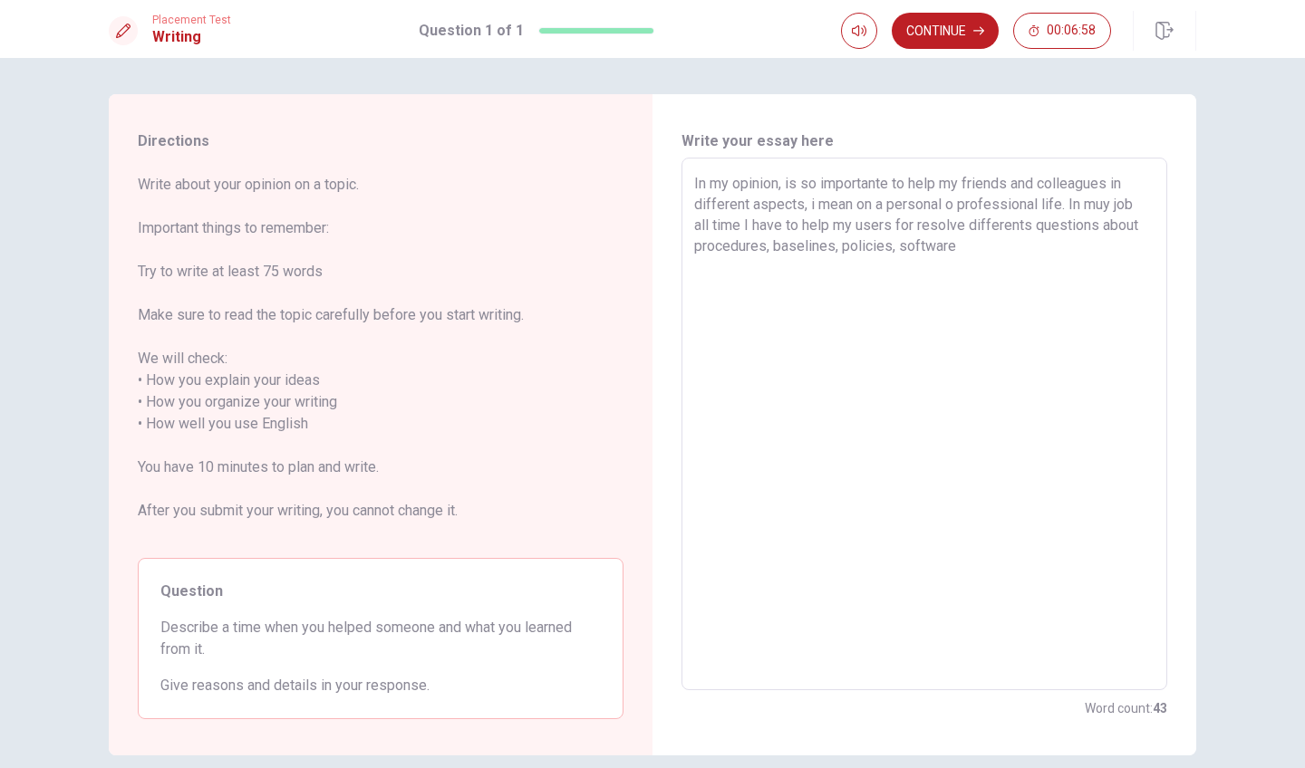
click at [902, 251] on textarea "In my opinion, is so importante to help my friends and colleagues in different …" at bounding box center [924, 424] width 460 height 503
click at [898, 250] on textarea "In my opinion, is so importante to help my friends and colleagues in different …" at bounding box center [924, 424] width 460 height 503
click at [1045, 245] on textarea "In my opinion, is so importante to help my friends and colleagues in different …" at bounding box center [924, 424] width 460 height 503
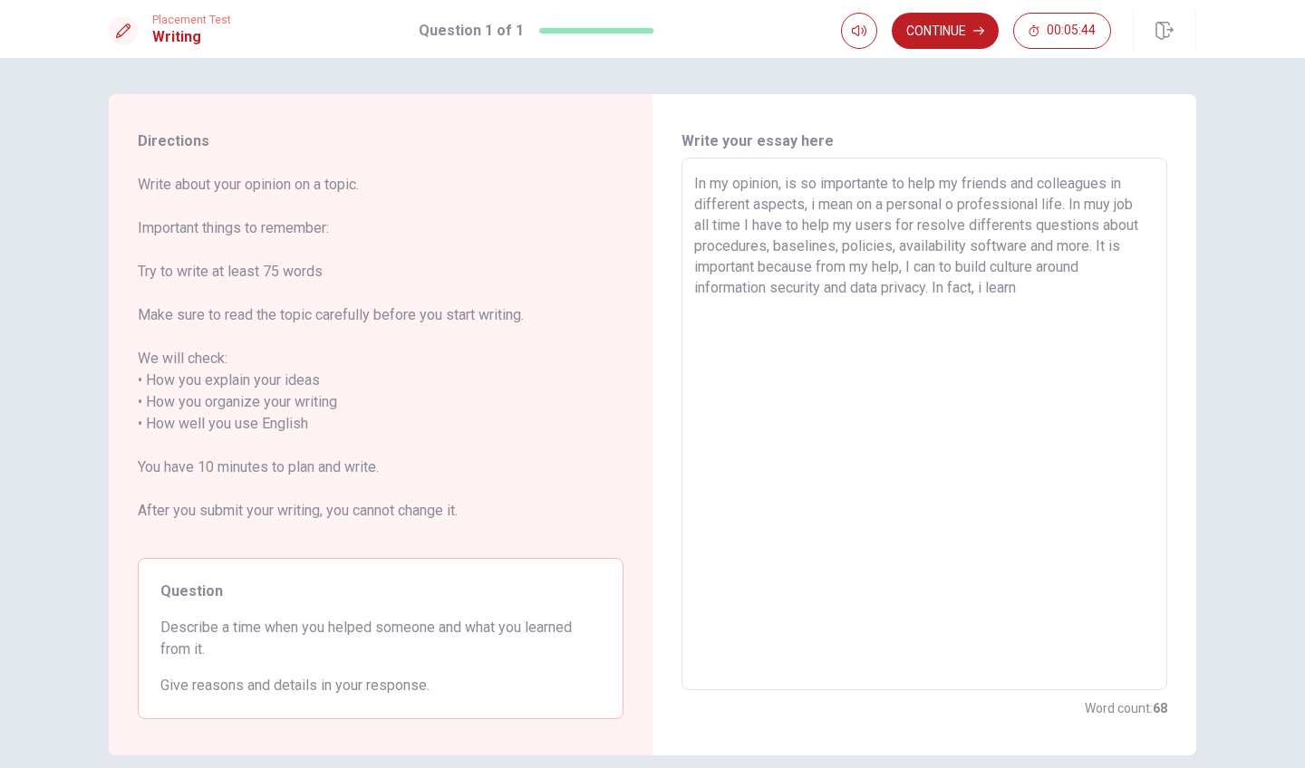
click at [998, 281] on textarea "In my opinion, is so importante to help my friends and colleagues in different …" at bounding box center [924, 424] width 460 height 503
click at [993, 281] on textarea "In my opinion, is so importante to help my friends and colleagues in different …" at bounding box center [924, 424] width 460 height 503
click at [1055, 293] on textarea "In my opinion, is so importante to help my friends and colleagues in different …" at bounding box center [924, 424] width 460 height 503
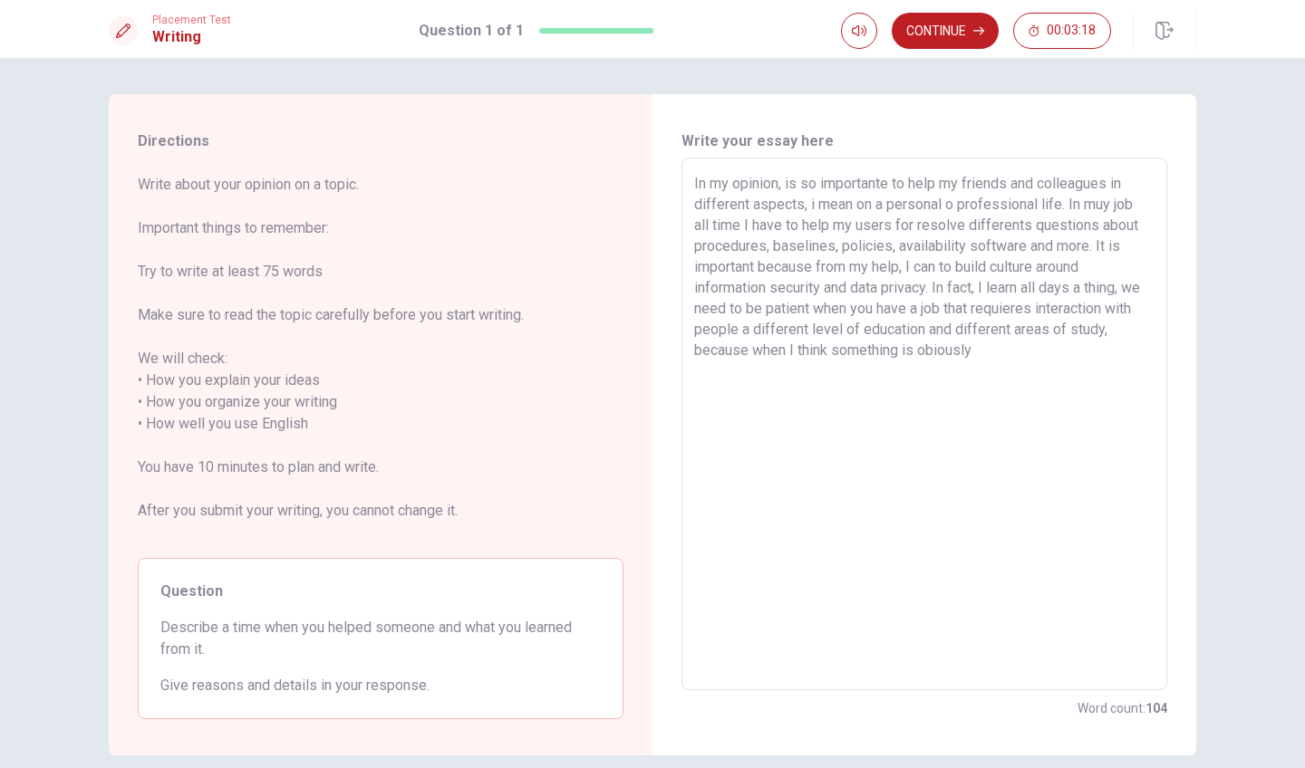
click at [933, 349] on textarea "In my opinion, is so importante to help my friends and colleagues in different …" at bounding box center [924, 424] width 460 height 503
click at [995, 354] on textarea "In my opinion, is so importante to help my friends and colleagues in different …" at bounding box center [924, 424] width 460 height 503
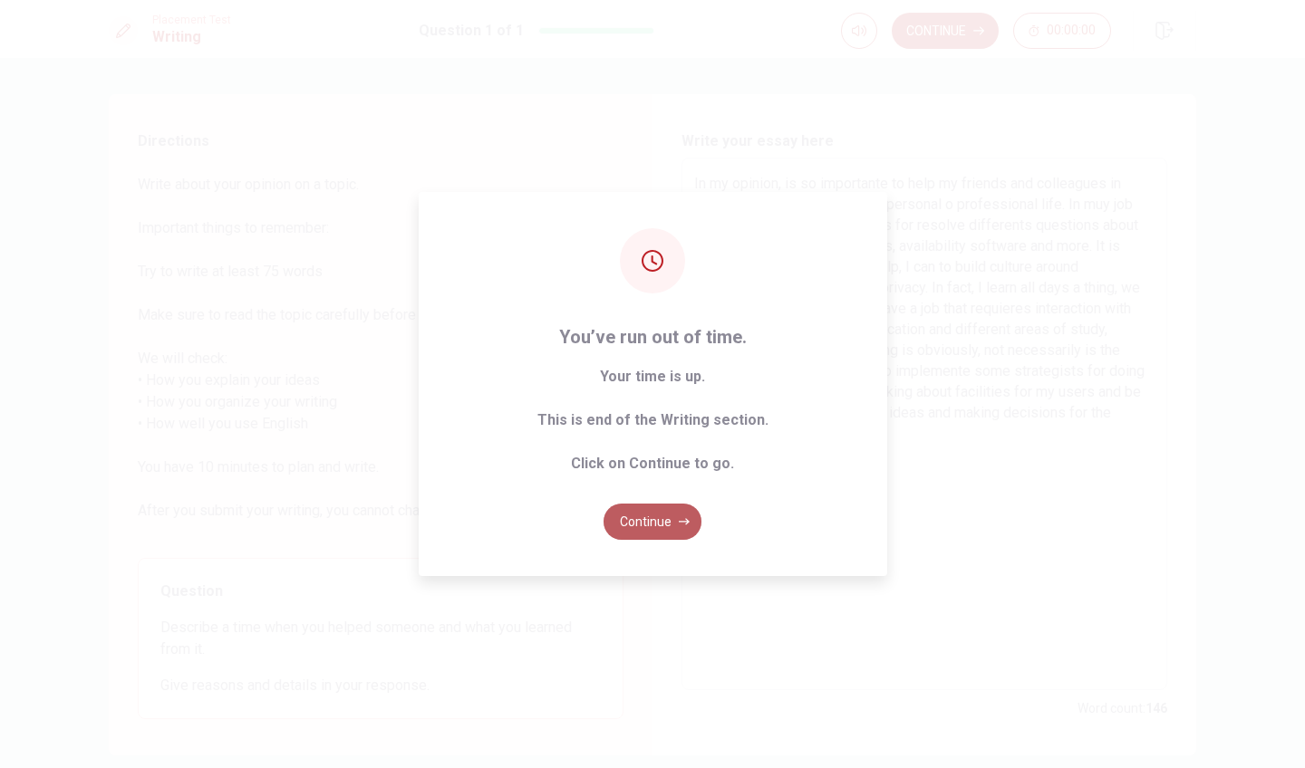
click at [652, 516] on button "Continue" at bounding box center [652, 522] width 98 height 36
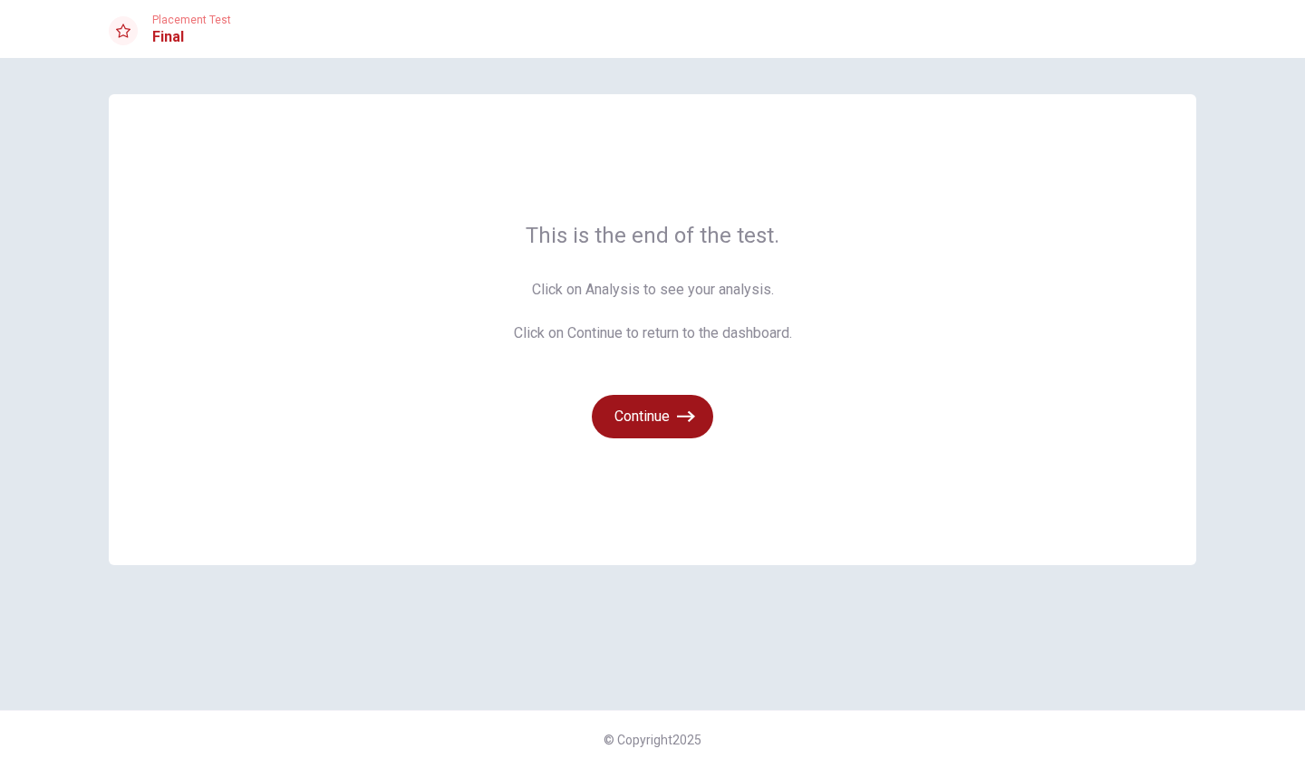
click at [674, 415] on button "Continue" at bounding box center [652, 416] width 121 height 43
